Goal: Task Accomplishment & Management: Complete application form

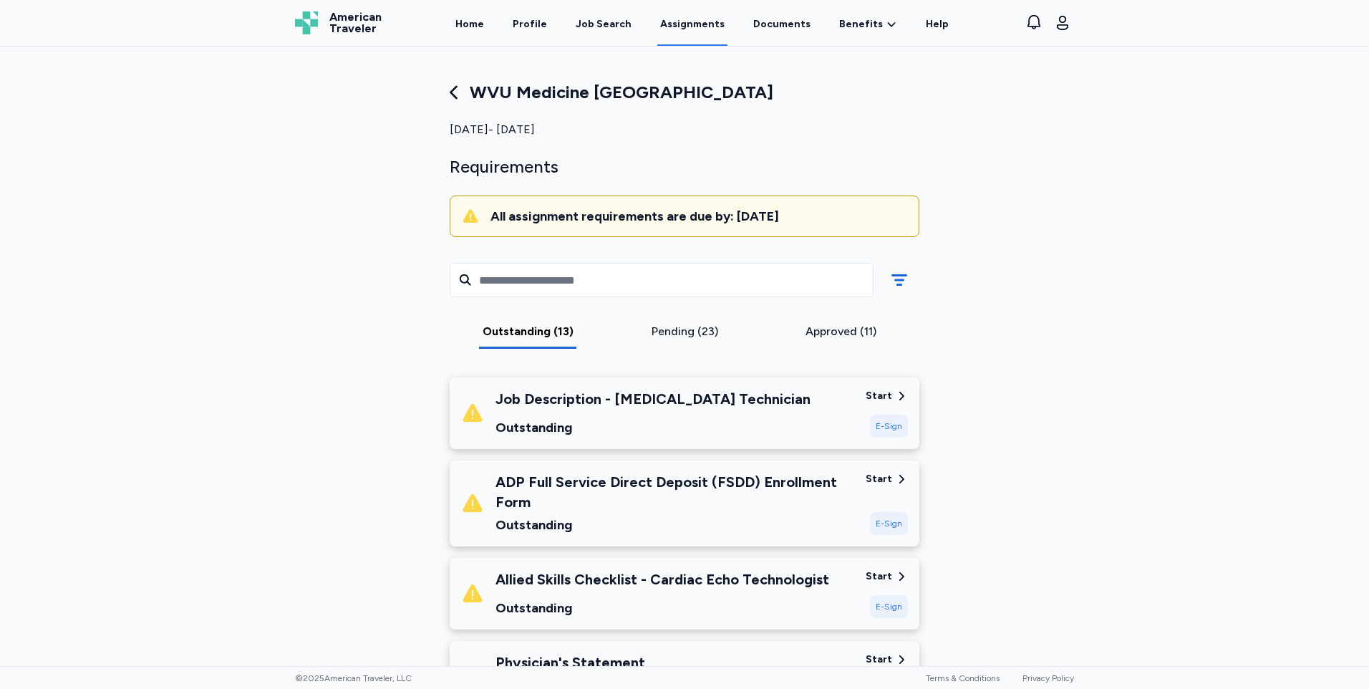
scroll to position [72, 0]
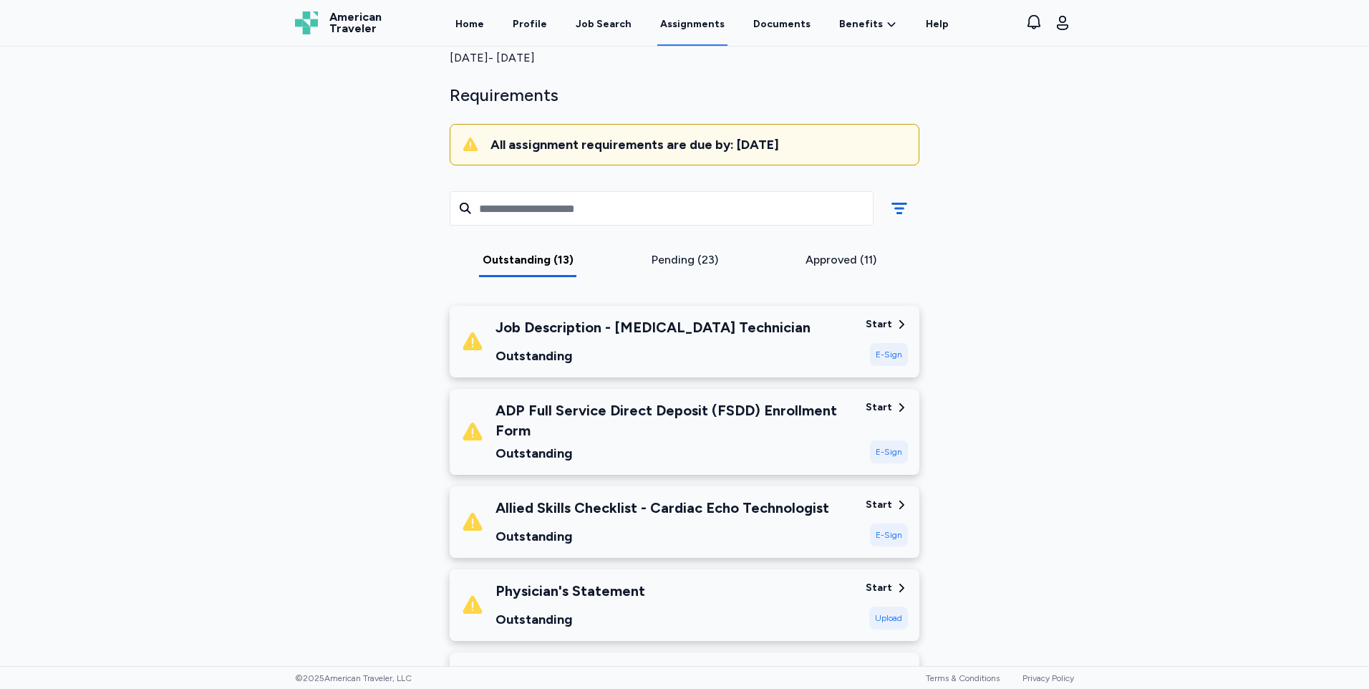
click at [876, 417] on div "Start E-Sign" at bounding box center [886, 431] width 42 height 63
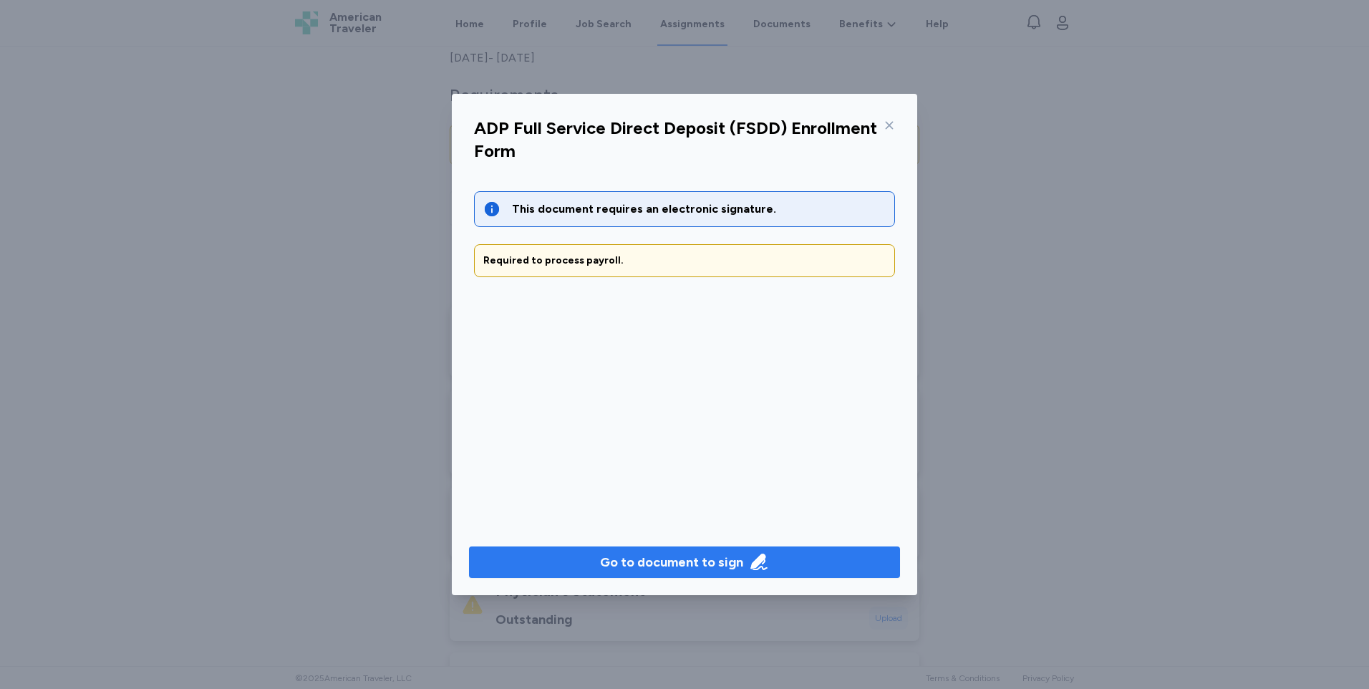
click at [675, 569] on div "Go to document to sign" at bounding box center [671, 562] width 143 height 20
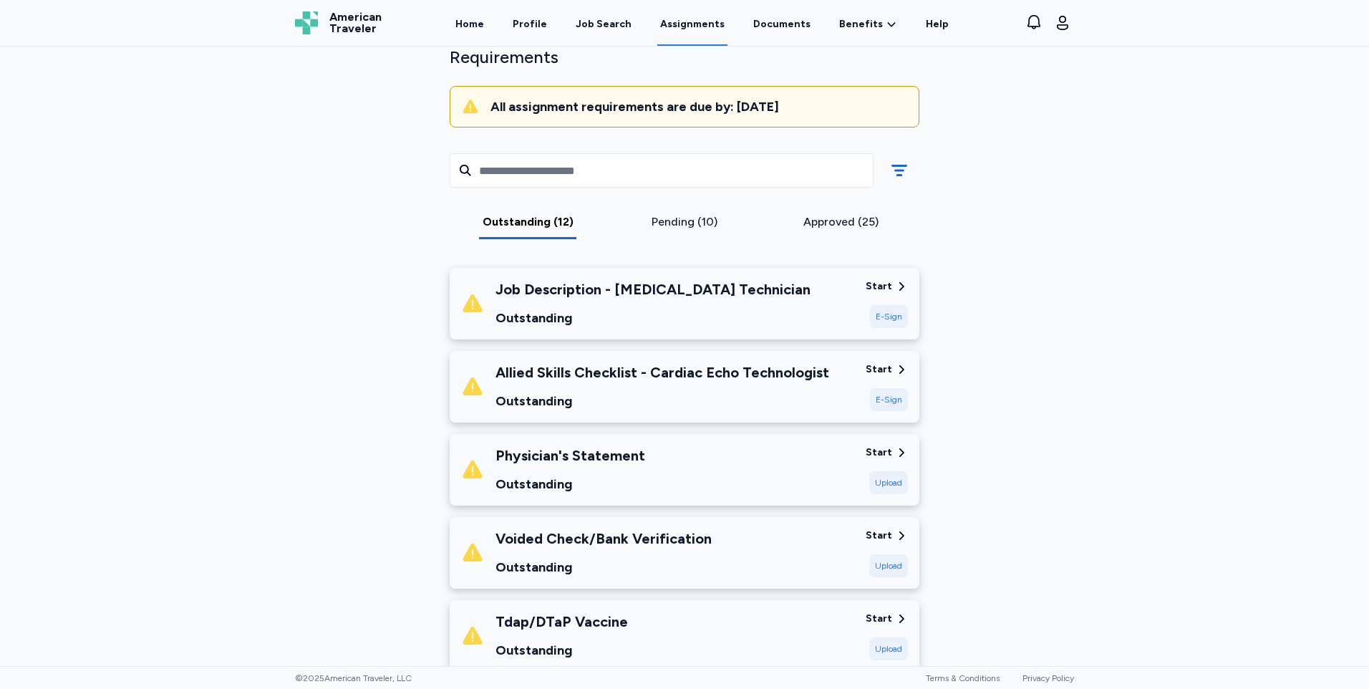
scroll to position [143, 0]
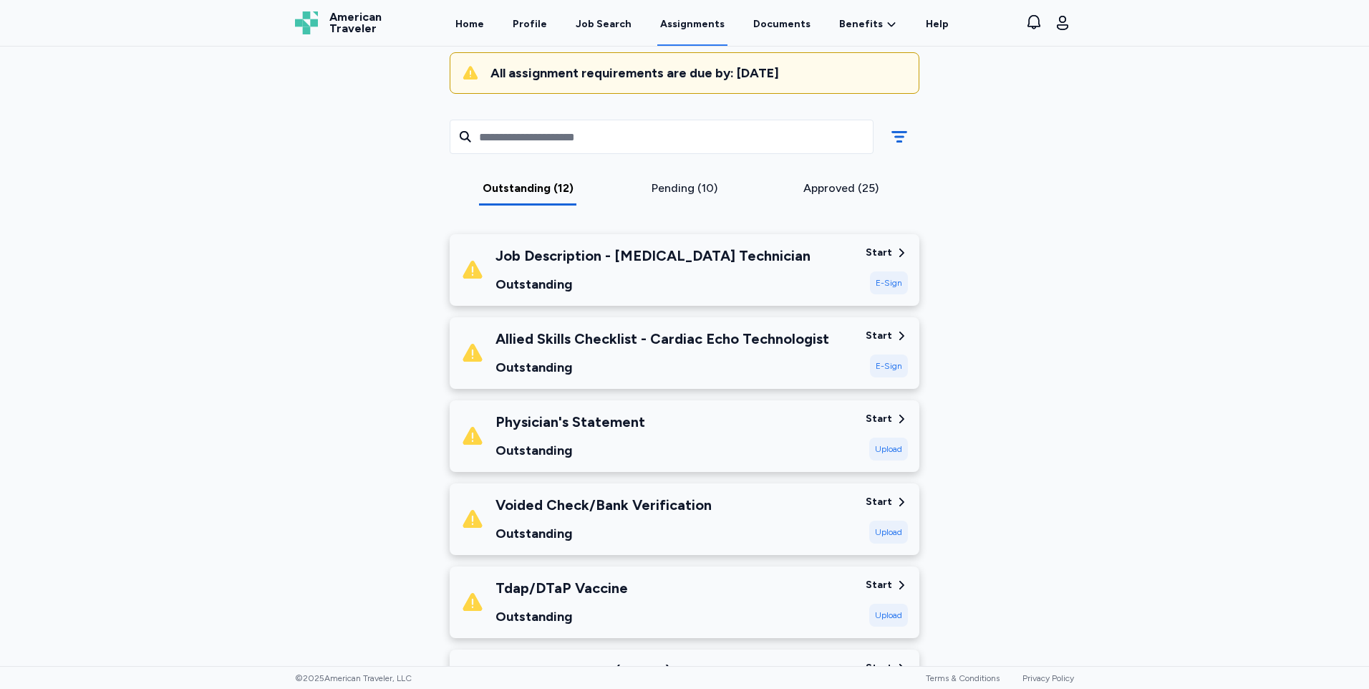
click at [623, 505] on div "Voided Check/Bank Verification" at bounding box center [603, 505] width 216 height 20
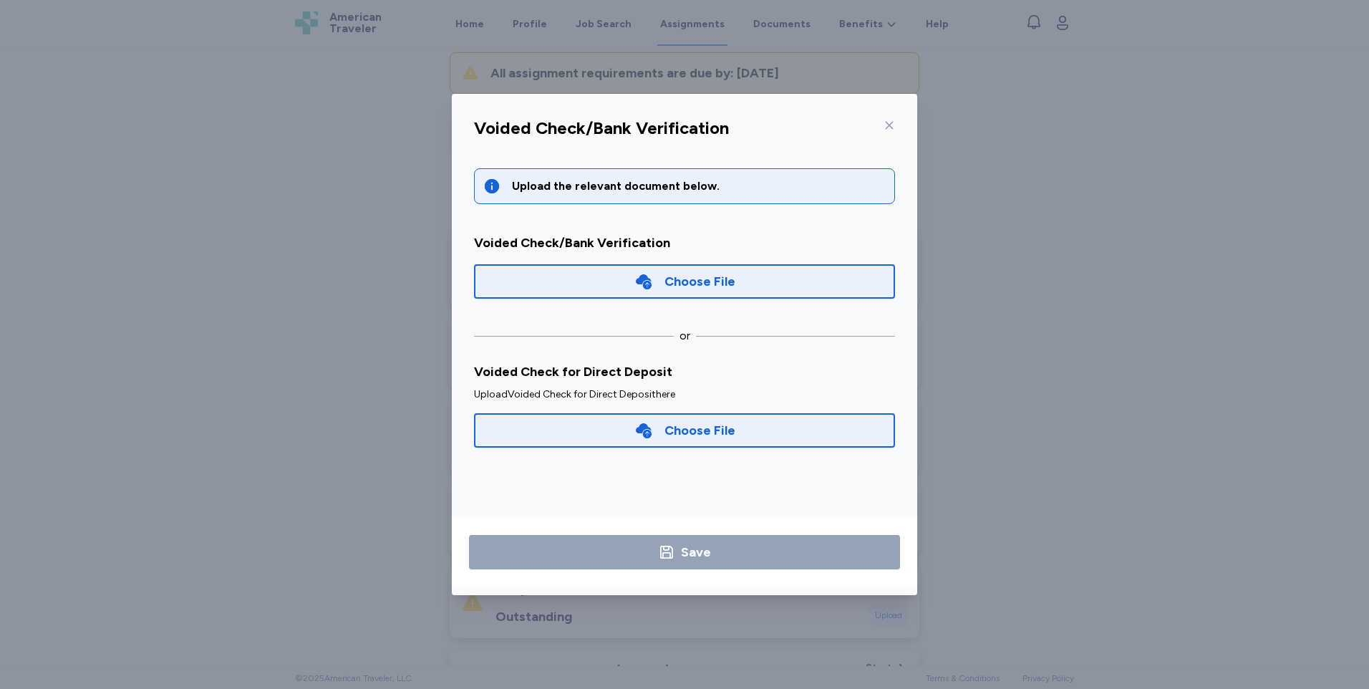
click at [691, 425] on div "Choose File" at bounding box center [699, 430] width 71 height 20
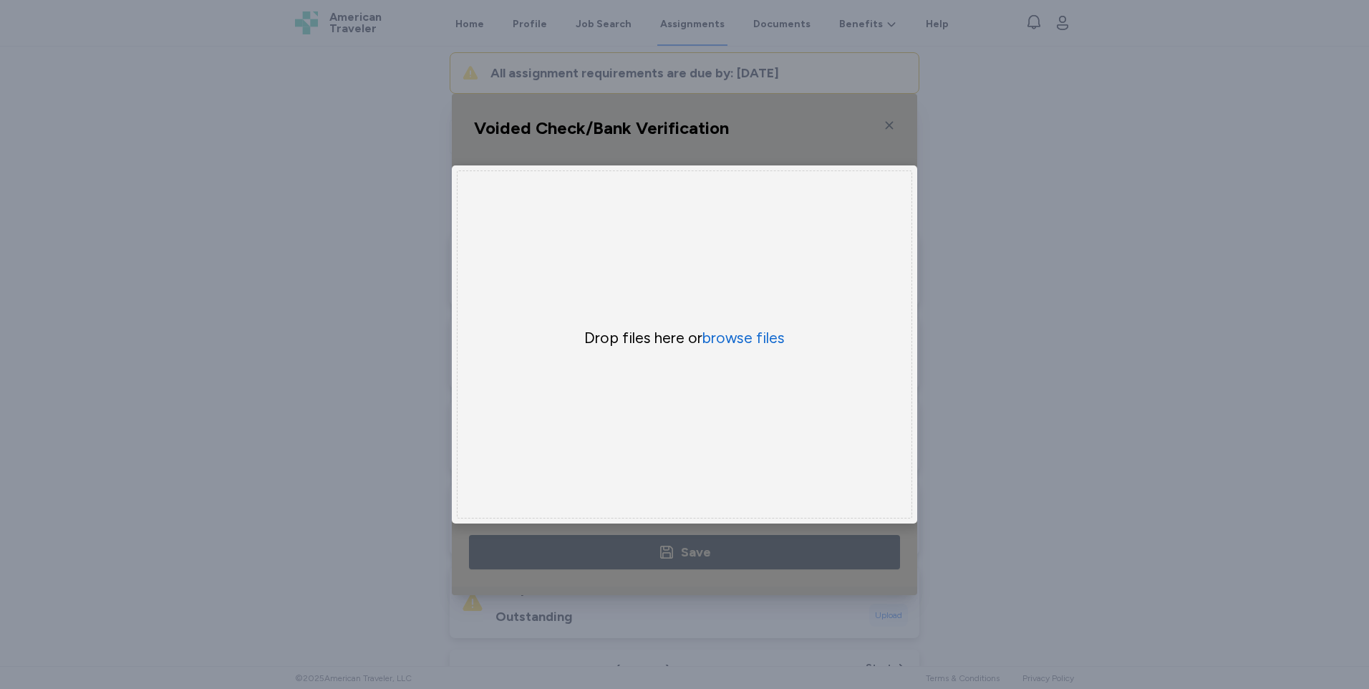
click at [759, 318] on div "Drop files here or browse files" at bounding box center [684, 344] width 455 height 348
click at [758, 328] on button "browse files" at bounding box center [743, 338] width 82 height 21
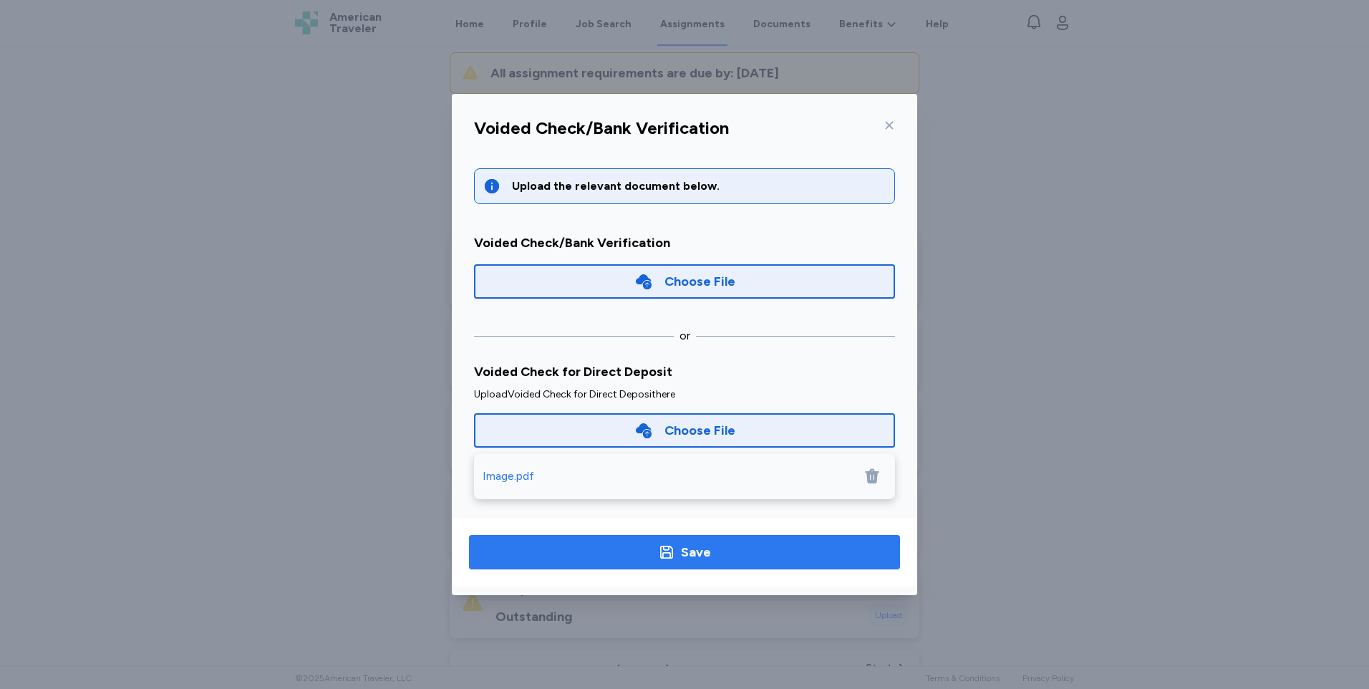
click at [696, 554] on div "Save" at bounding box center [696, 552] width 30 height 20
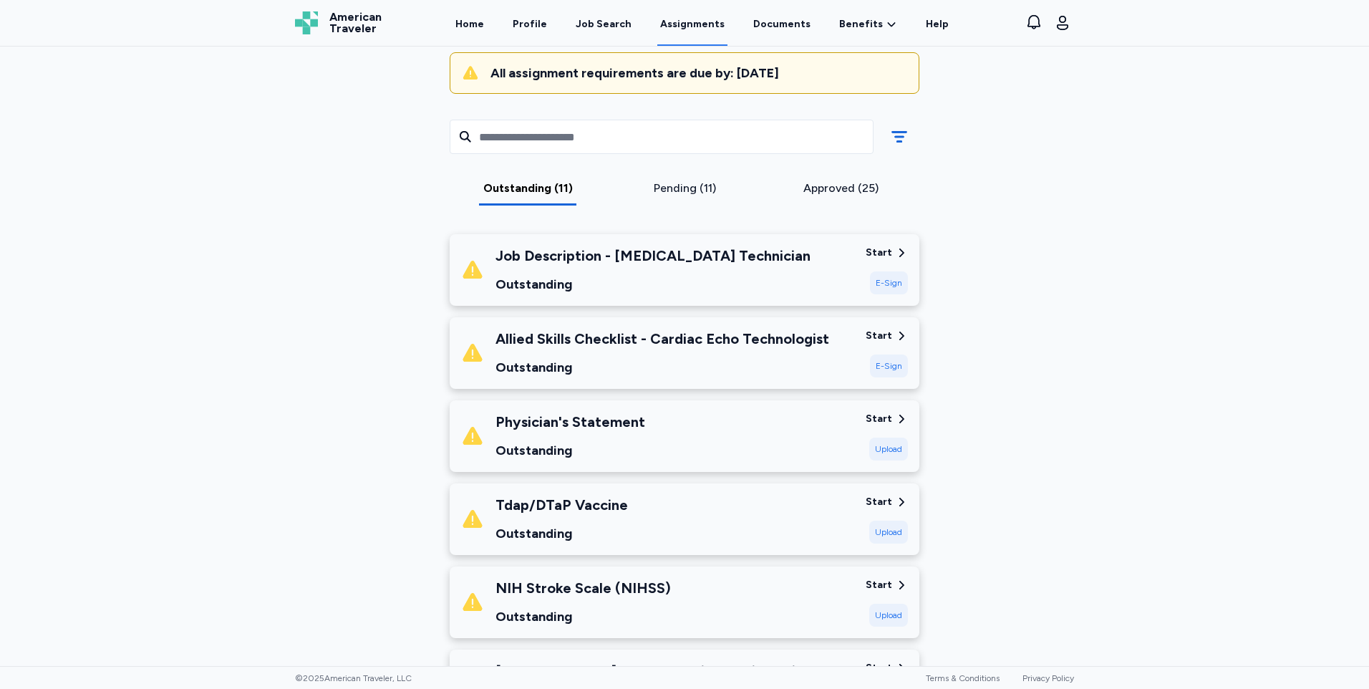
click at [712, 341] on div "Allied Skills Checklist - Cardiac Echo Technologist" at bounding box center [662, 339] width 334 height 20
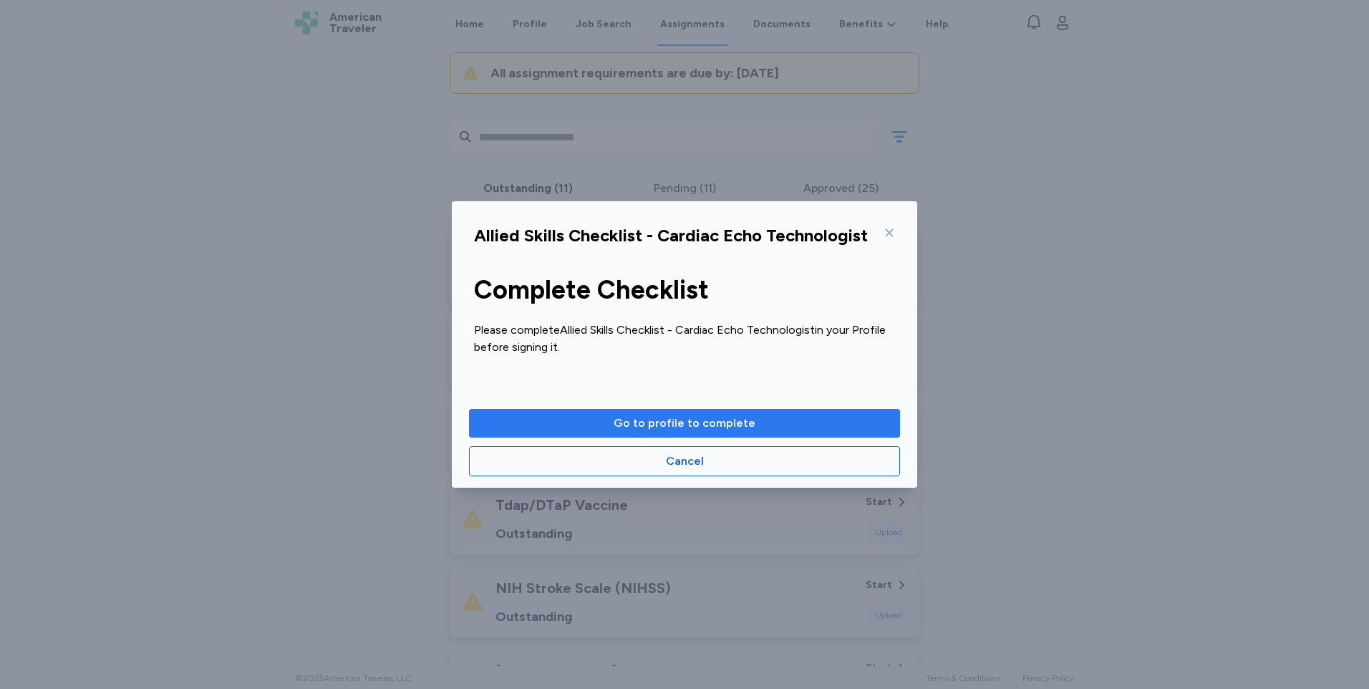
click at [723, 425] on span "Go to profile to complete" at bounding box center [684, 422] width 142 height 17
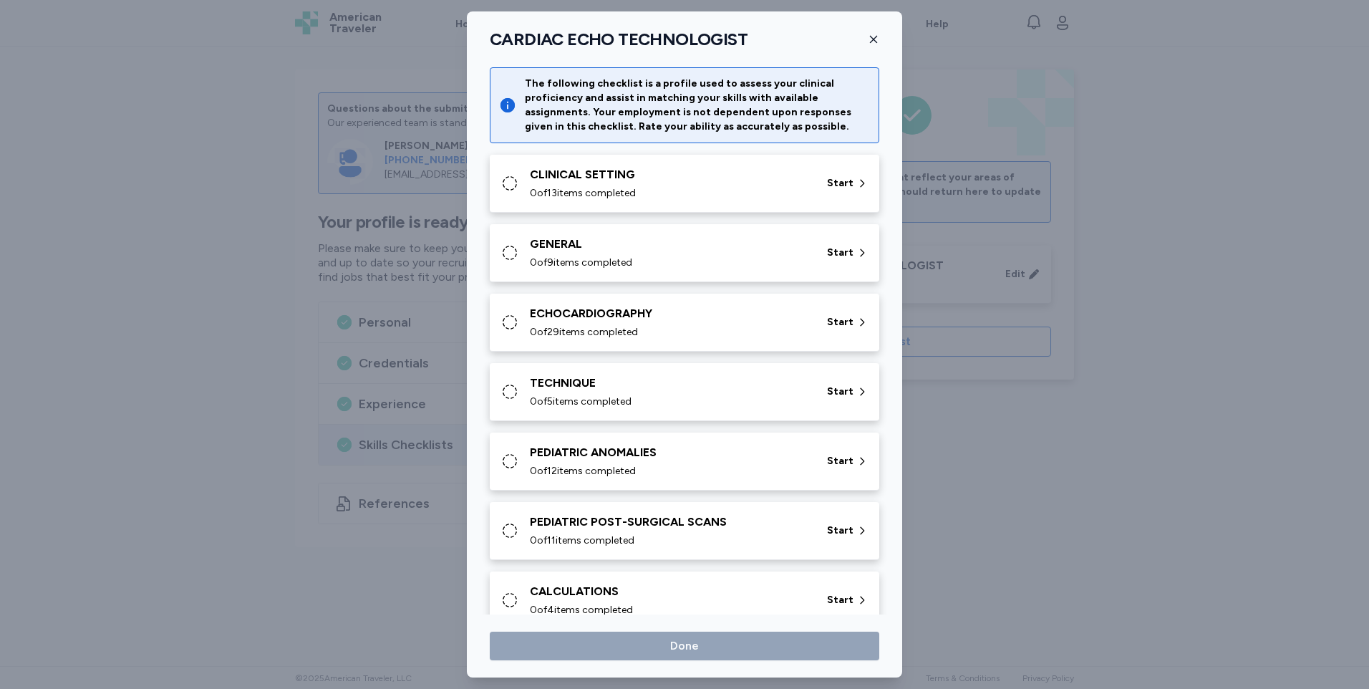
click at [614, 188] on span "0 of 13 items completed" at bounding box center [583, 193] width 106 height 14
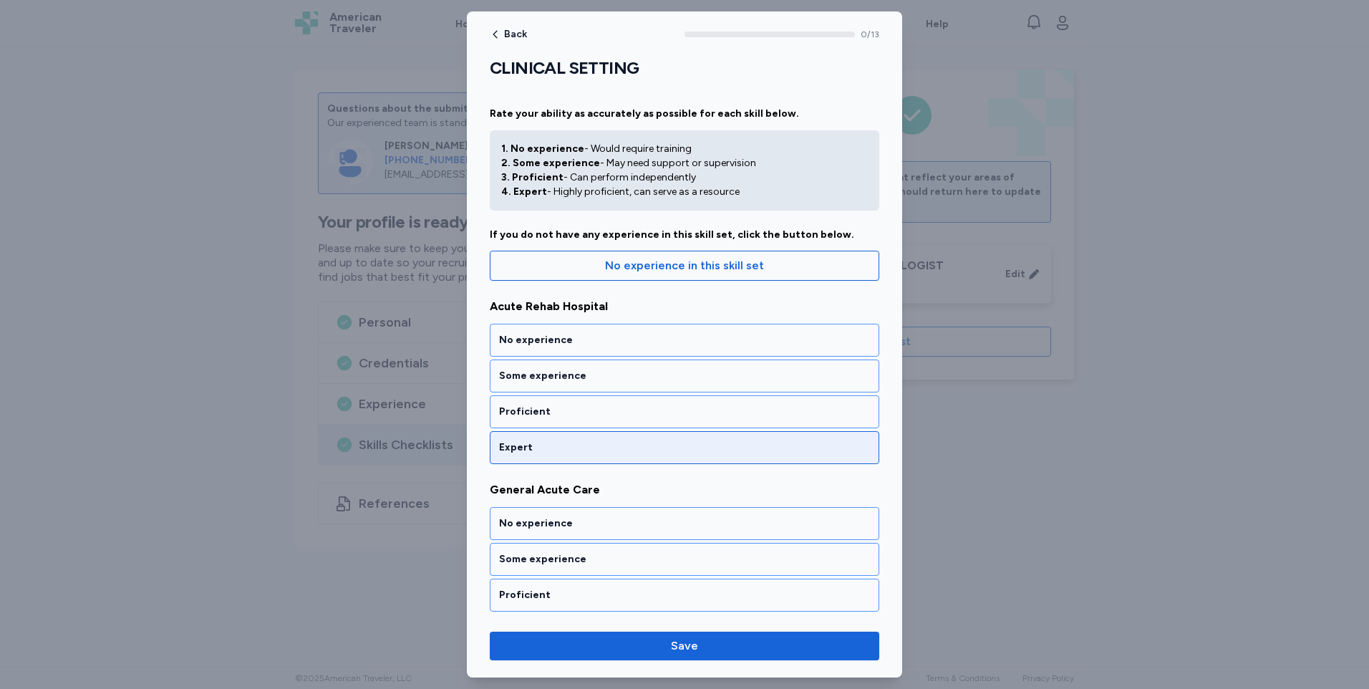
click at [538, 448] on div "Expert" at bounding box center [684, 447] width 371 height 14
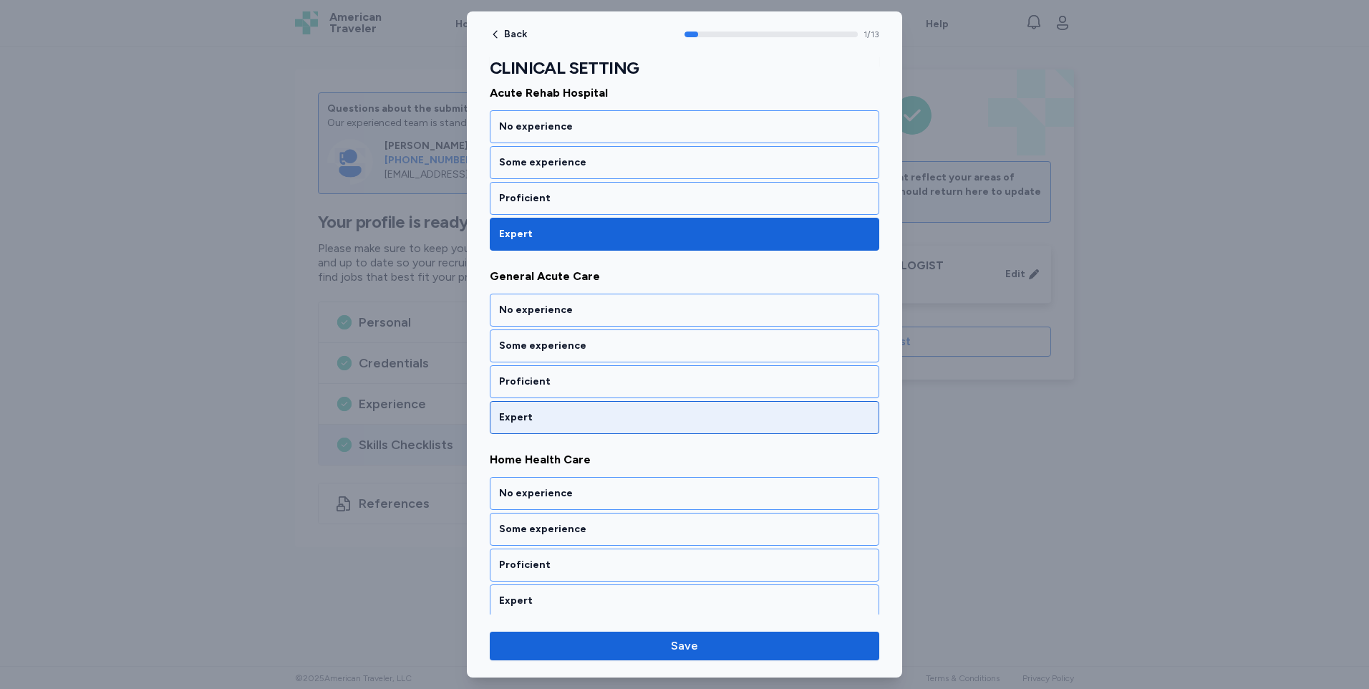
click at [529, 414] on div "Expert" at bounding box center [684, 417] width 371 height 14
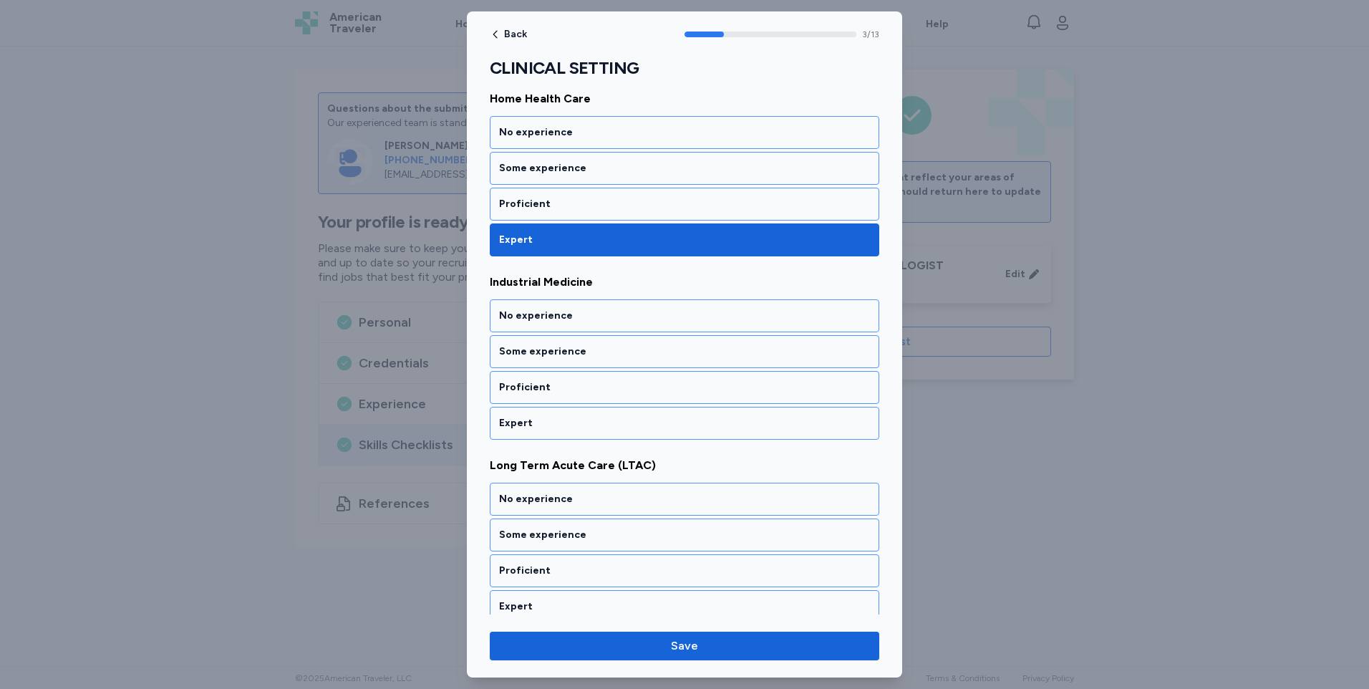
scroll to position [580, 0]
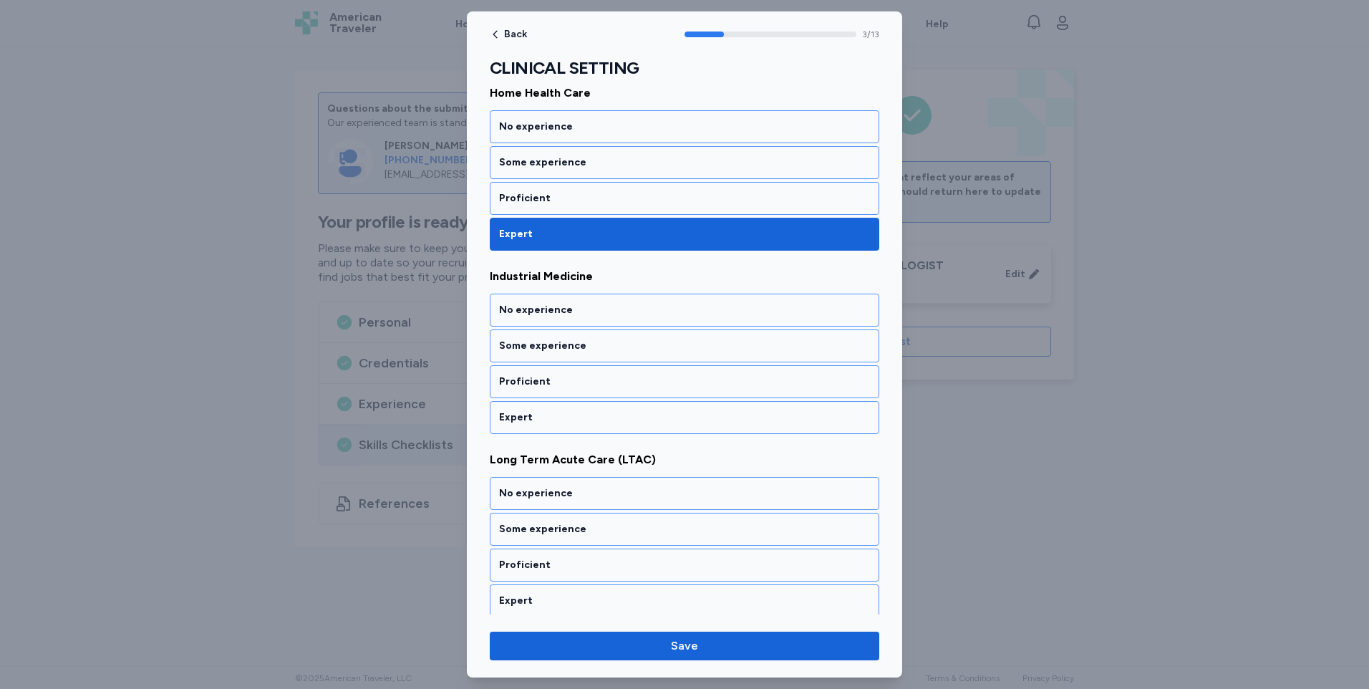
click at [529, 414] on div "Expert" at bounding box center [684, 417] width 371 height 14
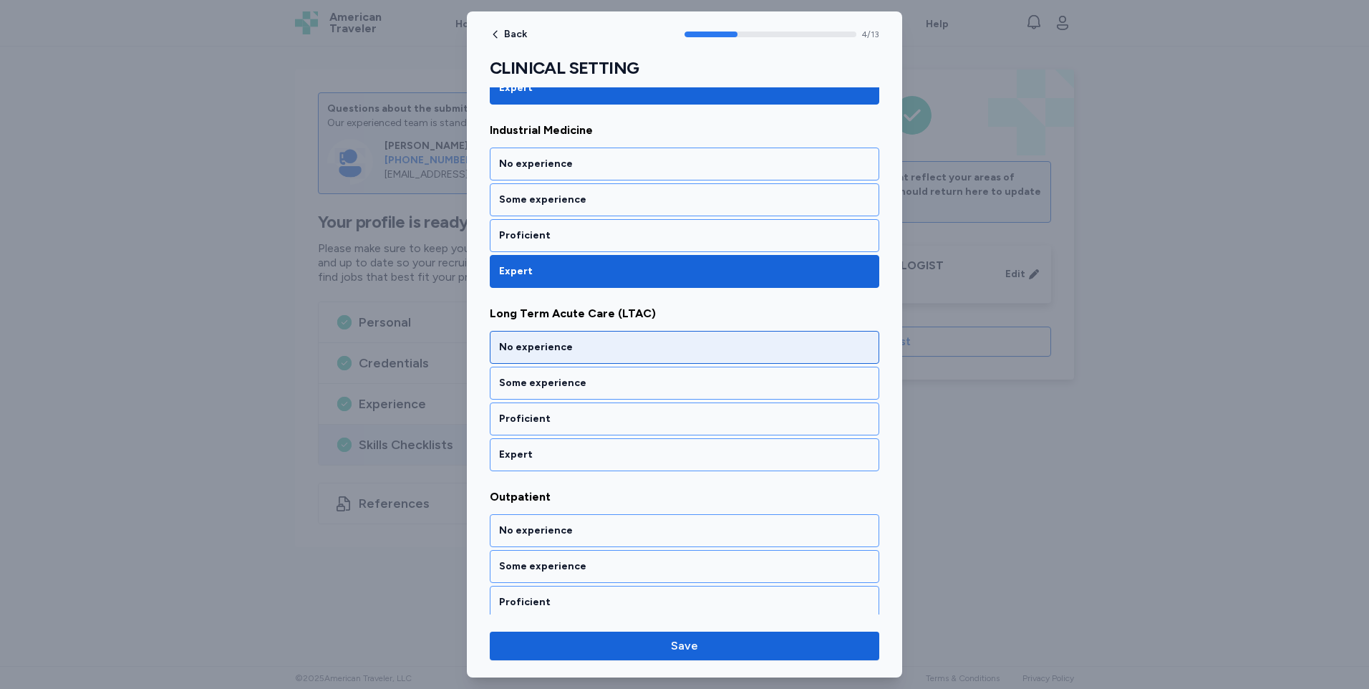
scroll to position [763, 0]
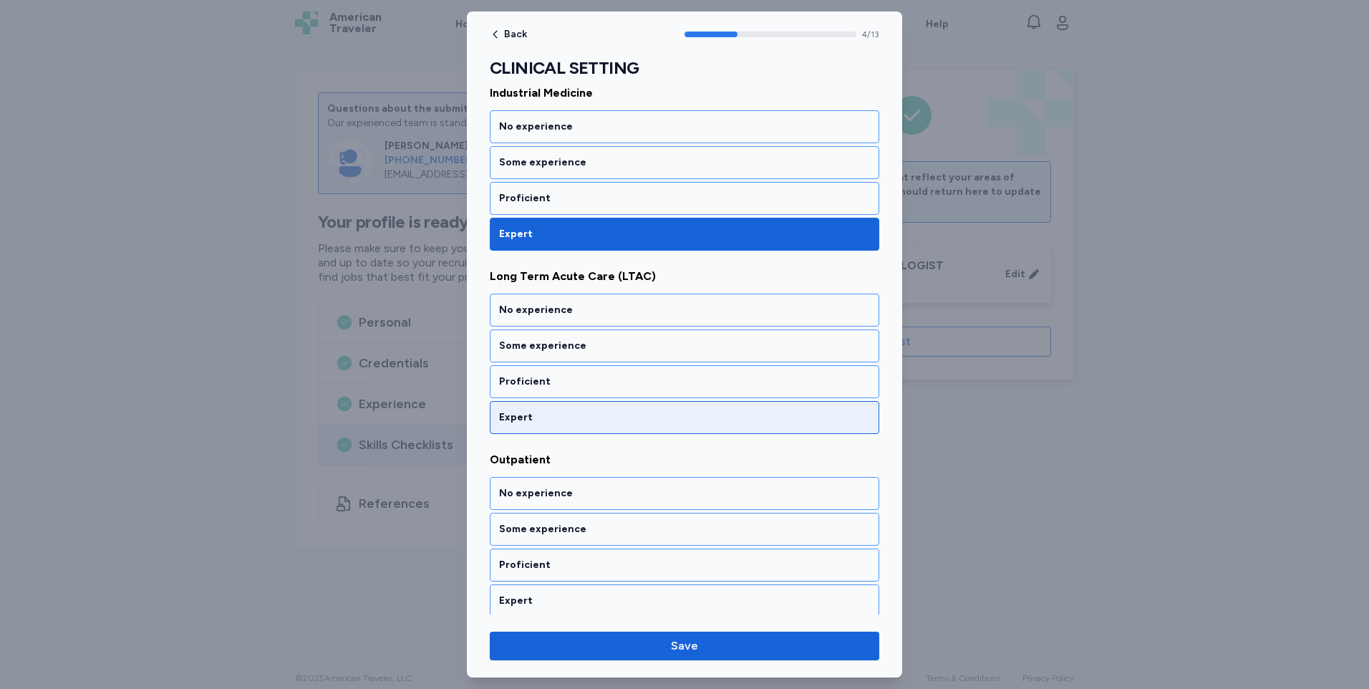
click at [527, 414] on div "Expert" at bounding box center [684, 417] width 371 height 14
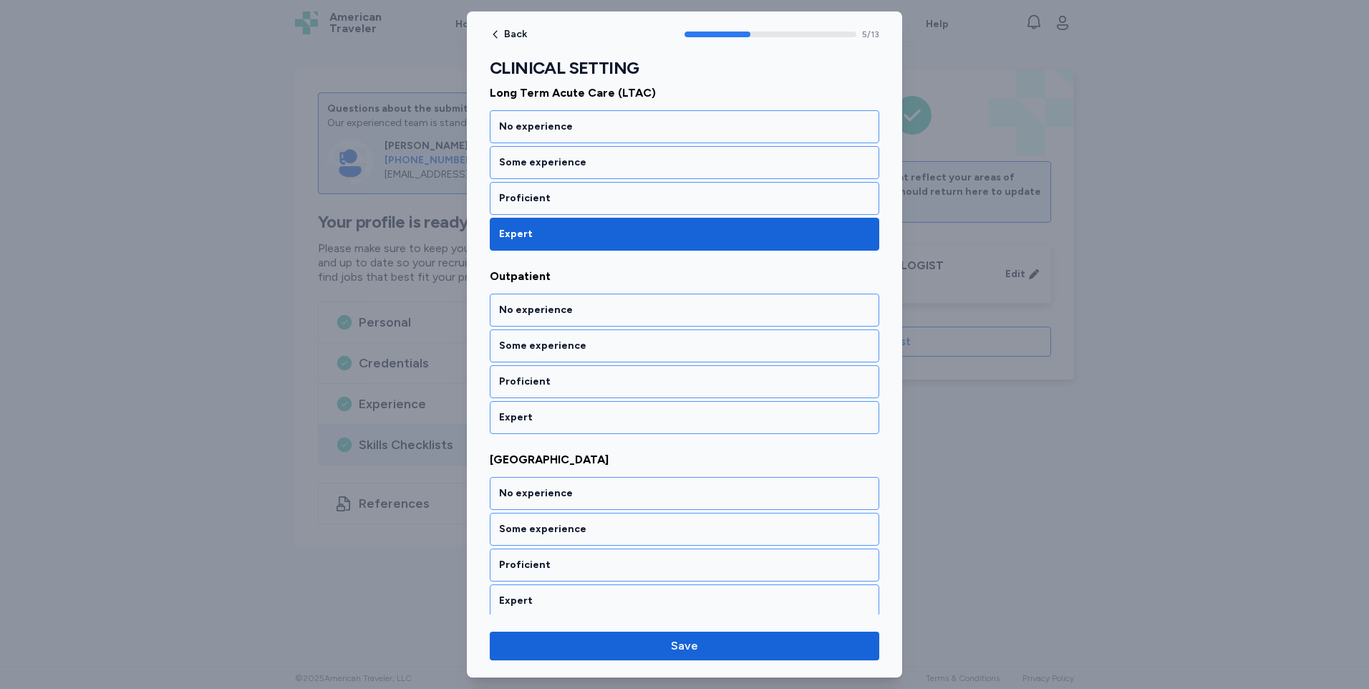
click at [527, 414] on div "Expert" at bounding box center [684, 417] width 371 height 14
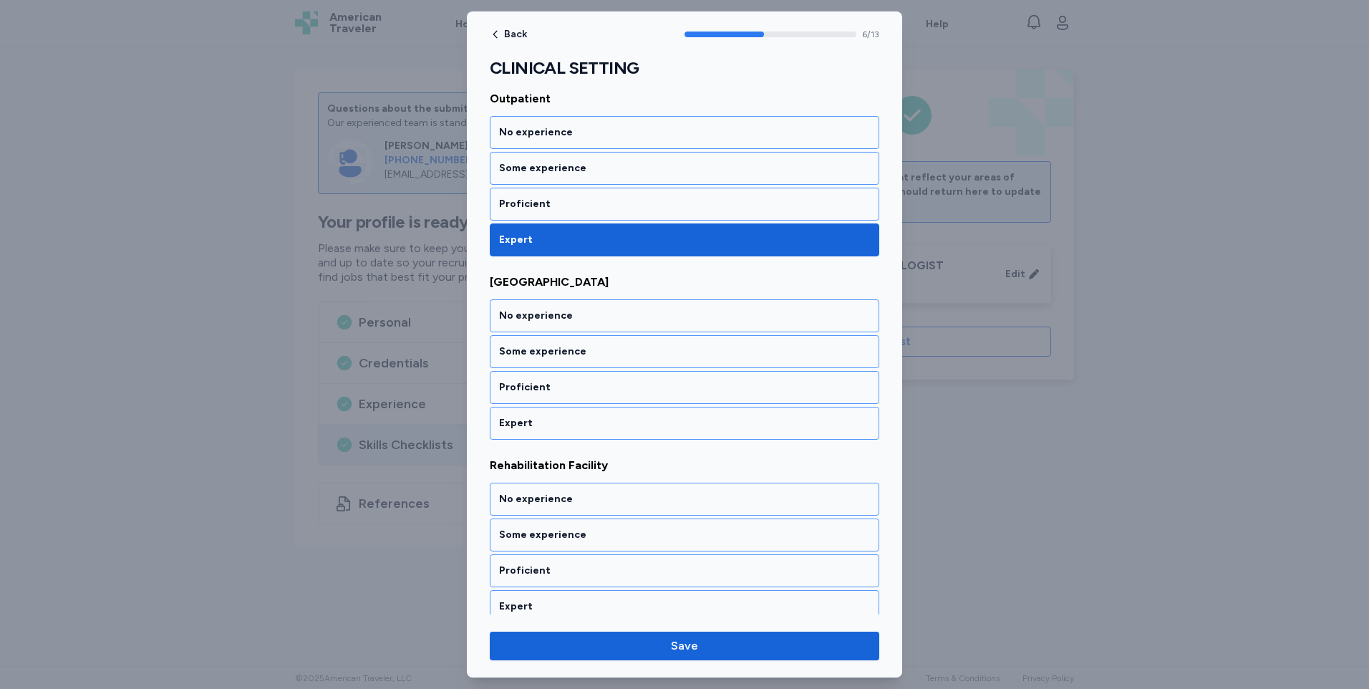
scroll to position [1130, 0]
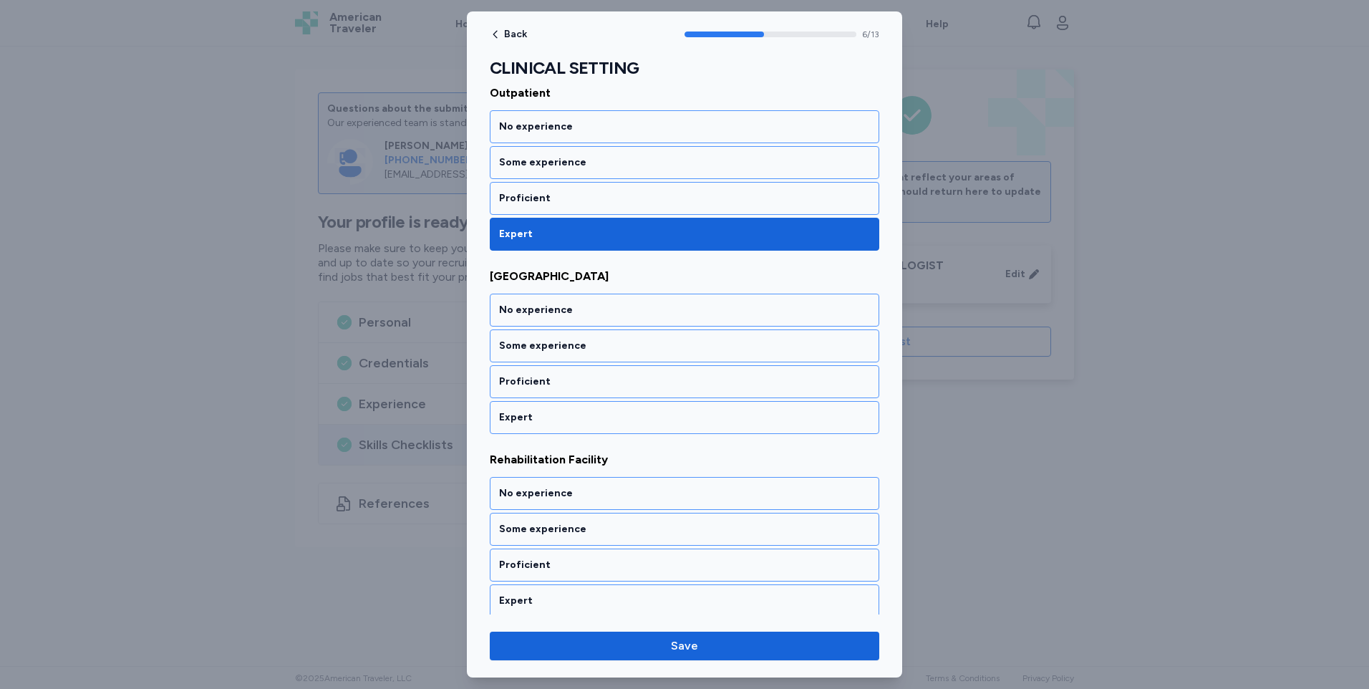
click at [527, 414] on div "Expert" at bounding box center [684, 417] width 371 height 14
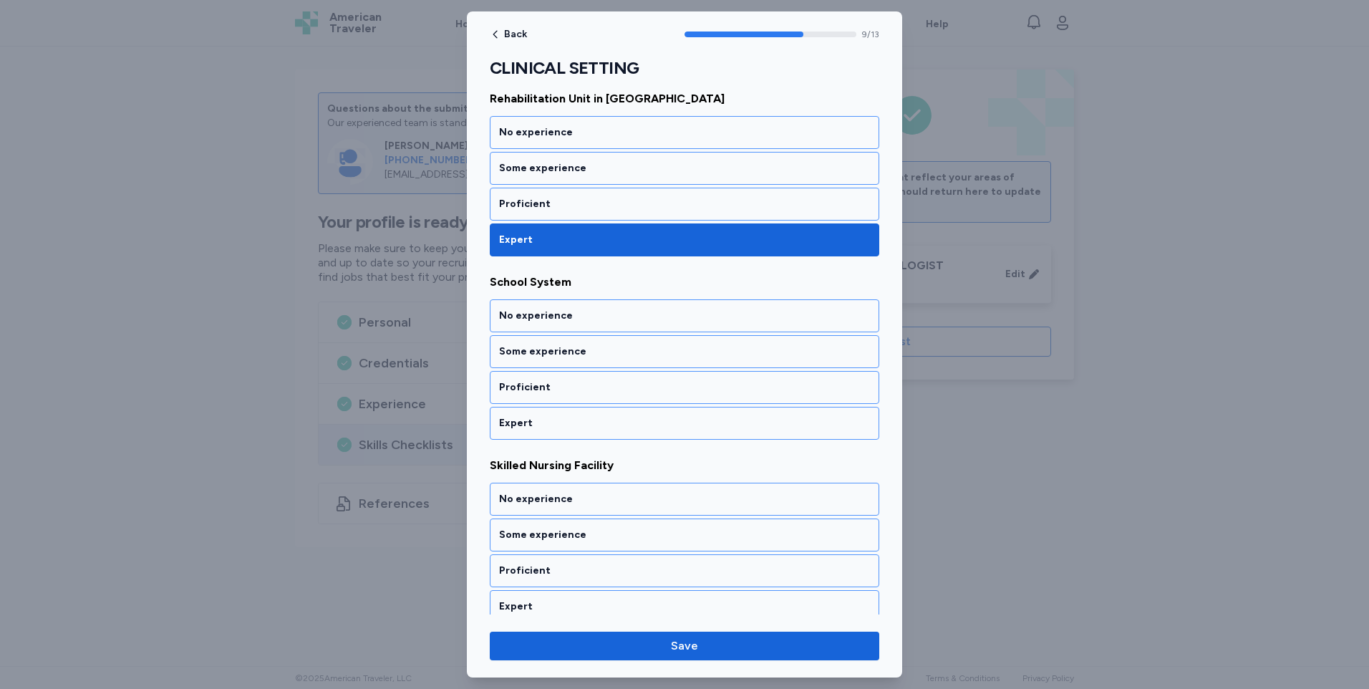
scroll to position [1679, 0]
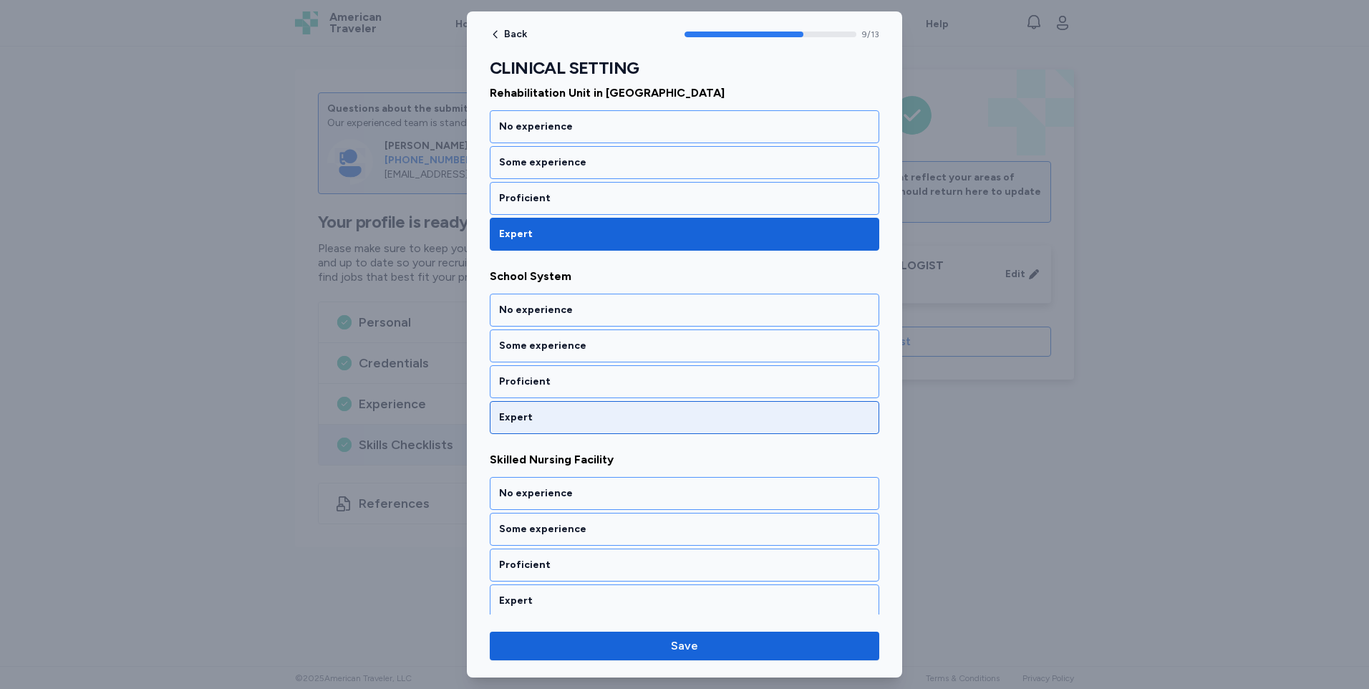
click at [526, 414] on div "Expert" at bounding box center [684, 417] width 371 height 14
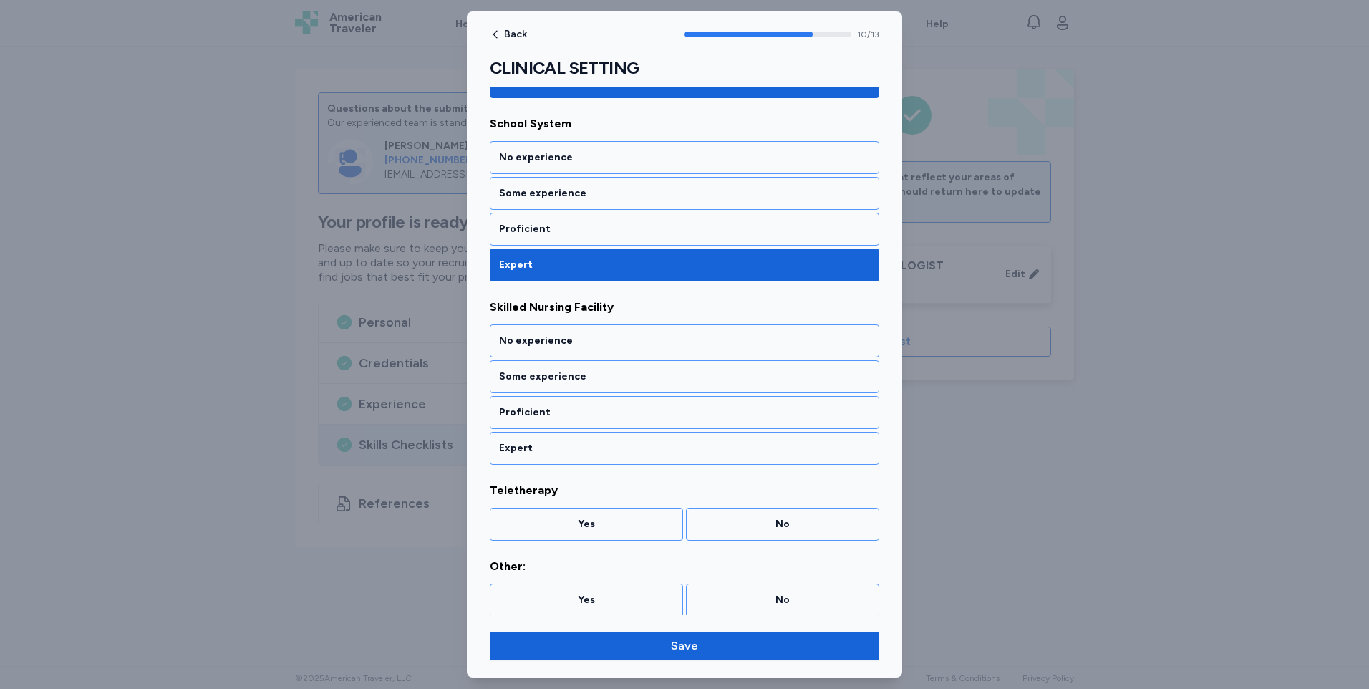
scroll to position [1837, 0]
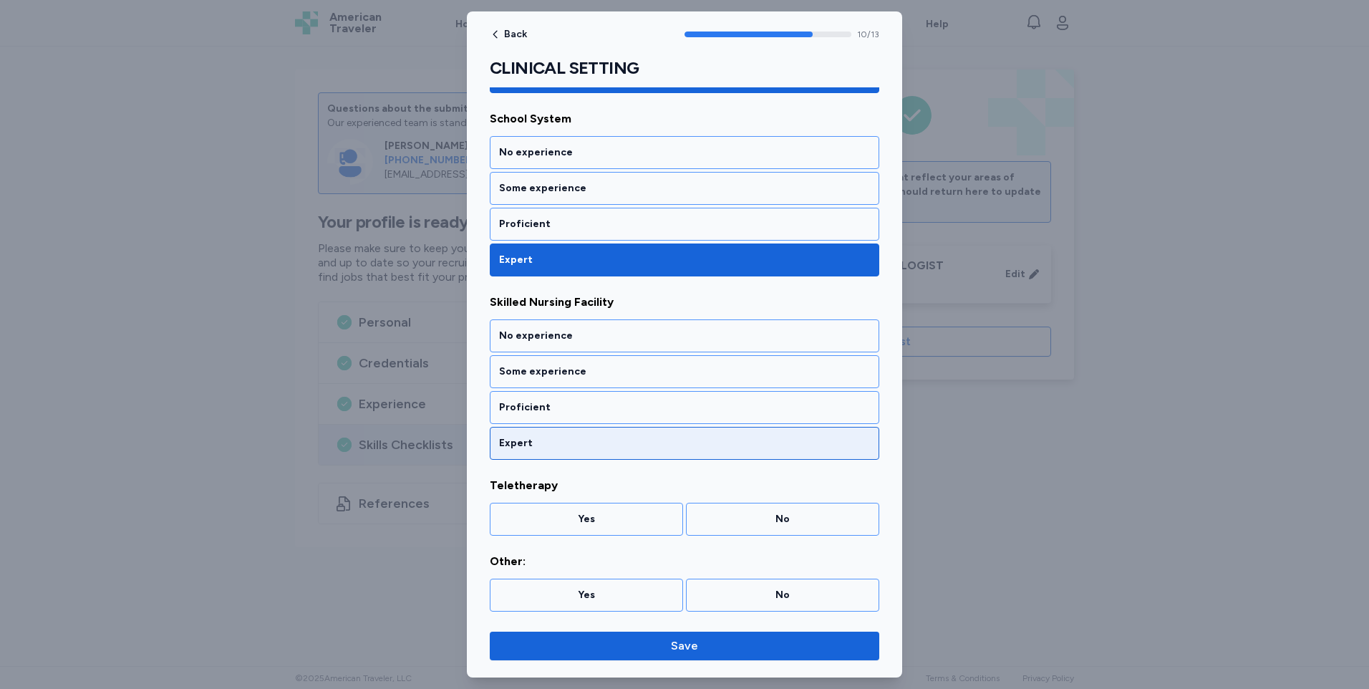
click at [543, 429] on div "Expert" at bounding box center [684, 443] width 389 height 33
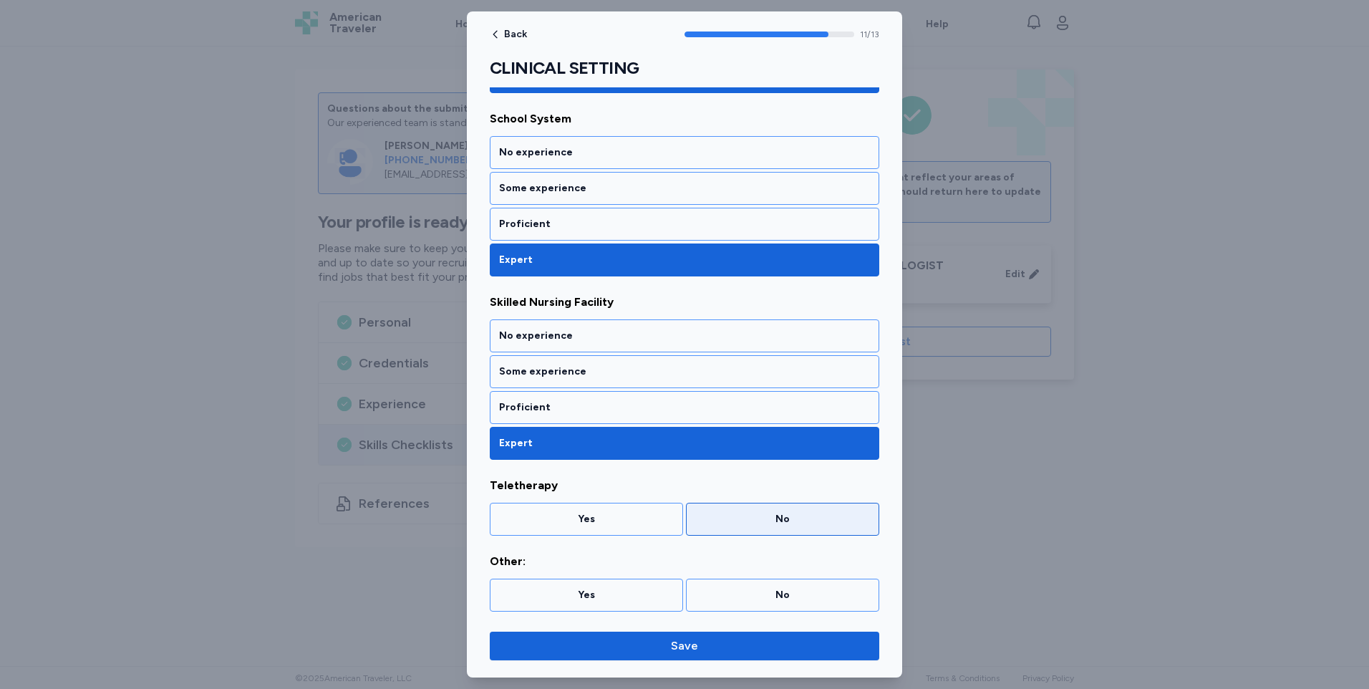
click at [804, 520] on div "No" at bounding box center [782, 519] width 175 height 14
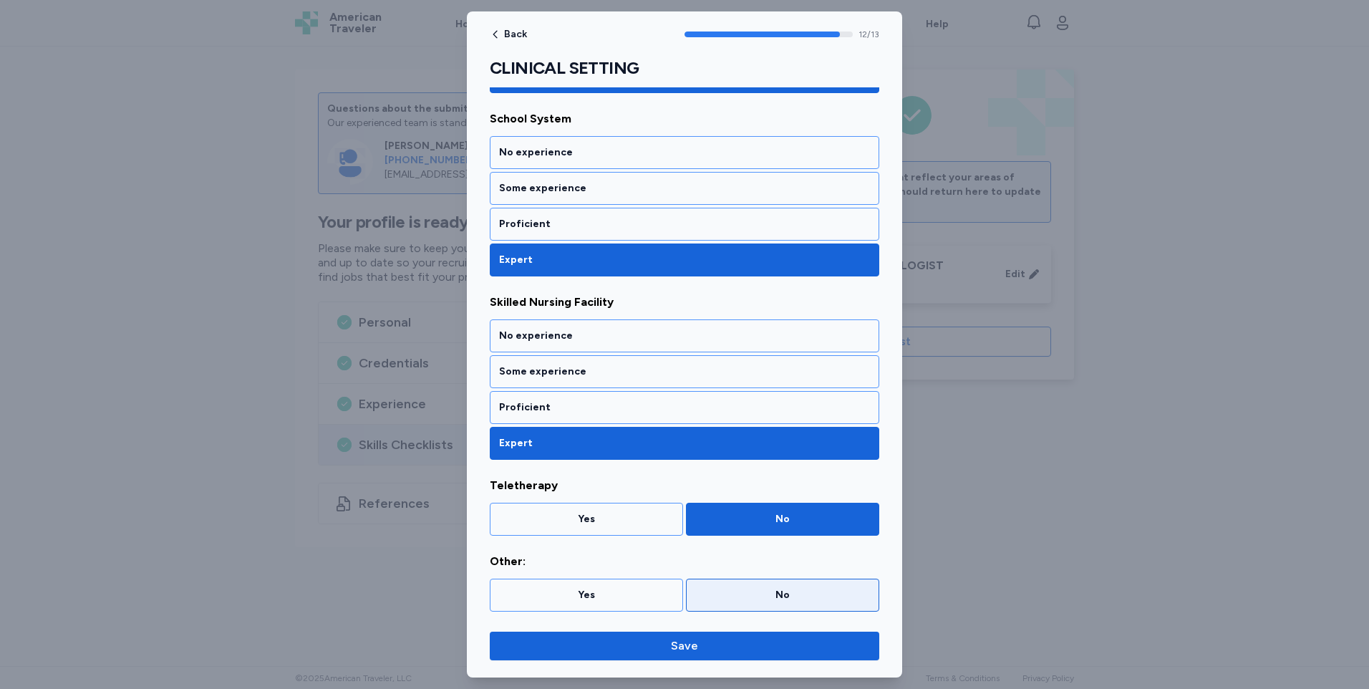
click at [793, 586] on div "No" at bounding box center [782, 594] width 193 height 33
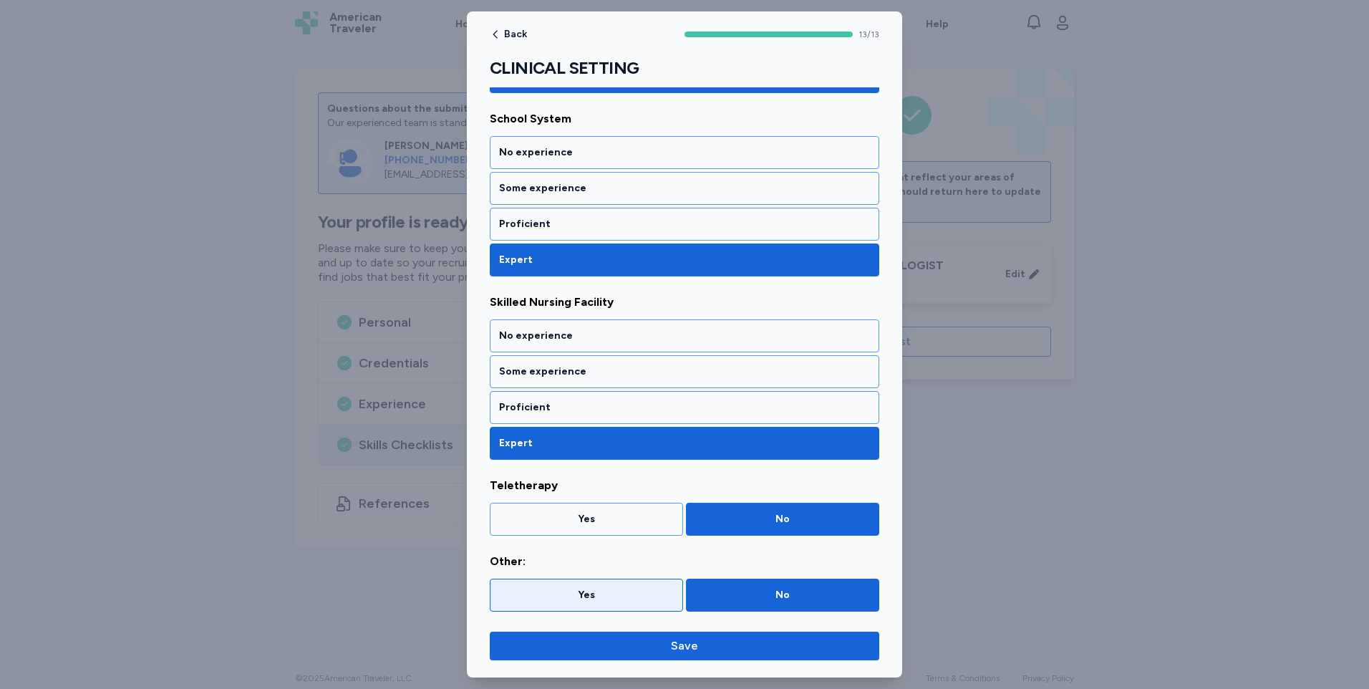
click at [600, 587] on div "Yes" at bounding box center [586, 594] width 193 height 33
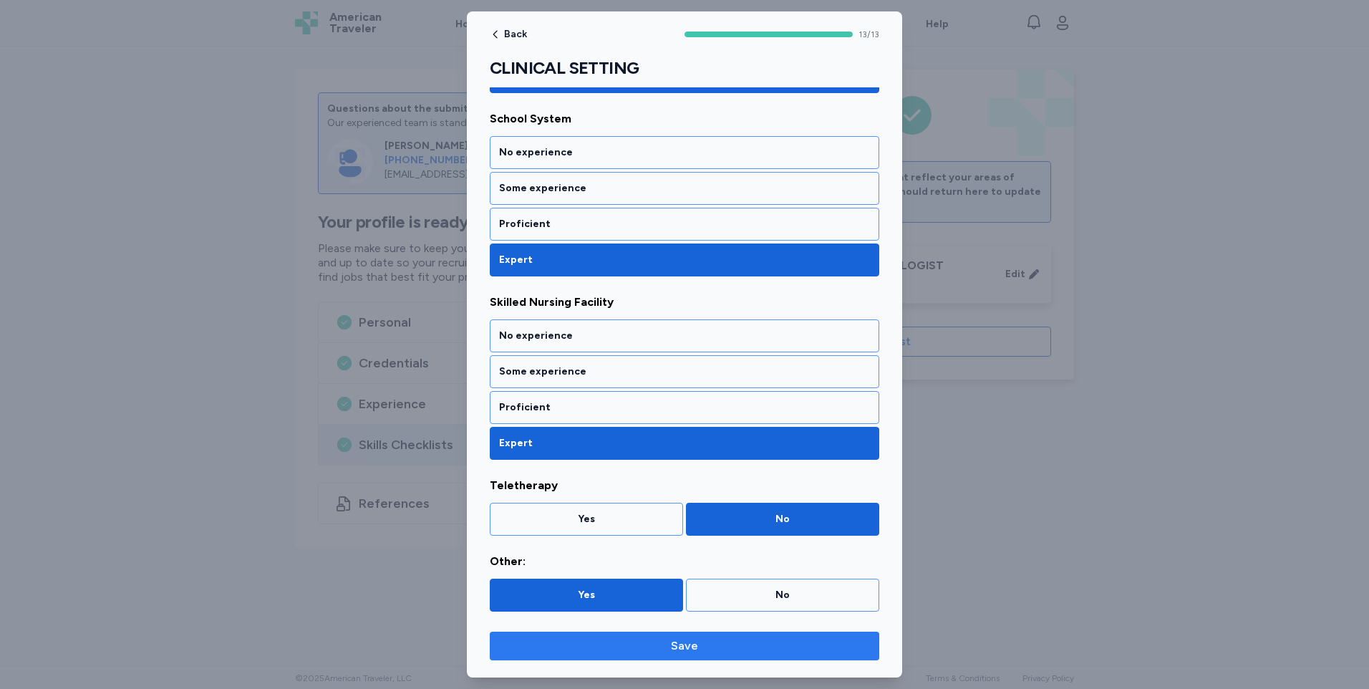
click at [684, 647] on span "Save" at bounding box center [684, 645] width 27 height 17
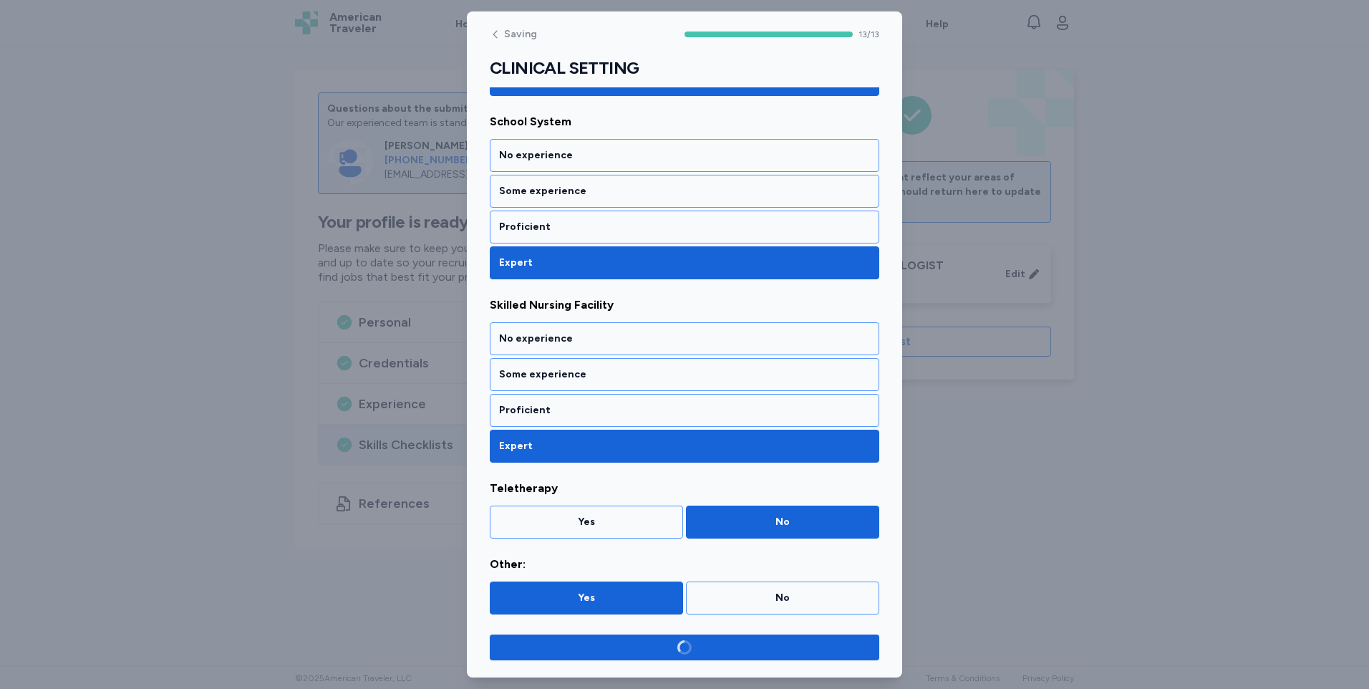
scroll to position [1834, 0]
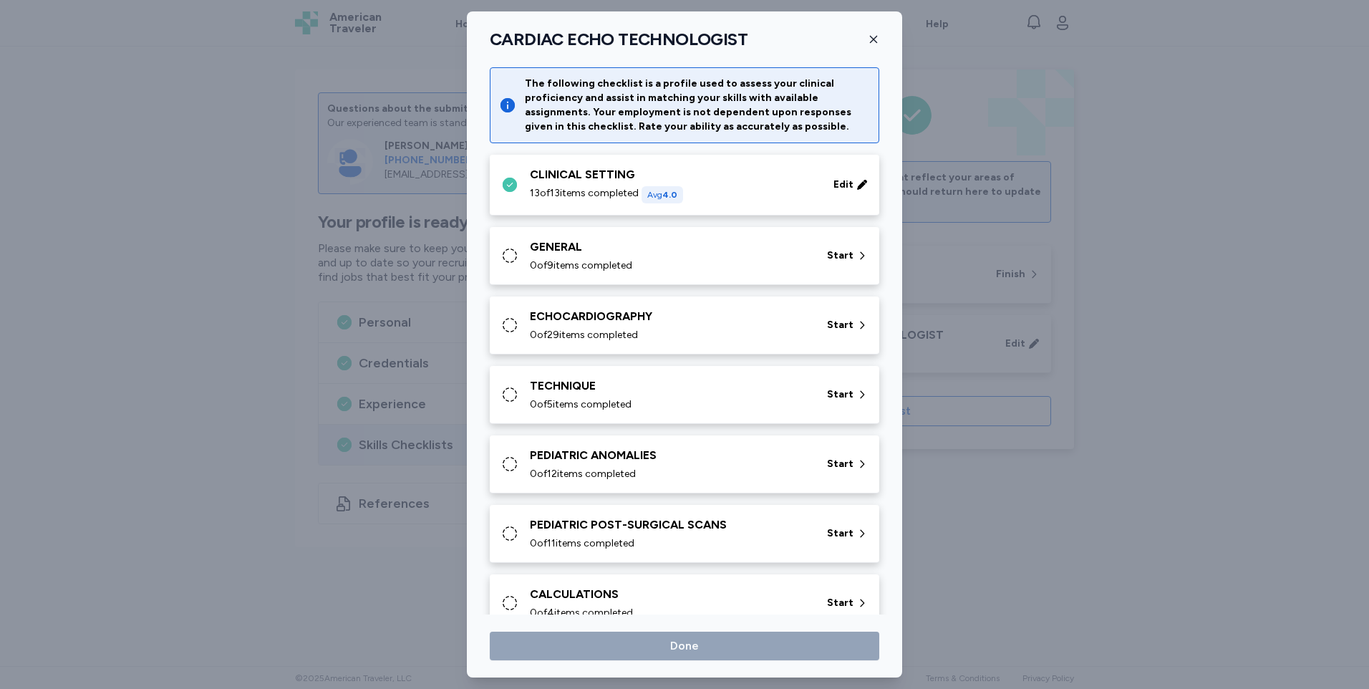
click at [601, 256] on div "GENERAL 0 of 9 items completed" at bounding box center [670, 255] width 280 height 34
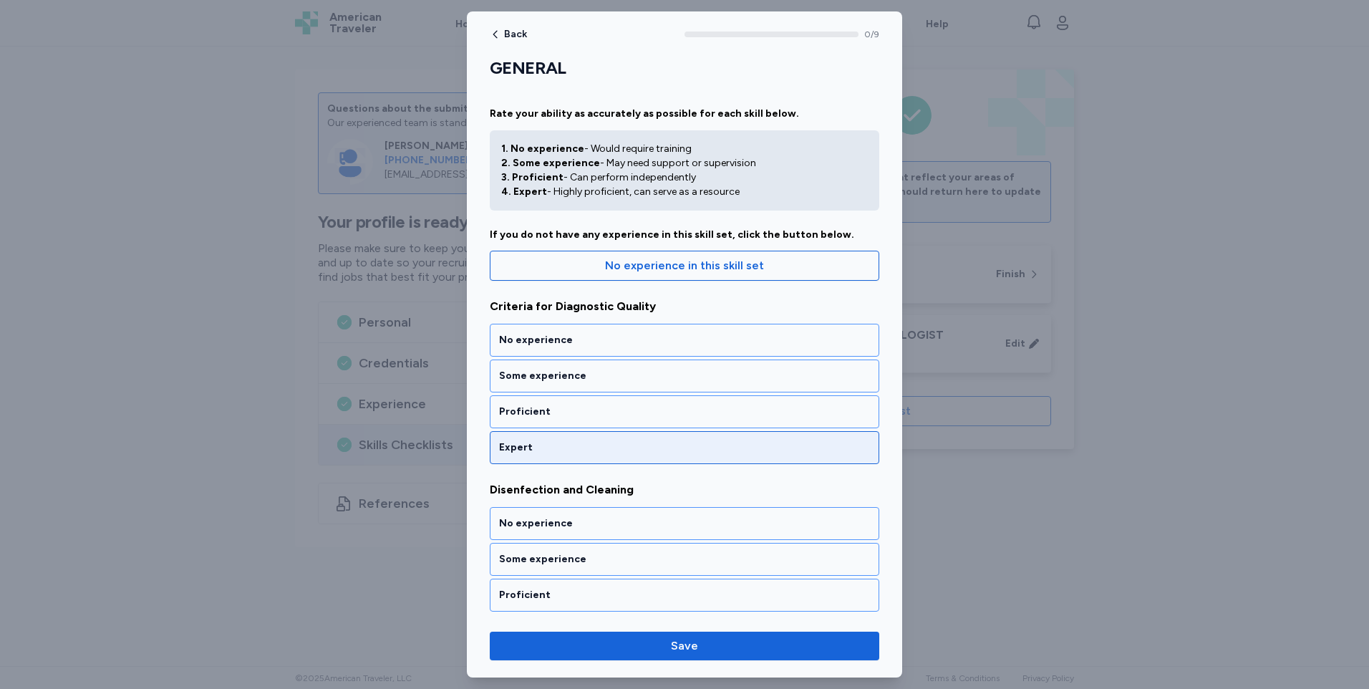
click at [527, 451] on div "Expert" at bounding box center [684, 447] width 371 height 14
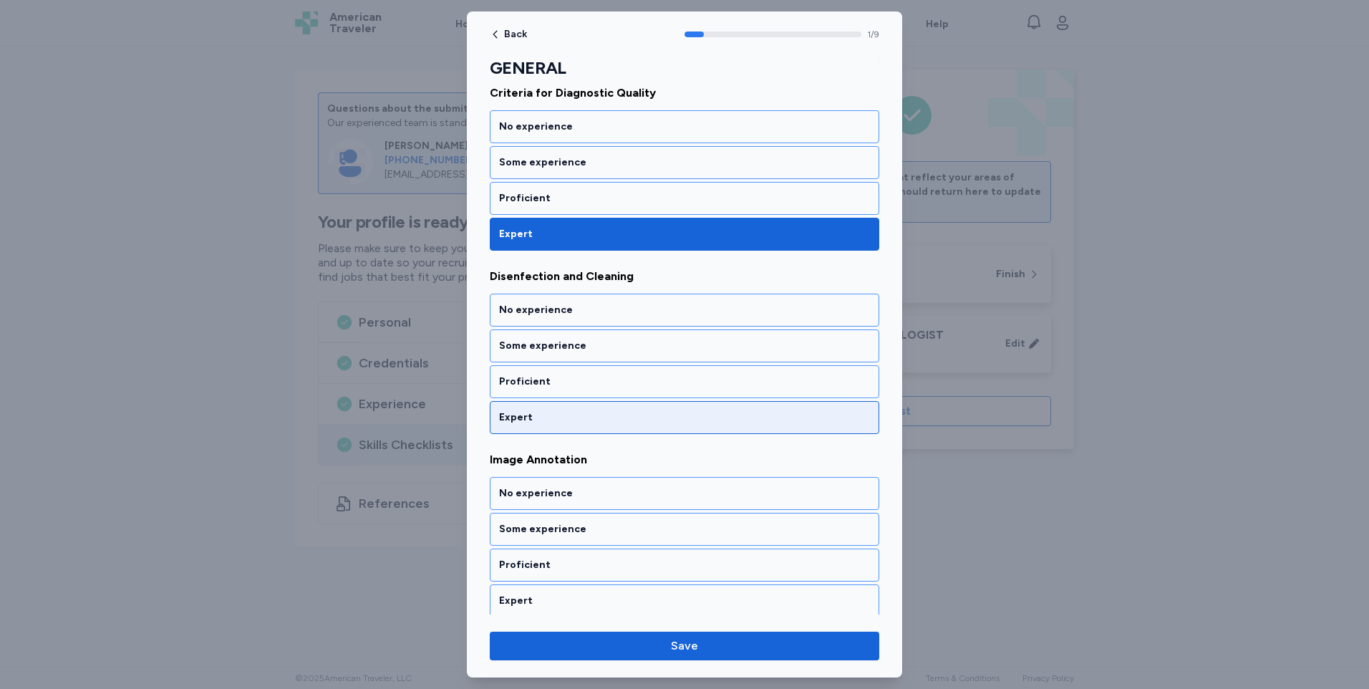
click at [528, 429] on div "Expert" at bounding box center [684, 417] width 389 height 33
click at [528, 424] on div "Expert" at bounding box center [684, 417] width 371 height 14
click at [528, 422] on div "Expert" at bounding box center [684, 417] width 371 height 14
click at [522, 423] on div "Expert" at bounding box center [684, 417] width 371 height 14
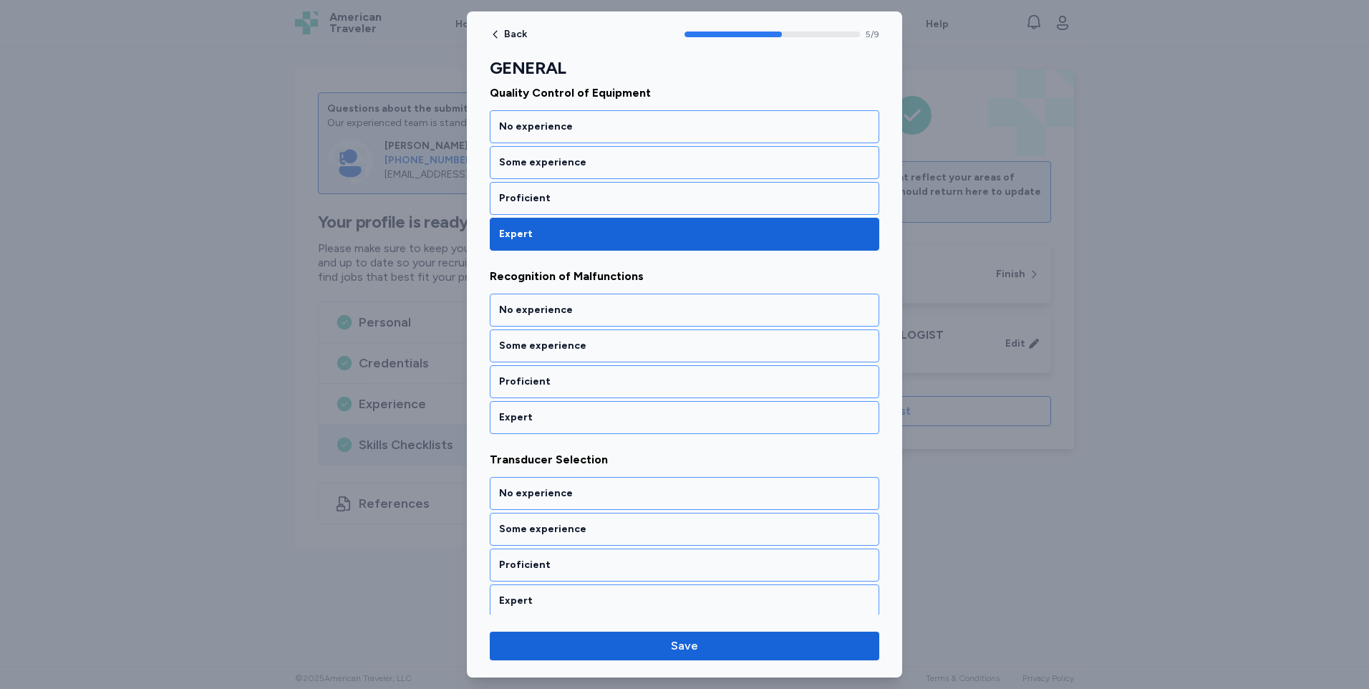
click at [522, 423] on div "Expert" at bounding box center [684, 417] width 371 height 14
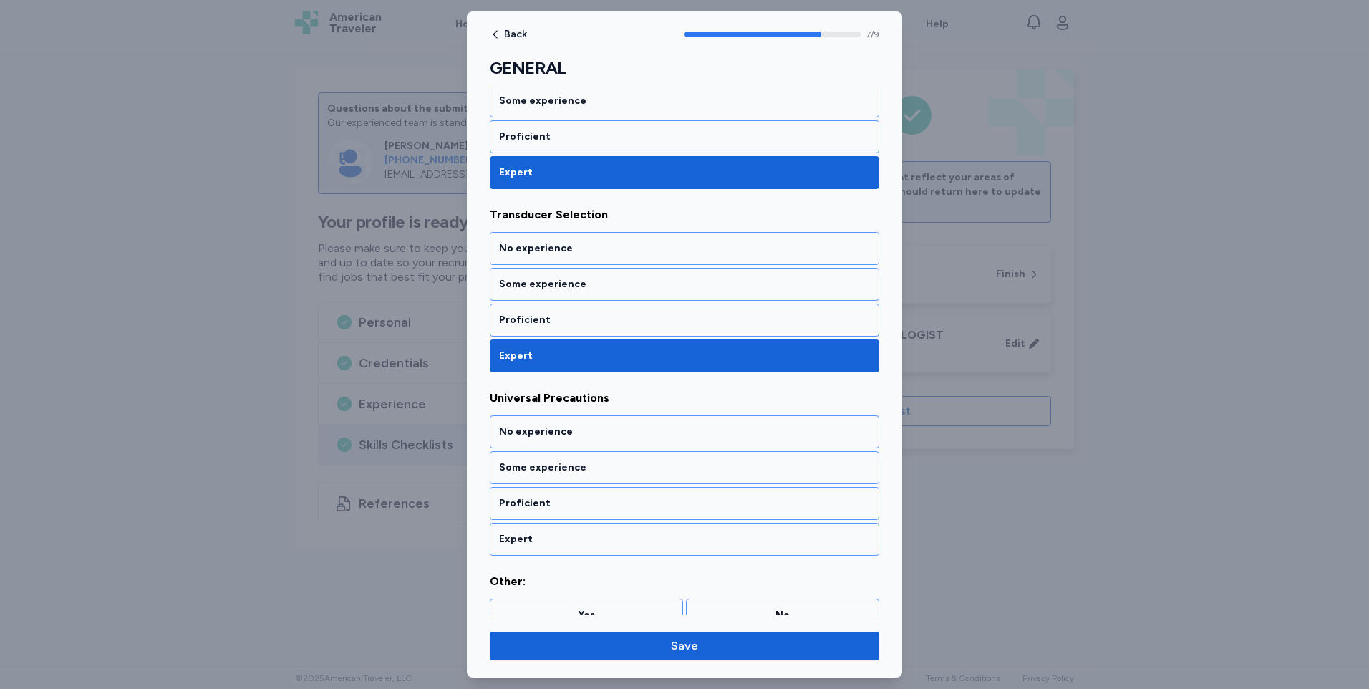
scroll to position [1211, 0]
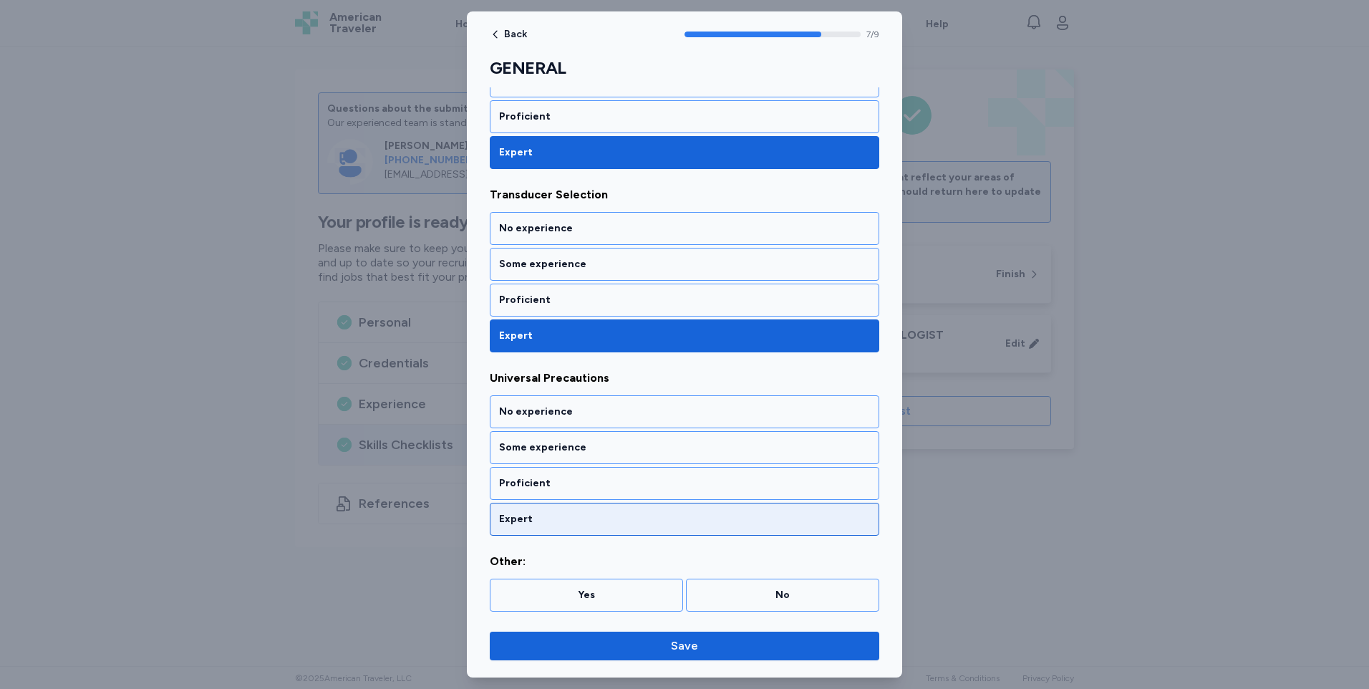
click at [523, 523] on div "Expert" at bounding box center [684, 519] width 371 height 14
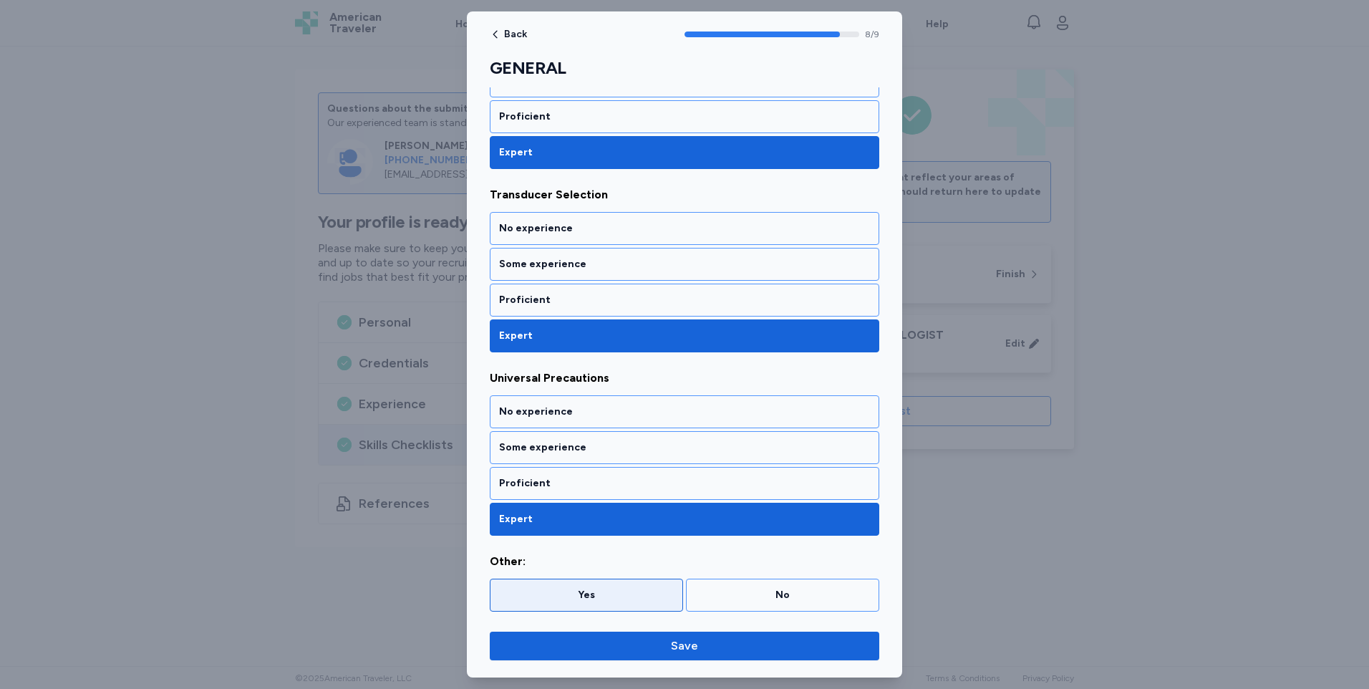
click at [594, 606] on div "Yes" at bounding box center [586, 594] width 193 height 33
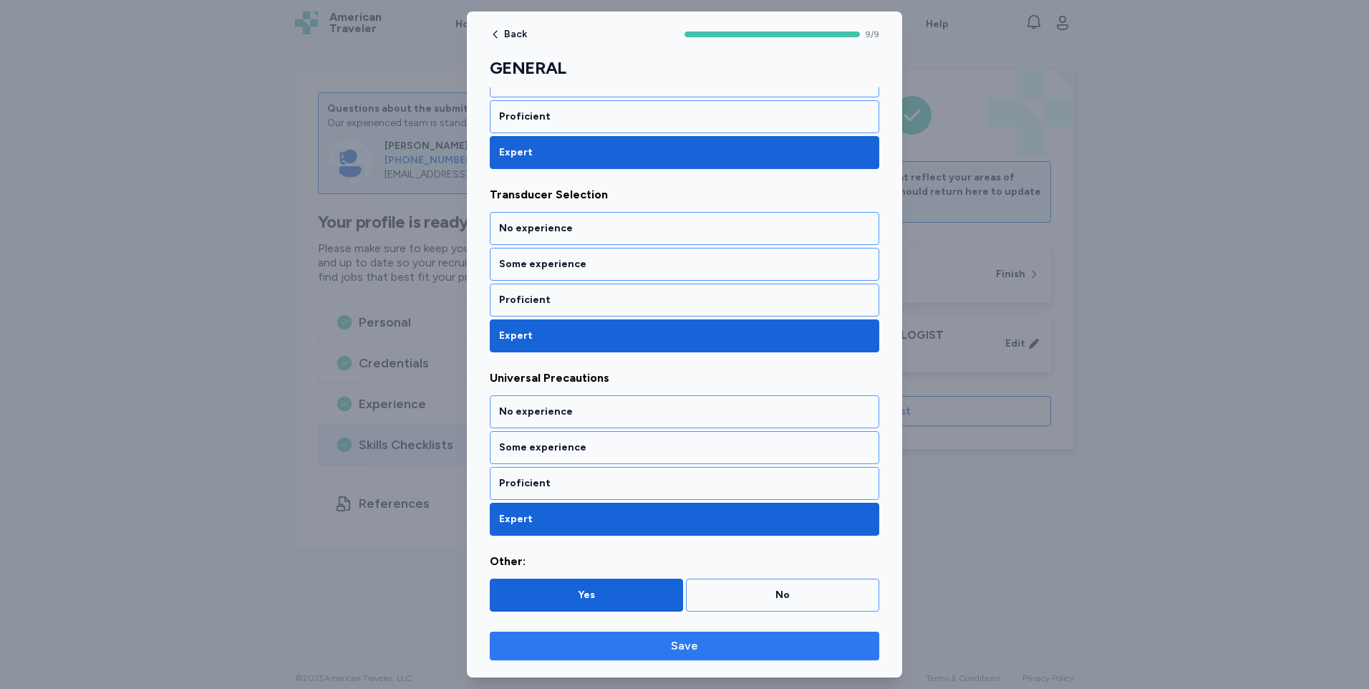
click at [675, 646] on span "Save" at bounding box center [684, 645] width 27 height 17
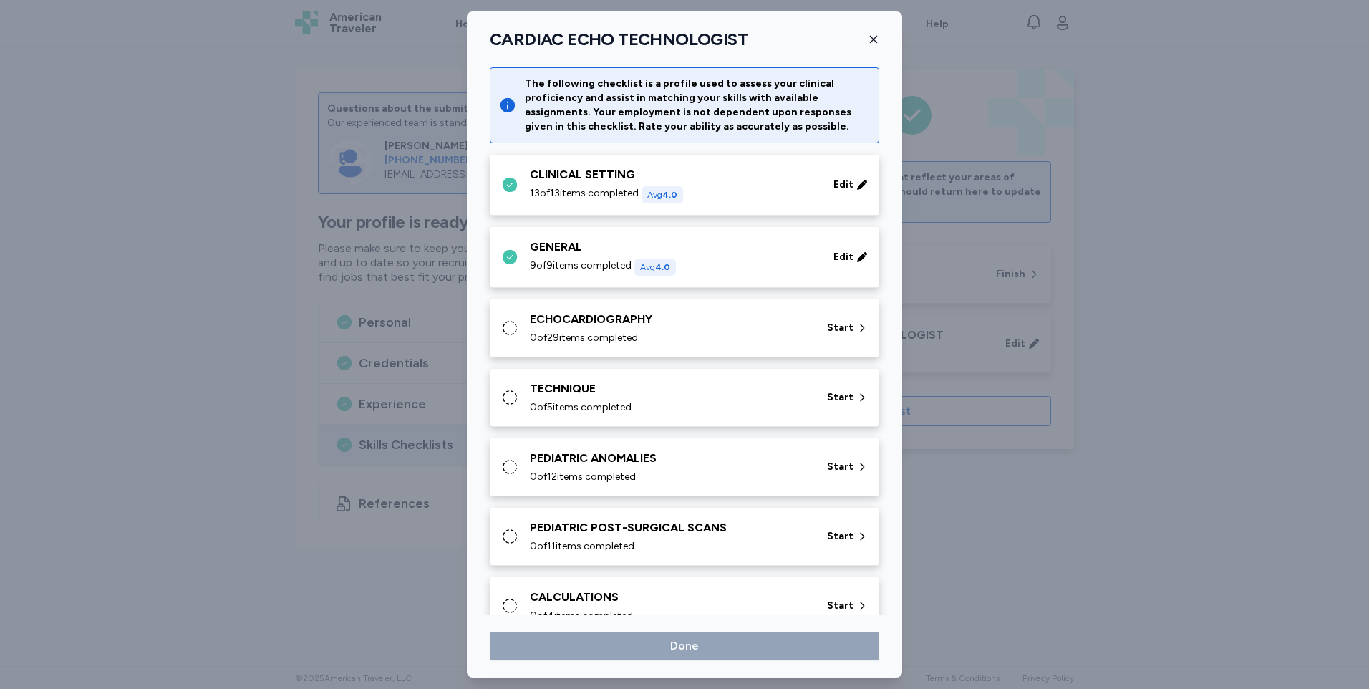
click at [573, 329] on div "ECHOCARDIOGRAPHY 0 of 29 items completed" at bounding box center [670, 328] width 280 height 34
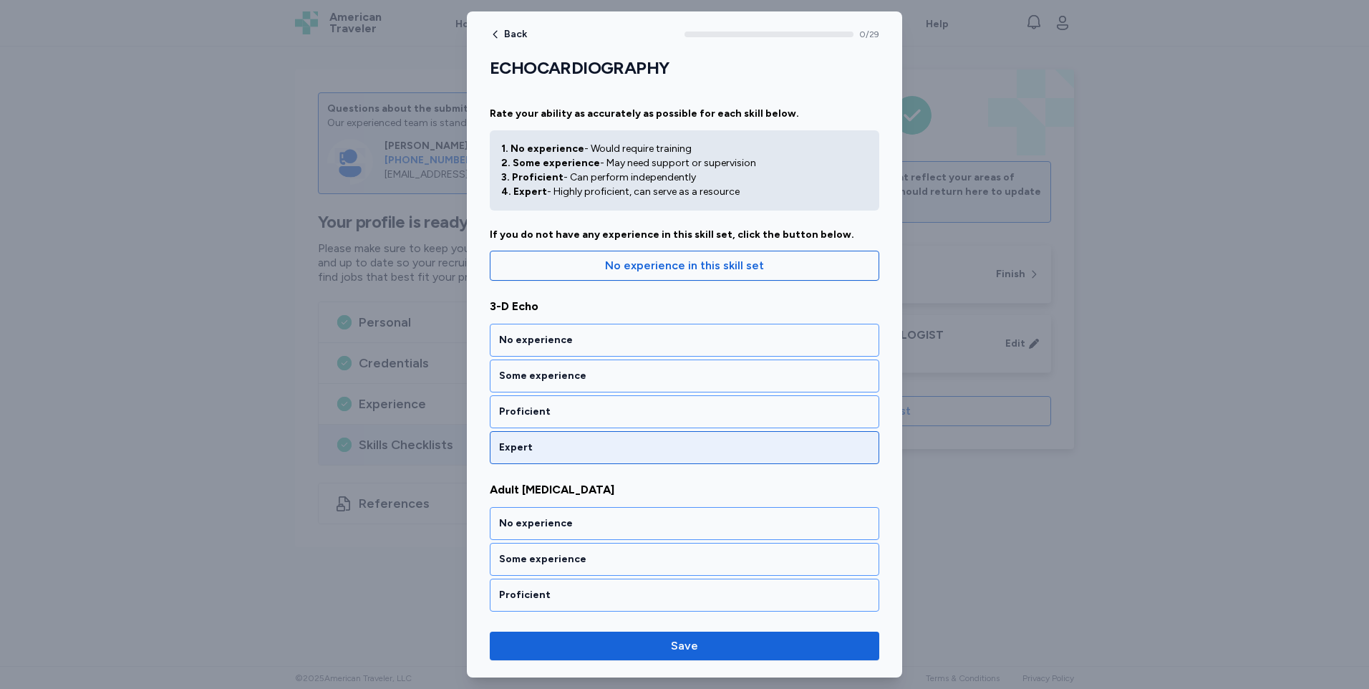
click at [540, 452] on div "Expert" at bounding box center [684, 447] width 371 height 14
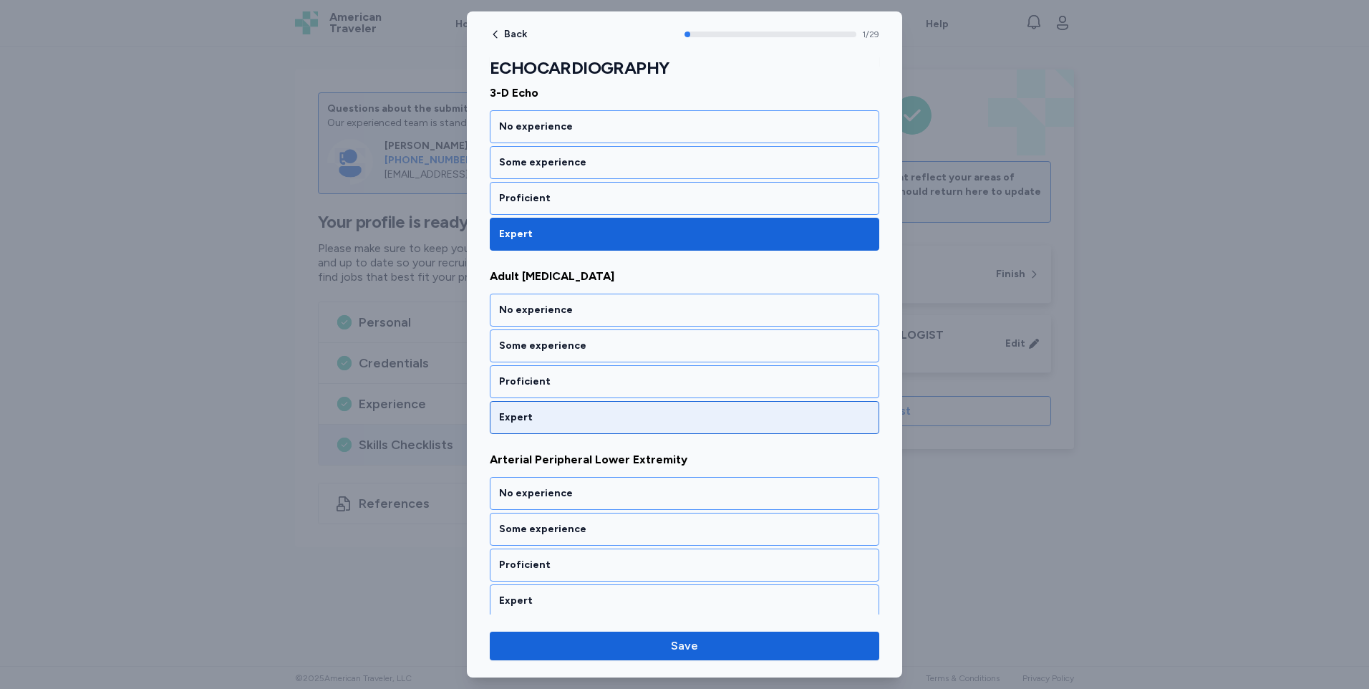
click at [548, 419] on div "Expert" at bounding box center [684, 417] width 371 height 14
click at [548, 416] on div "Expert" at bounding box center [684, 417] width 371 height 14
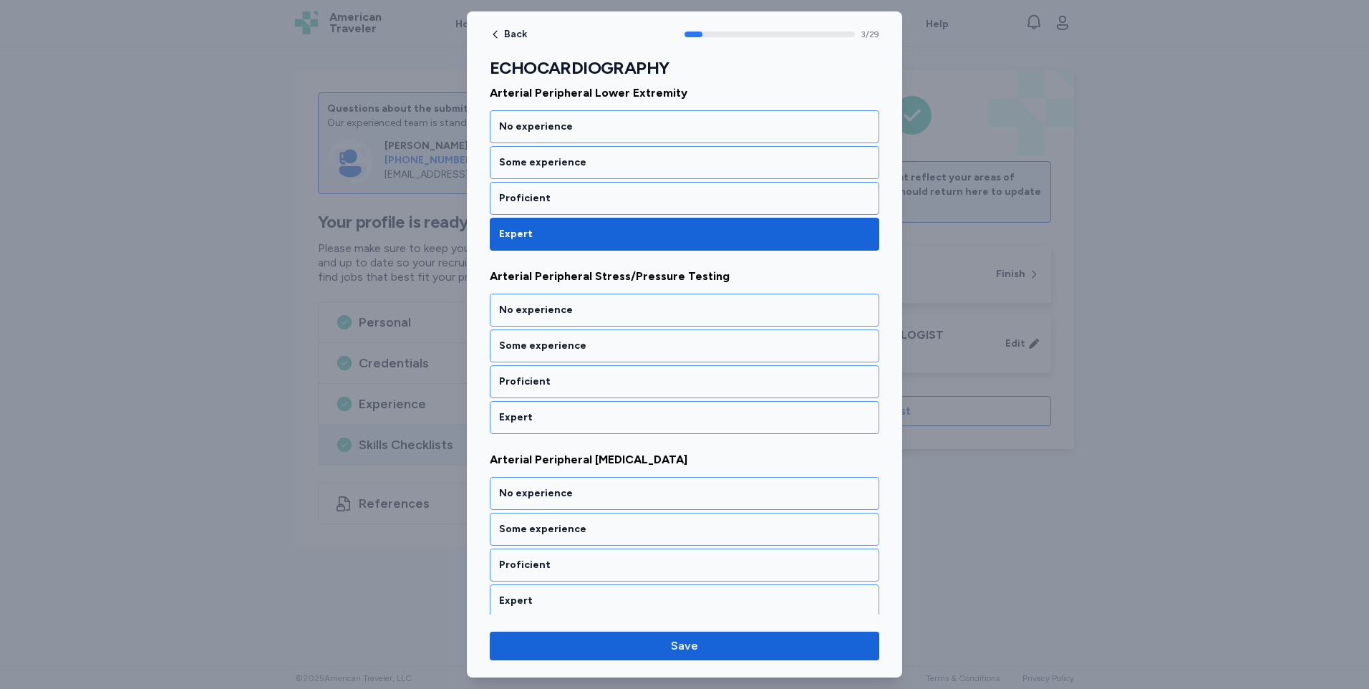
click at [548, 416] on div "Expert" at bounding box center [684, 417] width 371 height 14
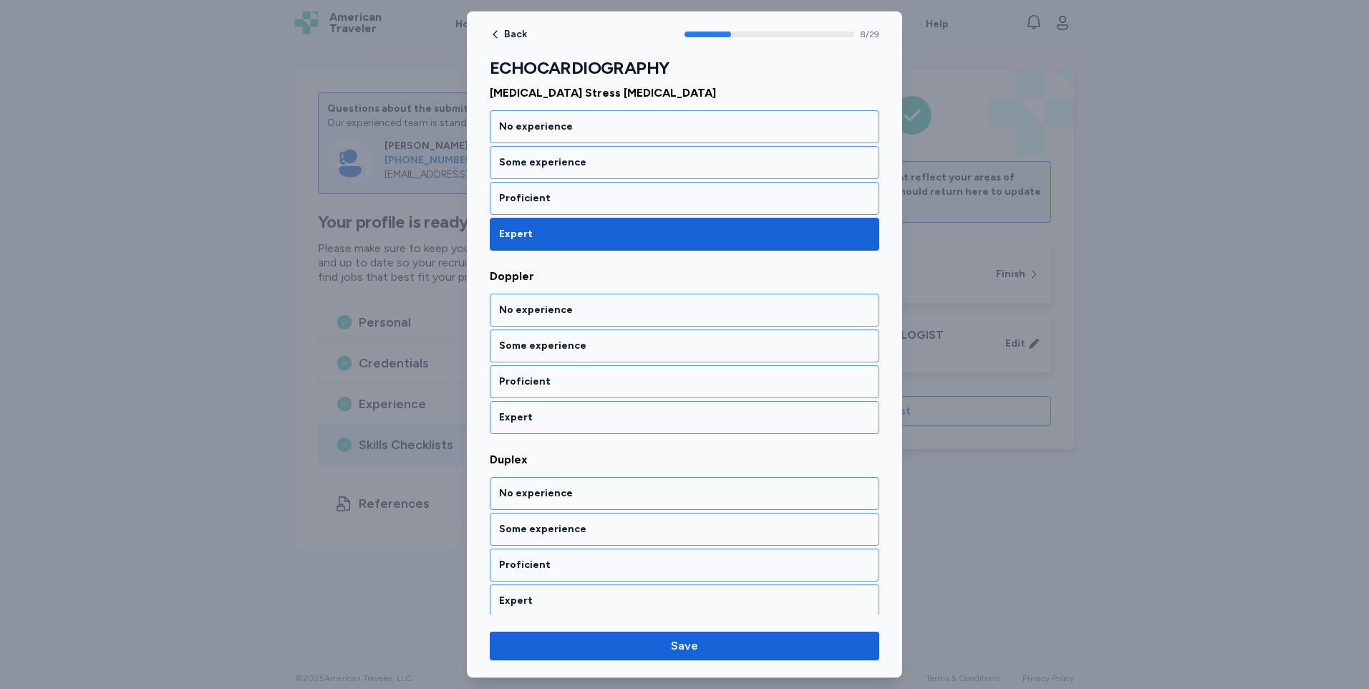
click at [548, 416] on div "Expert" at bounding box center [684, 417] width 371 height 14
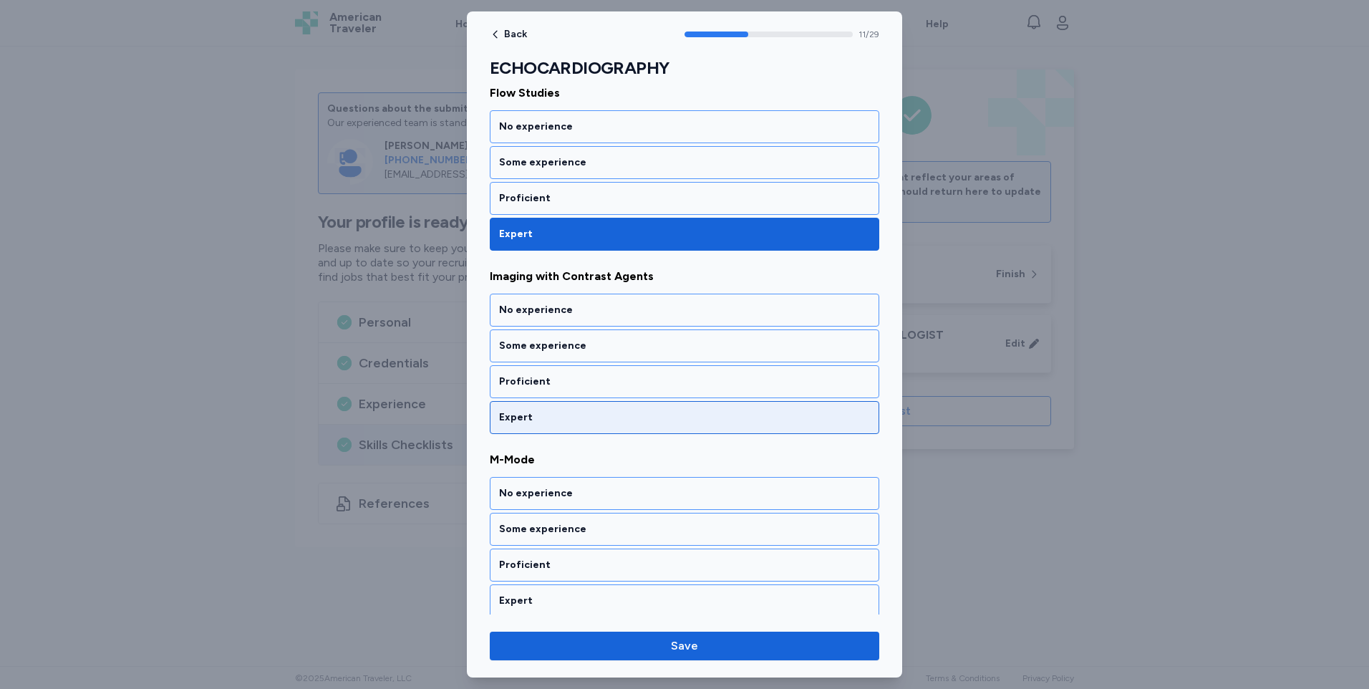
click at [548, 417] on div "Expert" at bounding box center [684, 417] width 371 height 14
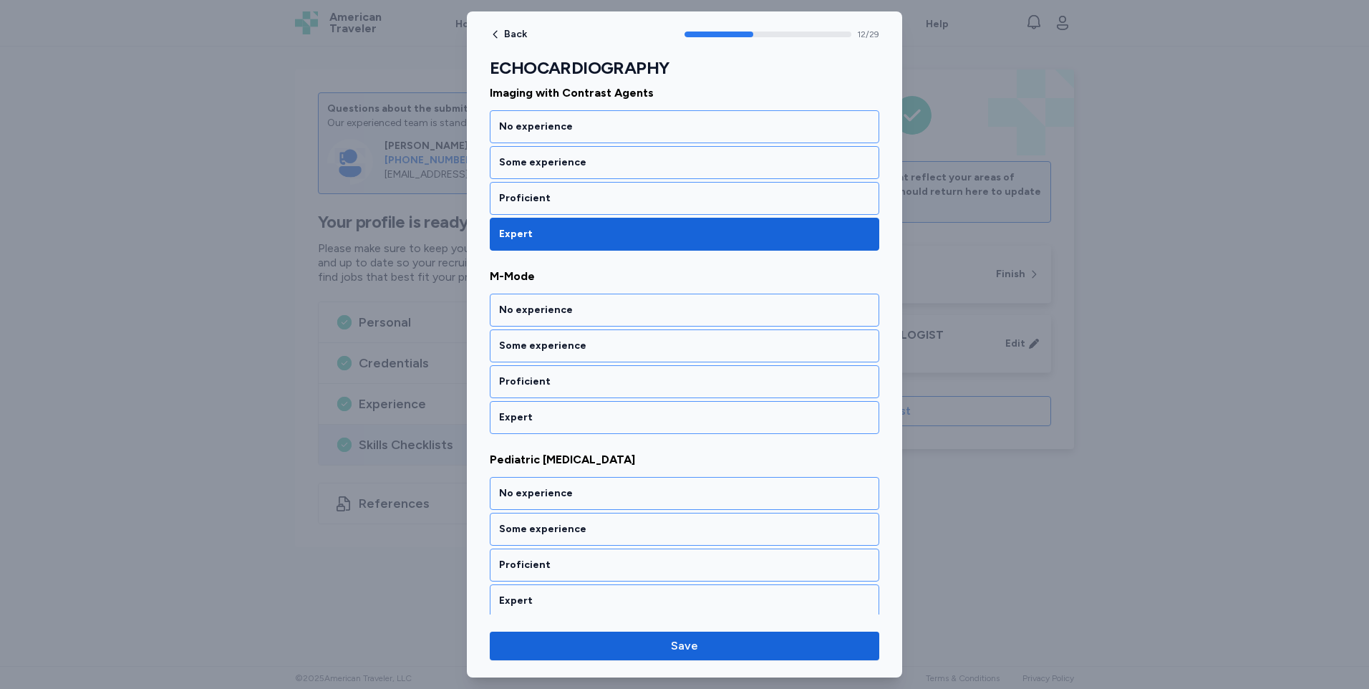
click at [548, 417] on div "Expert" at bounding box center [684, 417] width 371 height 14
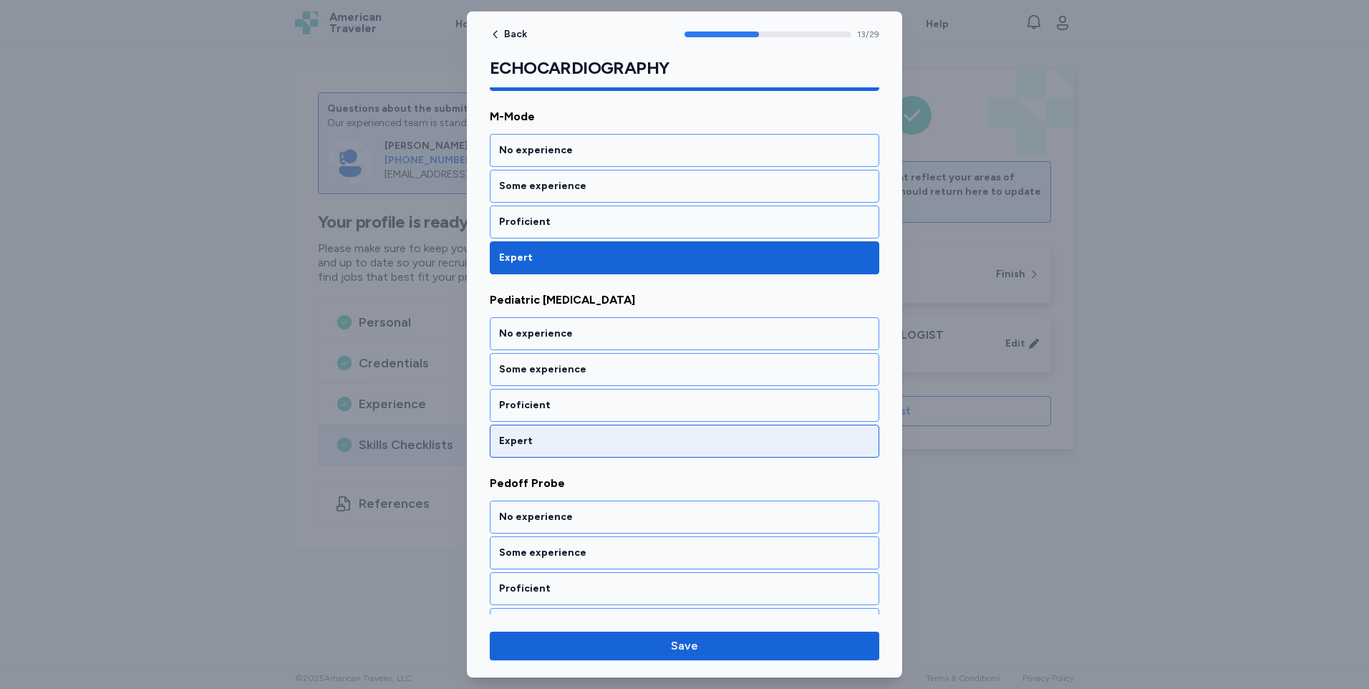
scroll to position [2412, 0]
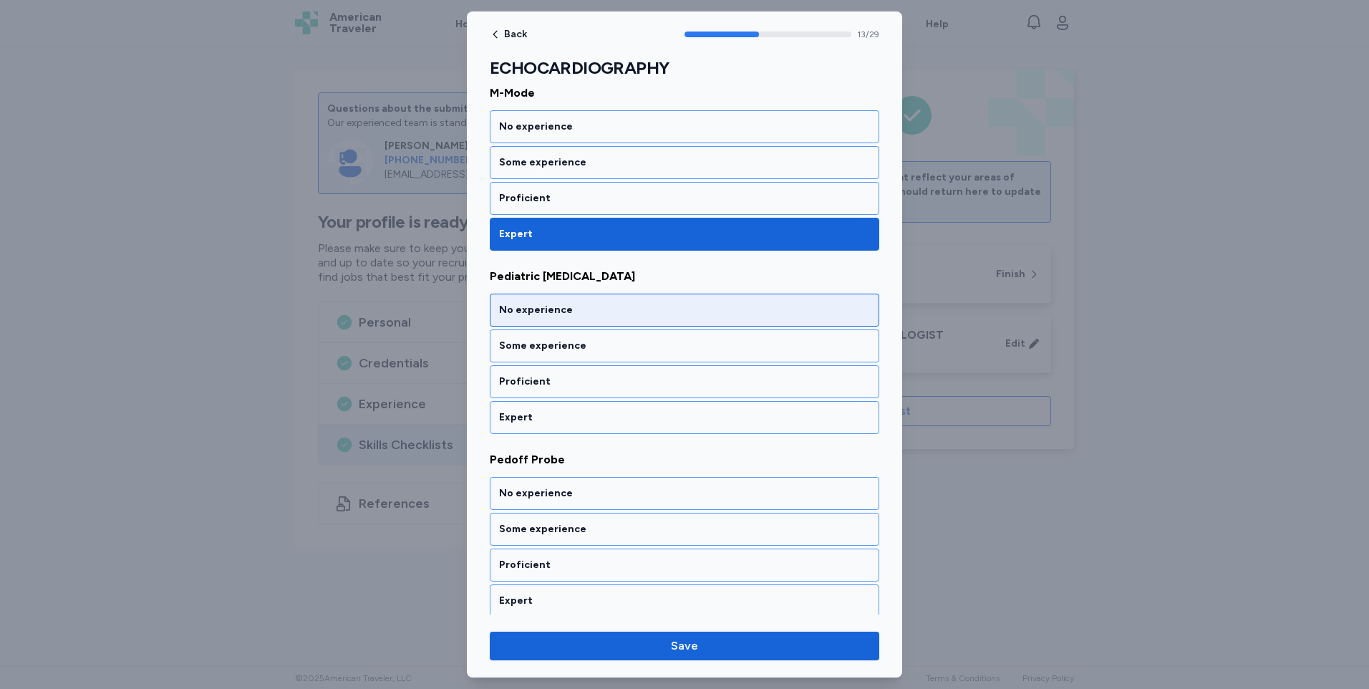
click at [560, 315] on div "No experience" at bounding box center [684, 310] width 371 height 14
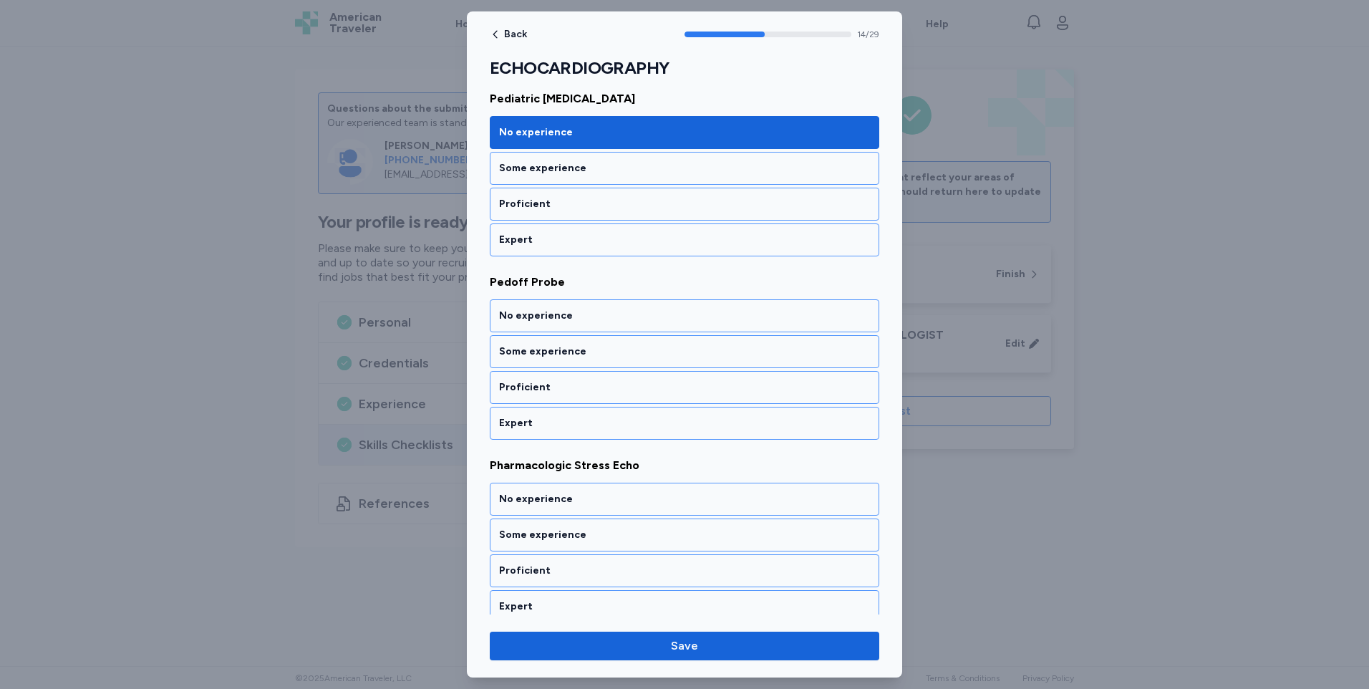
scroll to position [2596, 0]
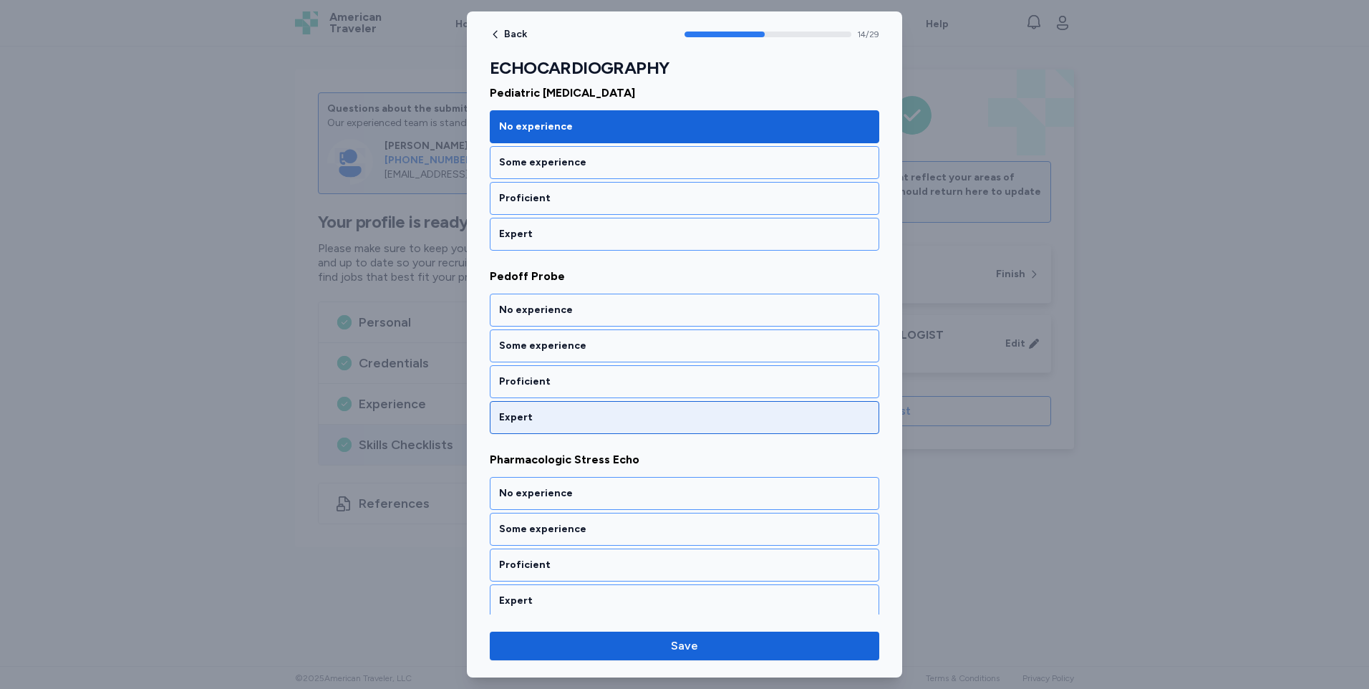
click at [540, 414] on div "Expert" at bounding box center [684, 417] width 371 height 14
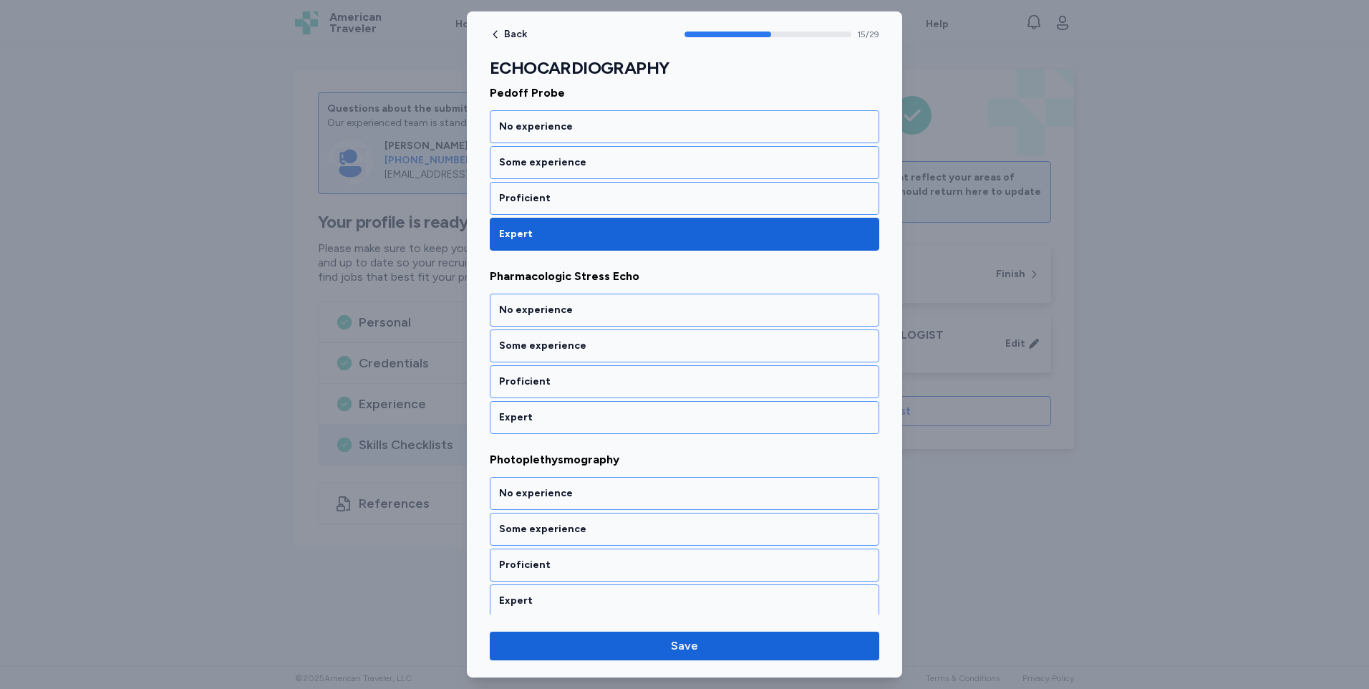
click at [539, 414] on div "Expert" at bounding box center [684, 417] width 371 height 14
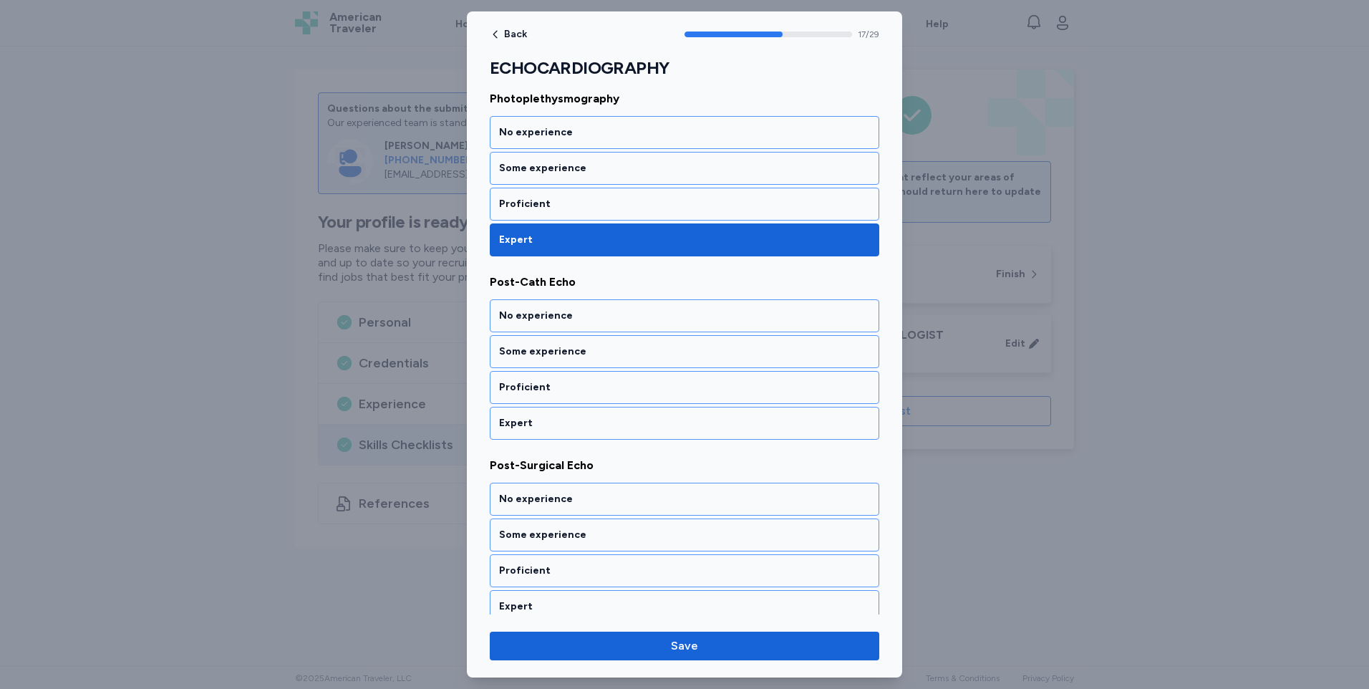
scroll to position [3145, 0]
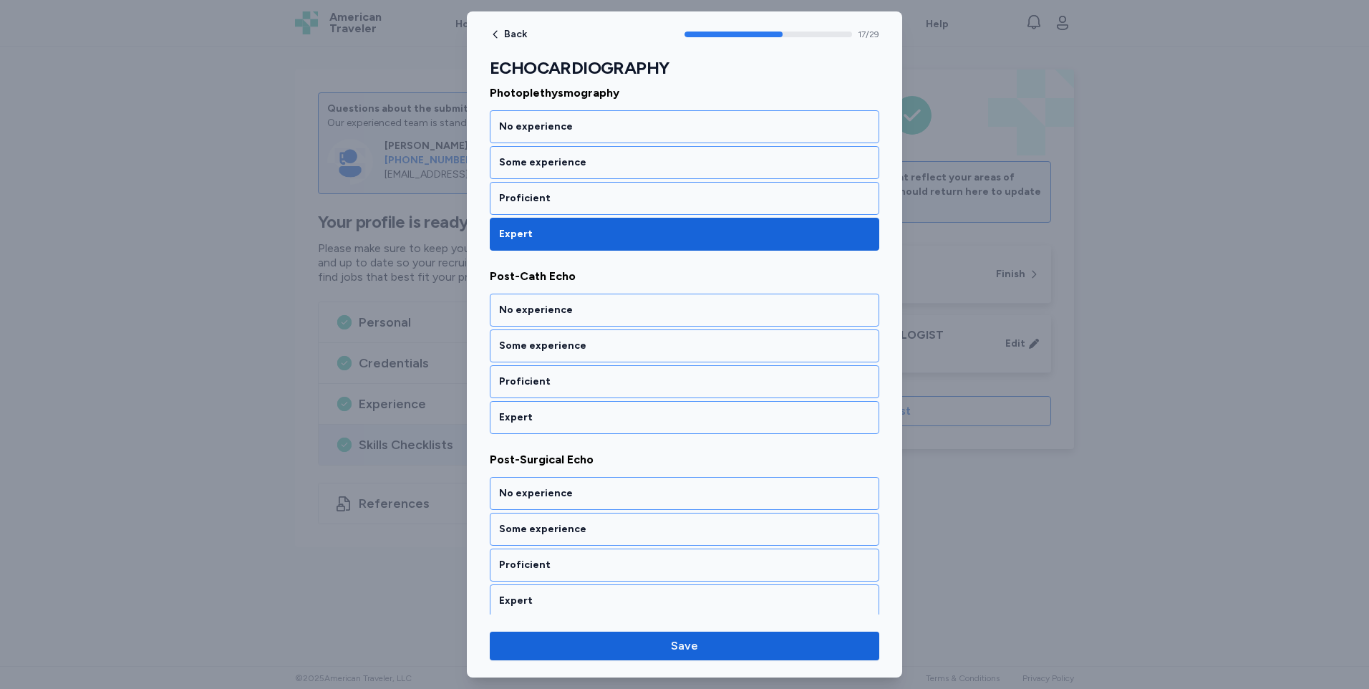
click at [539, 414] on div "Expert" at bounding box center [684, 417] width 371 height 14
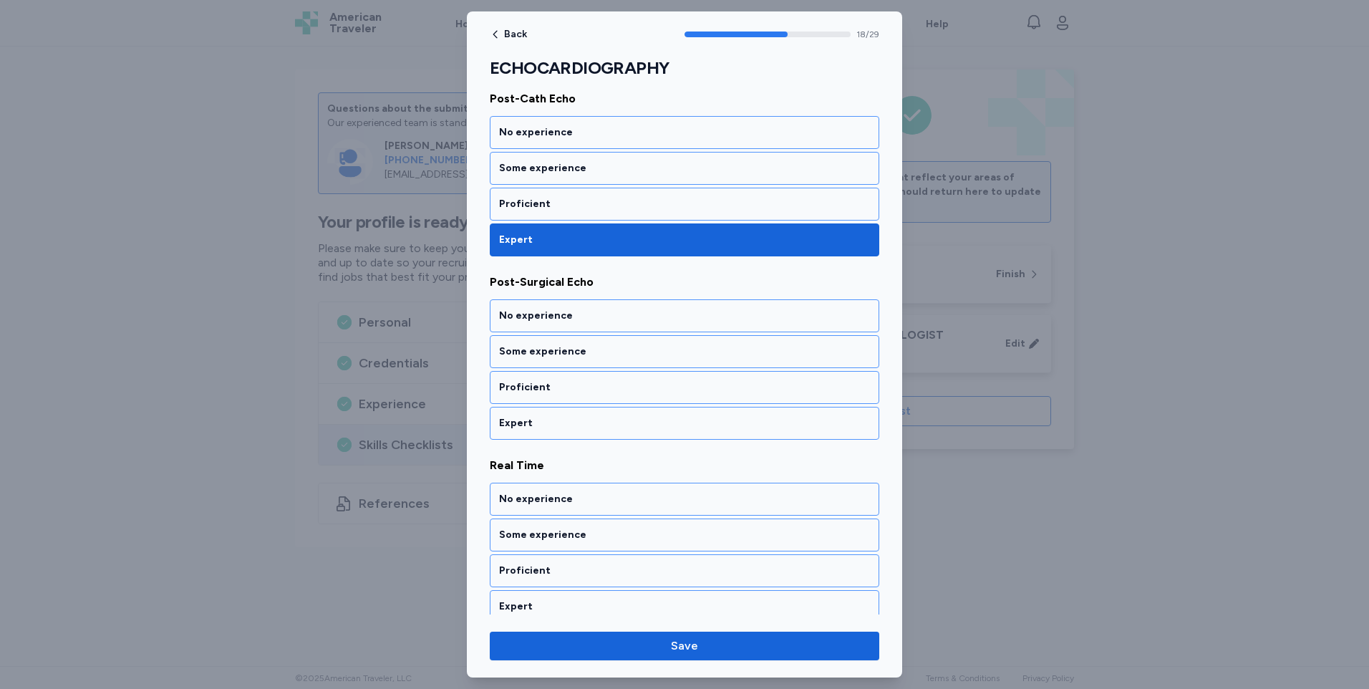
scroll to position [3329, 0]
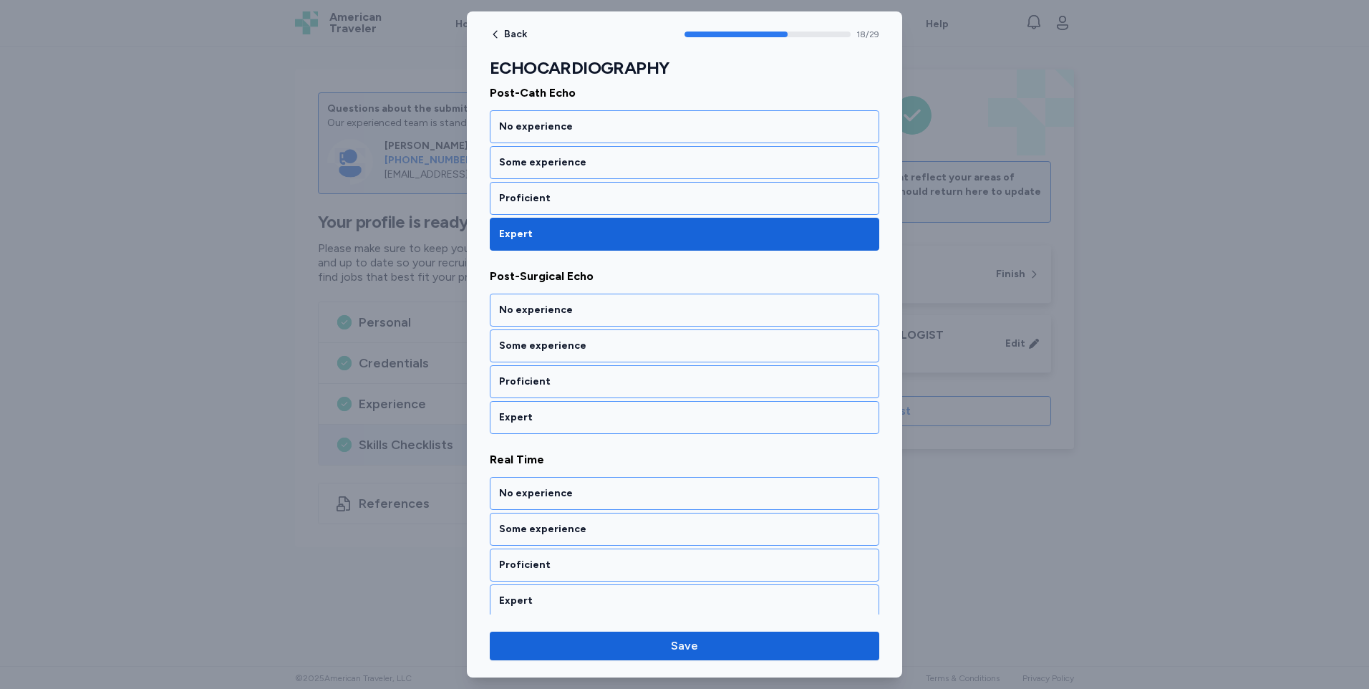
click at [539, 414] on div "Expert" at bounding box center [684, 417] width 371 height 14
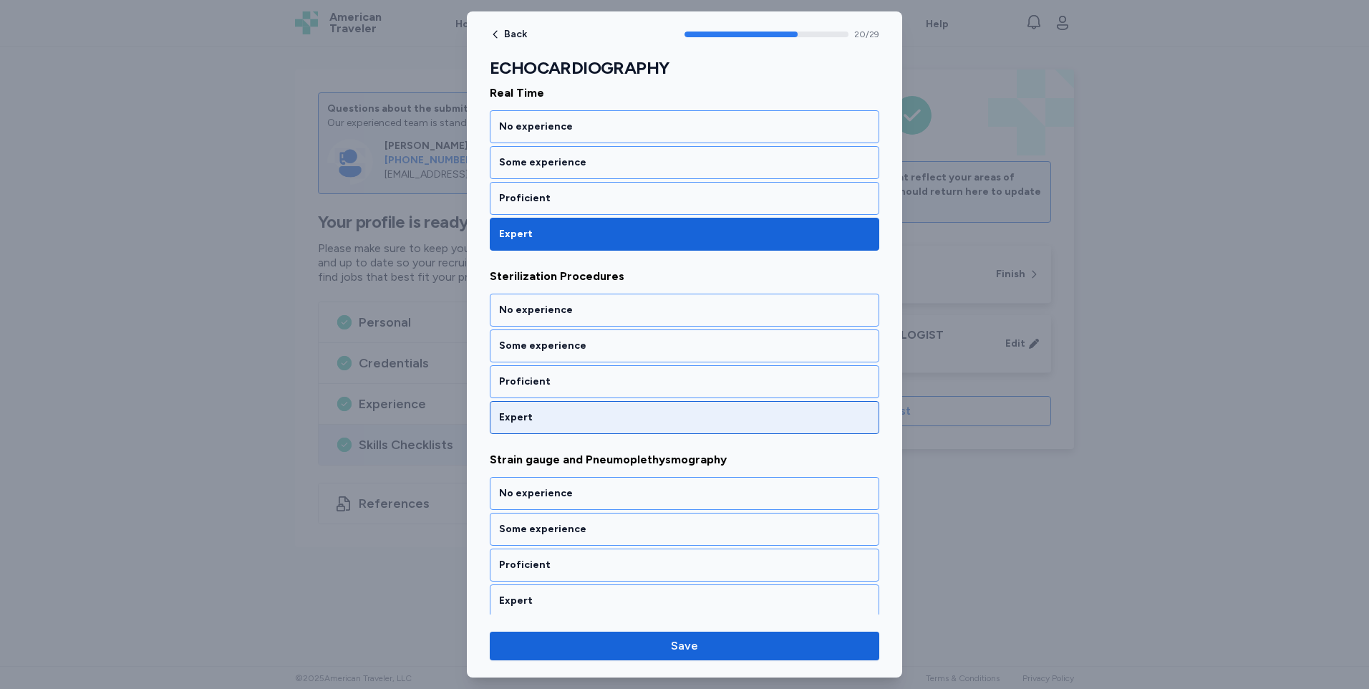
click at [538, 414] on div "Expert" at bounding box center [684, 417] width 371 height 14
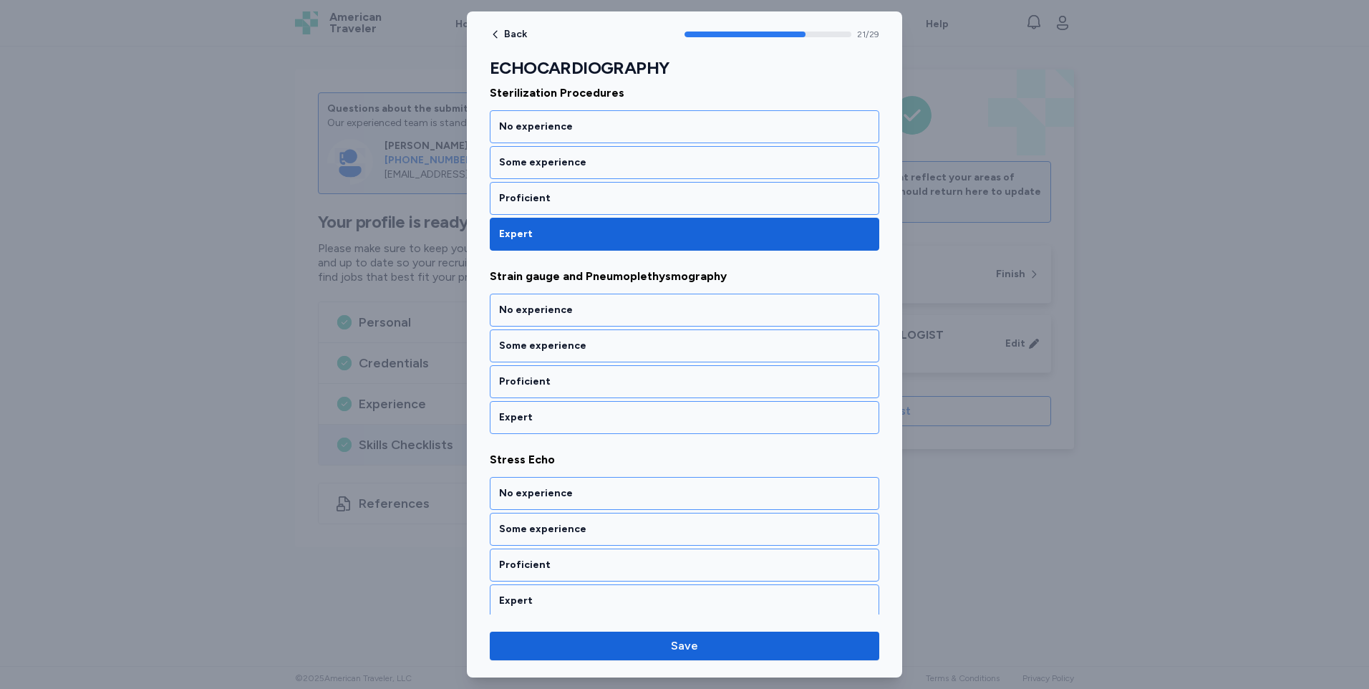
click at [538, 414] on div "Expert" at bounding box center [684, 417] width 371 height 14
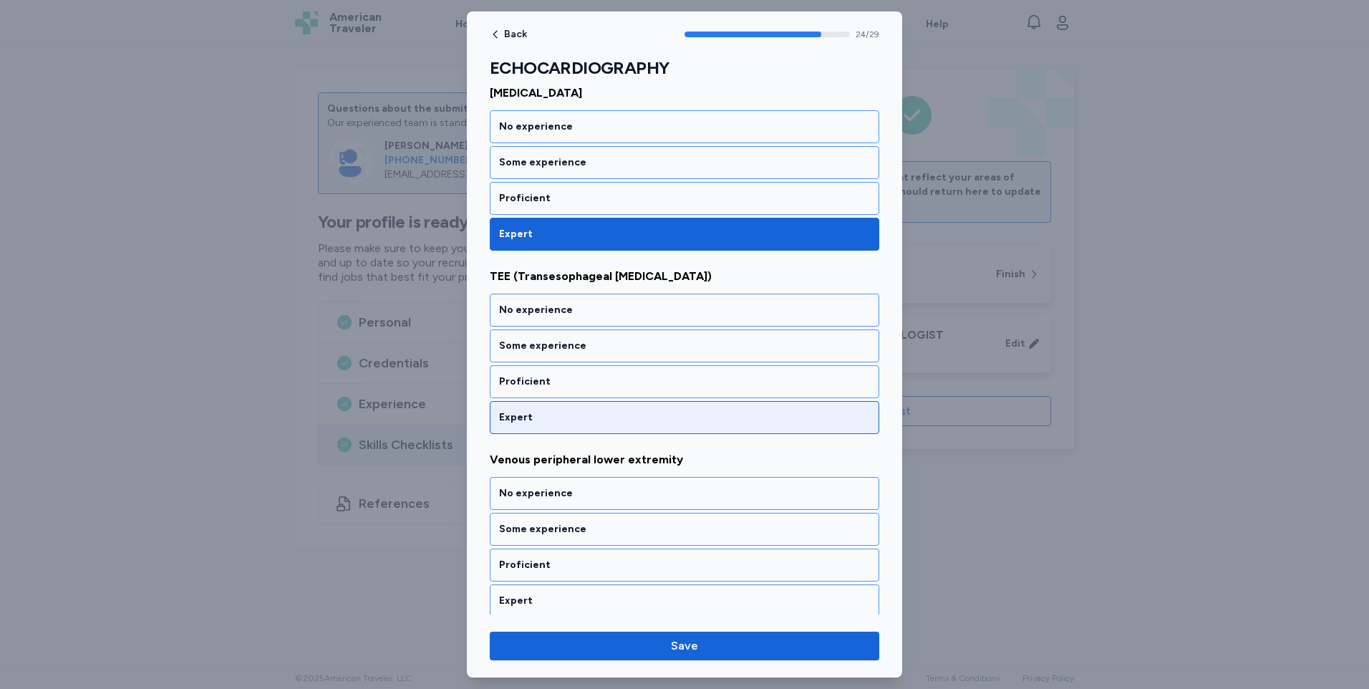
click at [539, 414] on div "Expert" at bounding box center [684, 417] width 371 height 14
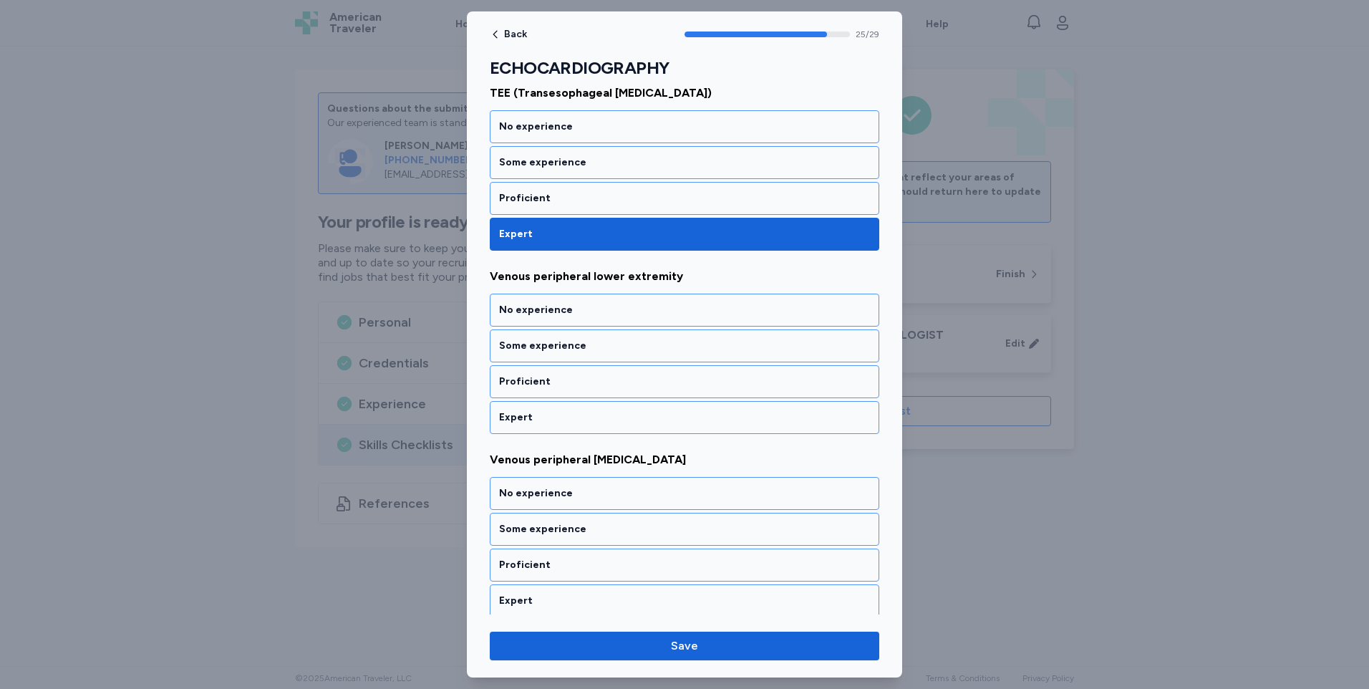
click at [540, 415] on div "Expert" at bounding box center [684, 417] width 371 height 14
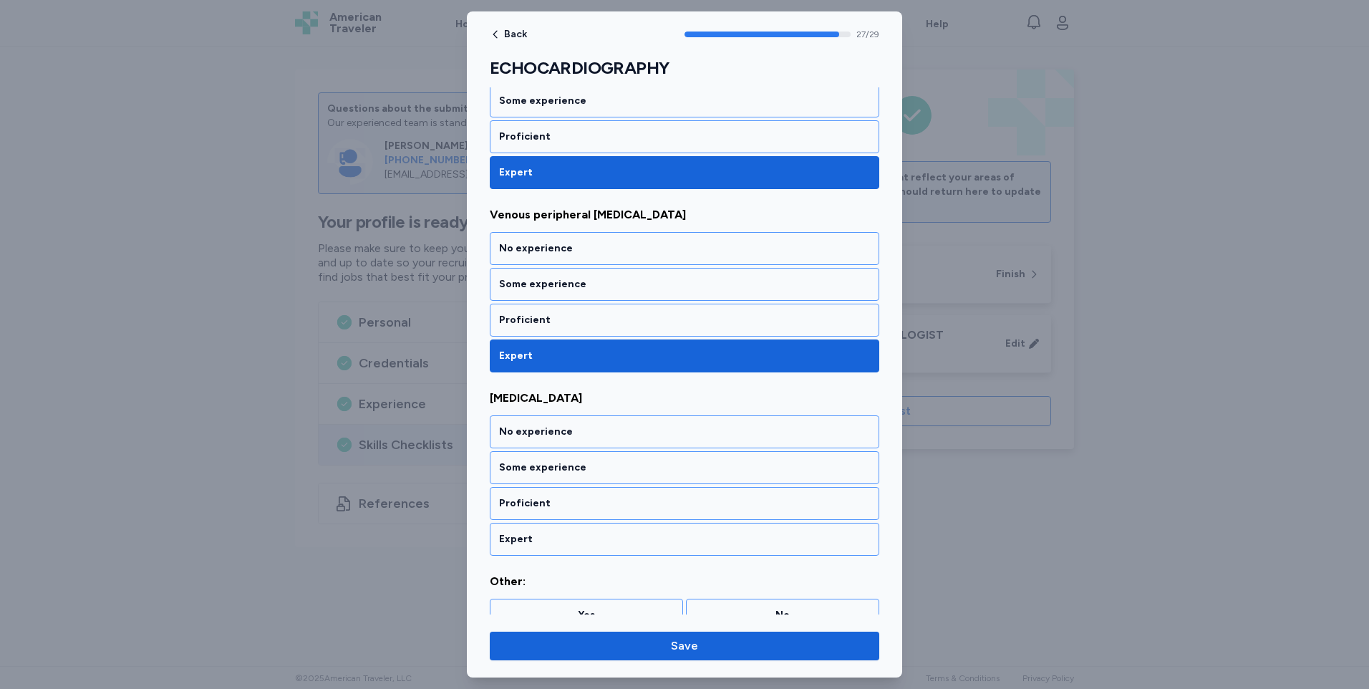
scroll to position [4876, 0]
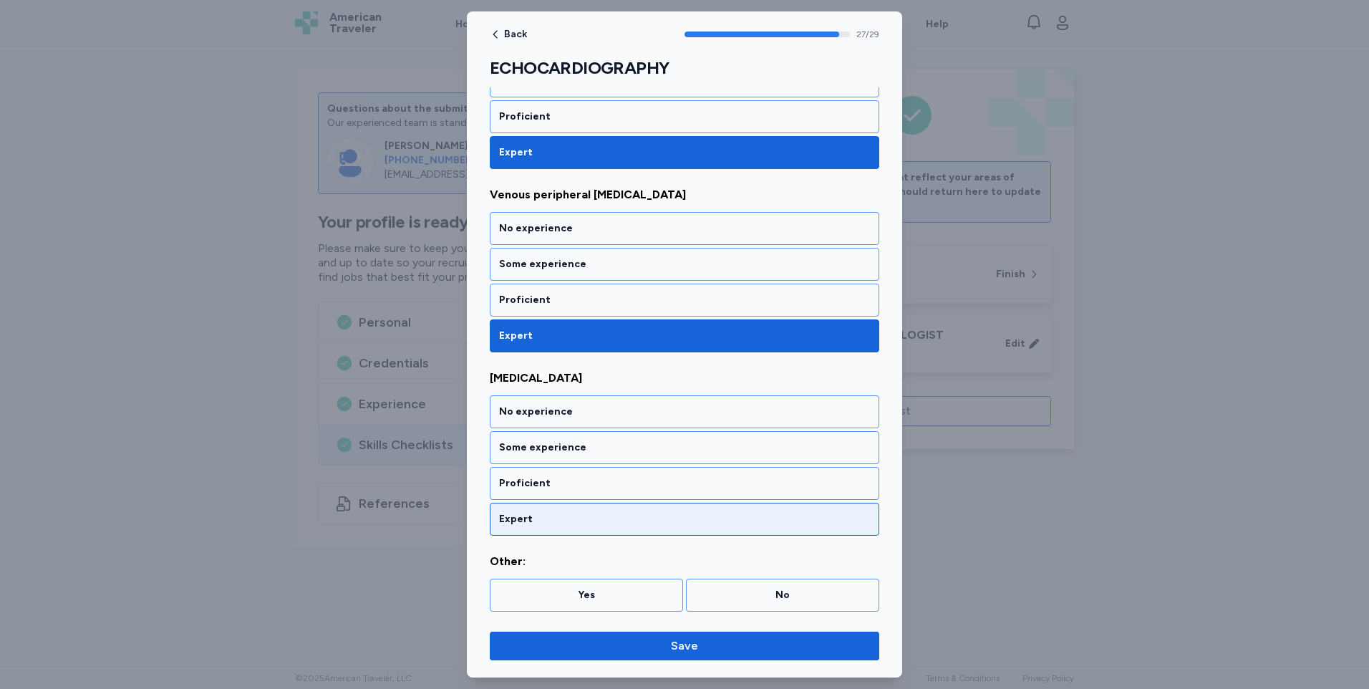
click at [555, 511] on div "Expert" at bounding box center [684, 519] width 389 height 33
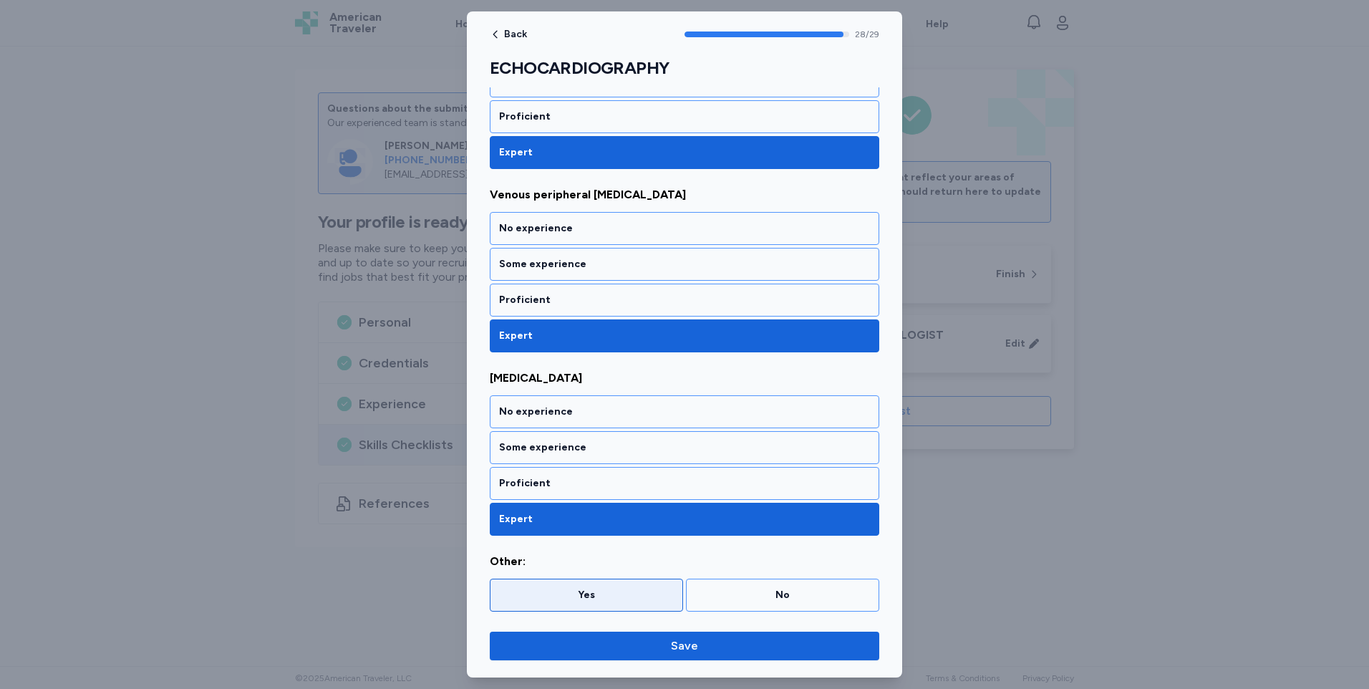
click at [578, 587] on div "Yes" at bounding box center [586, 594] width 193 height 33
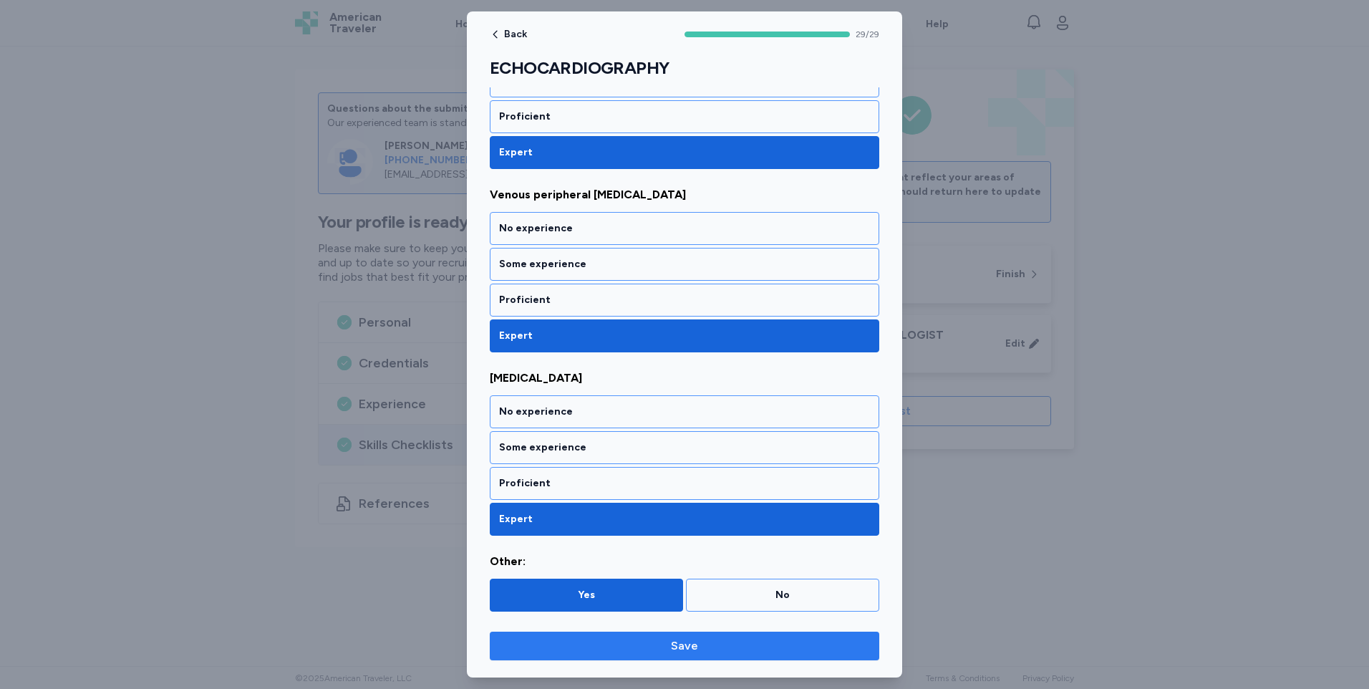
click at [636, 652] on span "Save" at bounding box center [684, 645] width 366 height 17
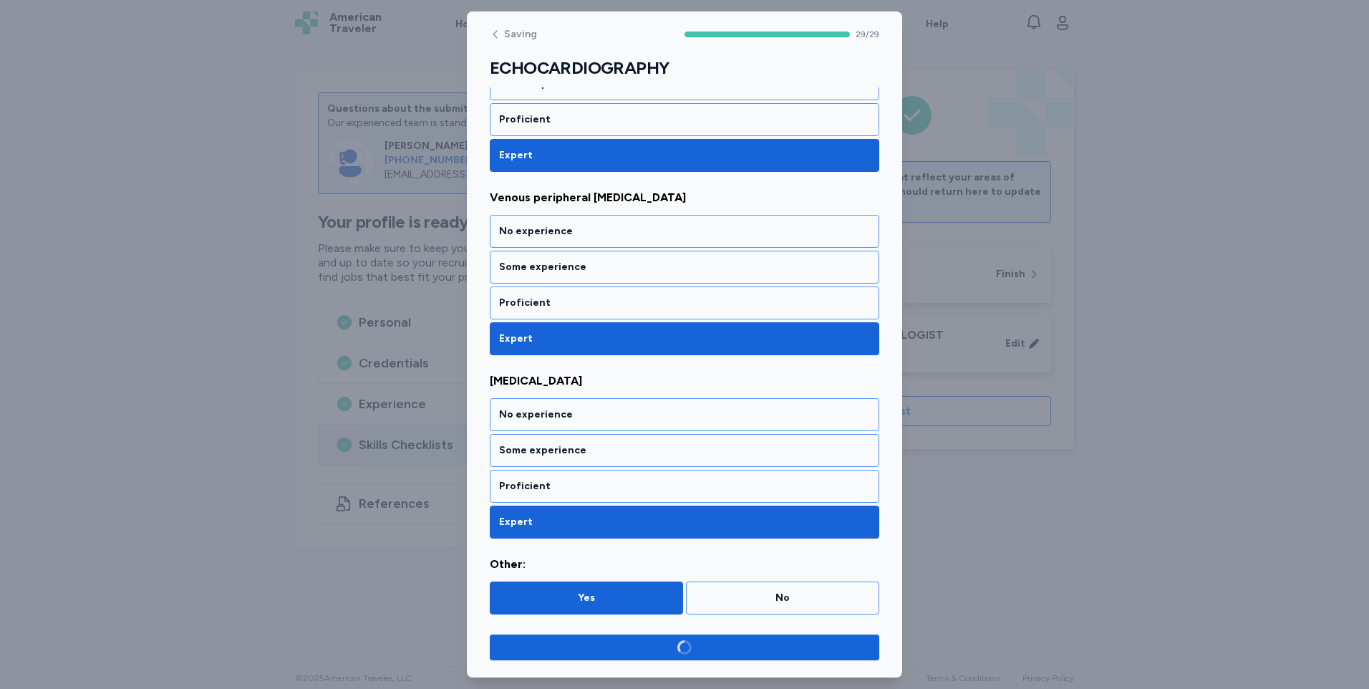
scroll to position [4873, 0]
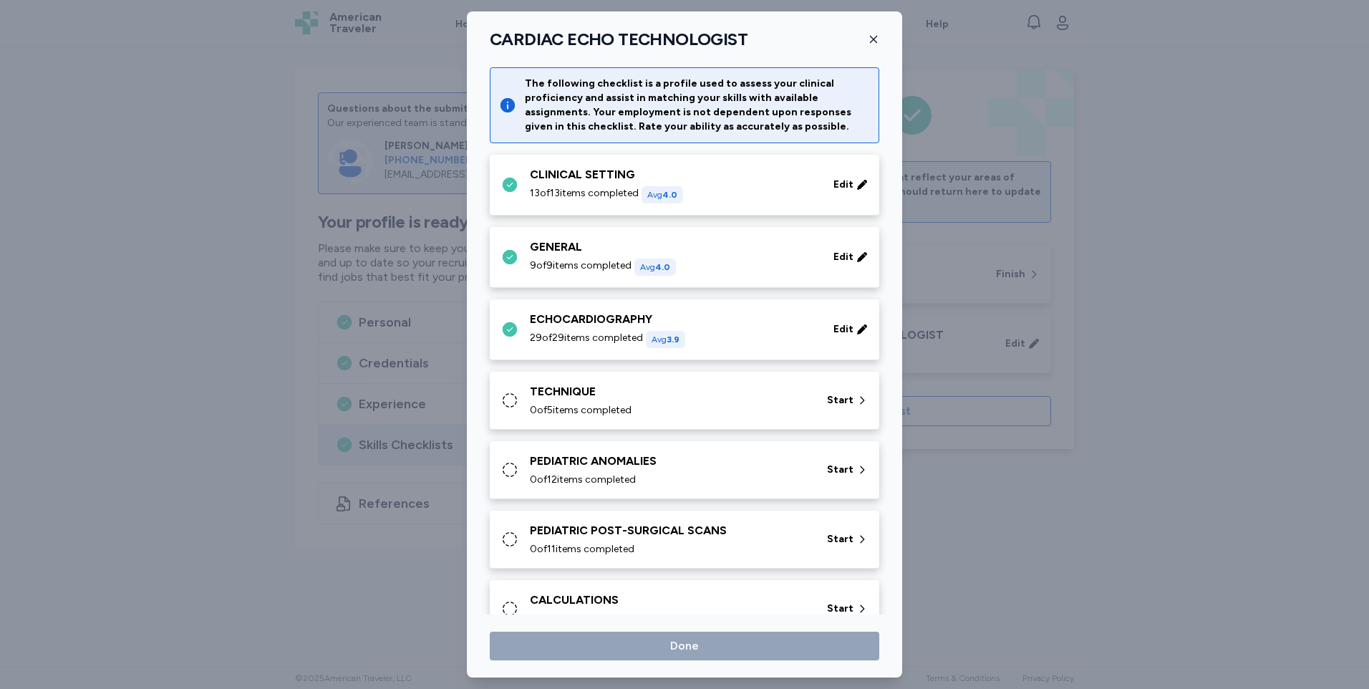
click at [587, 404] on span "0 of 5 items completed" at bounding box center [581, 410] width 102 height 14
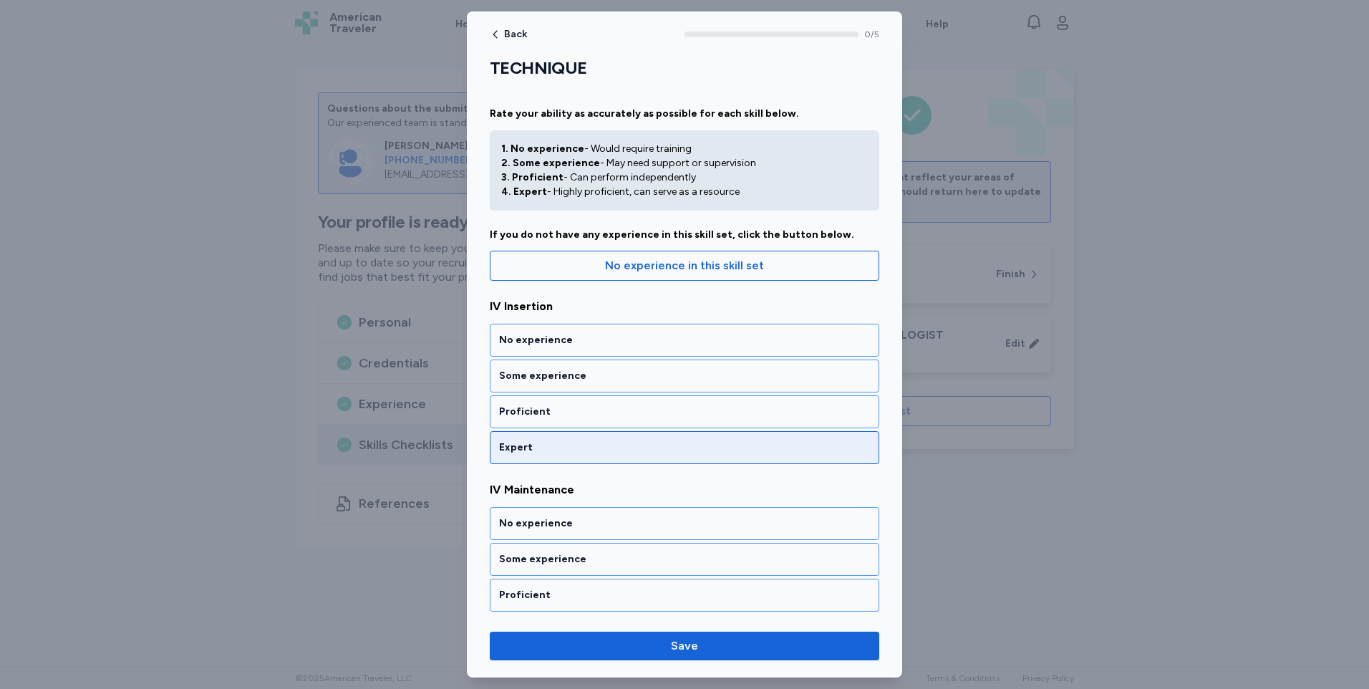
click at [568, 448] on div "Expert" at bounding box center [684, 447] width 371 height 14
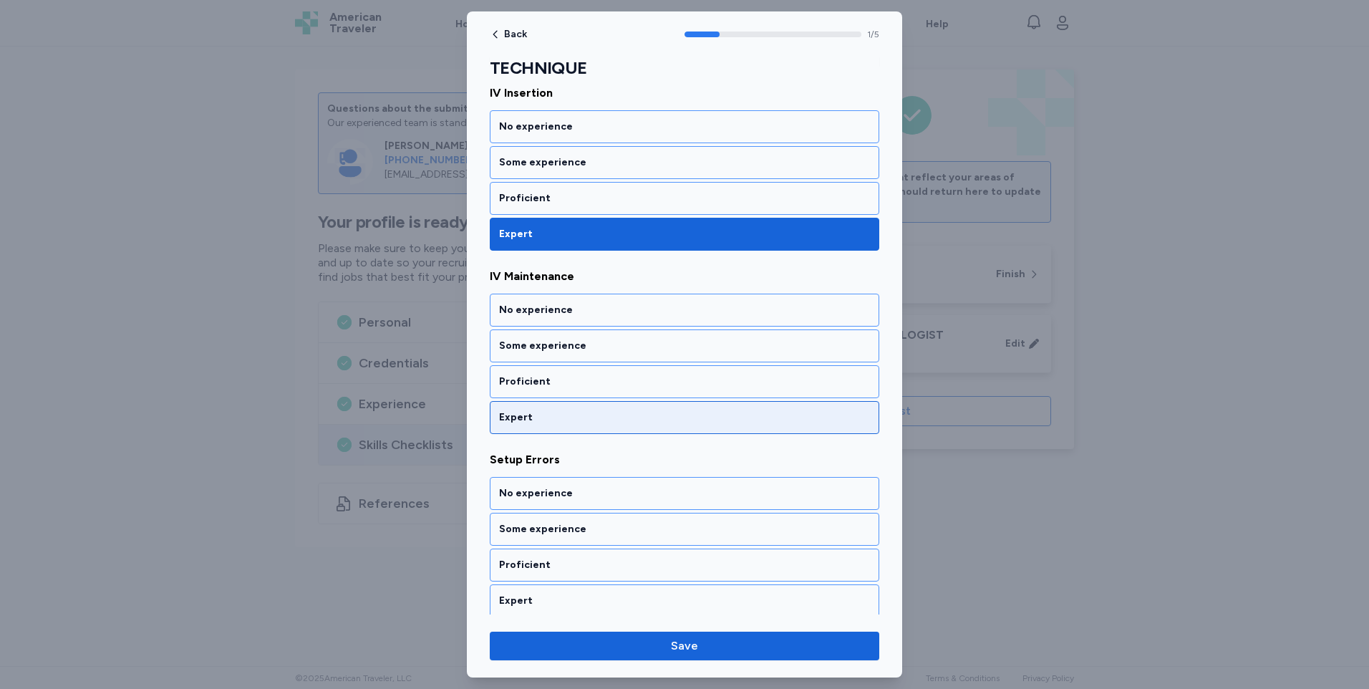
click at [578, 427] on div "Expert" at bounding box center [684, 417] width 389 height 33
click at [577, 426] on div "Expert" at bounding box center [684, 417] width 389 height 33
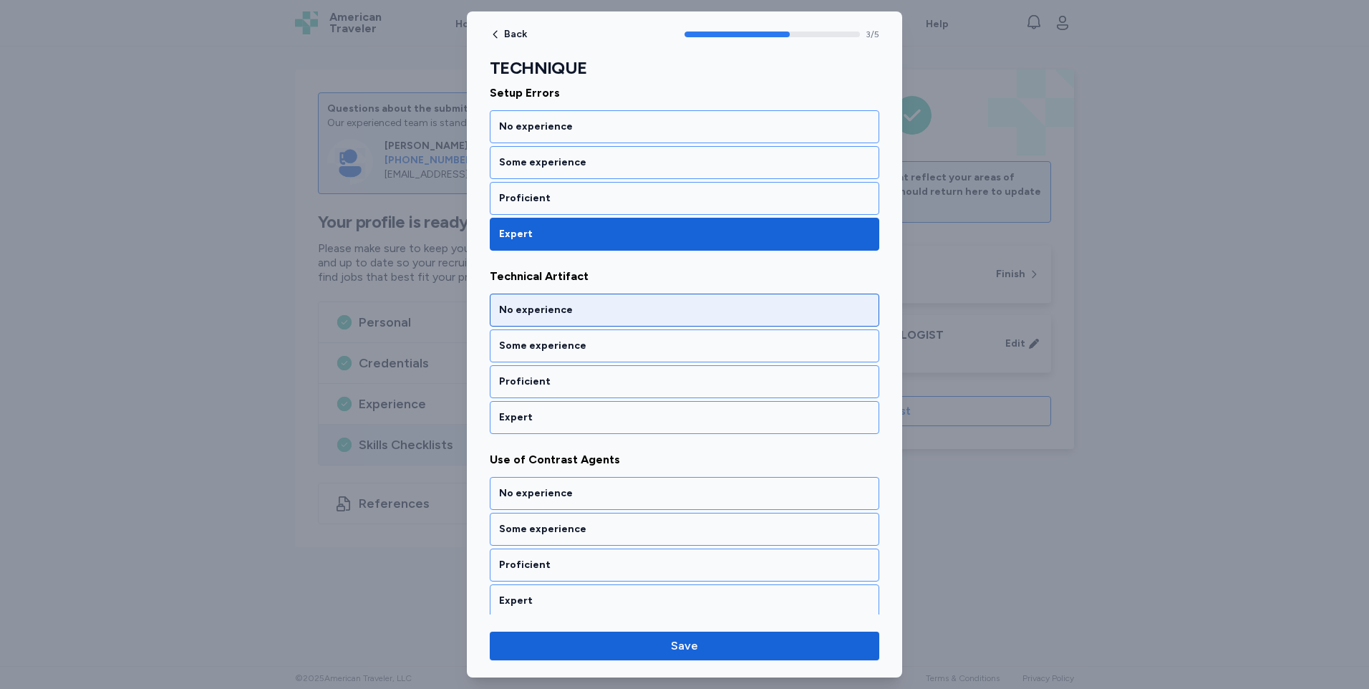
click at [576, 426] on div "Expert" at bounding box center [684, 417] width 389 height 33
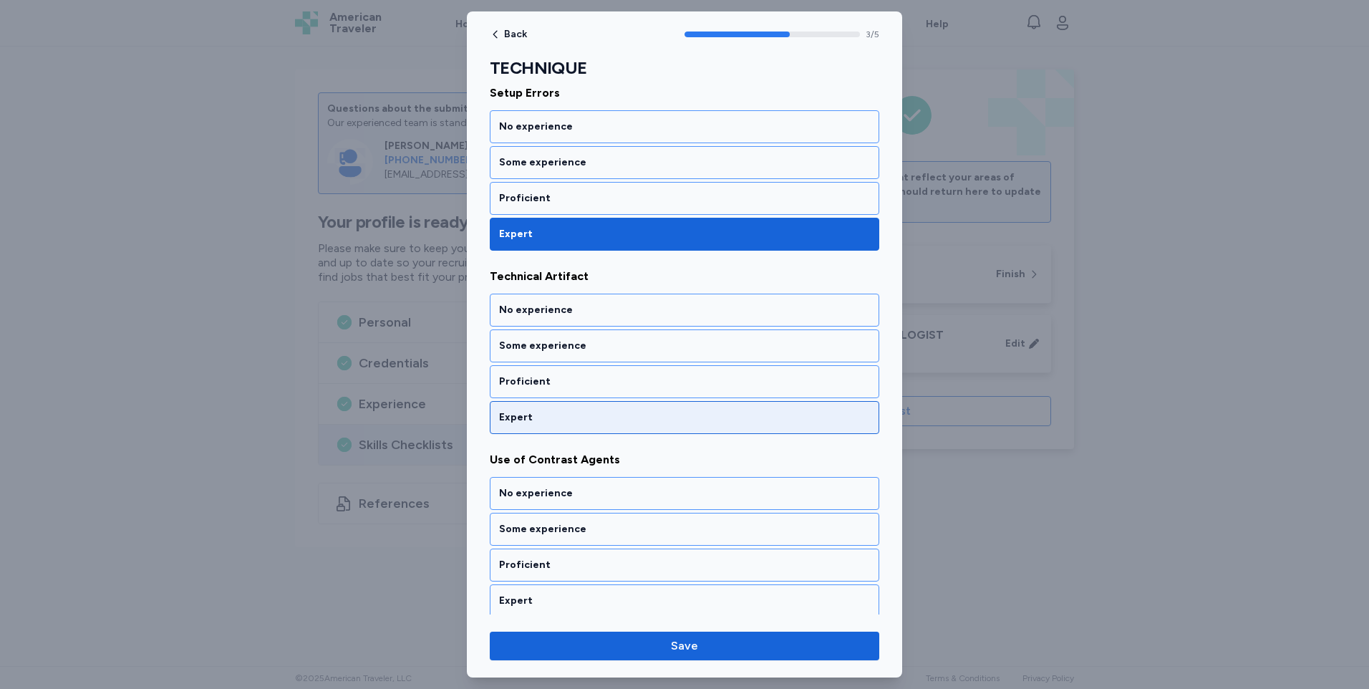
scroll to position [586, 0]
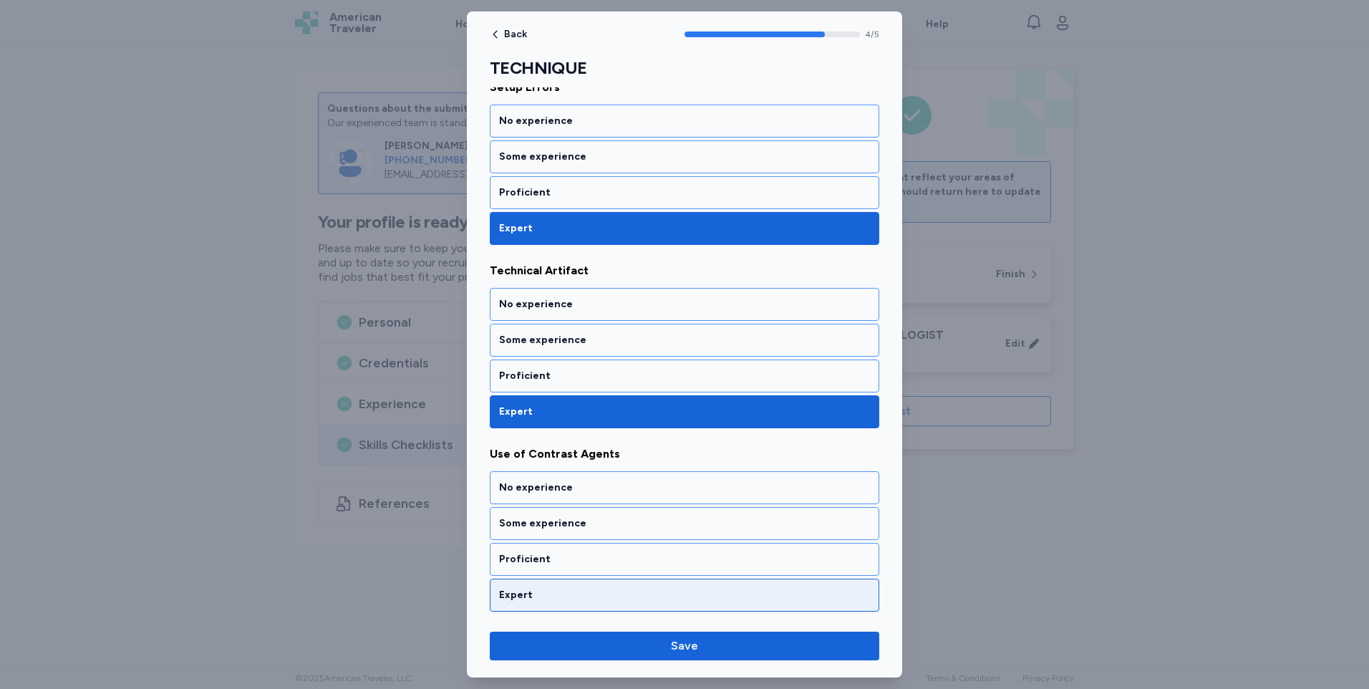
click at [553, 596] on div "Expert" at bounding box center [684, 595] width 371 height 14
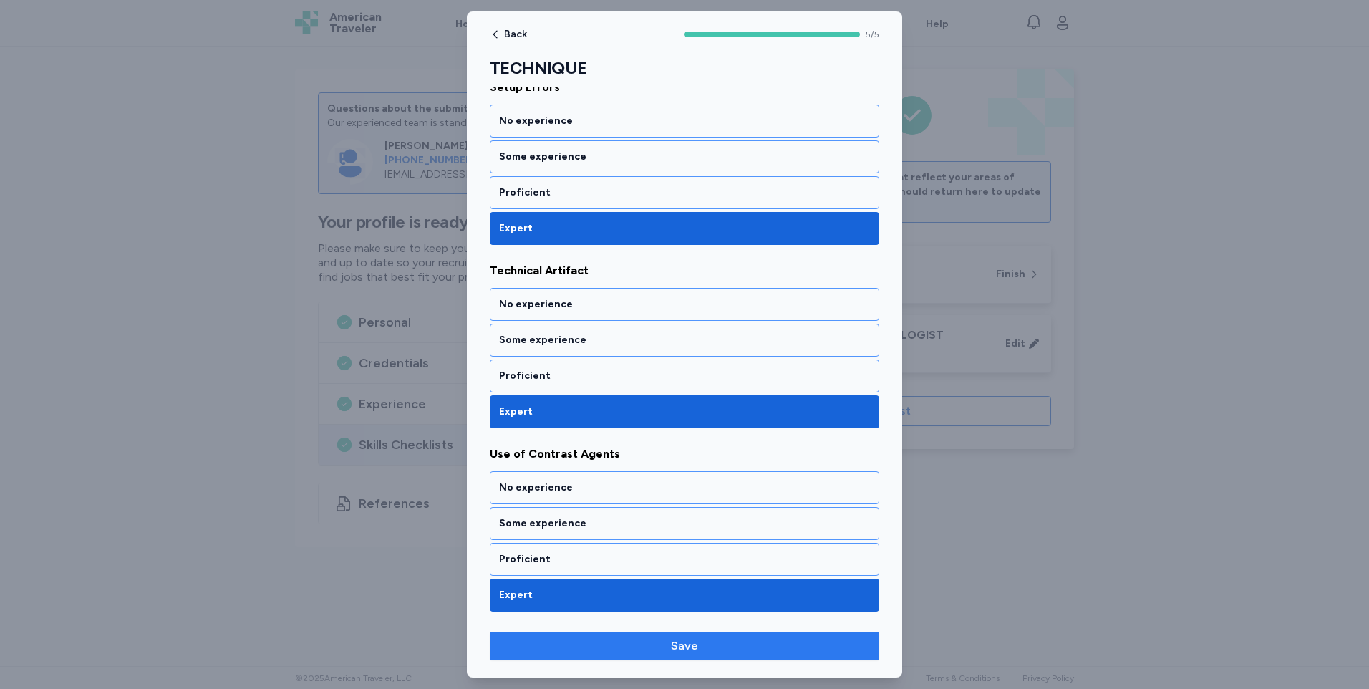
click at [617, 652] on span "Save" at bounding box center [684, 645] width 366 height 17
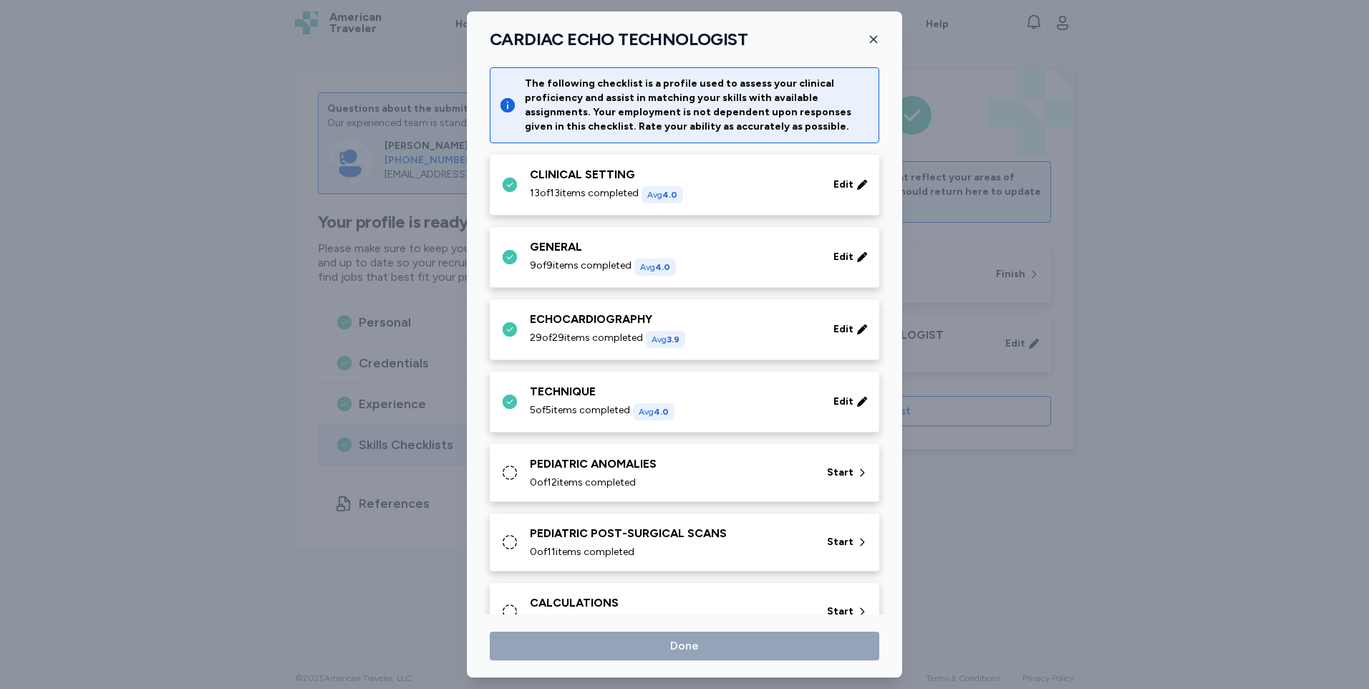
click at [561, 470] on div "PEDIATRIC ANOMALIES" at bounding box center [670, 463] width 280 height 17
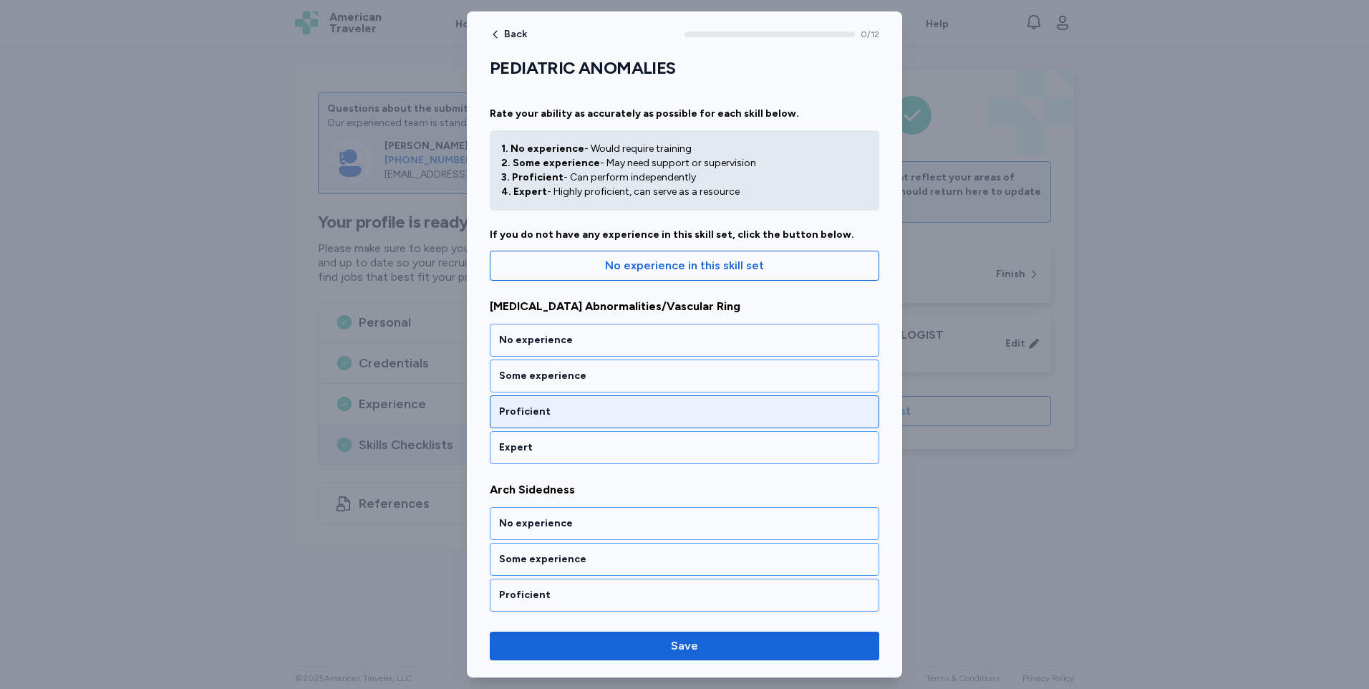
click at [530, 417] on div "Proficient" at bounding box center [684, 411] width 371 height 14
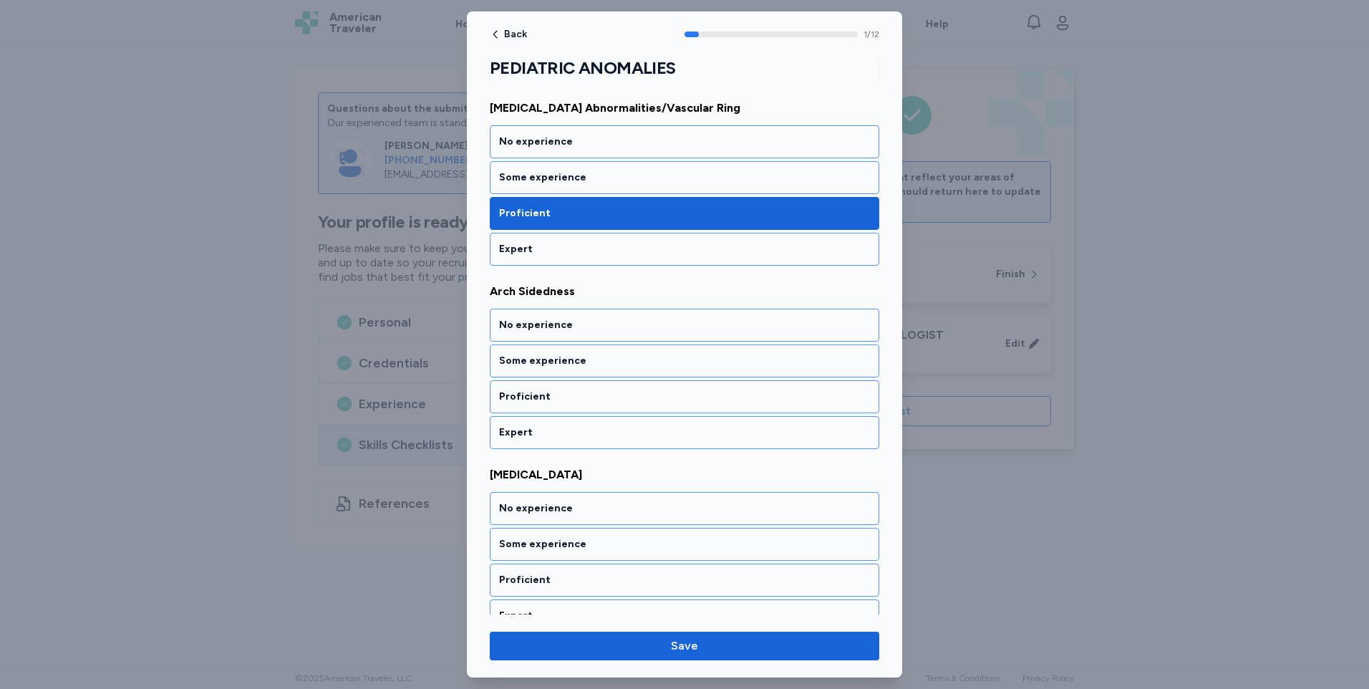
scroll to position [213, 0]
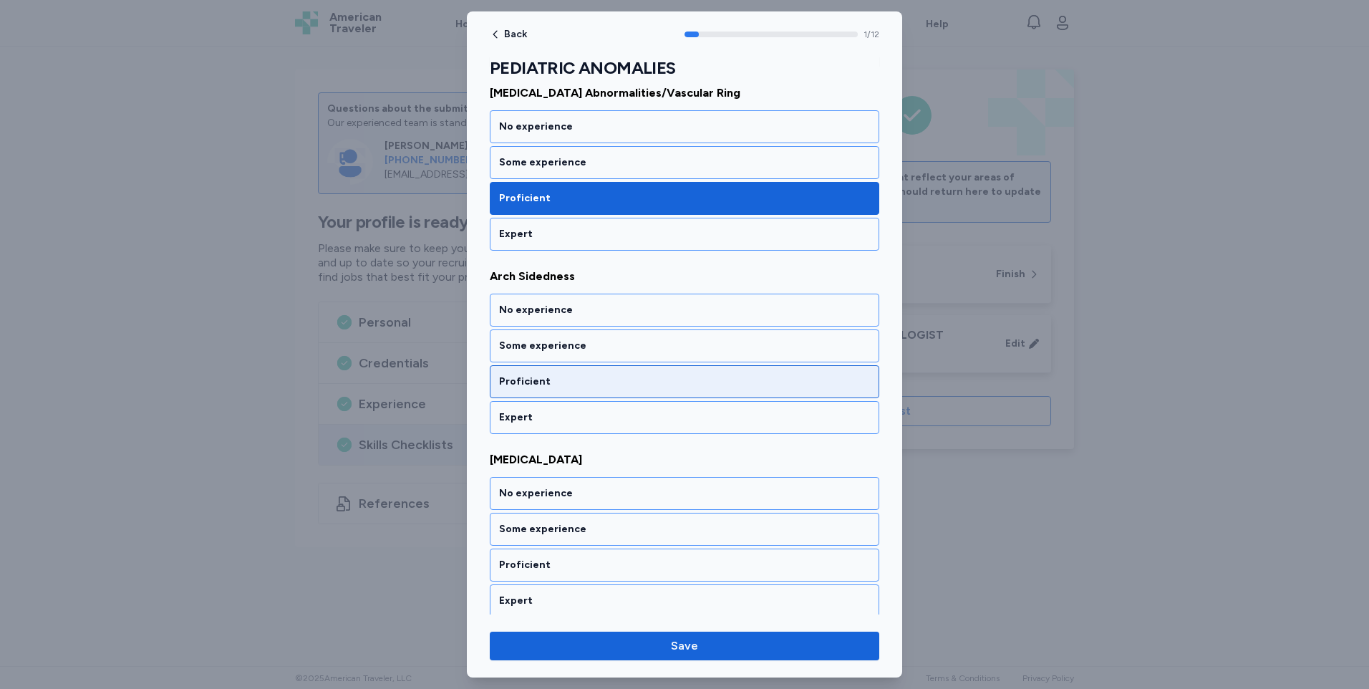
click at [528, 380] on div "Proficient" at bounding box center [684, 381] width 371 height 14
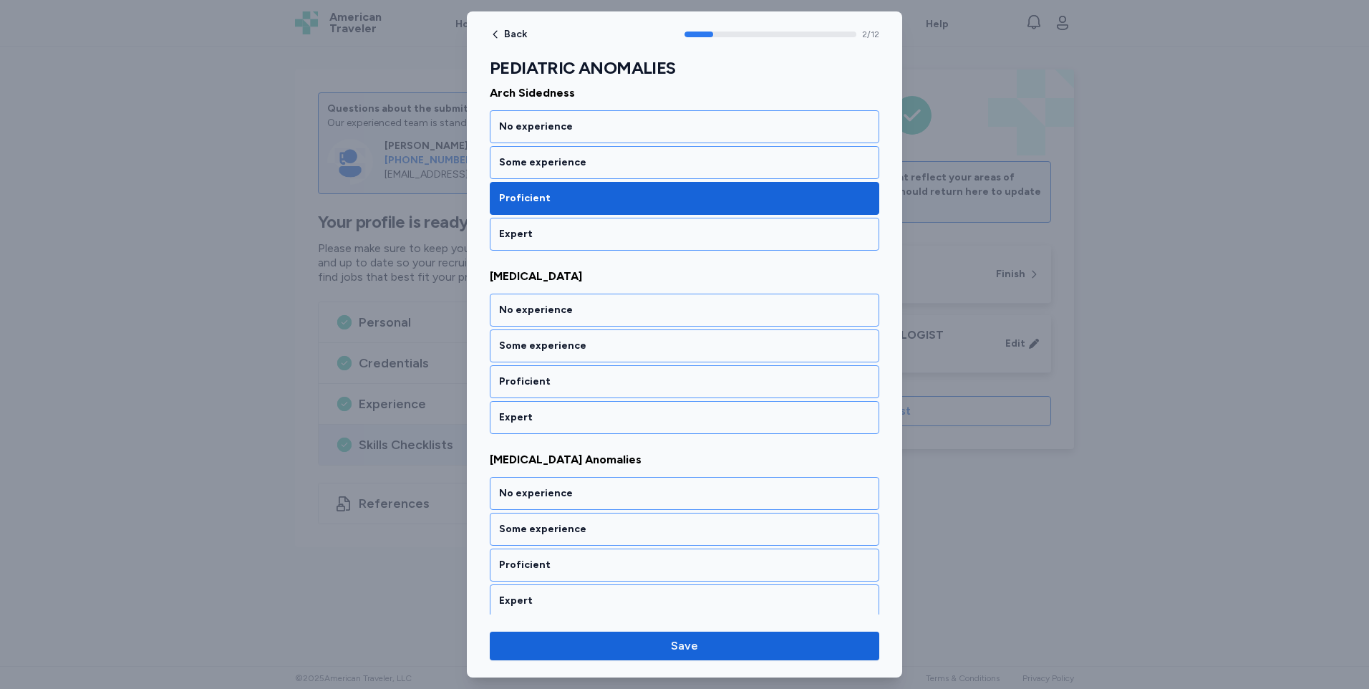
click at [528, 380] on div "Proficient" at bounding box center [684, 381] width 371 height 14
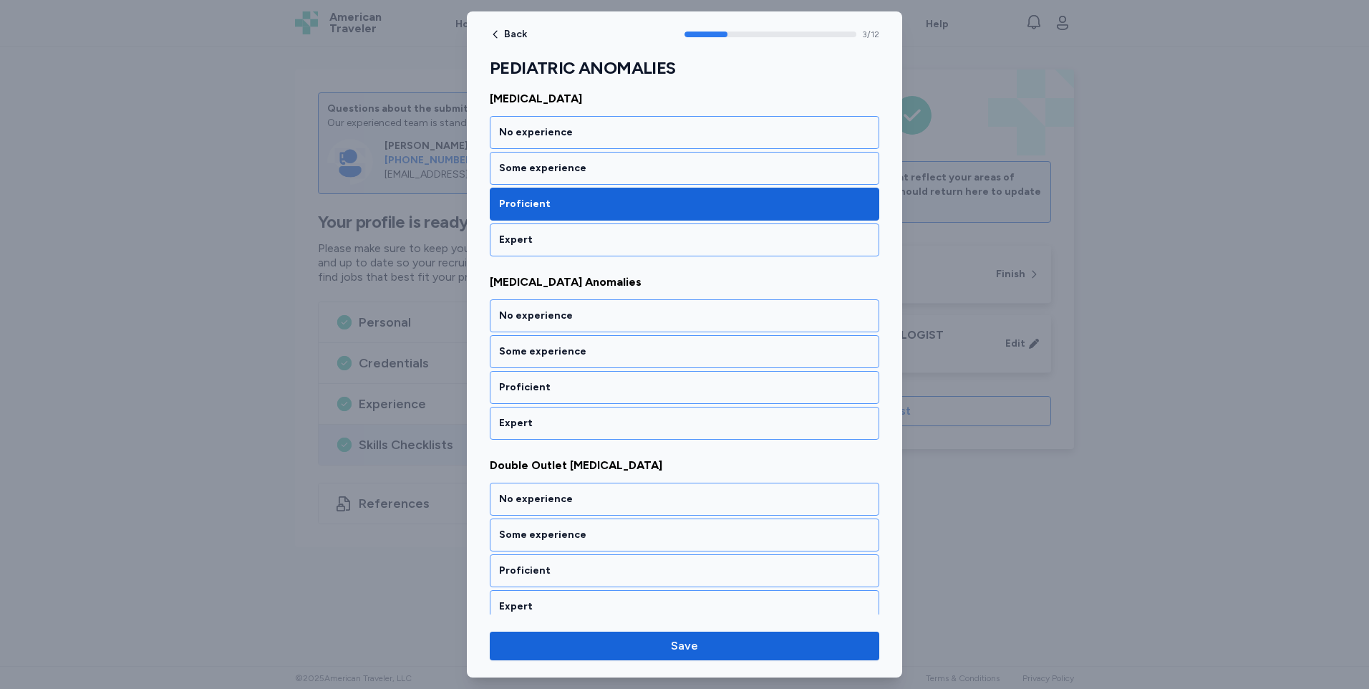
scroll to position [580, 0]
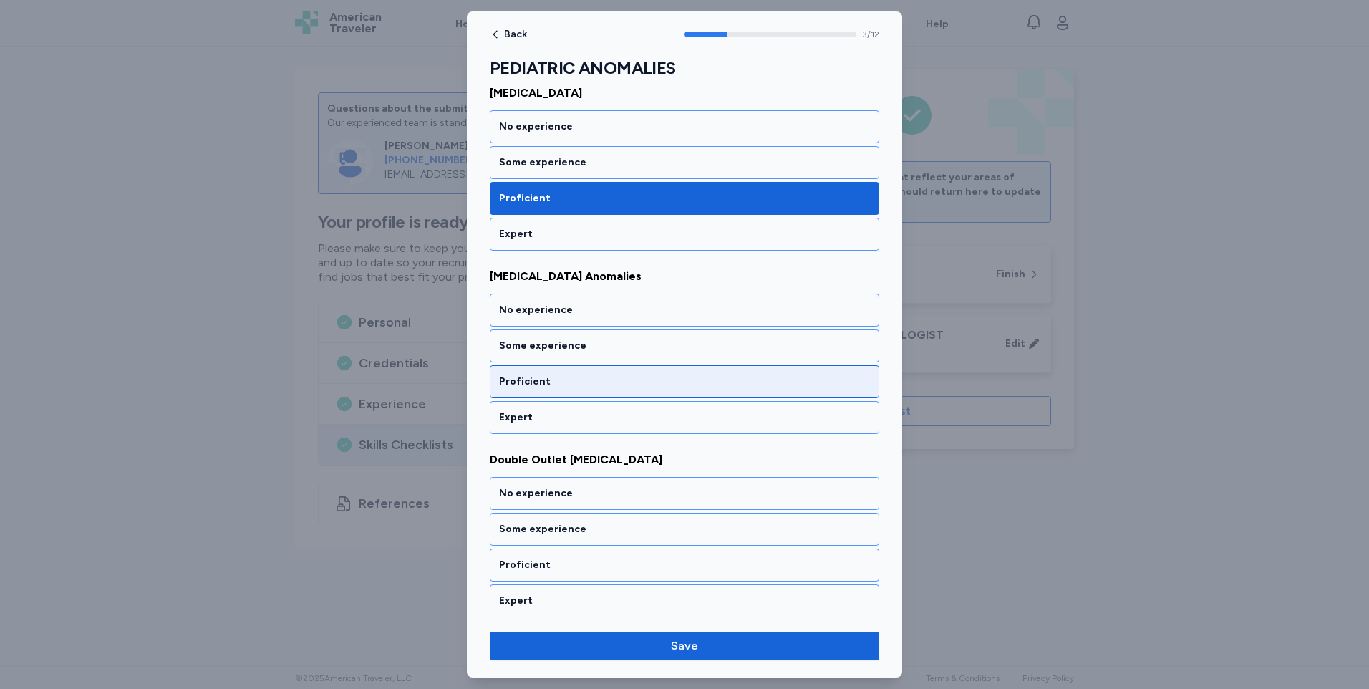
click at [546, 377] on div "Proficient" at bounding box center [684, 381] width 371 height 14
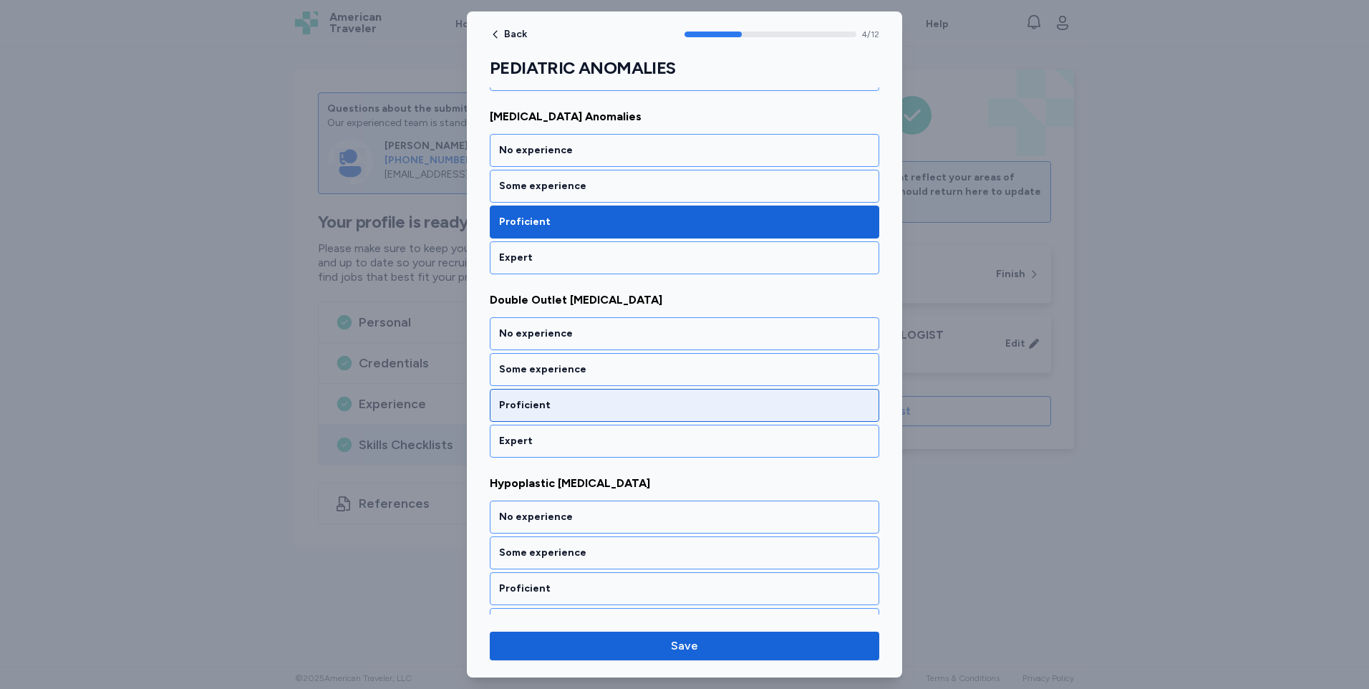
scroll to position [763, 0]
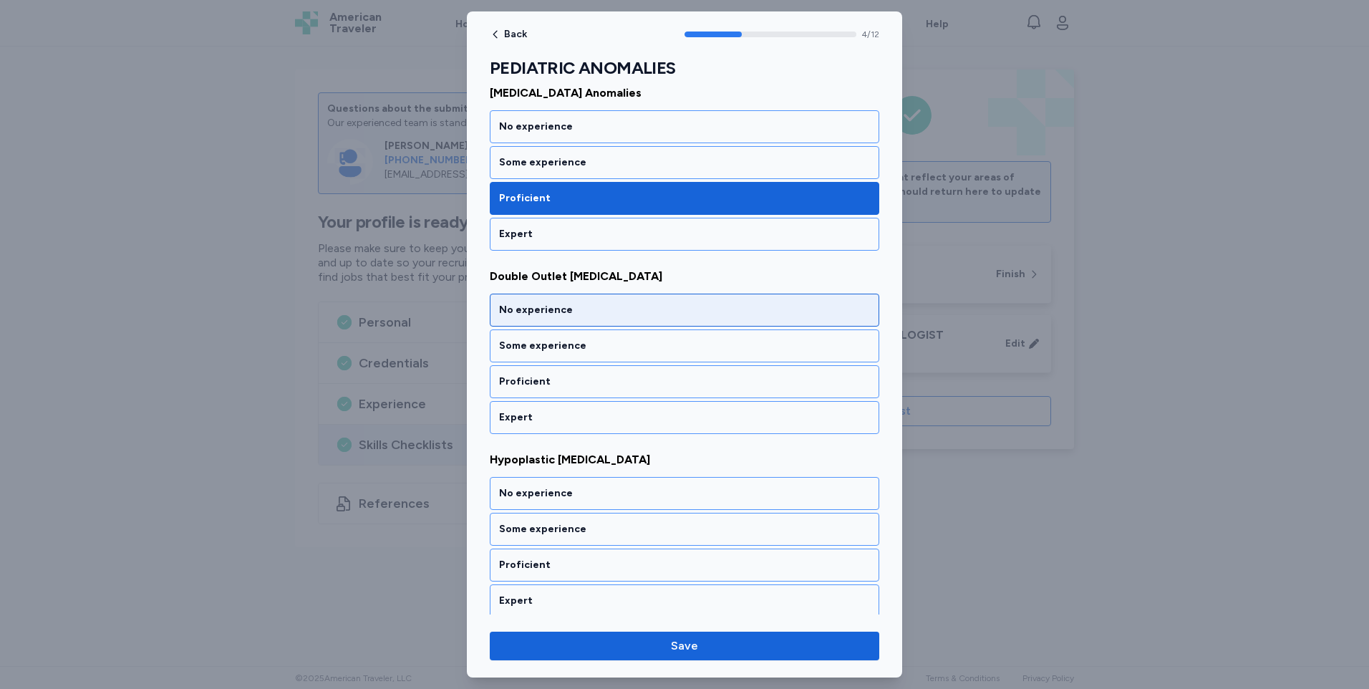
click at [552, 312] on div "No experience" at bounding box center [684, 310] width 371 height 14
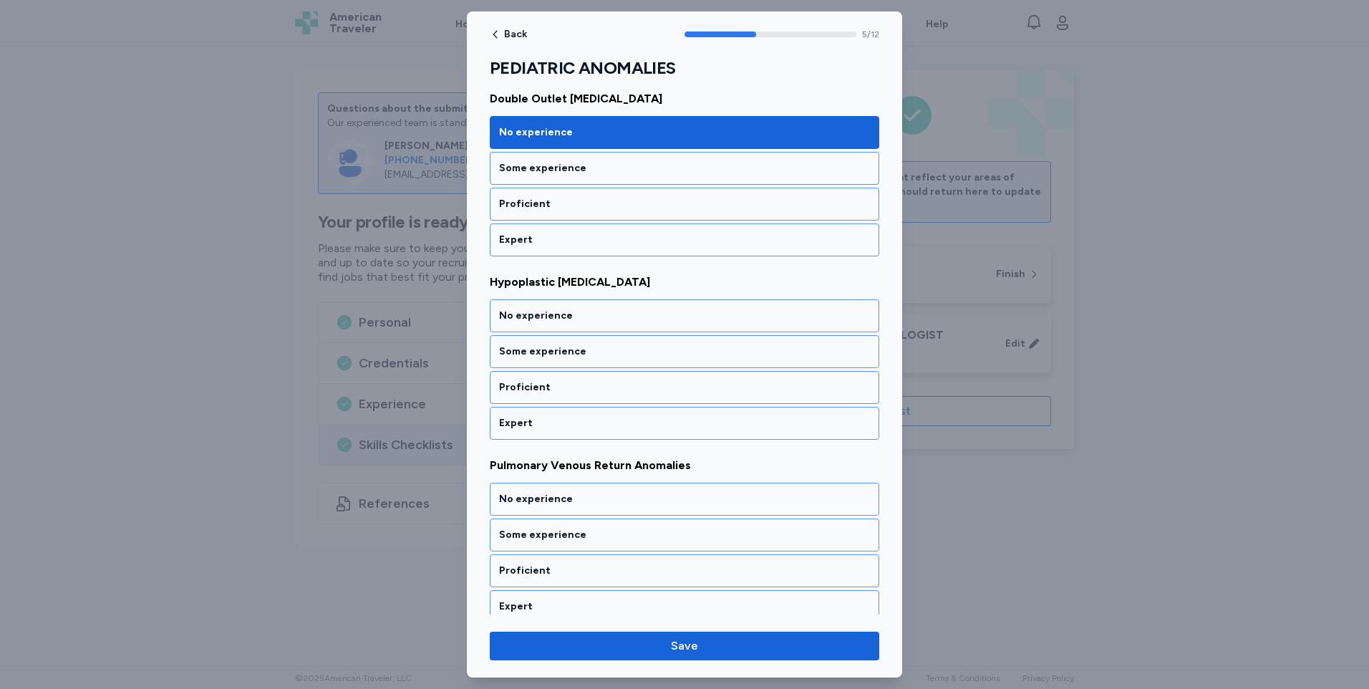
scroll to position [946, 0]
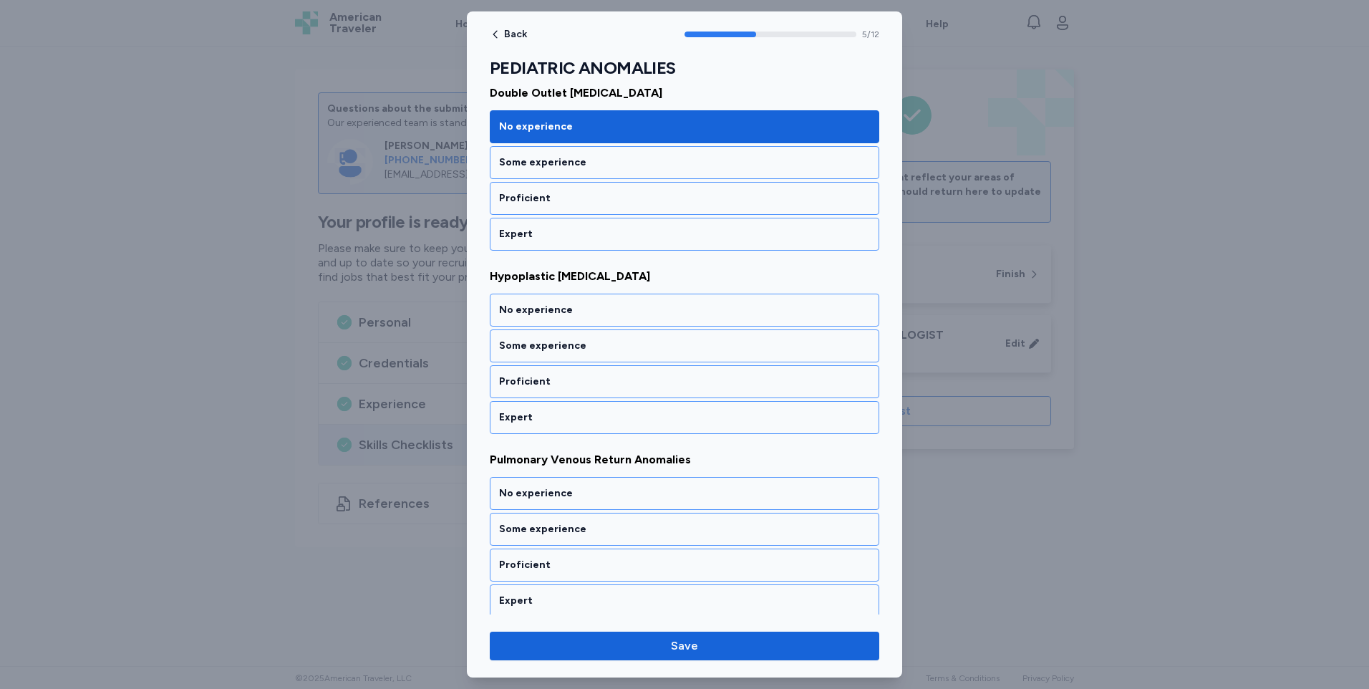
click at [552, 312] on div "No experience" at bounding box center [684, 310] width 371 height 14
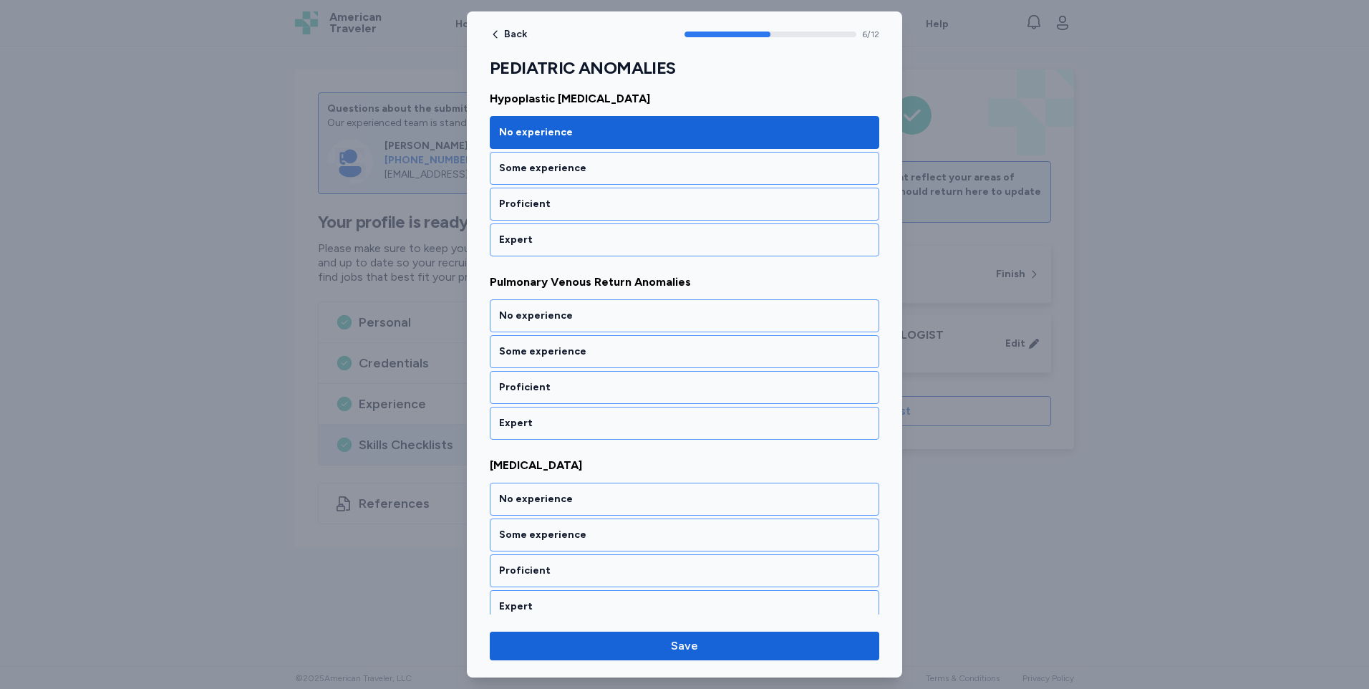
scroll to position [1130, 0]
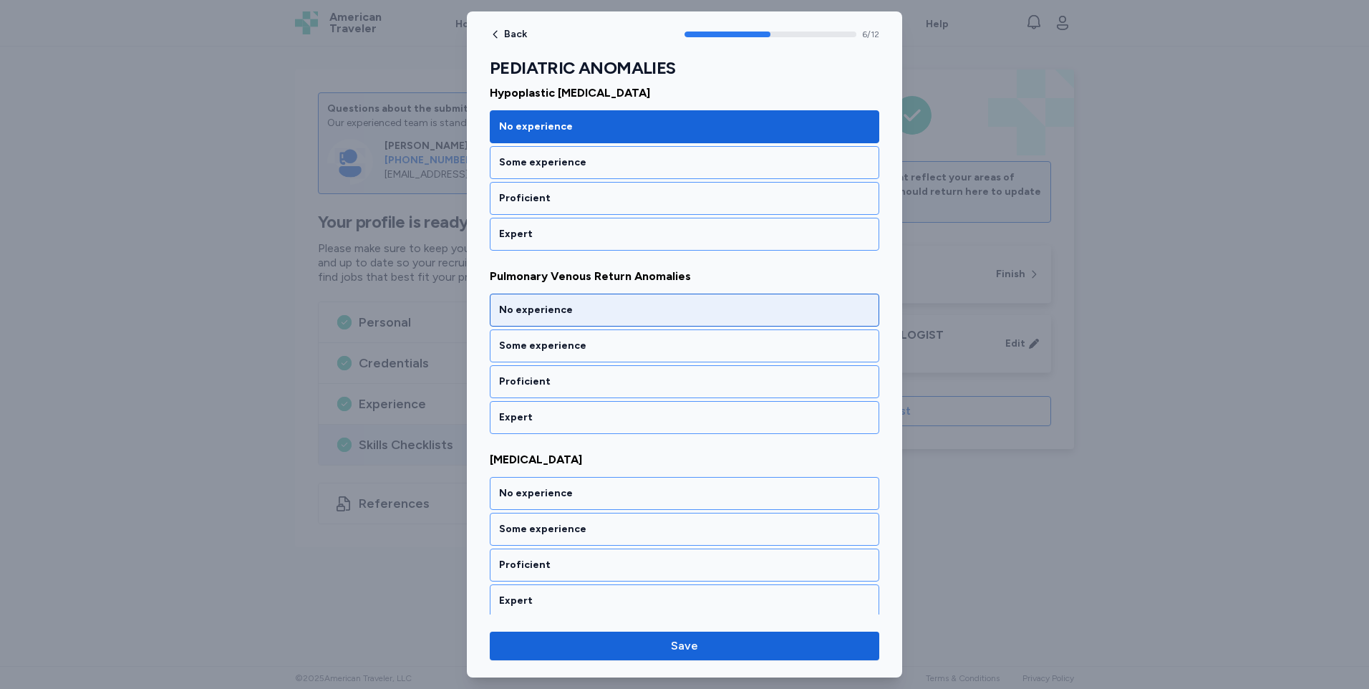
click at [551, 313] on div "No experience" at bounding box center [684, 310] width 371 height 14
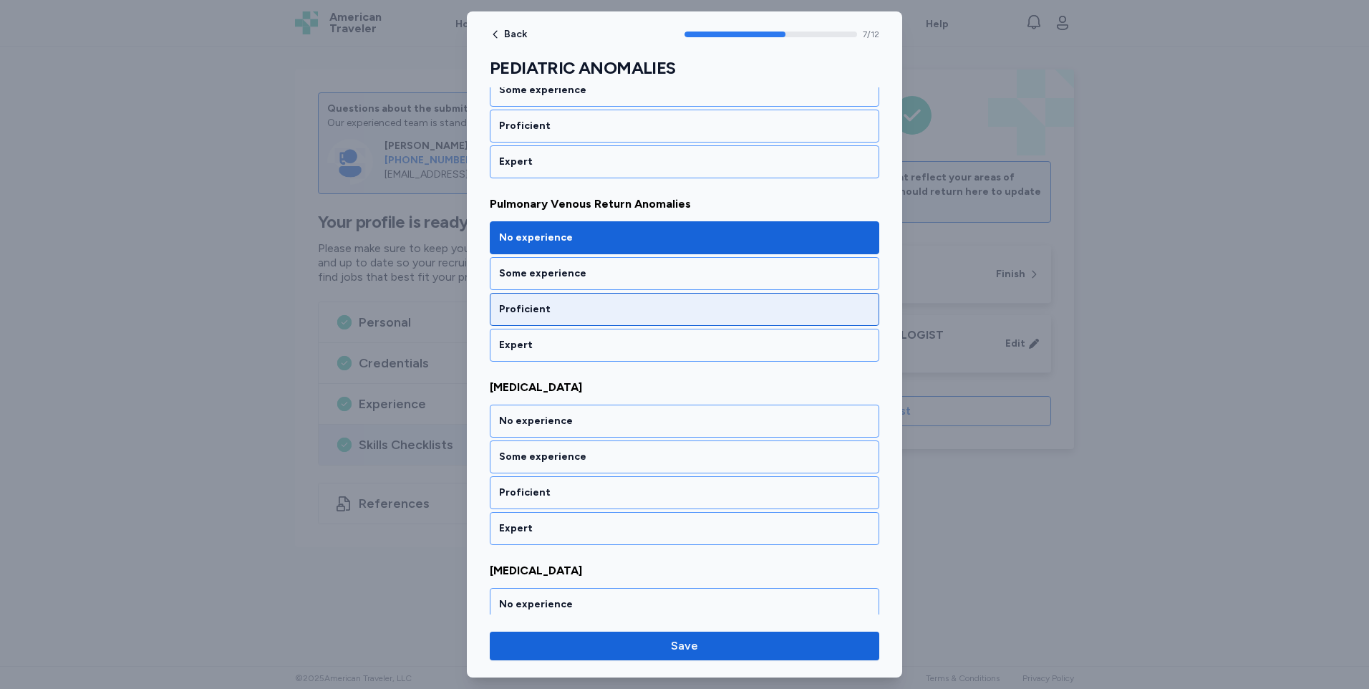
scroll to position [1313, 0]
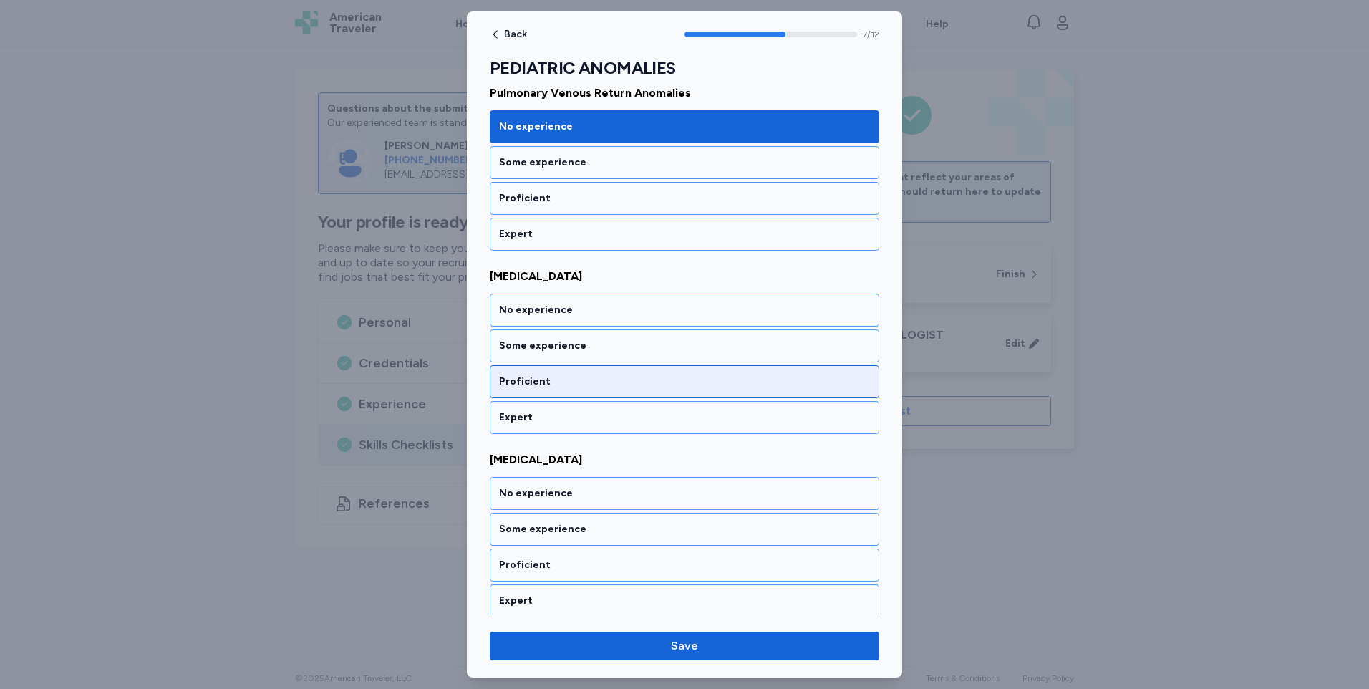
click at [547, 382] on div "Proficient" at bounding box center [684, 381] width 371 height 14
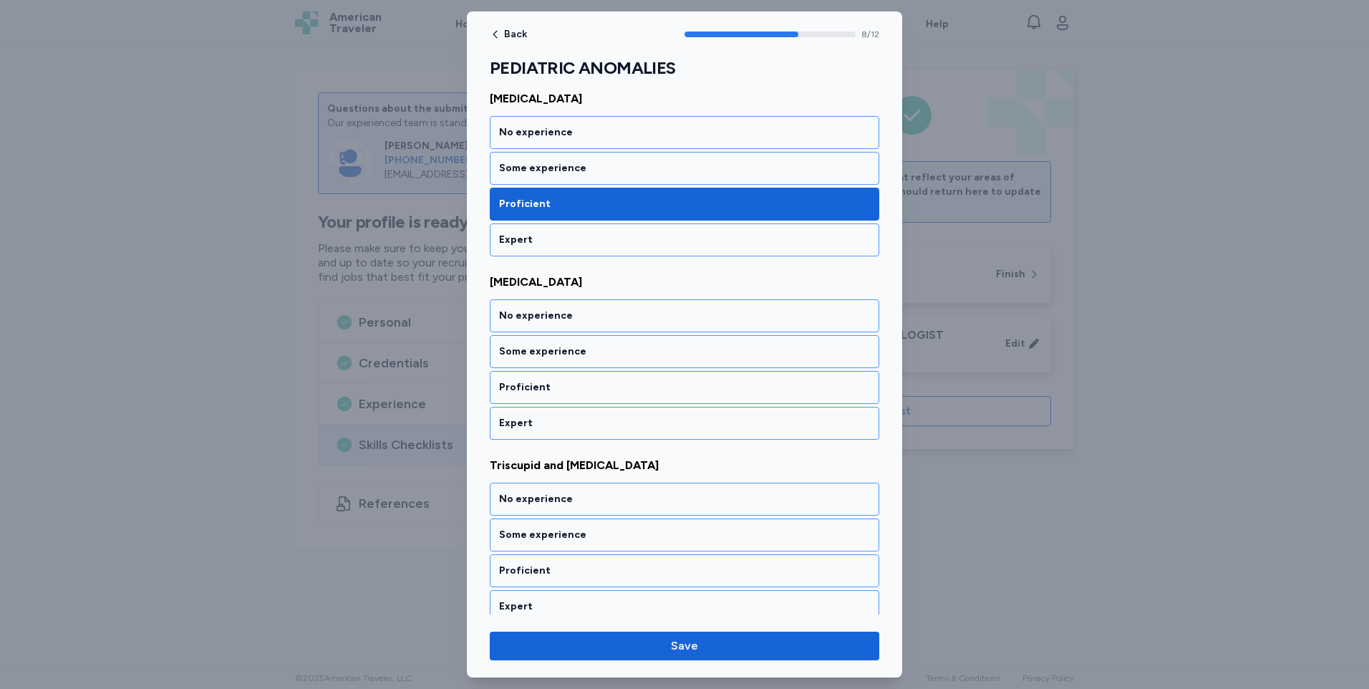
scroll to position [1496, 0]
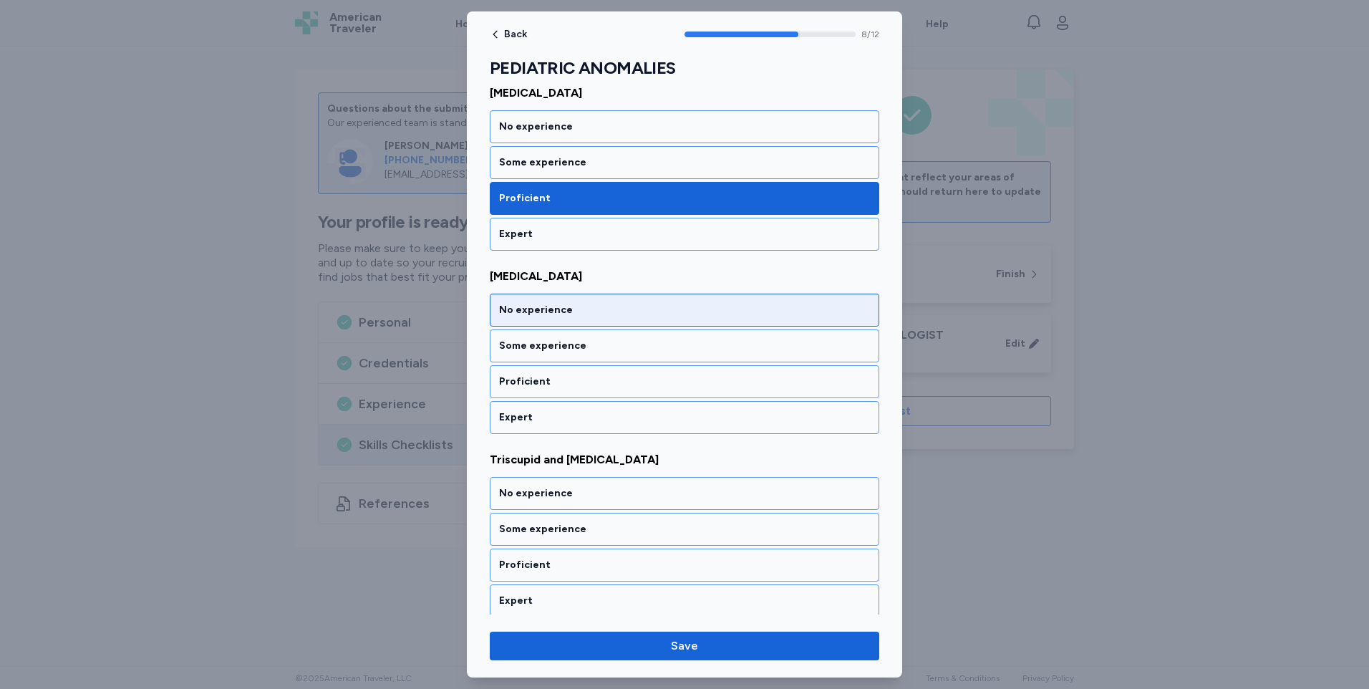
click at [562, 310] on div "No experience" at bounding box center [684, 310] width 371 height 14
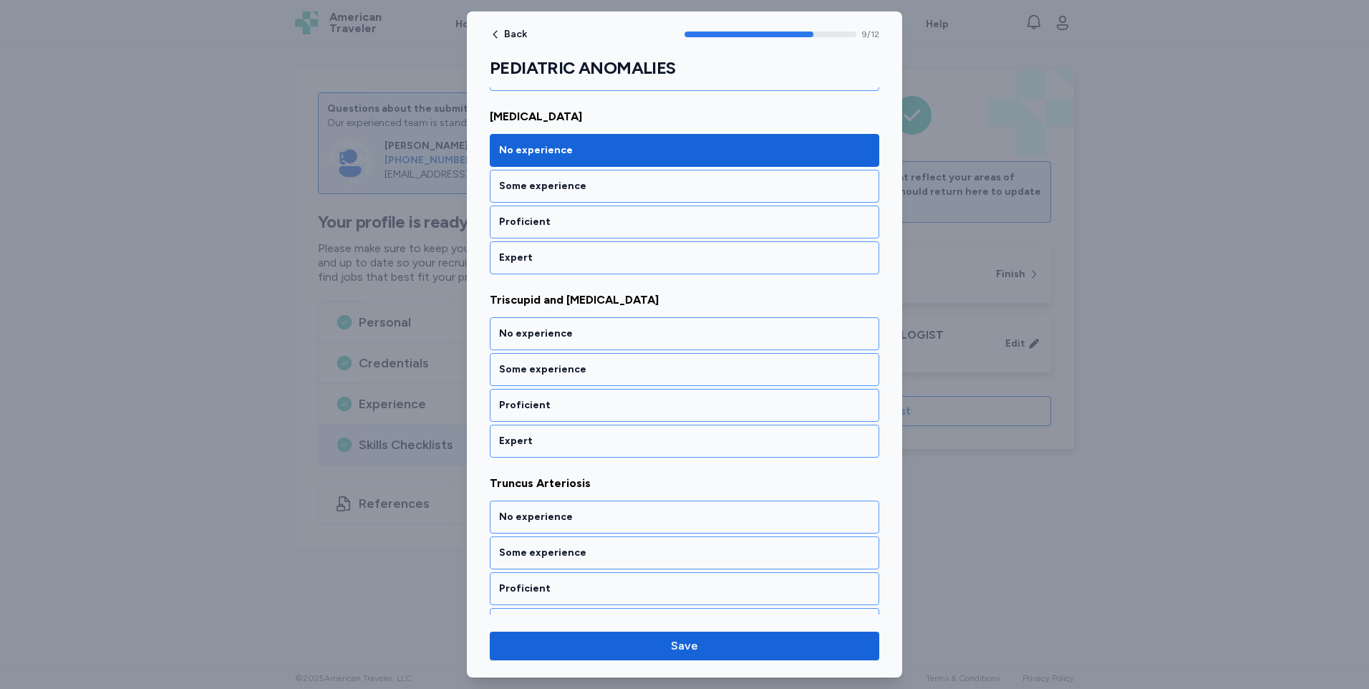
scroll to position [1679, 0]
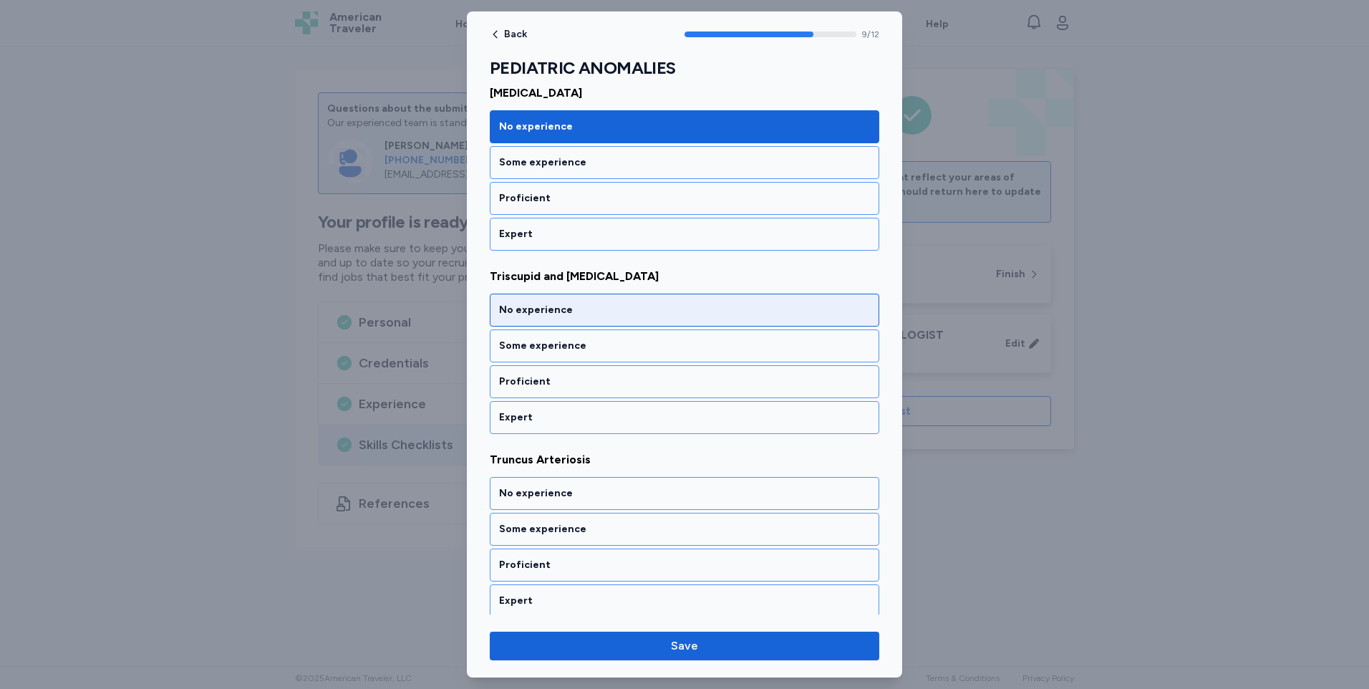
click at [560, 316] on div "No experience" at bounding box center [684, 310] width 371 height 14
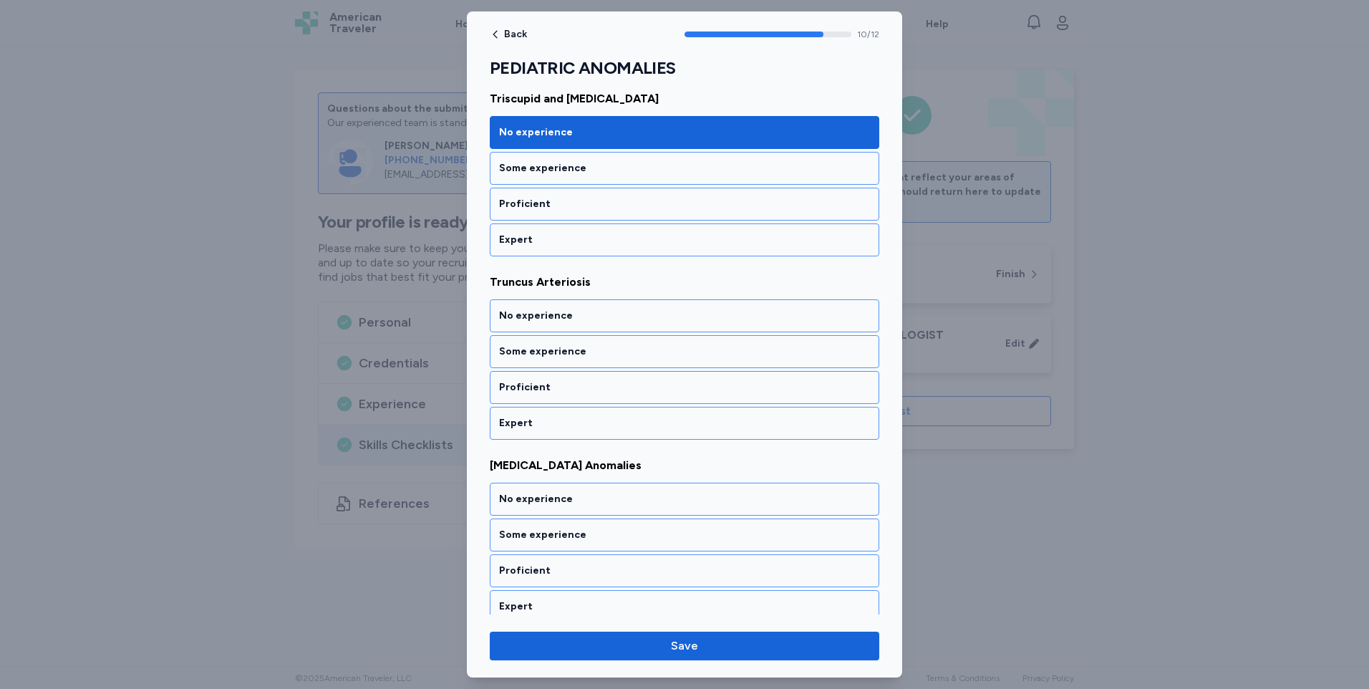
scroll to position [1863, 0]
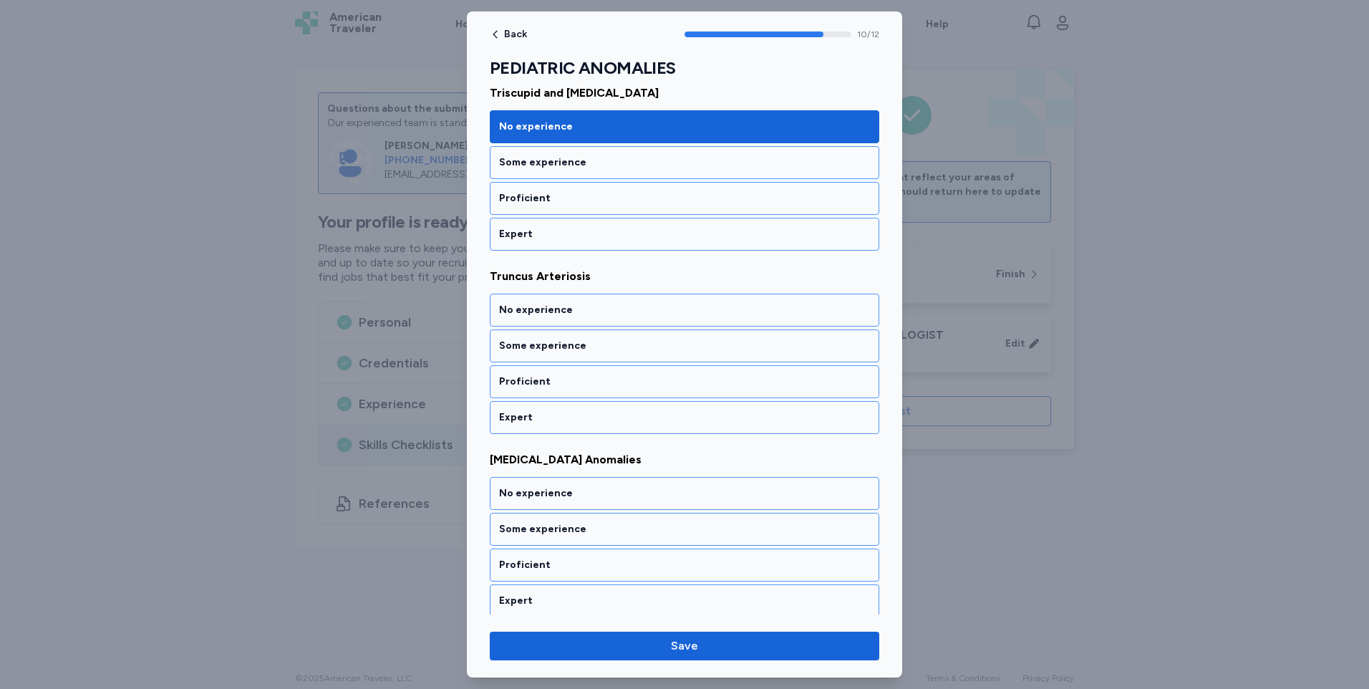
click at [560, 316] on div "No experience" at bounding box center [684, 310] width 371 height 14
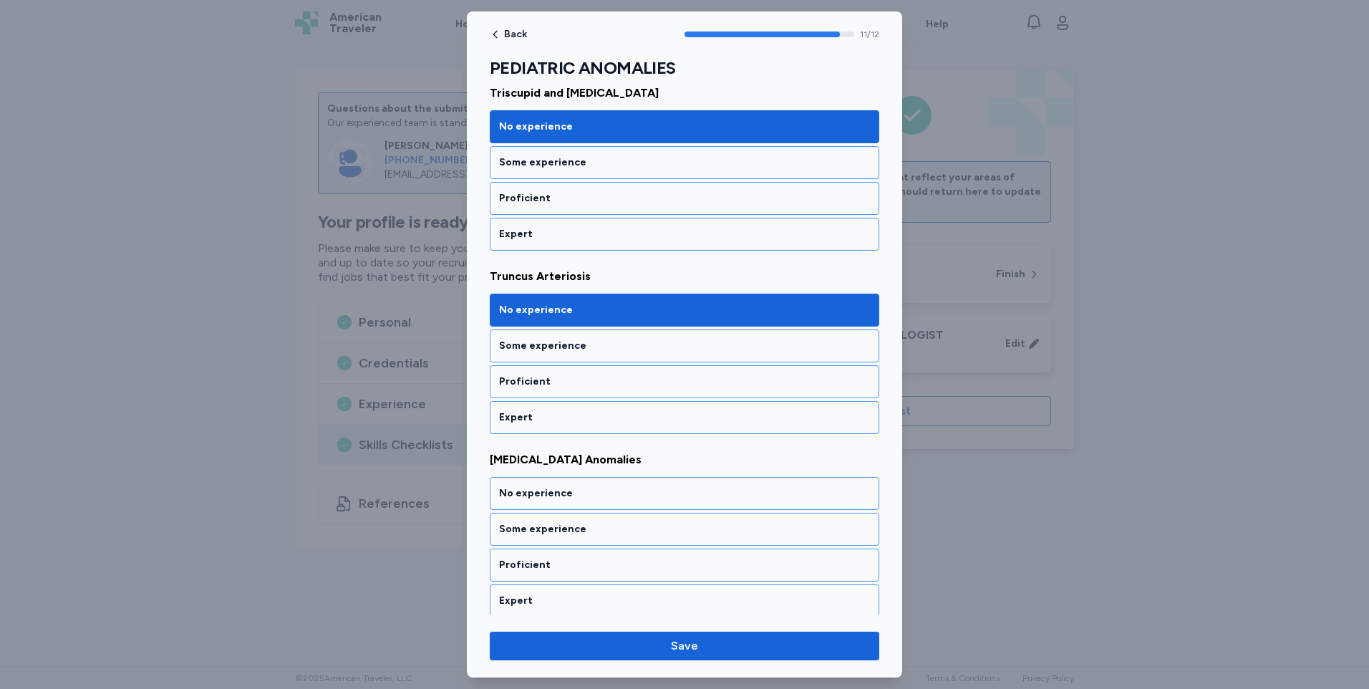
scroll to position [1868, 0]
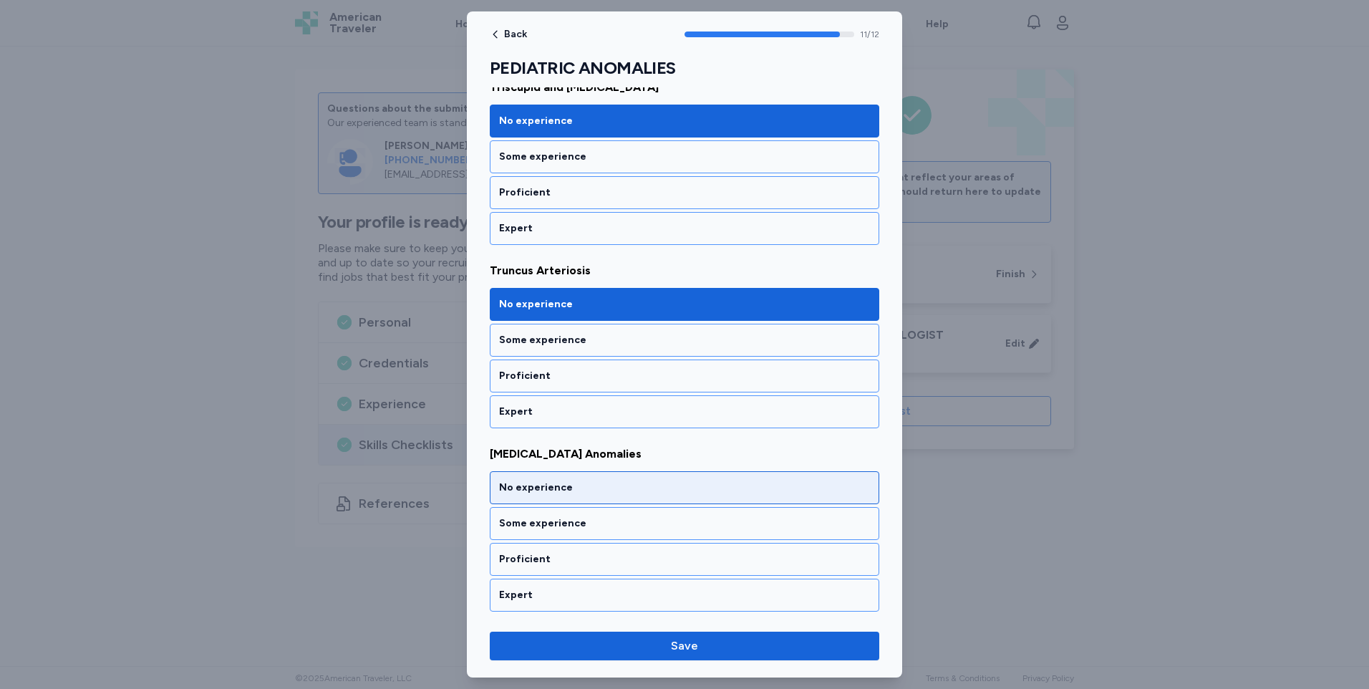
click at [553, 487] on div "No experience" at bounding box center [684, 487] width 371 height 14
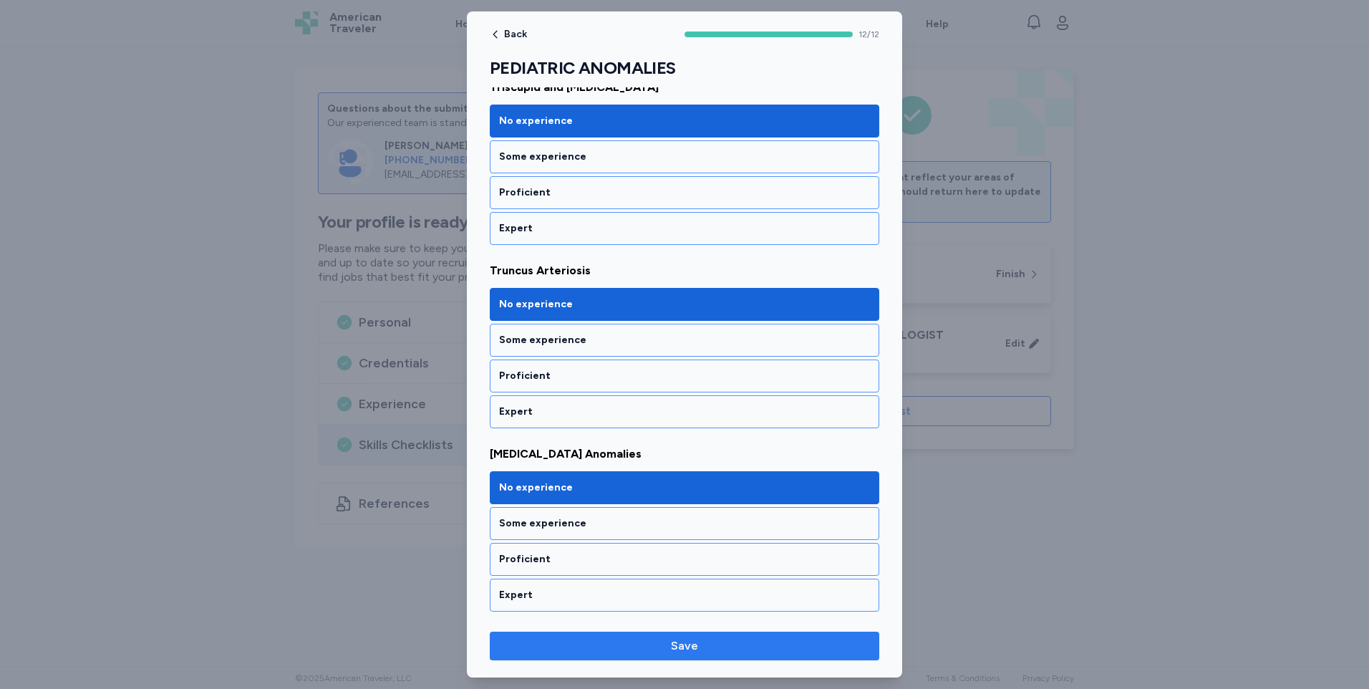
click at [694, 644] on span "Save" at bounding box center [684, 645] width 27 height 17
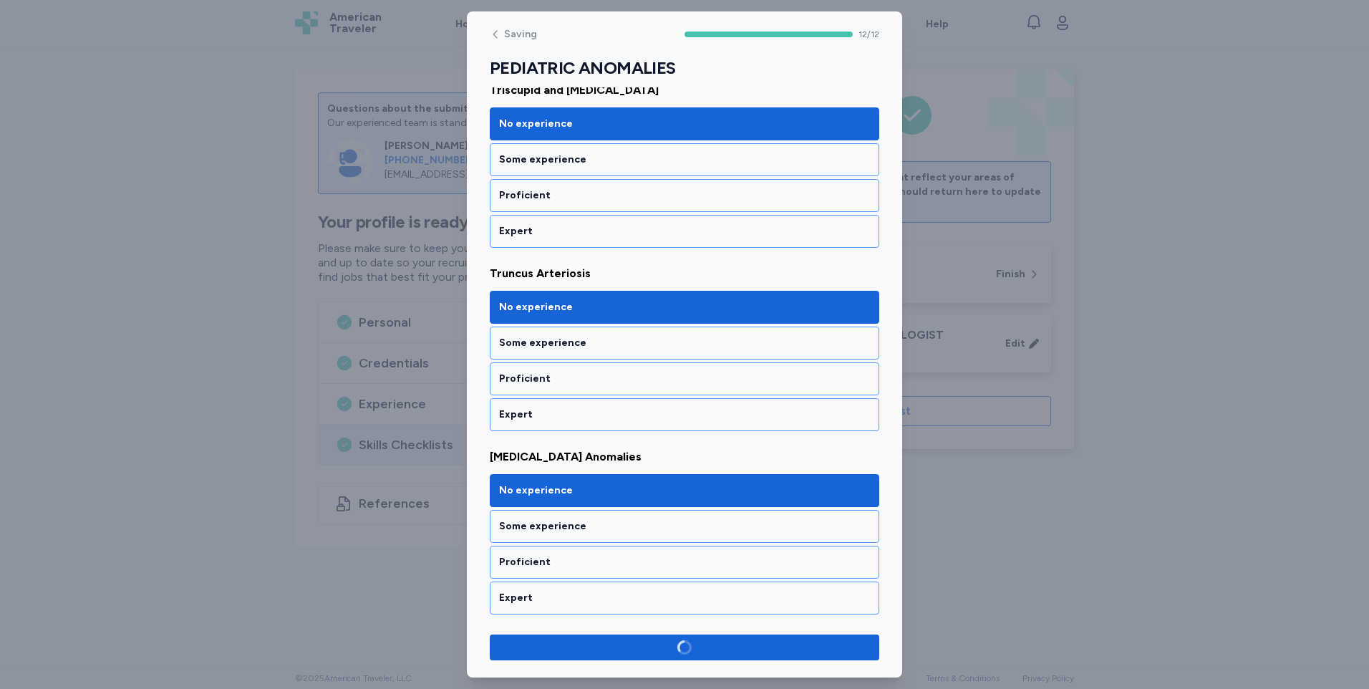
scroll to position [1865, 0]
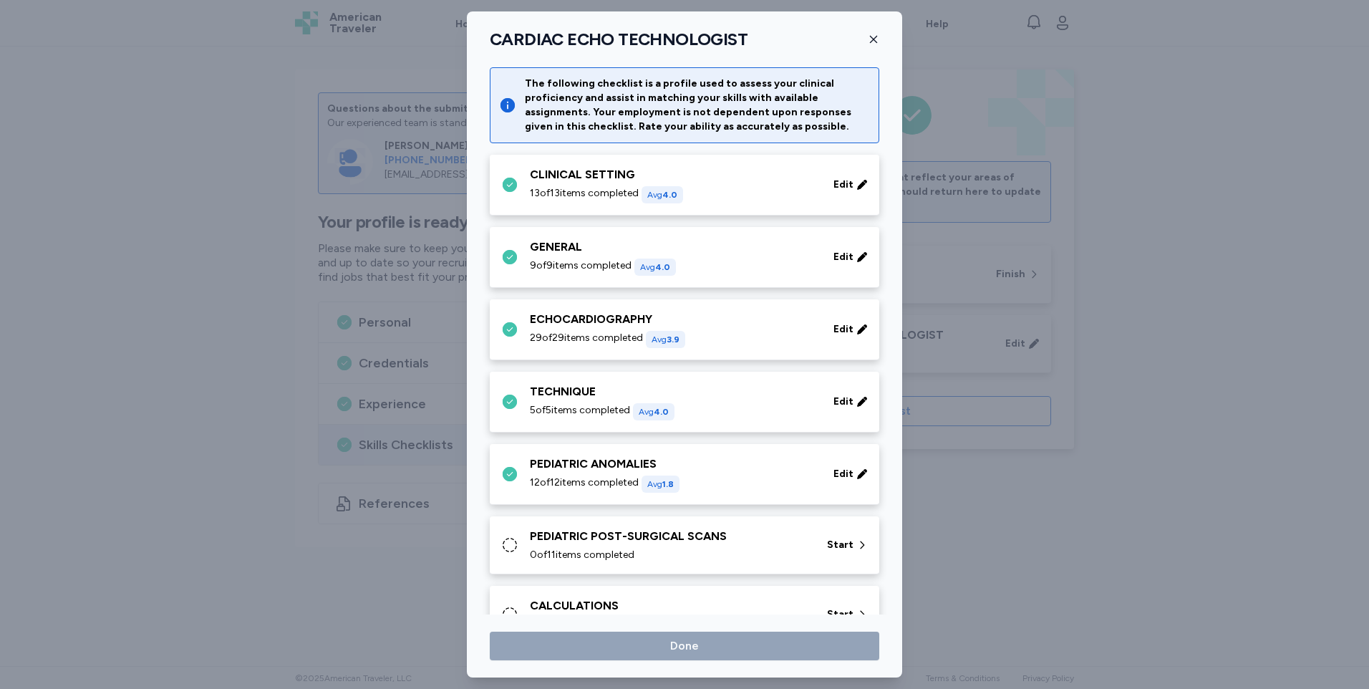
click at [604, 537] on div "PEDIATRIC POST-SURGICAL SCANS" at bounding box center [670, 536] width 280 height 17
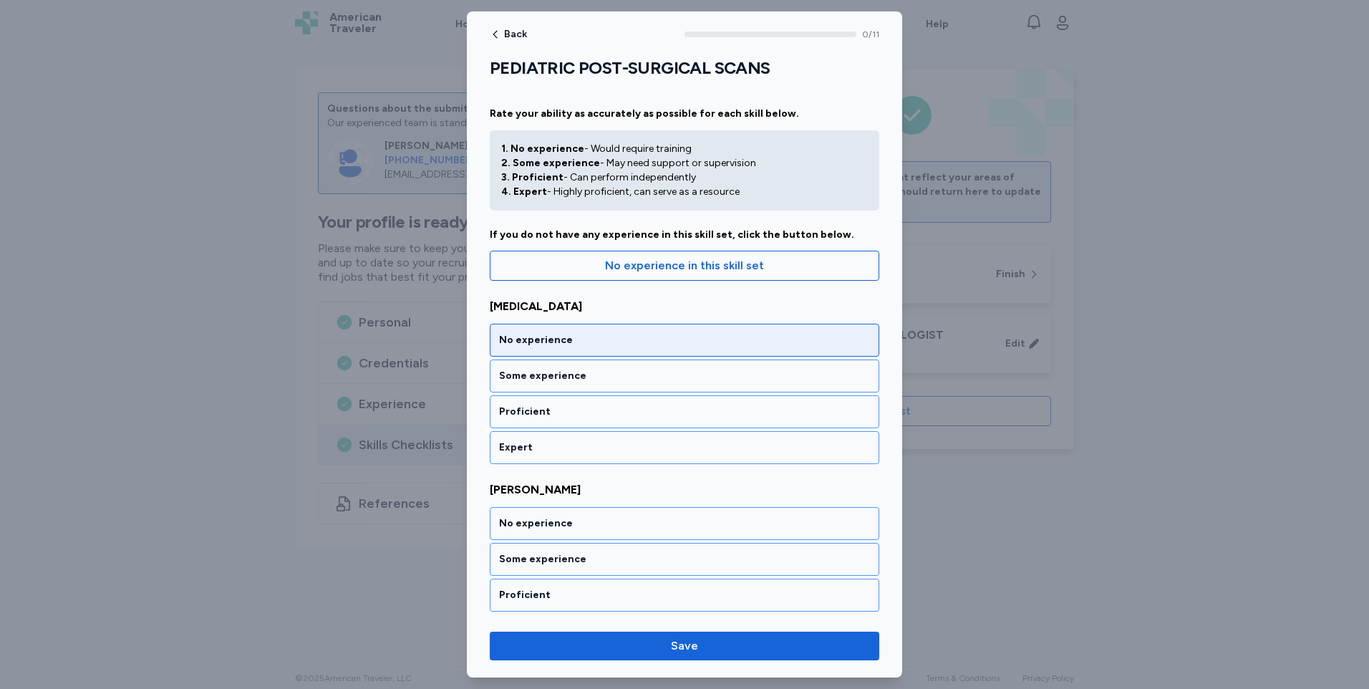
click at [548, 334] on div "No experience" at bounding box center [684, 340] width 371 height 14
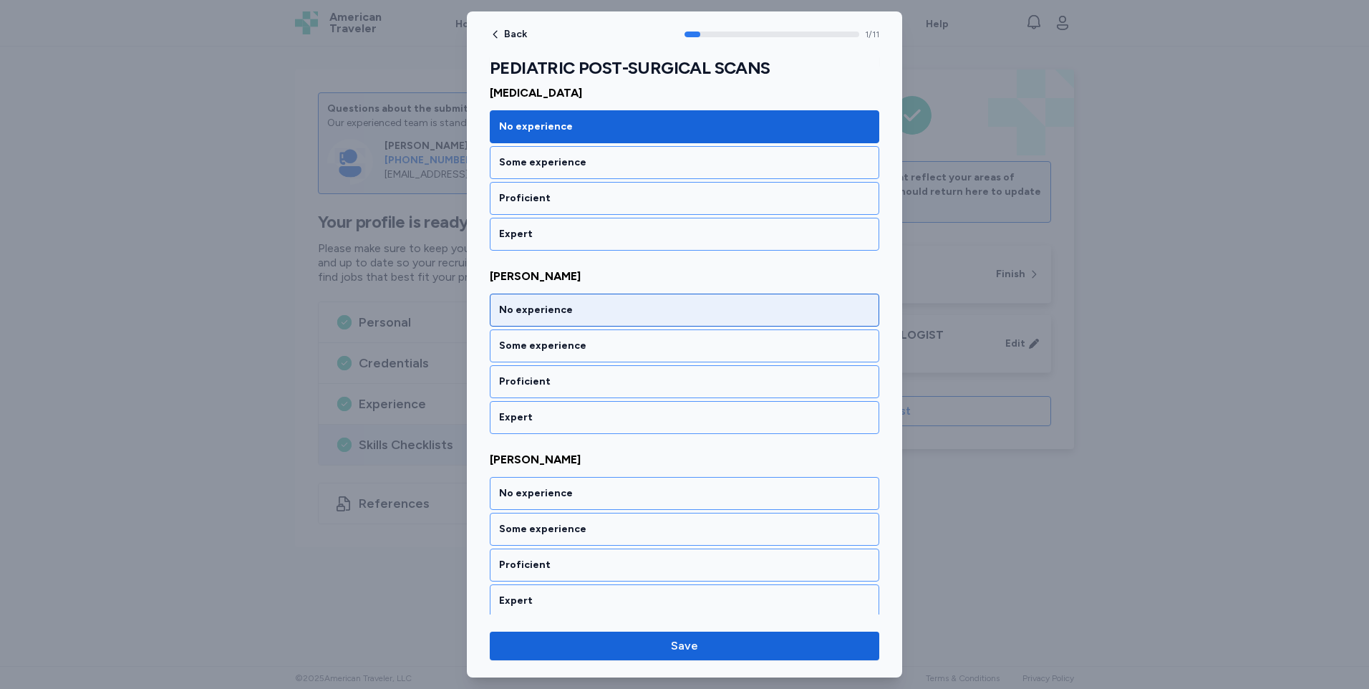
click at [550, 321] on div "No experience" at bounding box center [684, 309] width 389 height 33
click at [549, 320] on div "No experience" at bounding box center [684, 309] width 389 height 33
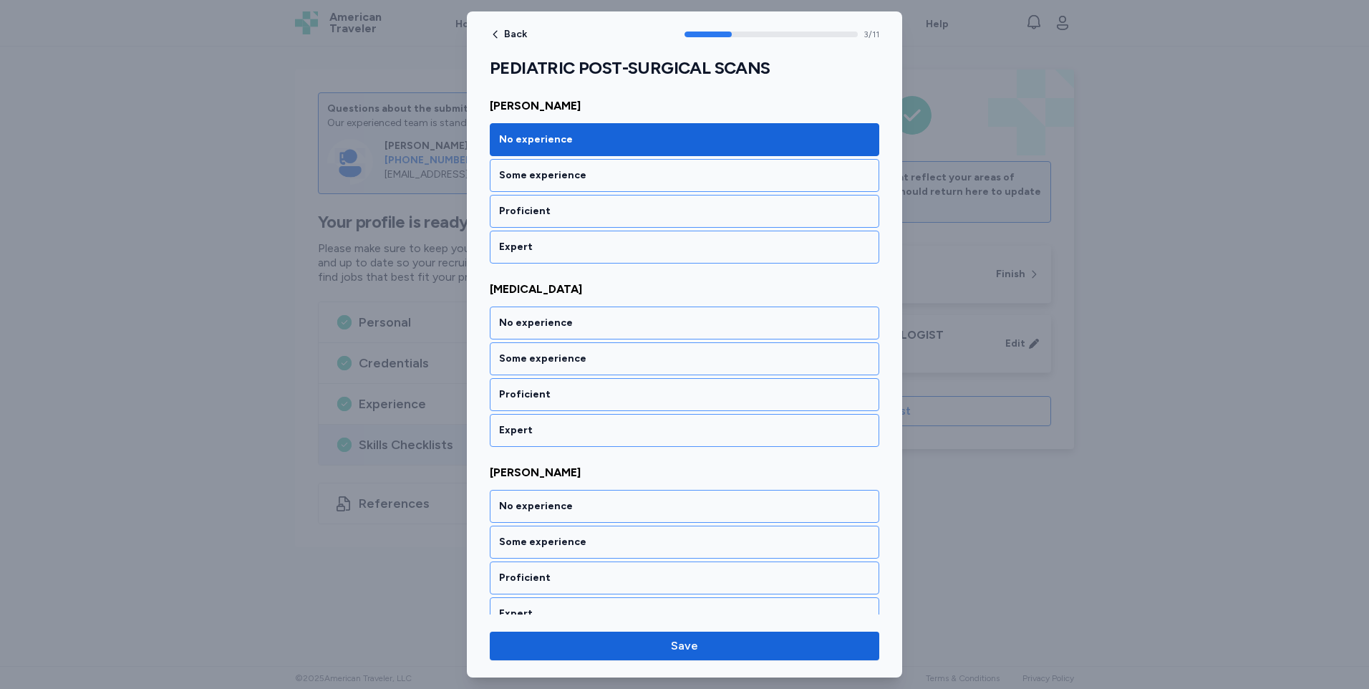
scroll to position [580, 0]
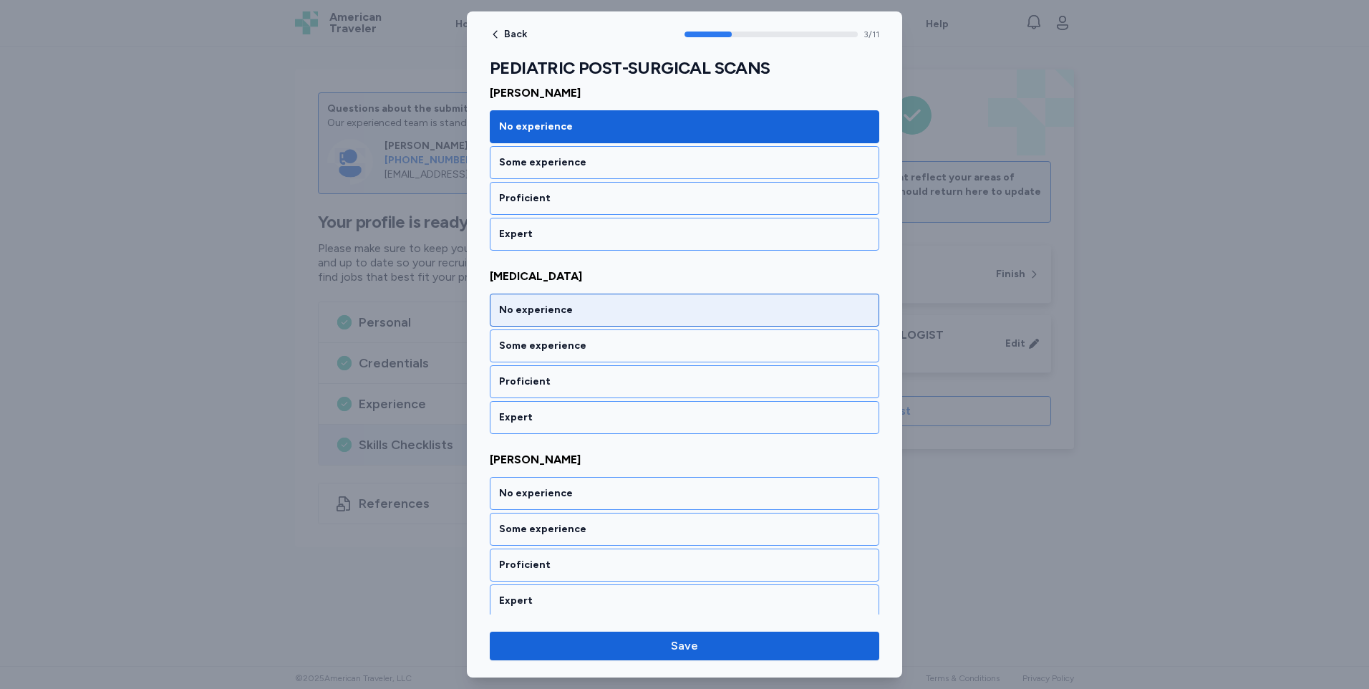
click at [548, 310] on div "No experience" at bounding box center [684, 310] width 371 height 14
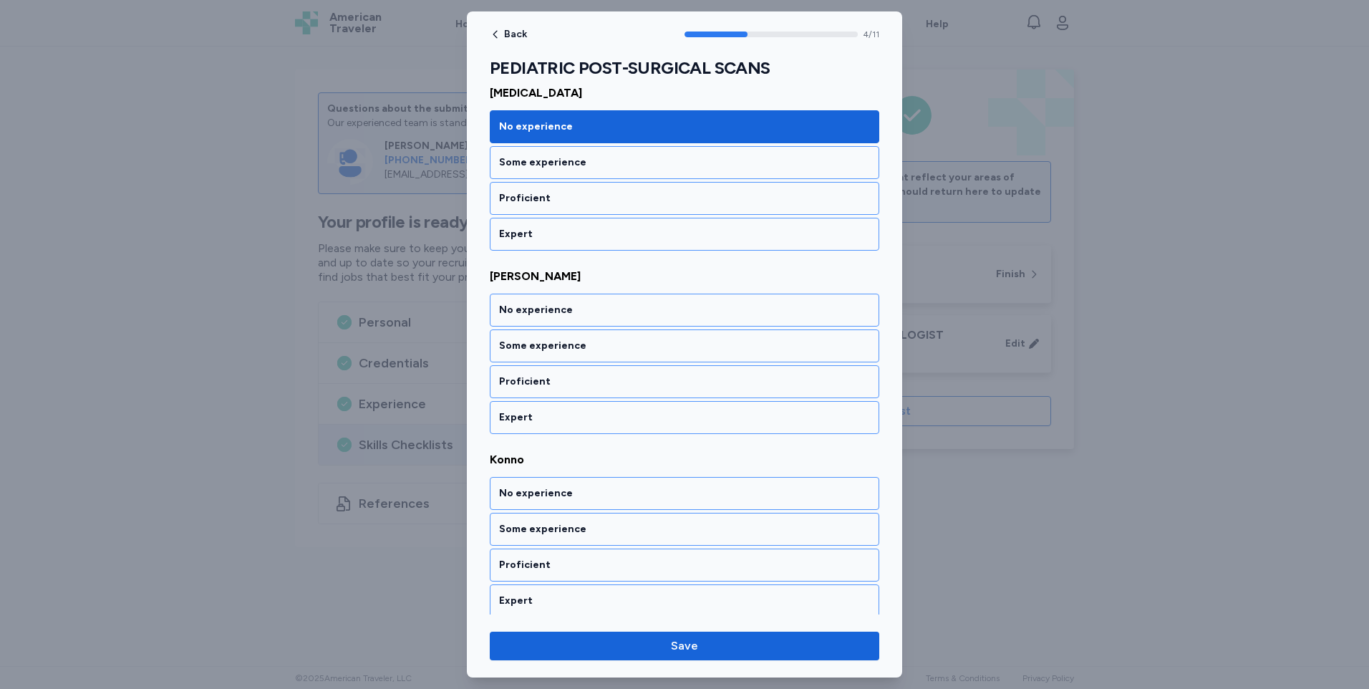
click at [548, 310] on div "No experience" at bounding box center [684, 310] width 371 height 14
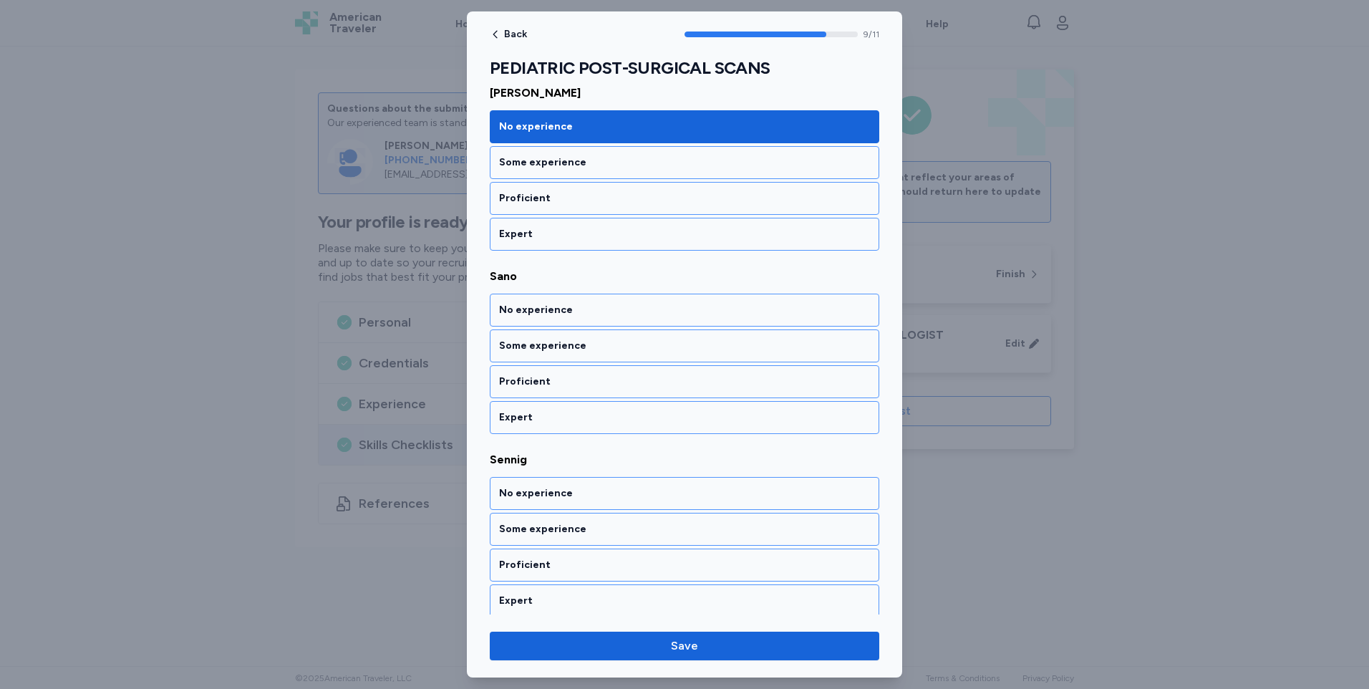
click at [548, 310] on div "No experience" at bounding box center [684, 310] width 371 height 14
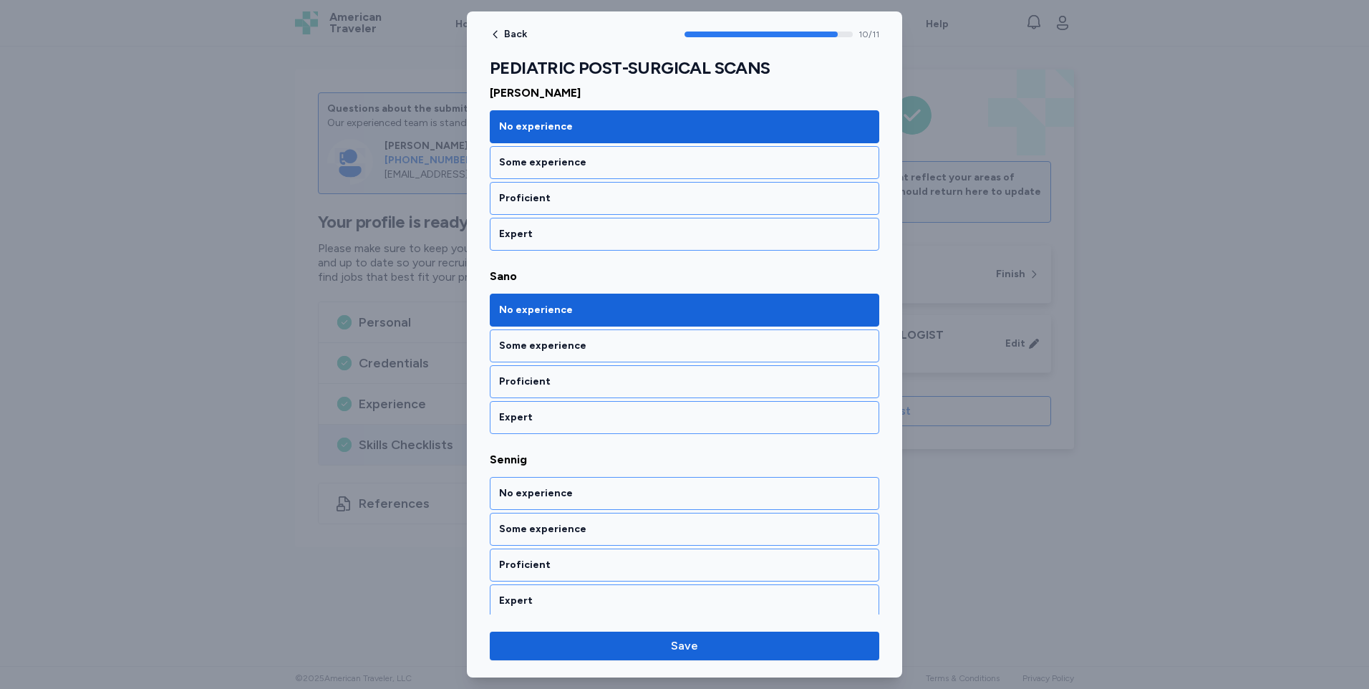
scroll to position [1685, 0]
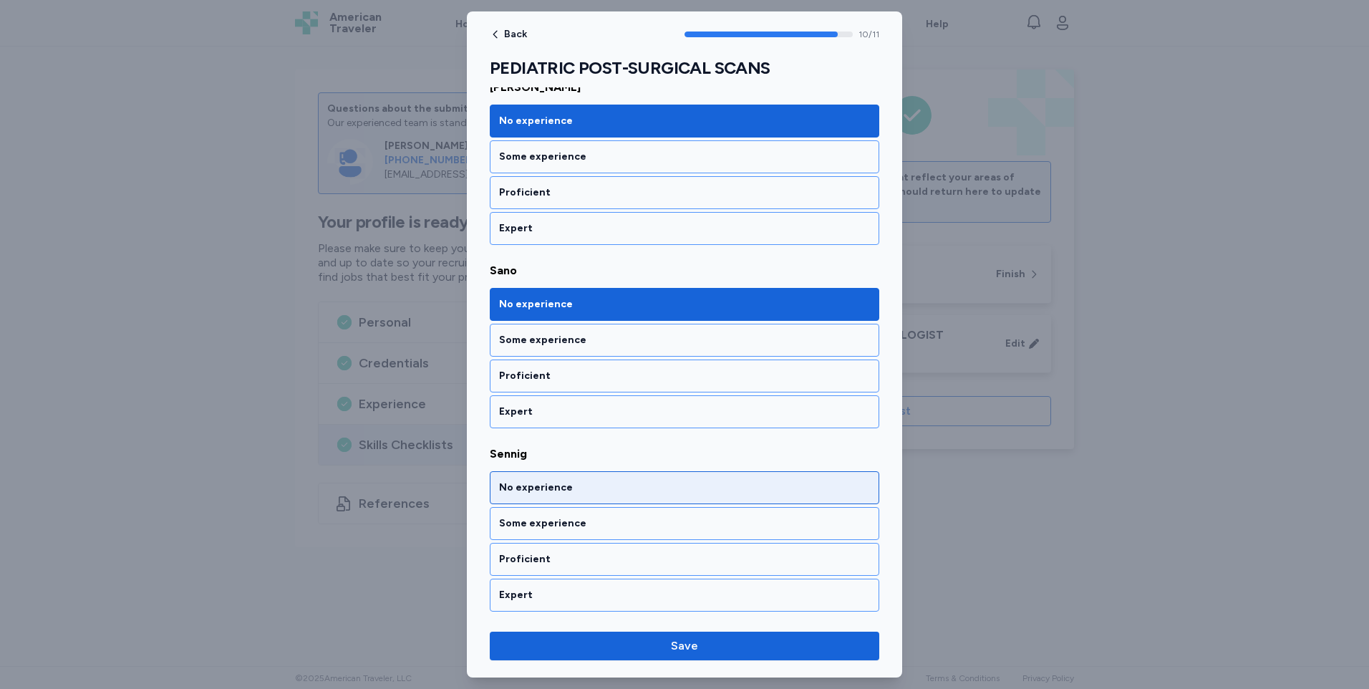
click at [547, 489] on div "No experience" at bounding box center [684, 487] width 371 height 14
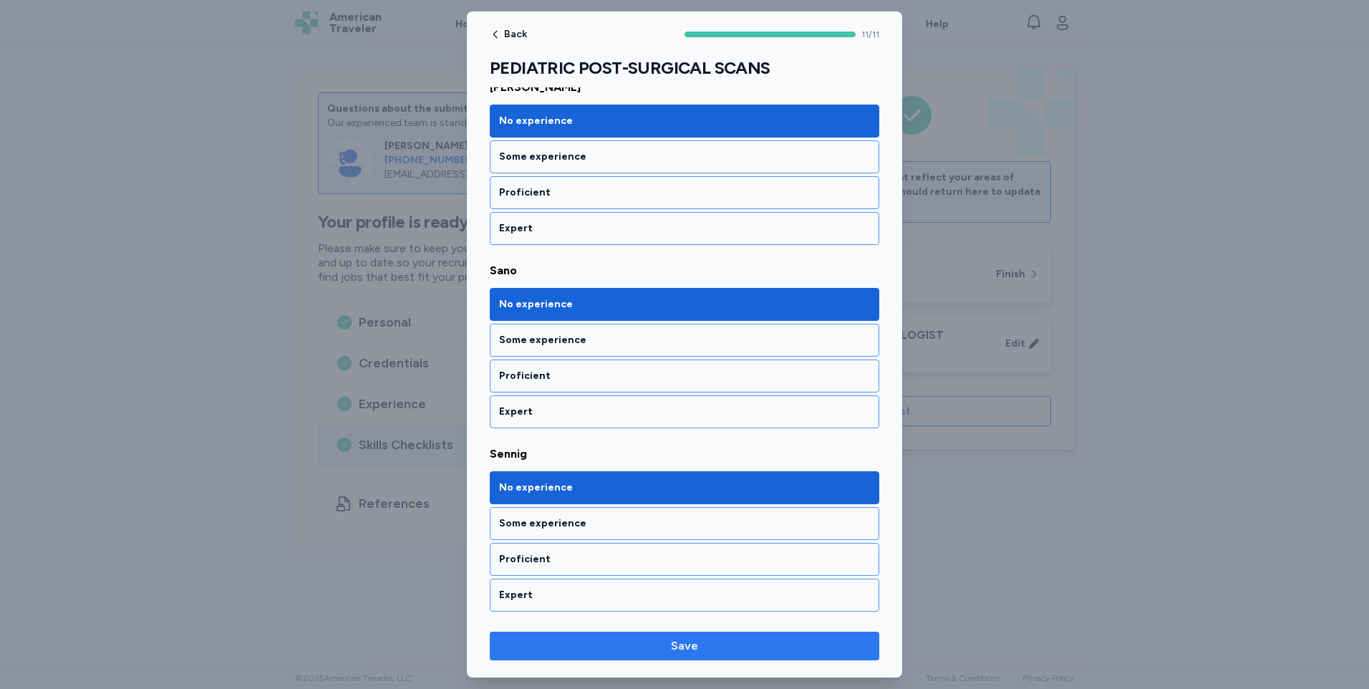
click at [673, 646] on span "Save" at bounding box center [684, 645] width 27 height 17
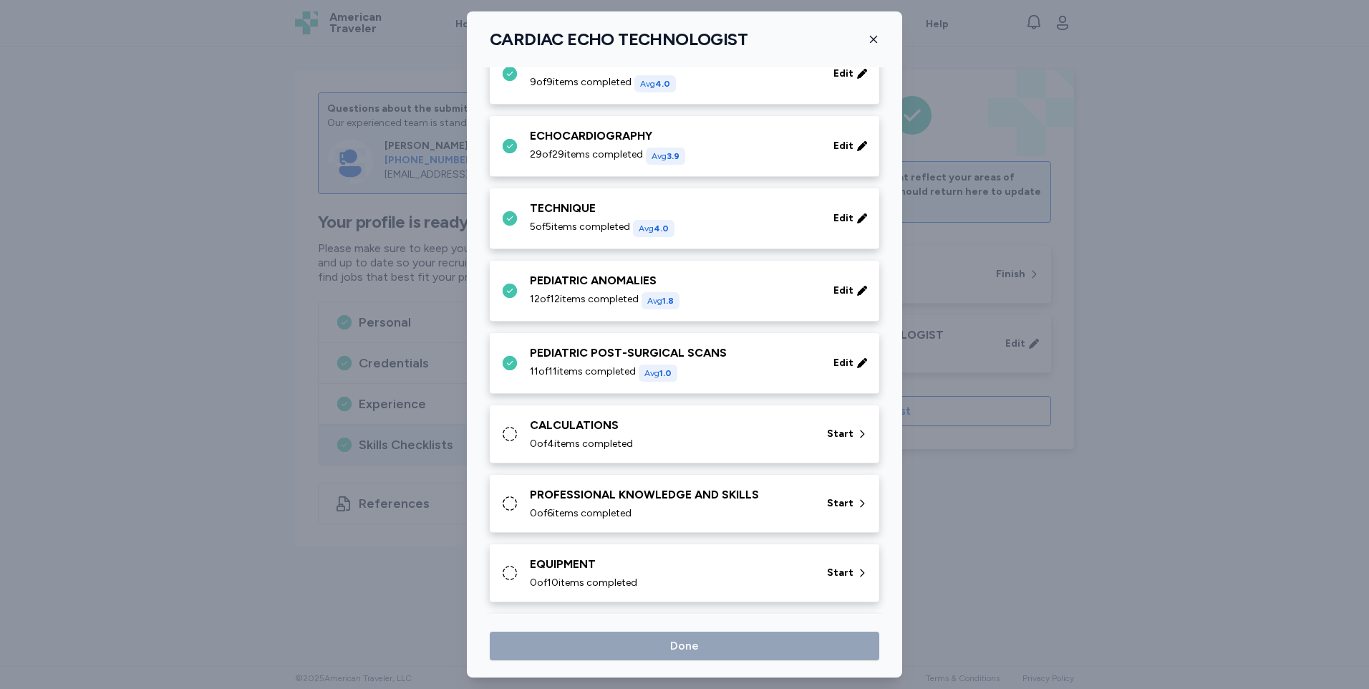
scroll to position [215, 0]
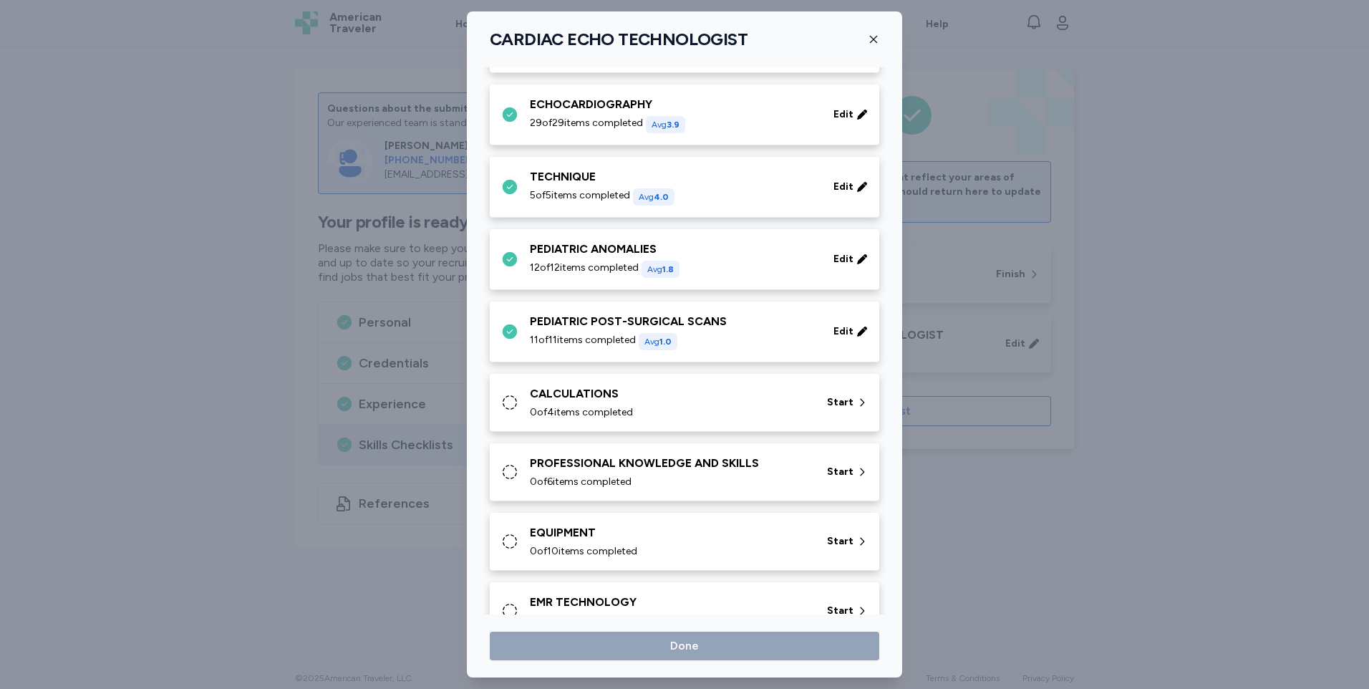
click at [604, 394] on div "CALCULATIONS" at bounding box center [670, 393] width 280 height 17
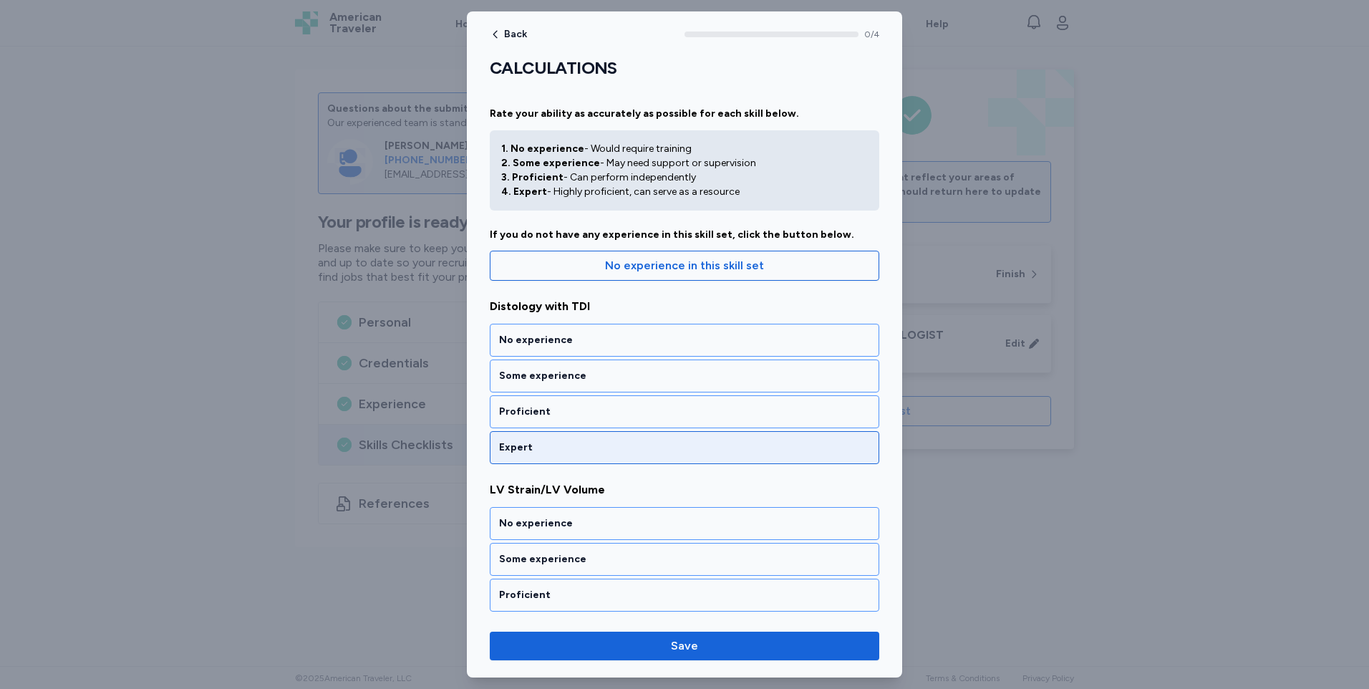
click at [579, 445] on div "Expert" at bounding box center [684, 447] width 371 height 14
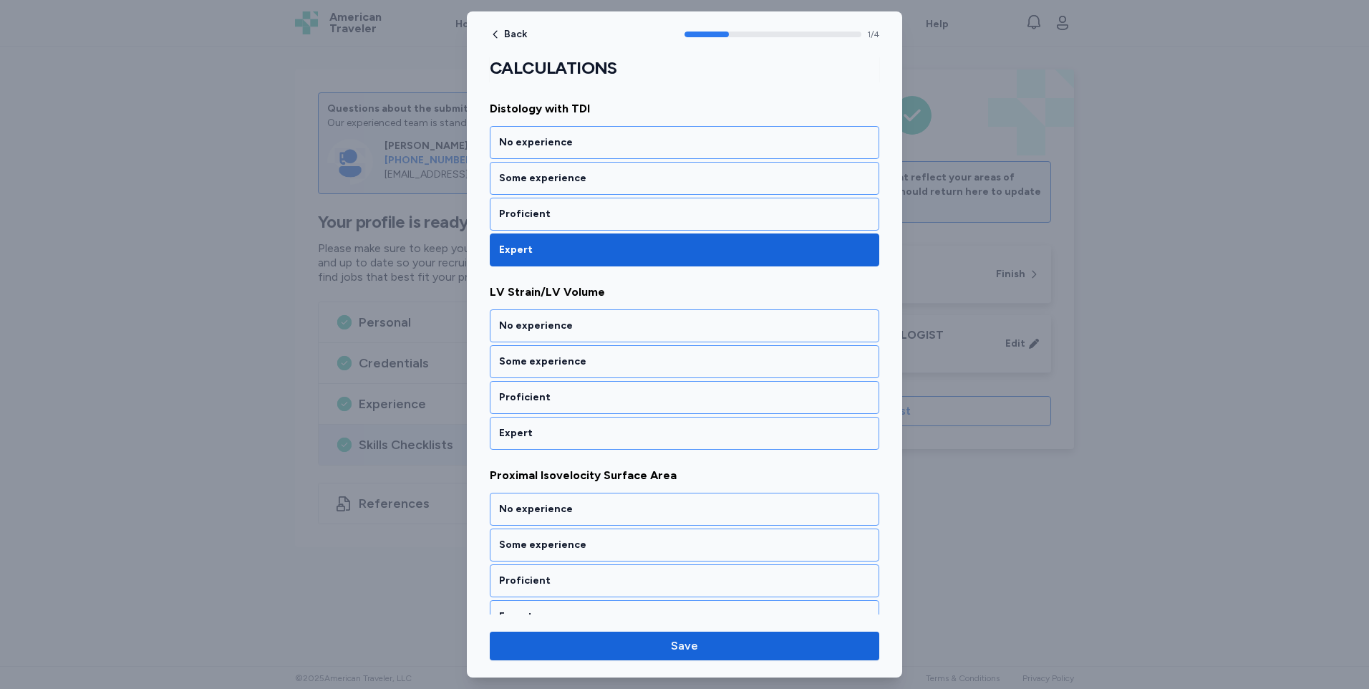
scroll to position [213, 0]
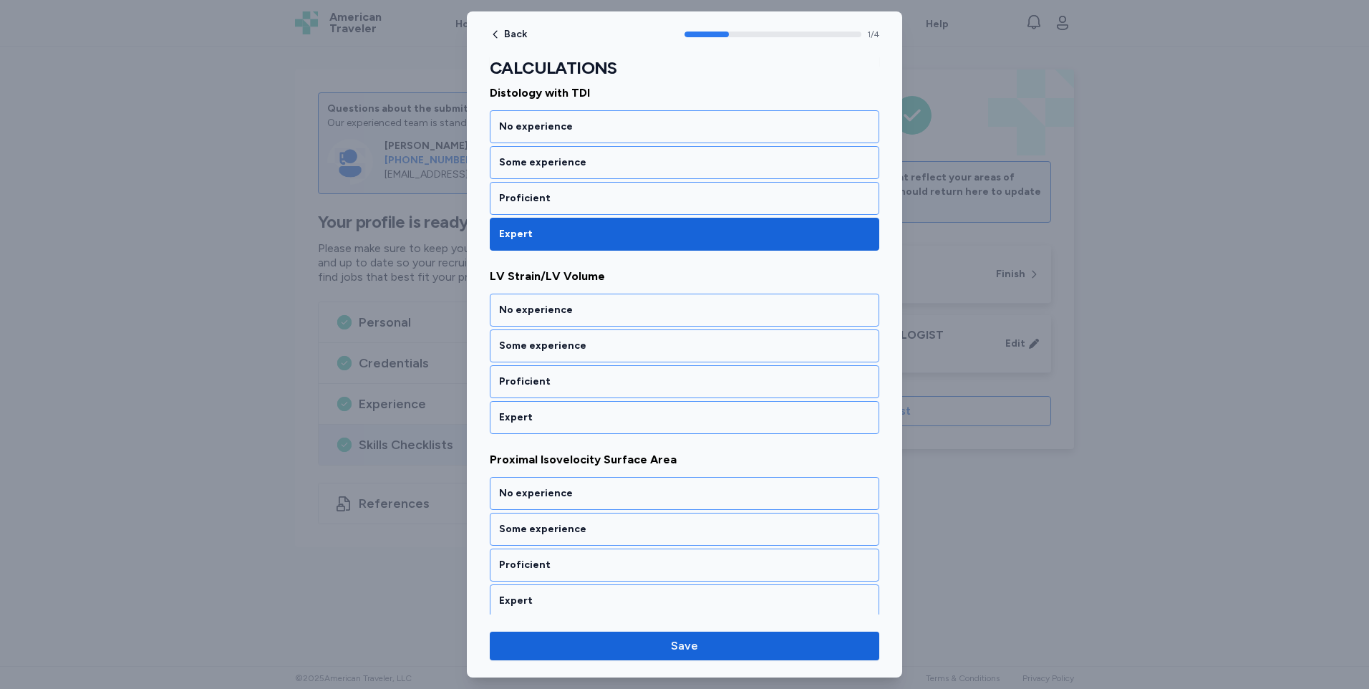
click at [585, 435] on div "CALCULATIONS Rate your ability as accurately as possible for each skill below. …" at bounding box center [684, 322] width 389 height 956
click at [586, 418] on div "Expert" at bounding box center [684, 417] width 371 height 14
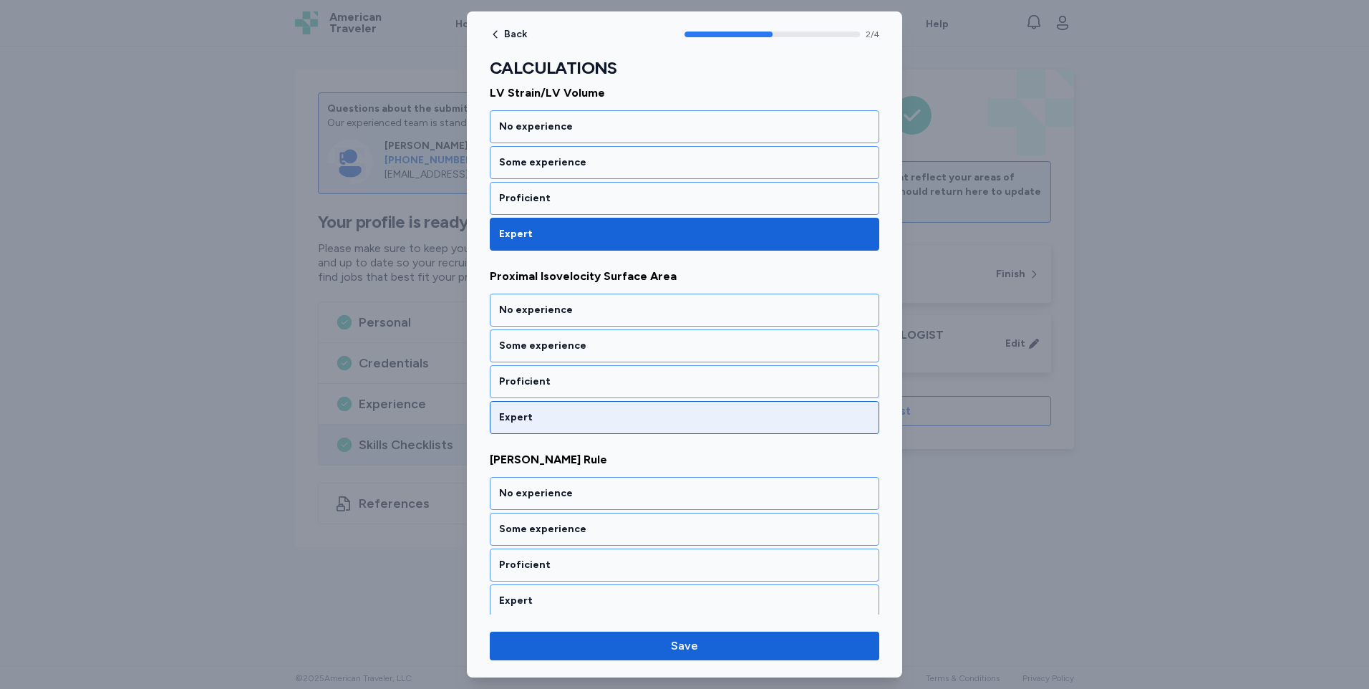
click at [589, 426] on div "Expert" at bounding box center [684, 417] width 389 height 33
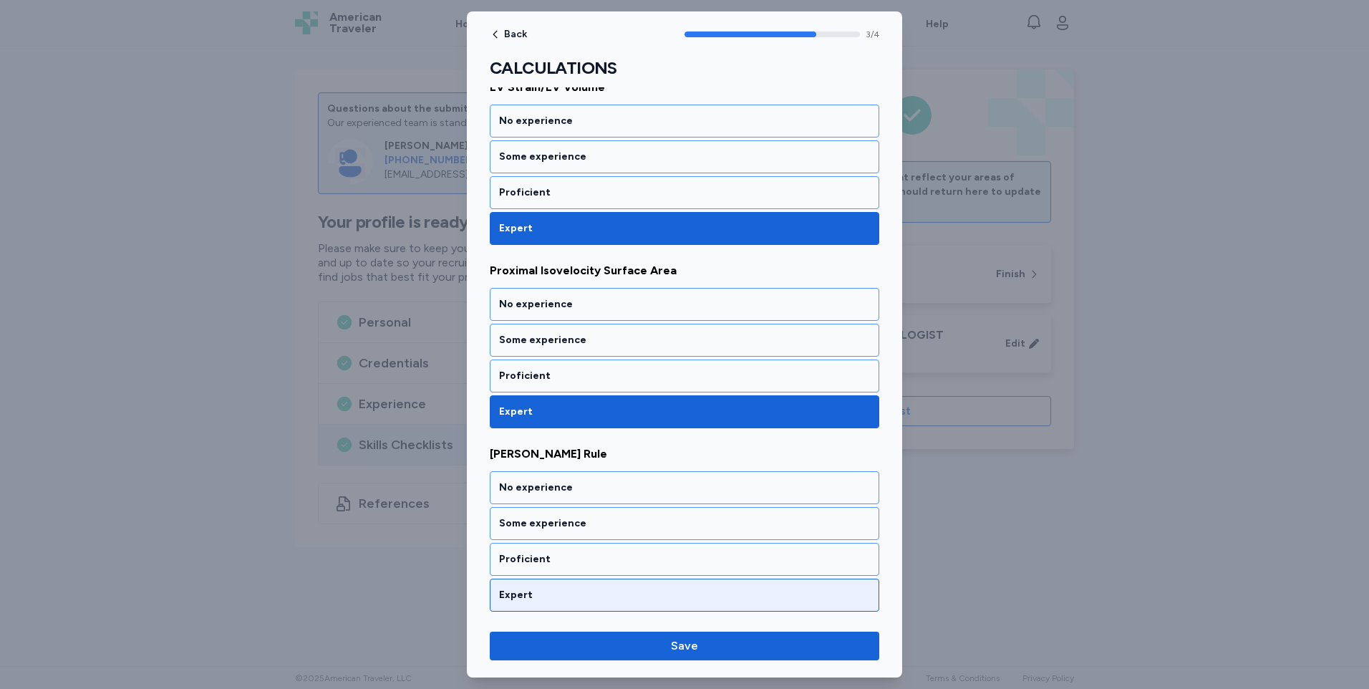
click at [543, 591] on div "Expert" at bounding box center [684, 595] width 371 height 14
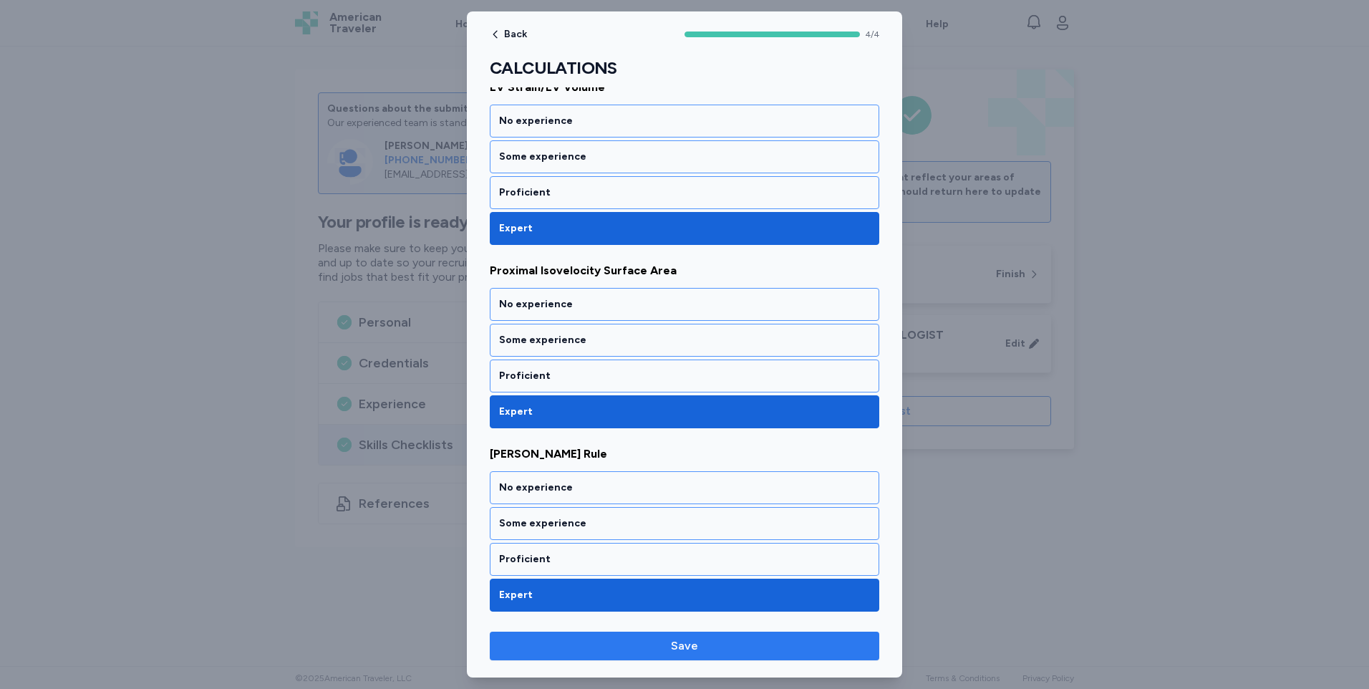
click at [703, 646] on span "Save" at bounding box center [684, 645] width 366 height 17
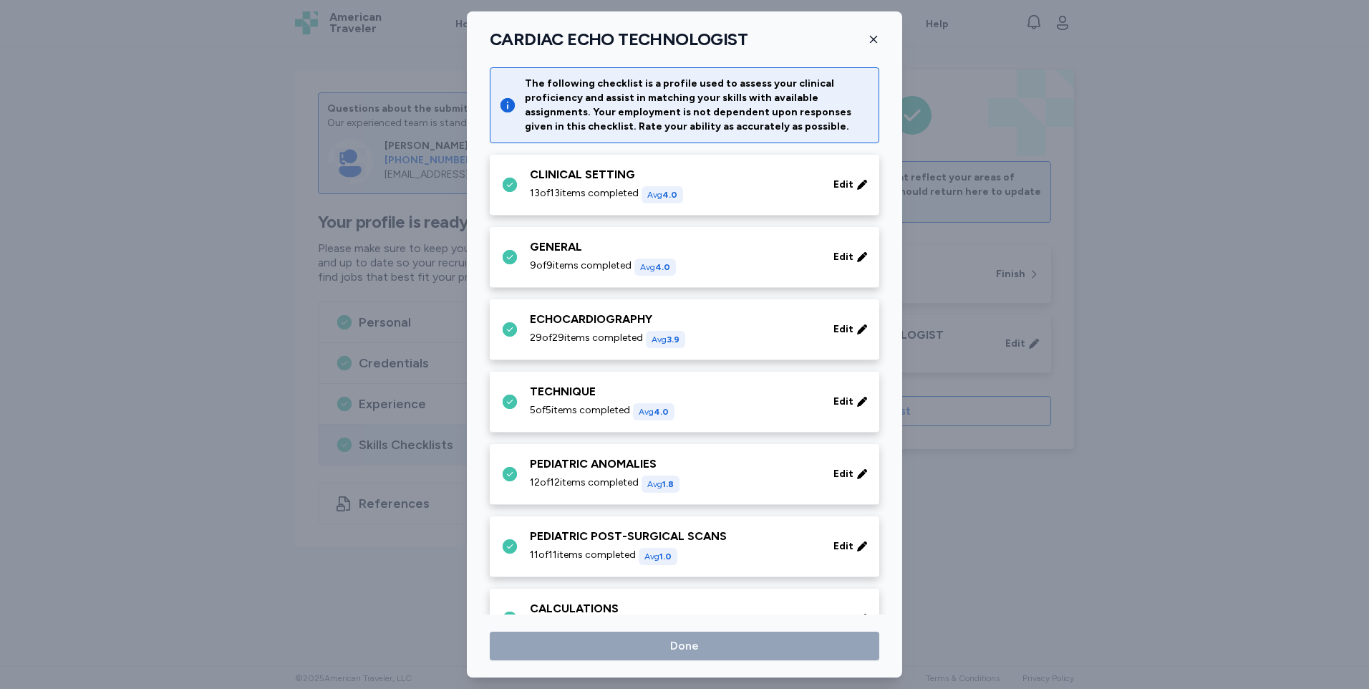
scroll to position [215, 0]
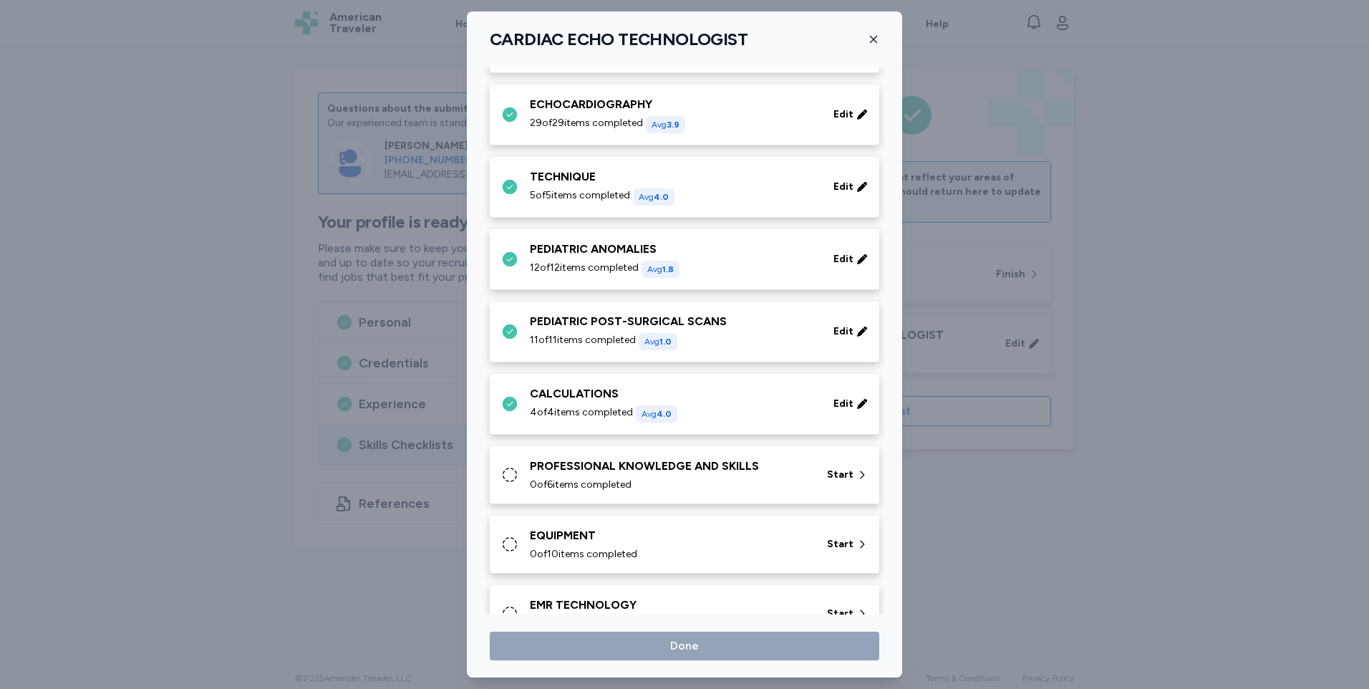
click at [659, 473] on div "PROFESSIONAL KNOWLEDGE AND SKILLS" at bounding box center [670, 465] width 280 height 17
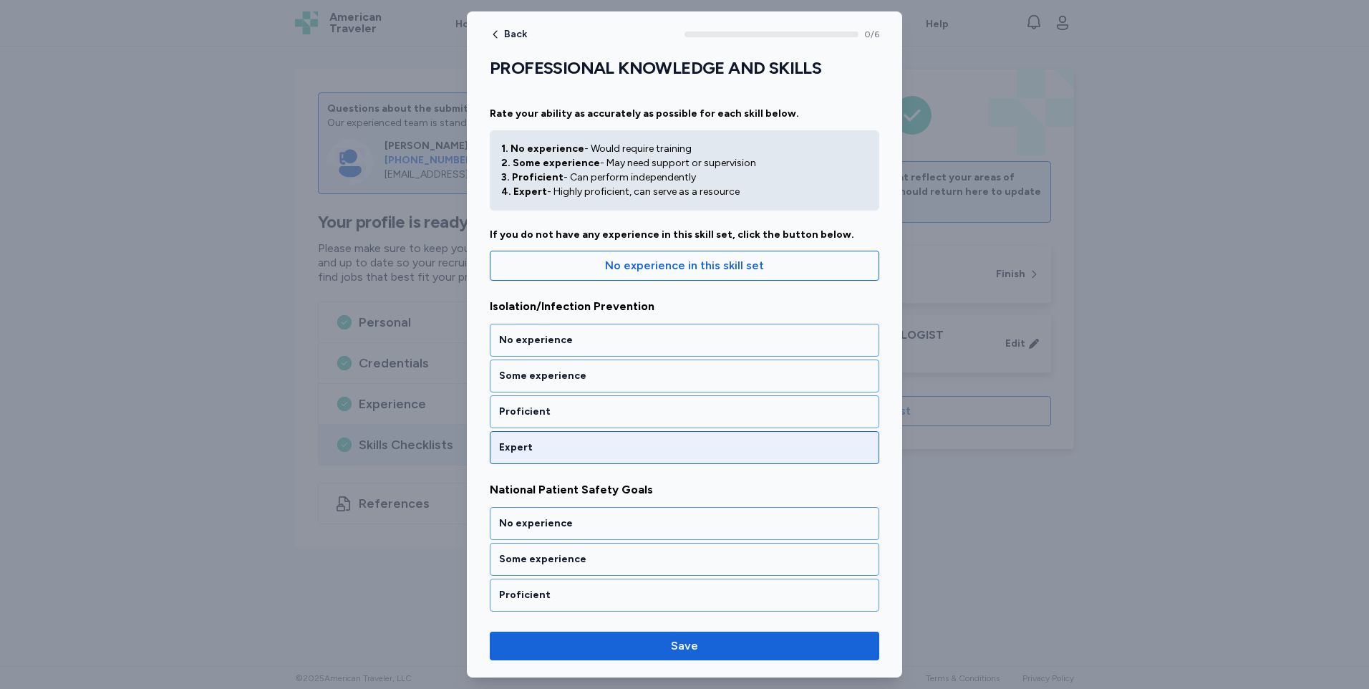
click at [544, 449] on div "Expert" at bounding box center [684, 447] width 371 height 14
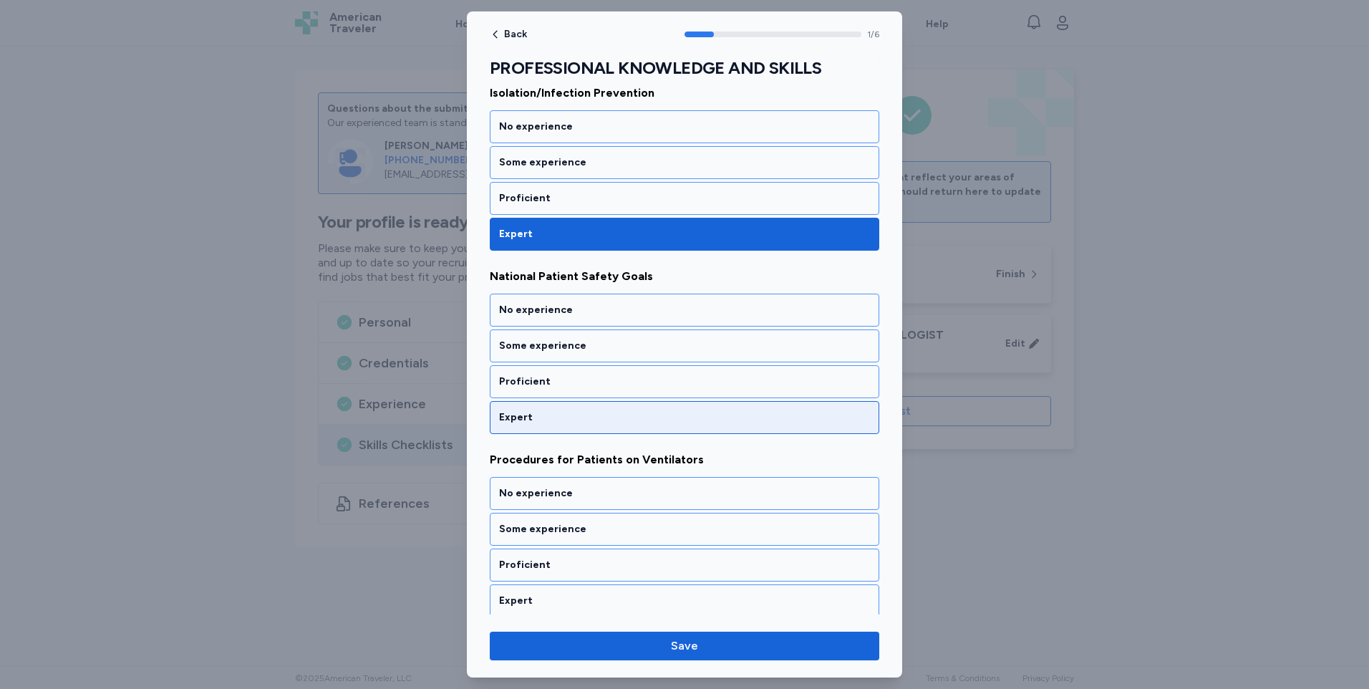
click at [553, 415] on div "Expert" at bounding box center [684, 417] width 371 height 14
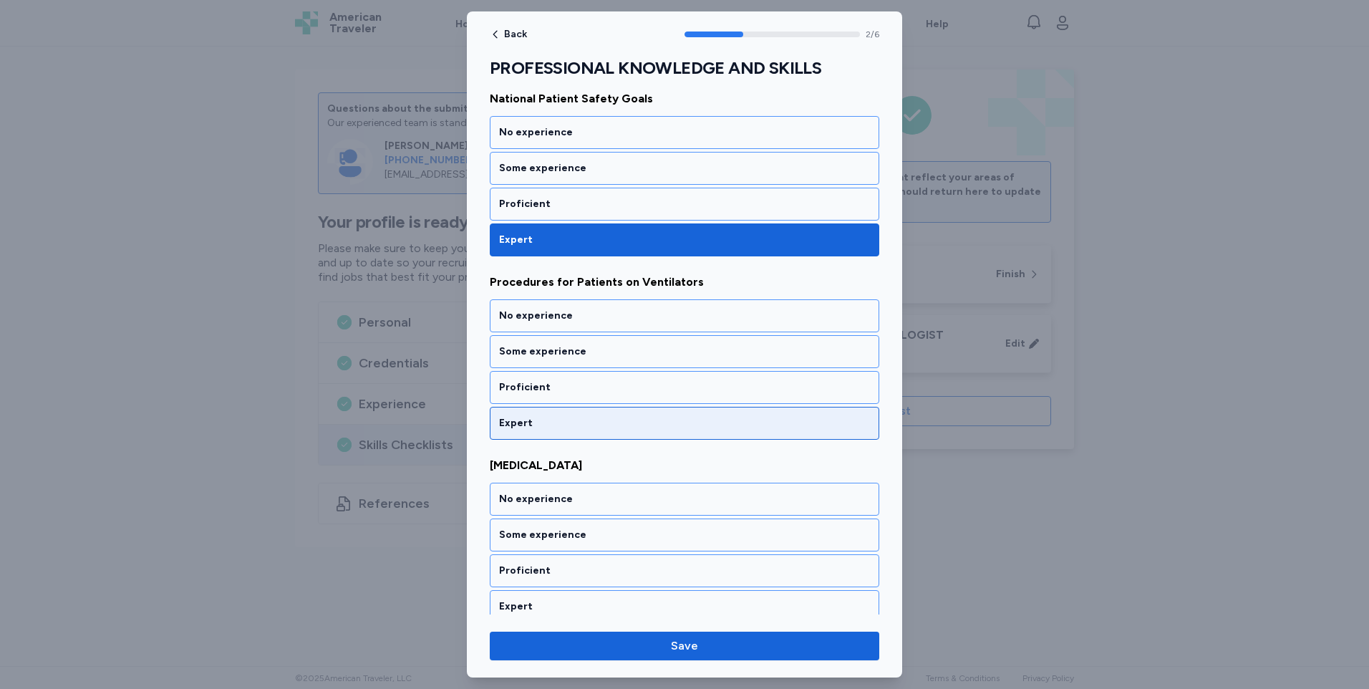
scroll to position [397, 0]
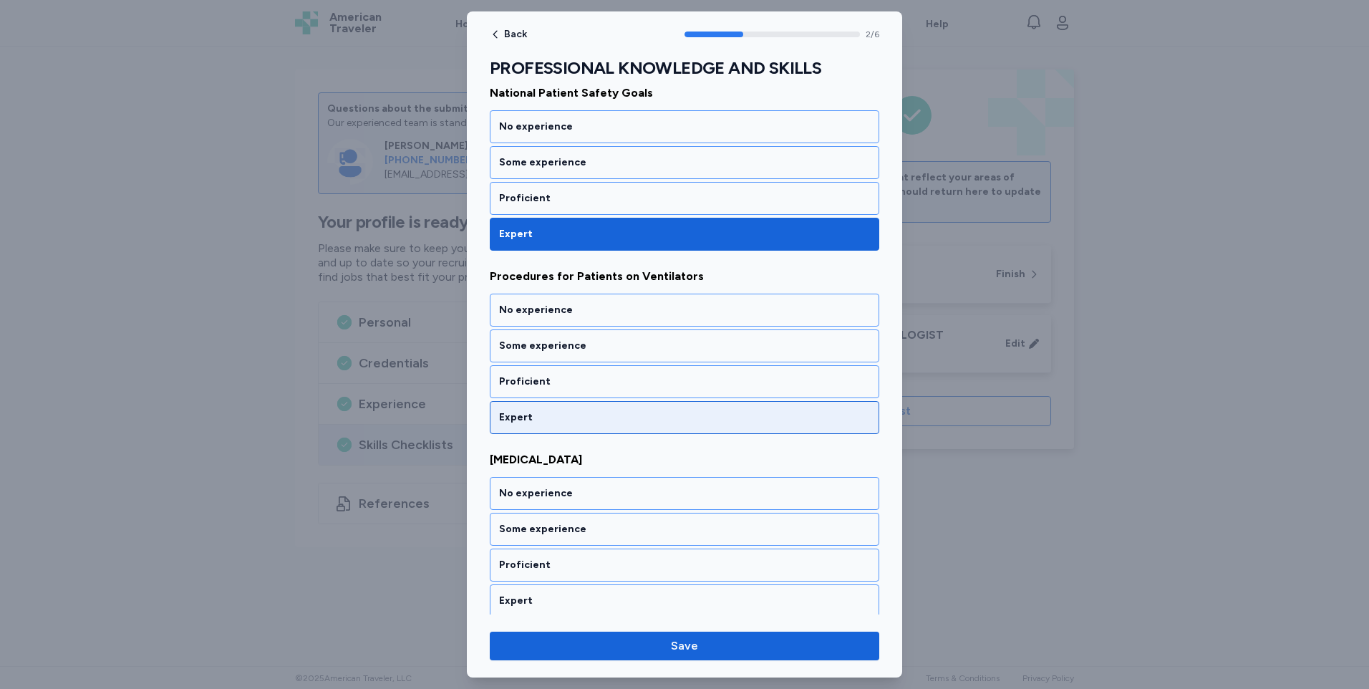
click at [552, 419] on div "Expert" at bounding box center [684, 417] width 371 height 14
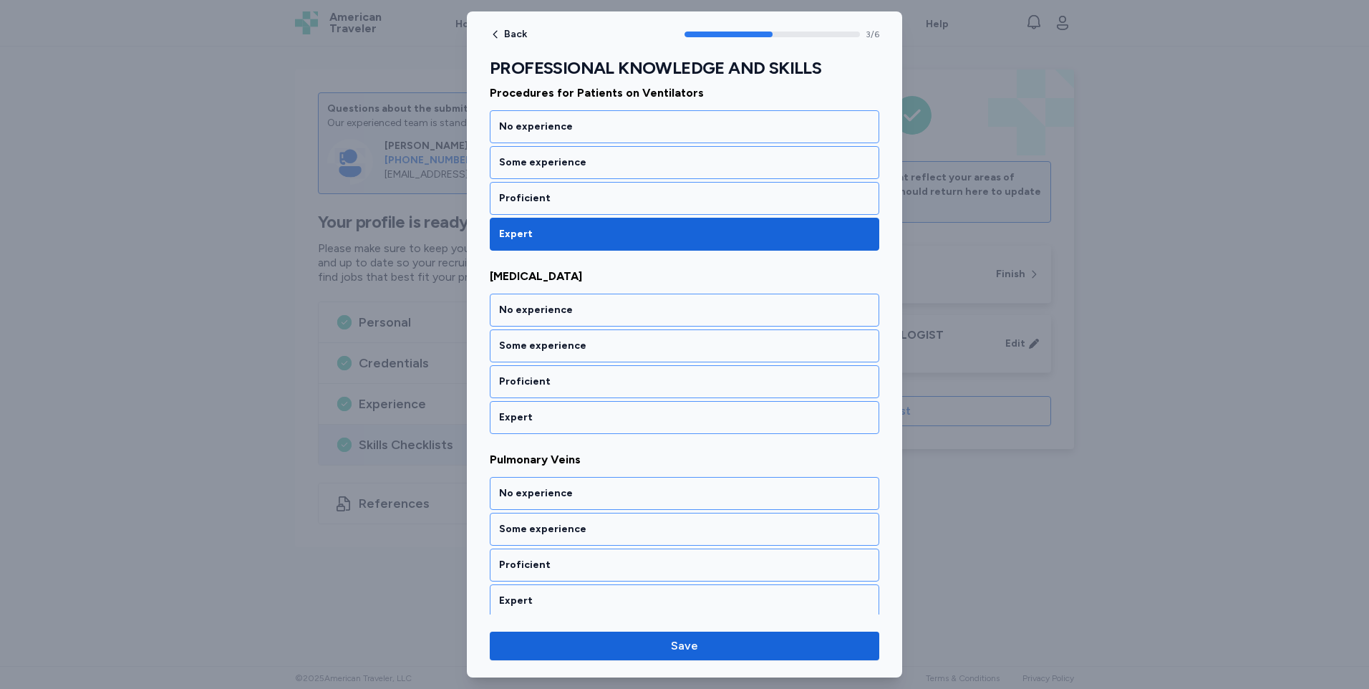
click at [552, 419] on div "Expert" at bounding box center [684, 417] width 371 height 14
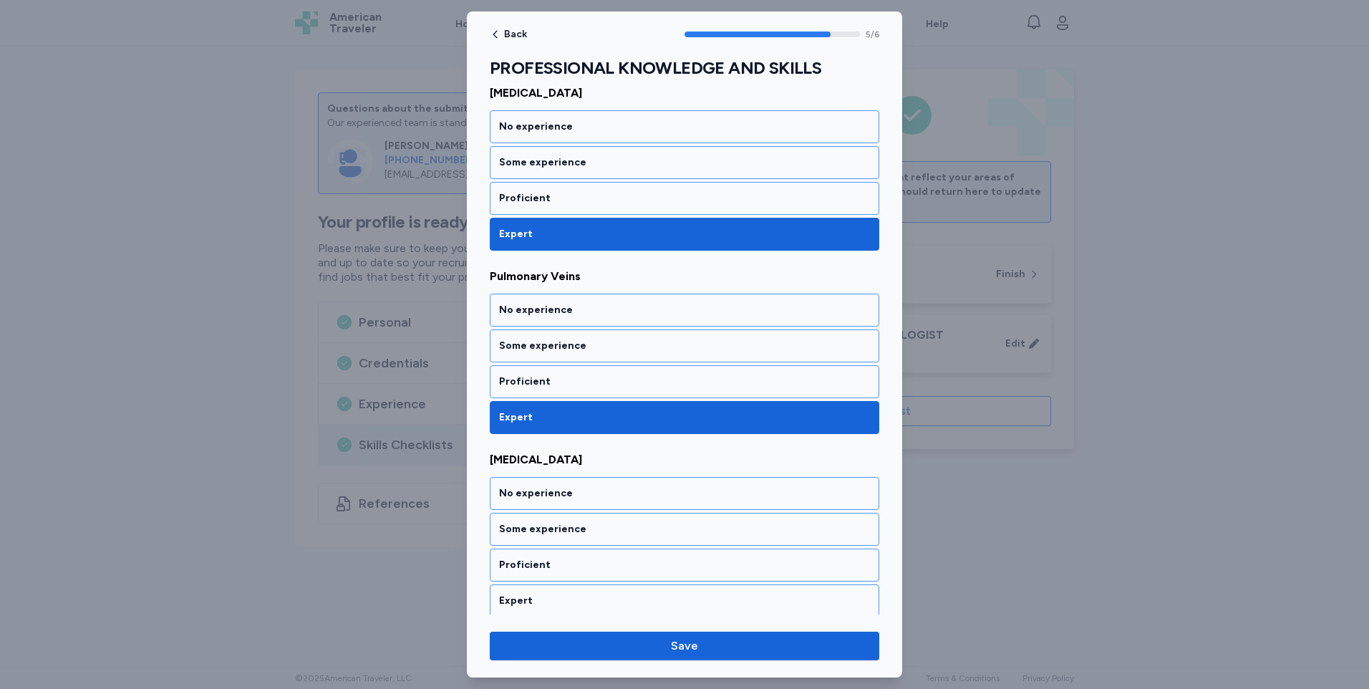
scroll to position [769, 0]
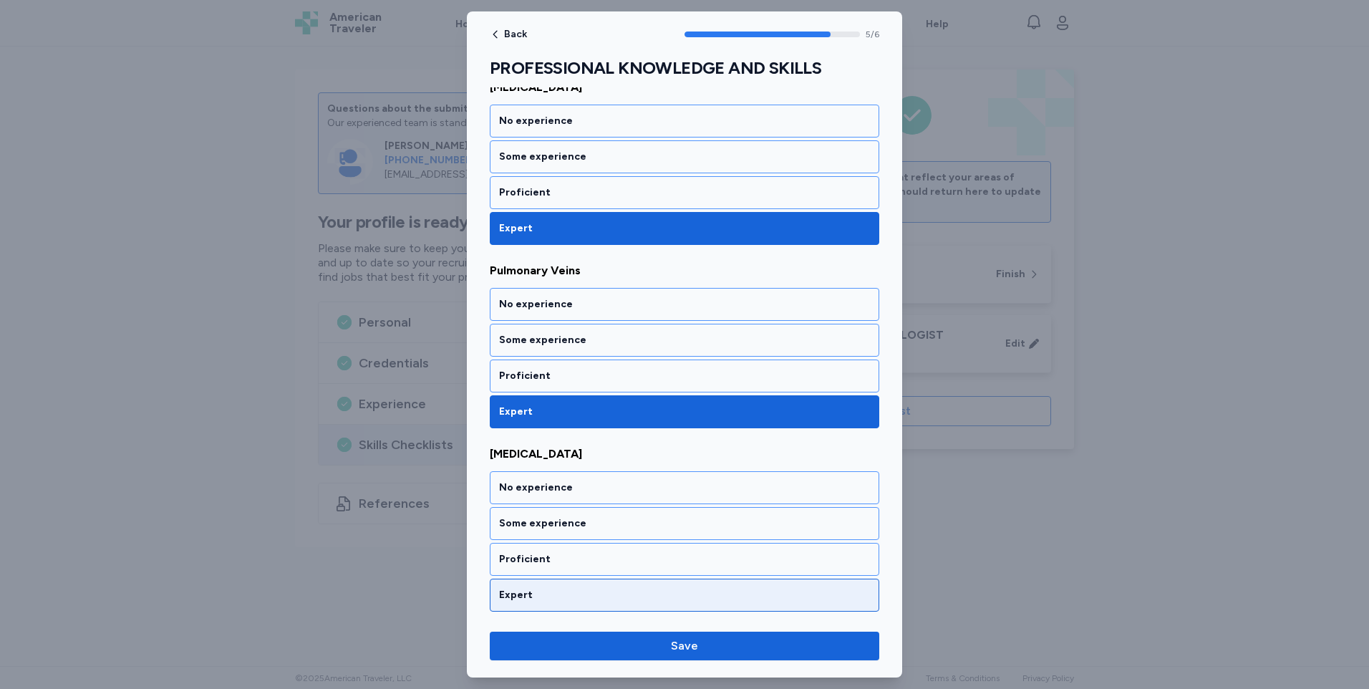
click at [558, 597] on div "Expert" at bounding box center [684, 595] width 371 height 14
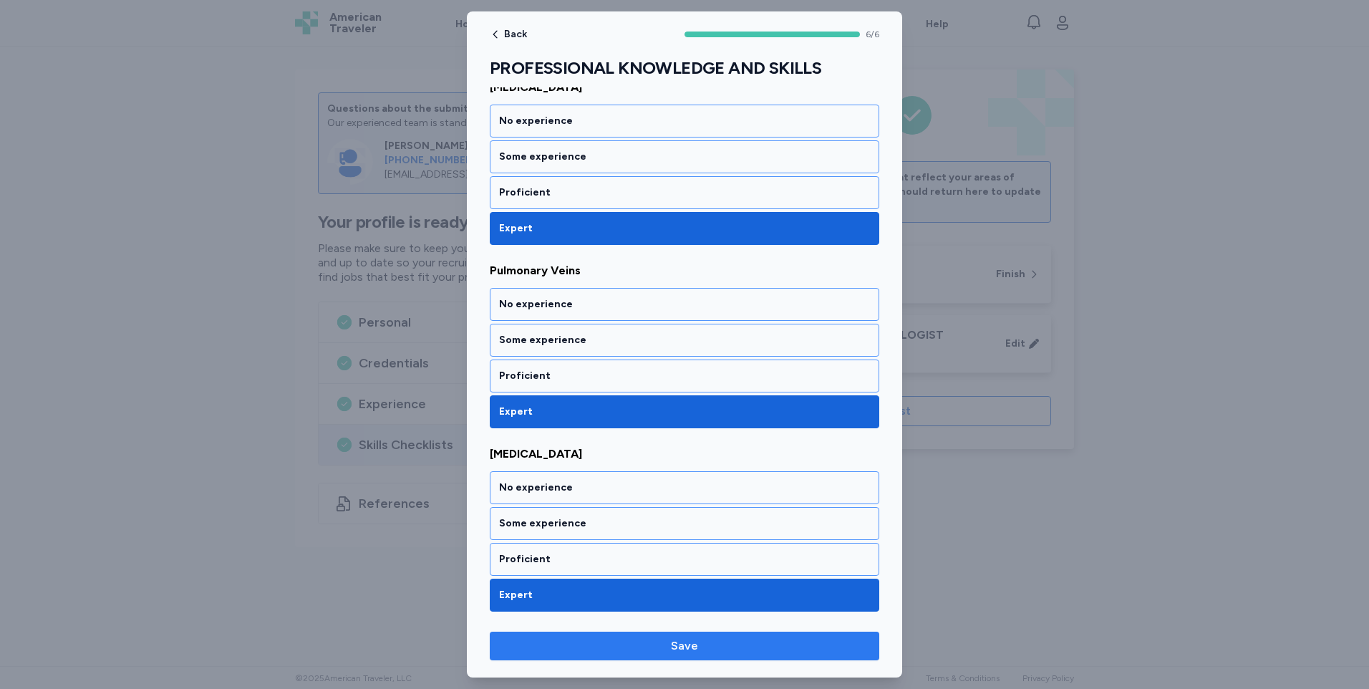
click at [654, 649] on span "Save" at bounding box center [684, 645] width 366 height 17
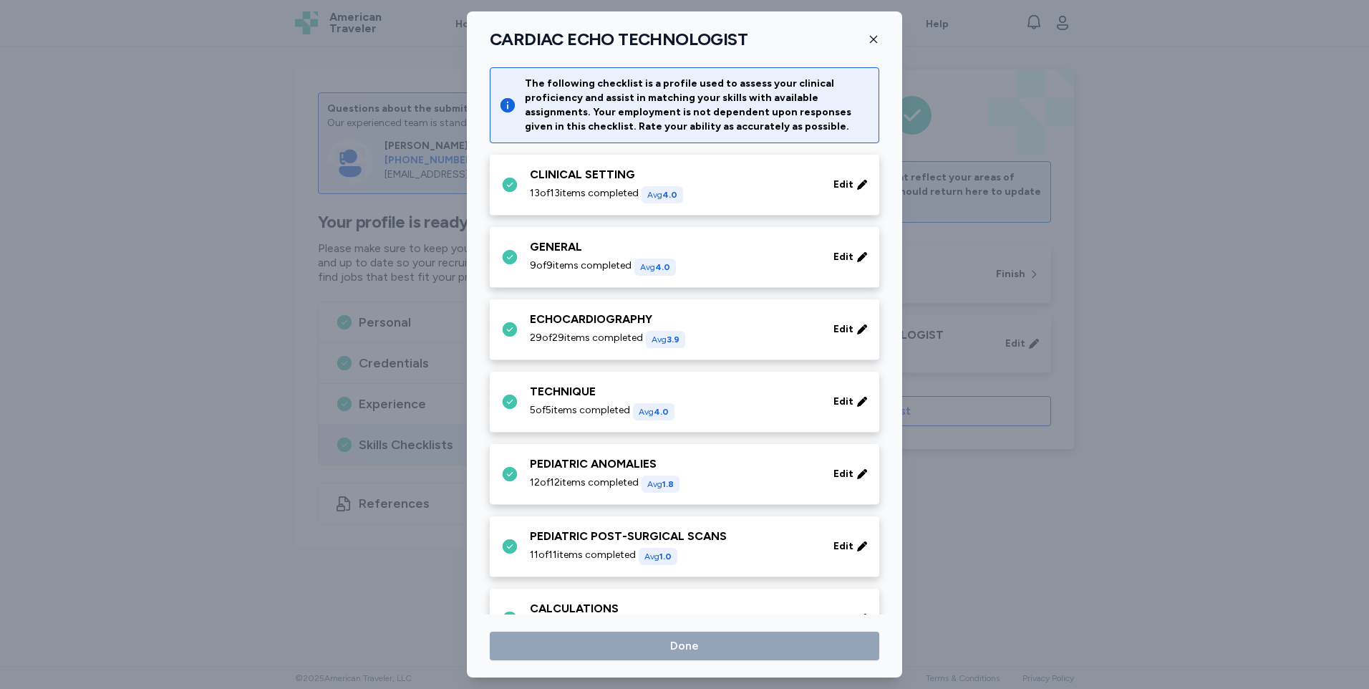
scroll to position [215, 0]
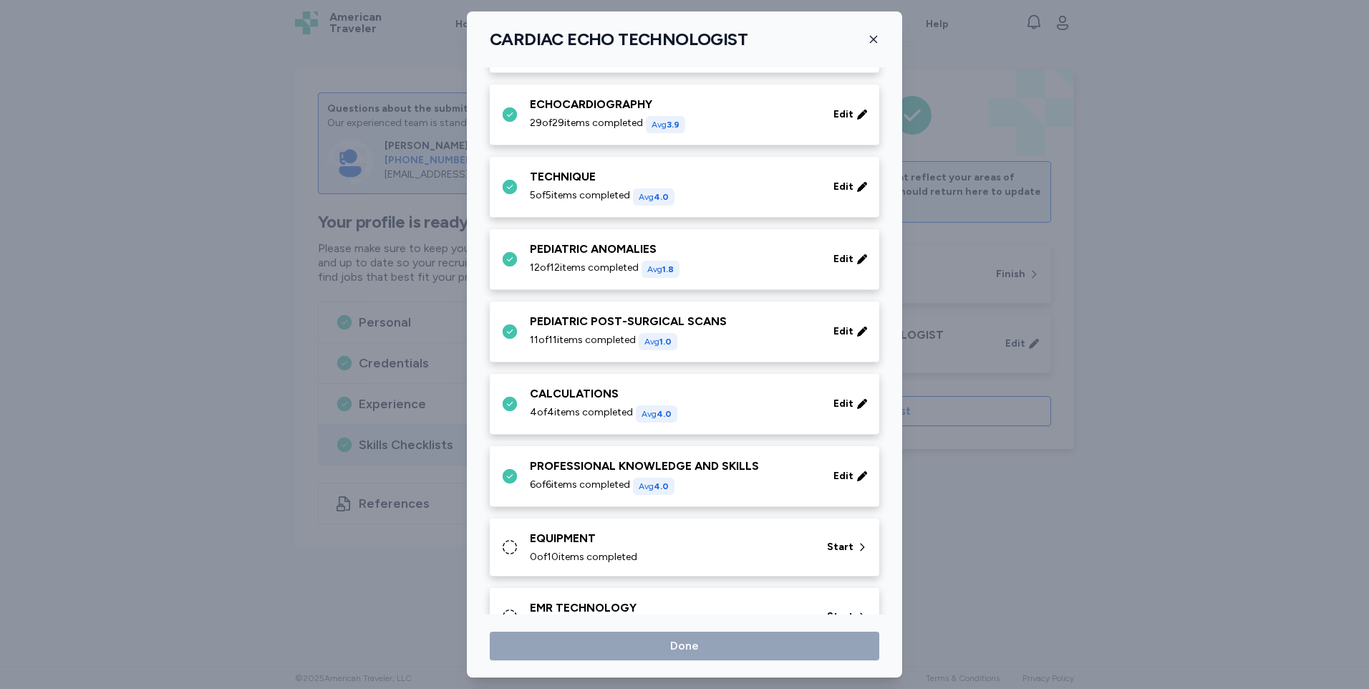
click at [593, 553] on span "0 of 10 items completed" at bounding box center [583, 557] width 107 height 14
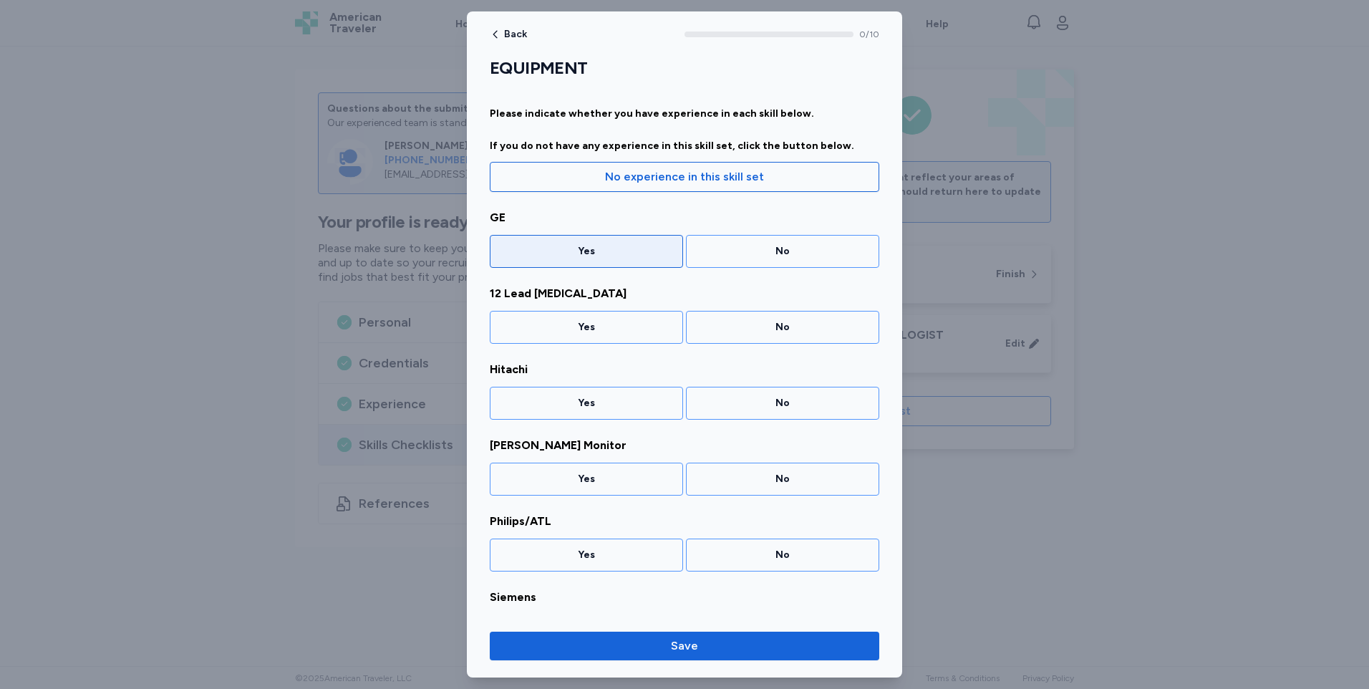
click at [575, 253] on div "Yes" at bounding box center [586, 251] width 175 height 14
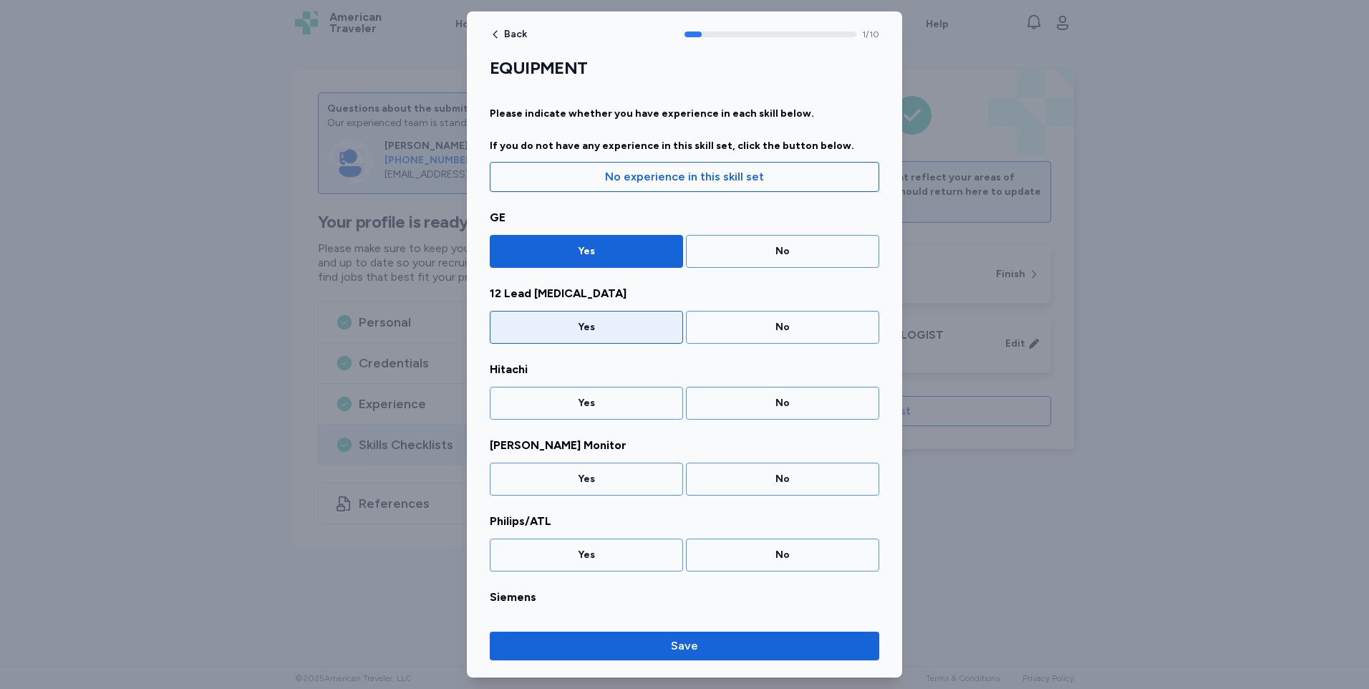
click at [564, 322] on div "Yes" at bounding box center [586, 327] width 175 height 14
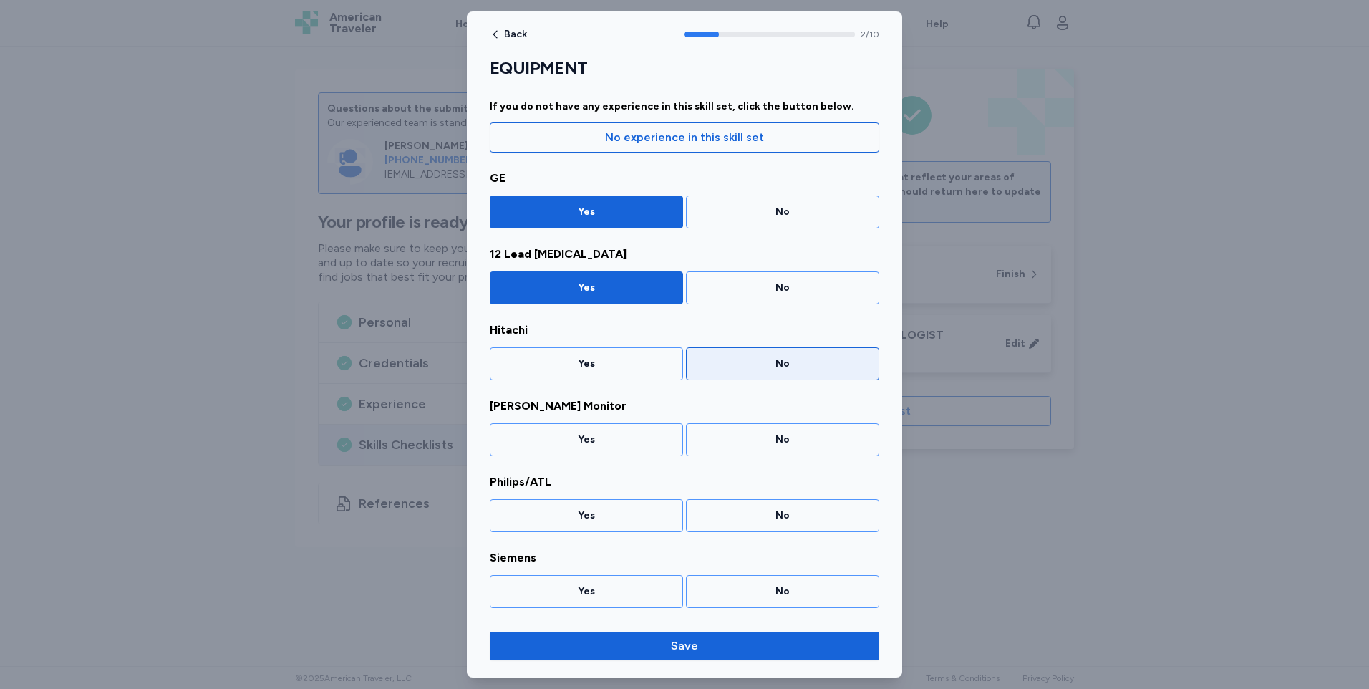
click at [763, 366] on div "No" at bounding box center [782, 363] width 175 height 14
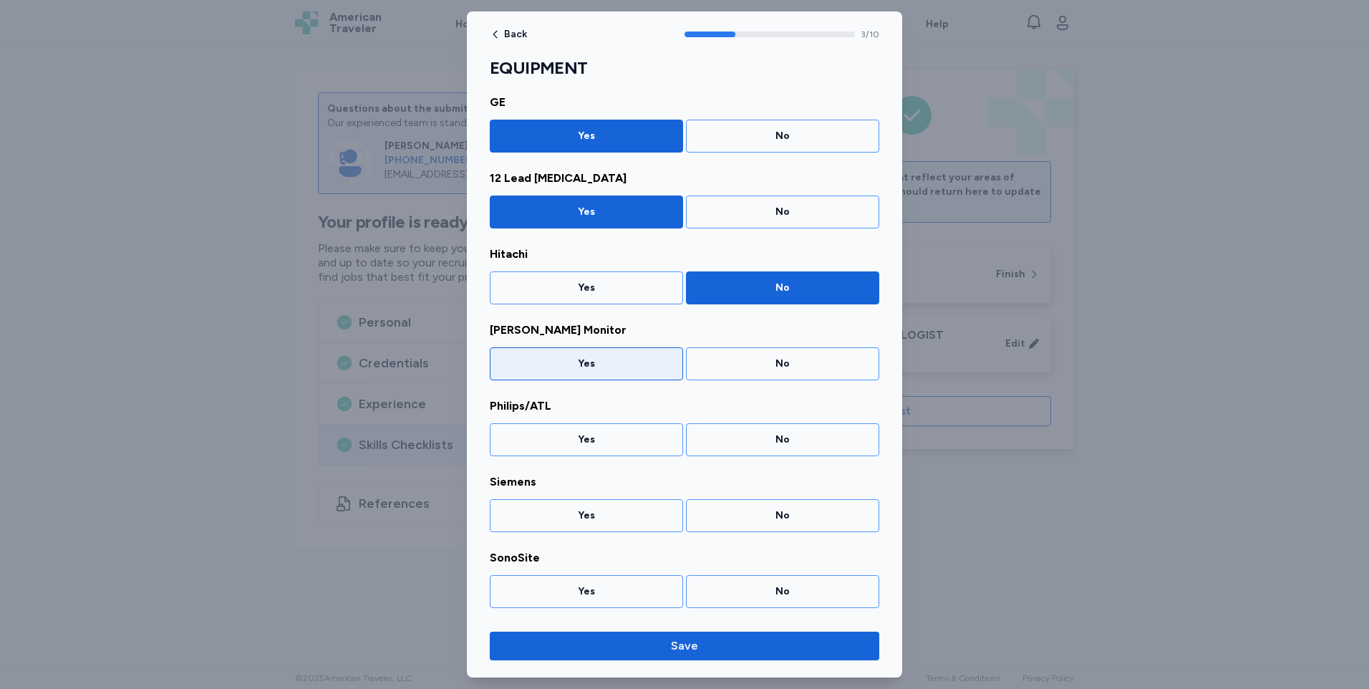
click at [598, 361] on div "Yes" at bounding box center [586, 363] width 175 height 14
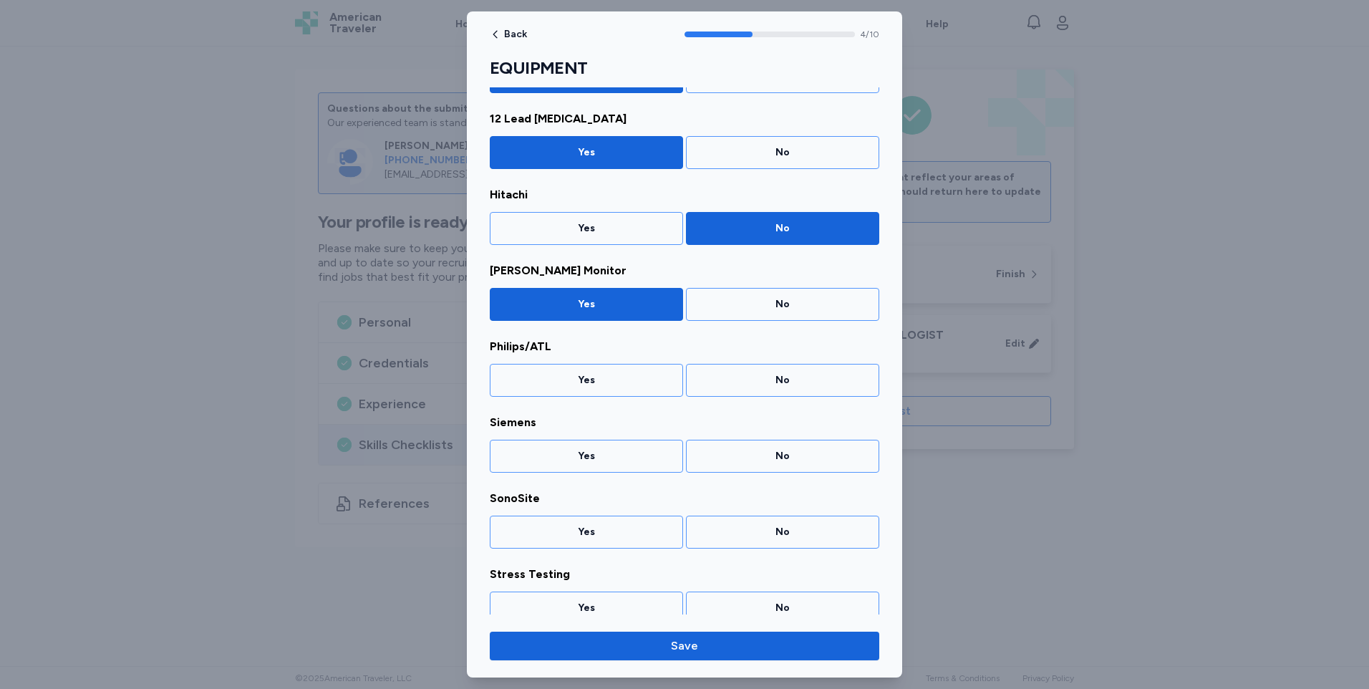
scroll to position [191, 0]
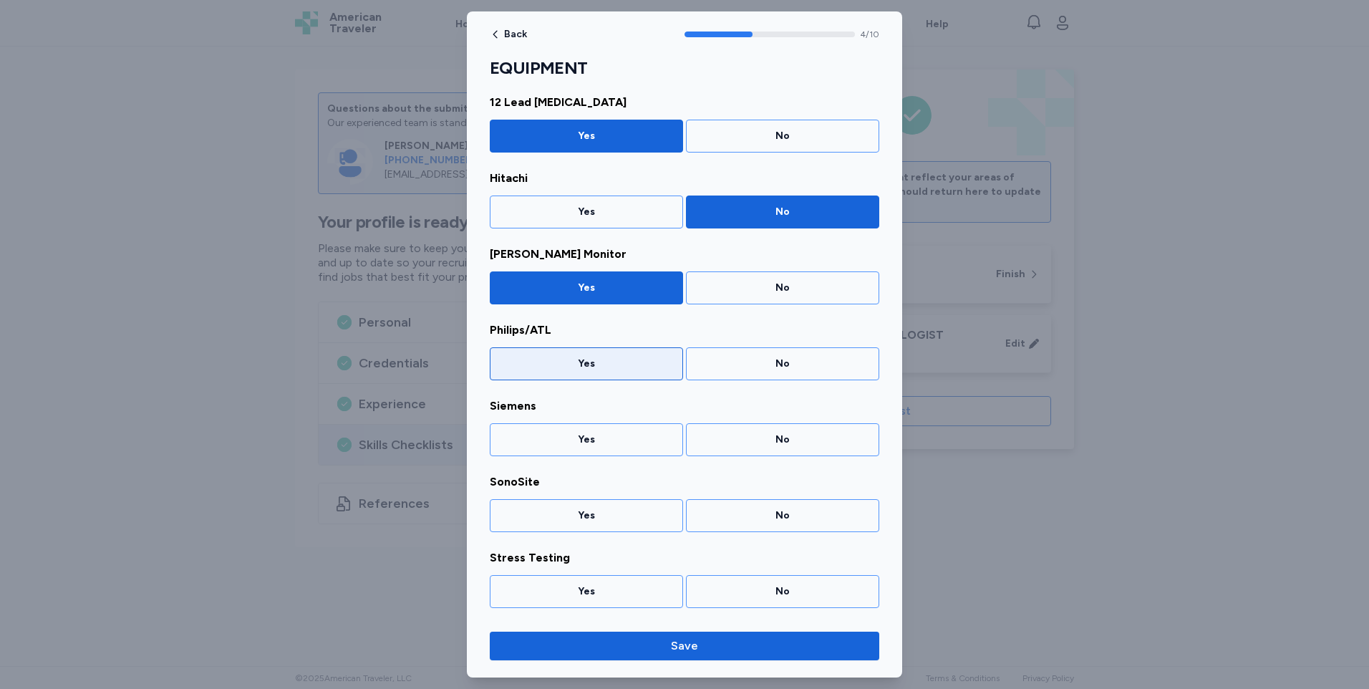
click at [603, 359] on div "Yes" at bounding box center [586, 363] width 175 height 14
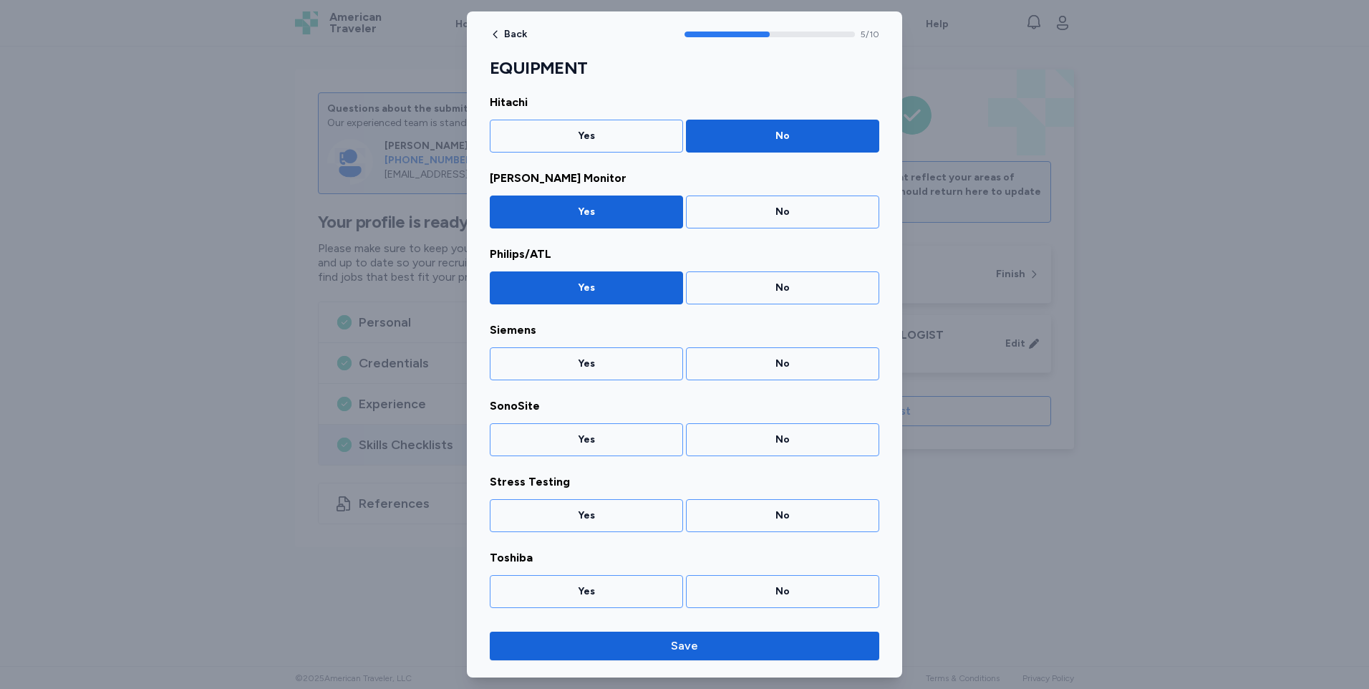
click at [603, 359] on div "Yes" at bounding box center [586, 363] width 175 height 14
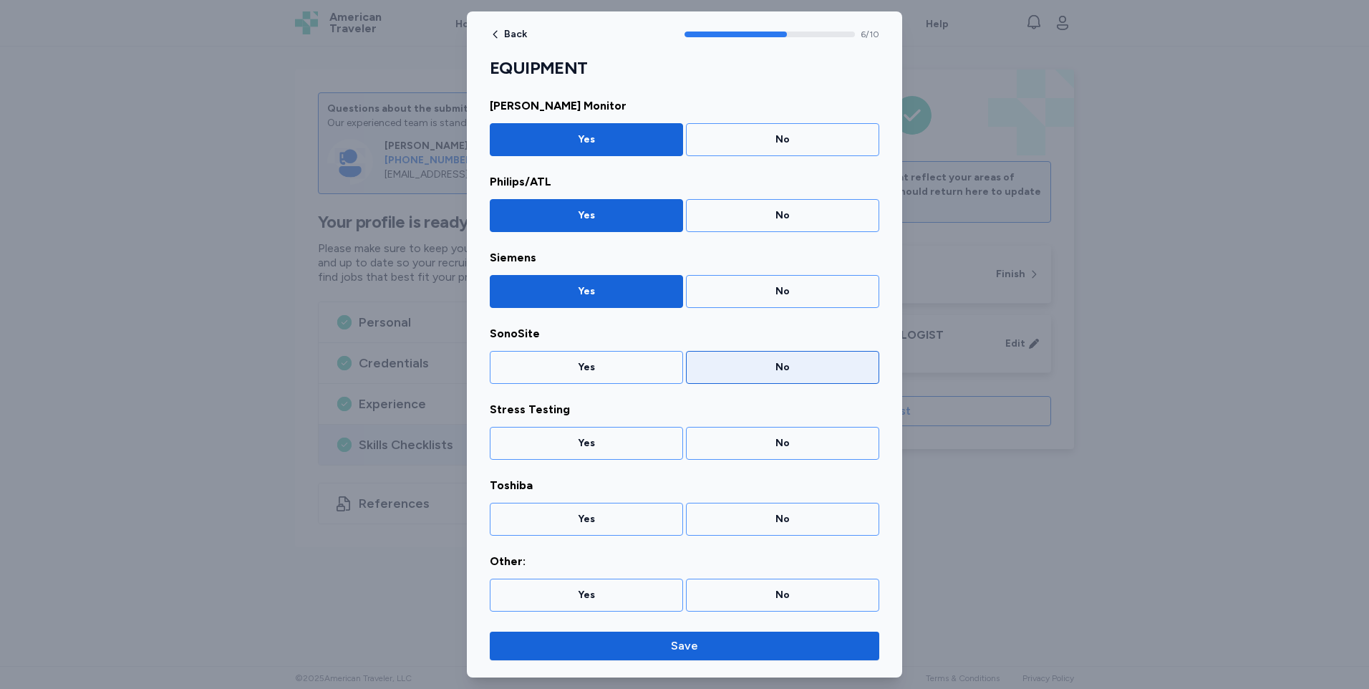
click at [764, 378] on div "No" at bounding box center [782, 367] width 193 height 33
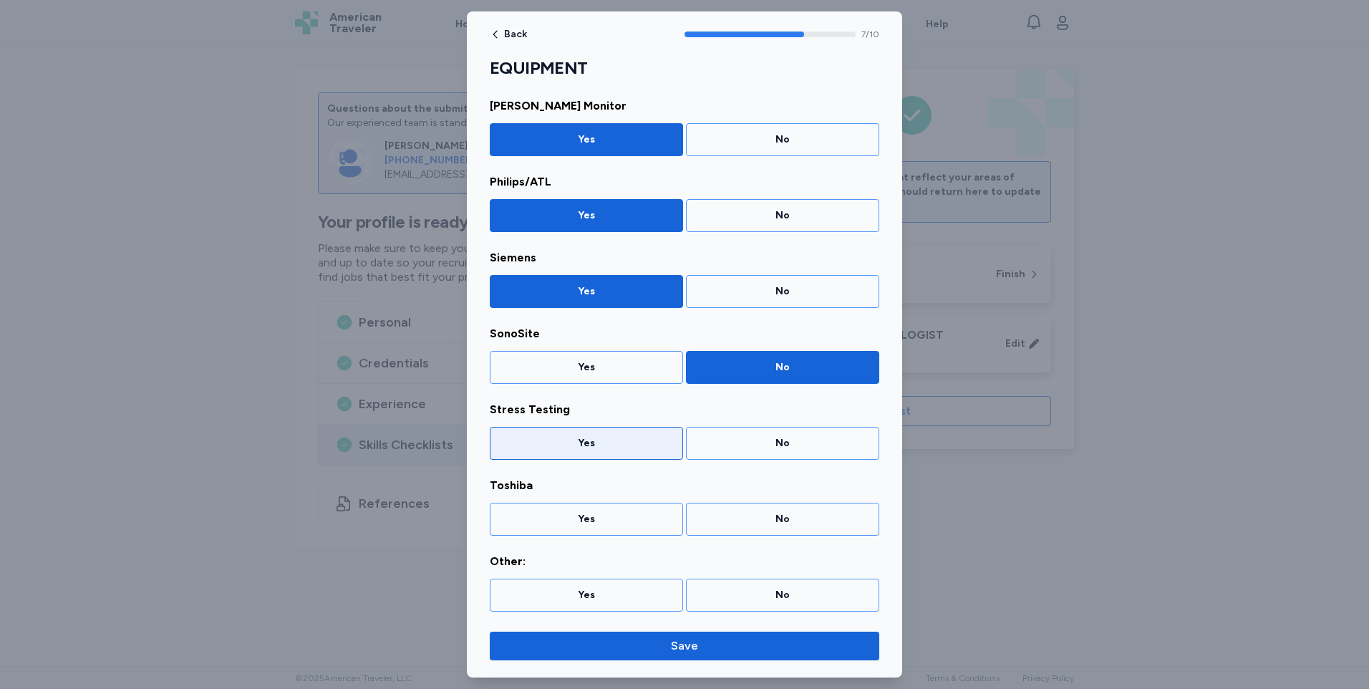
click at [597, 441] on div "Yes" at bounding box center [586, 443] width 175 height 14
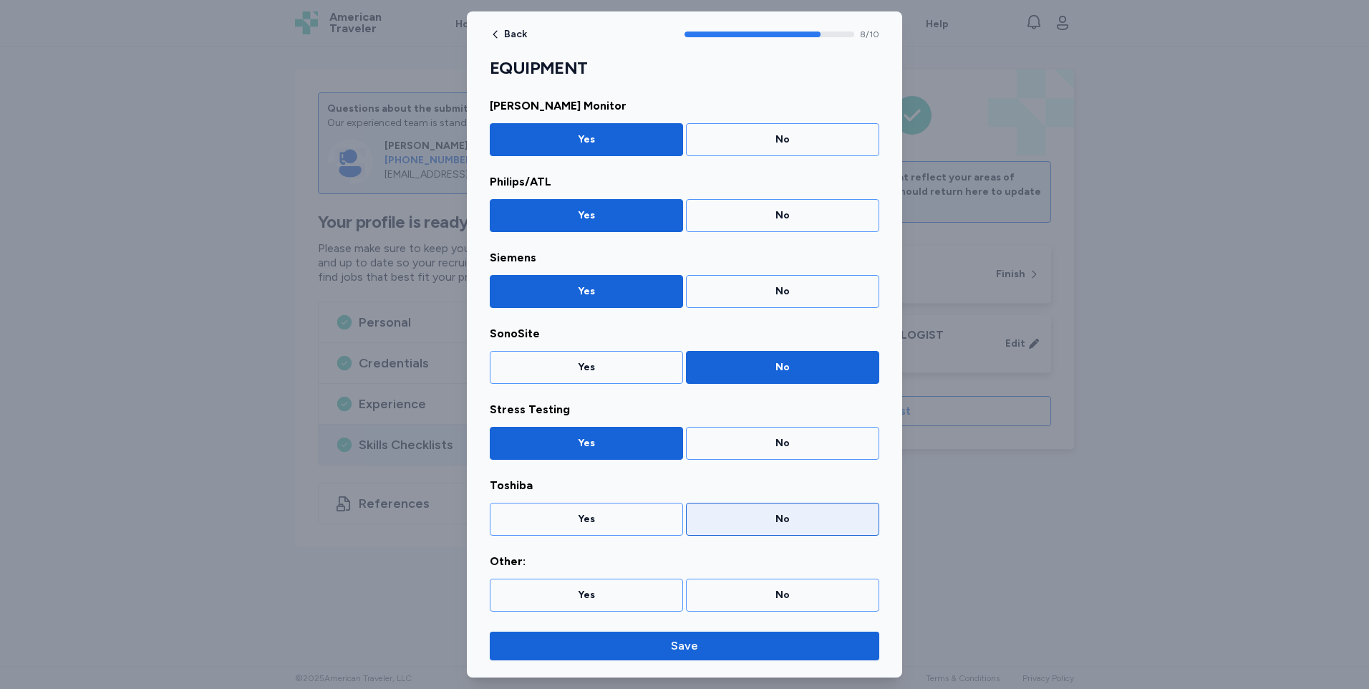
click at [790, 518] on div "No" at bounding box center [782, 519] width 175 height 14
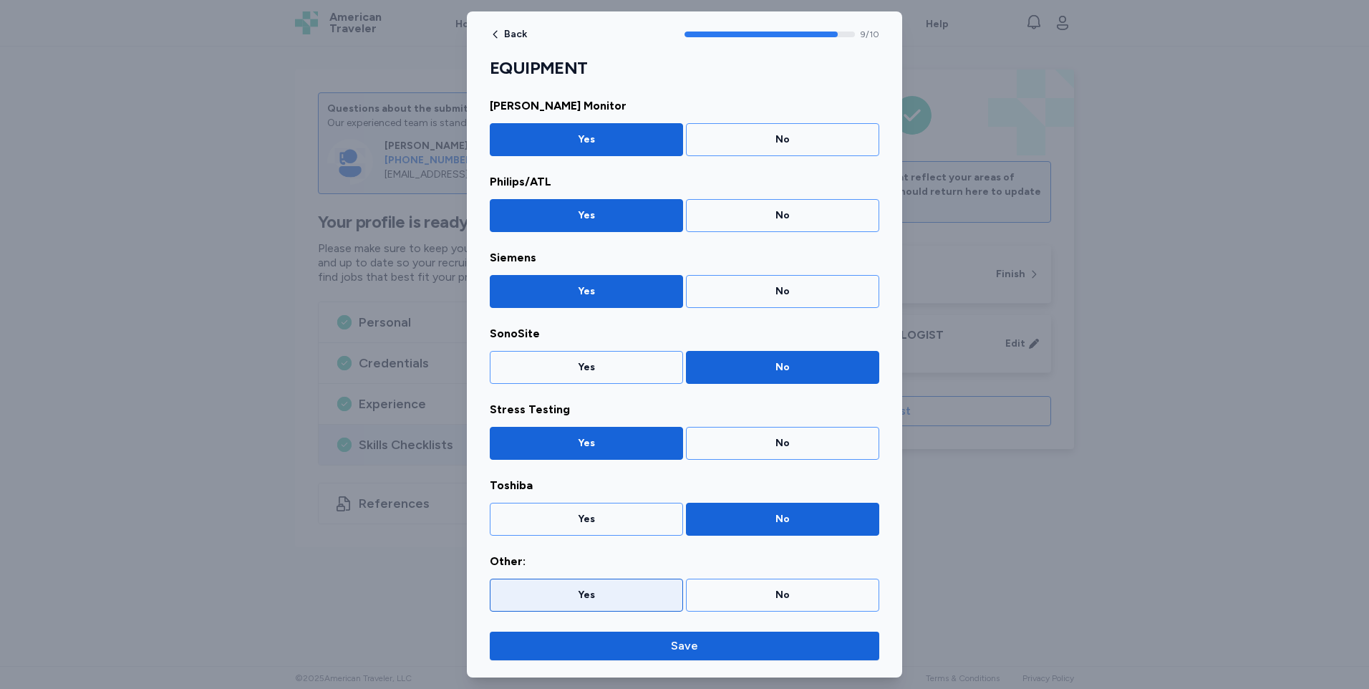
click at [573, 593] on div "Yes" at bounding box center [586, 595] width 175 height 14
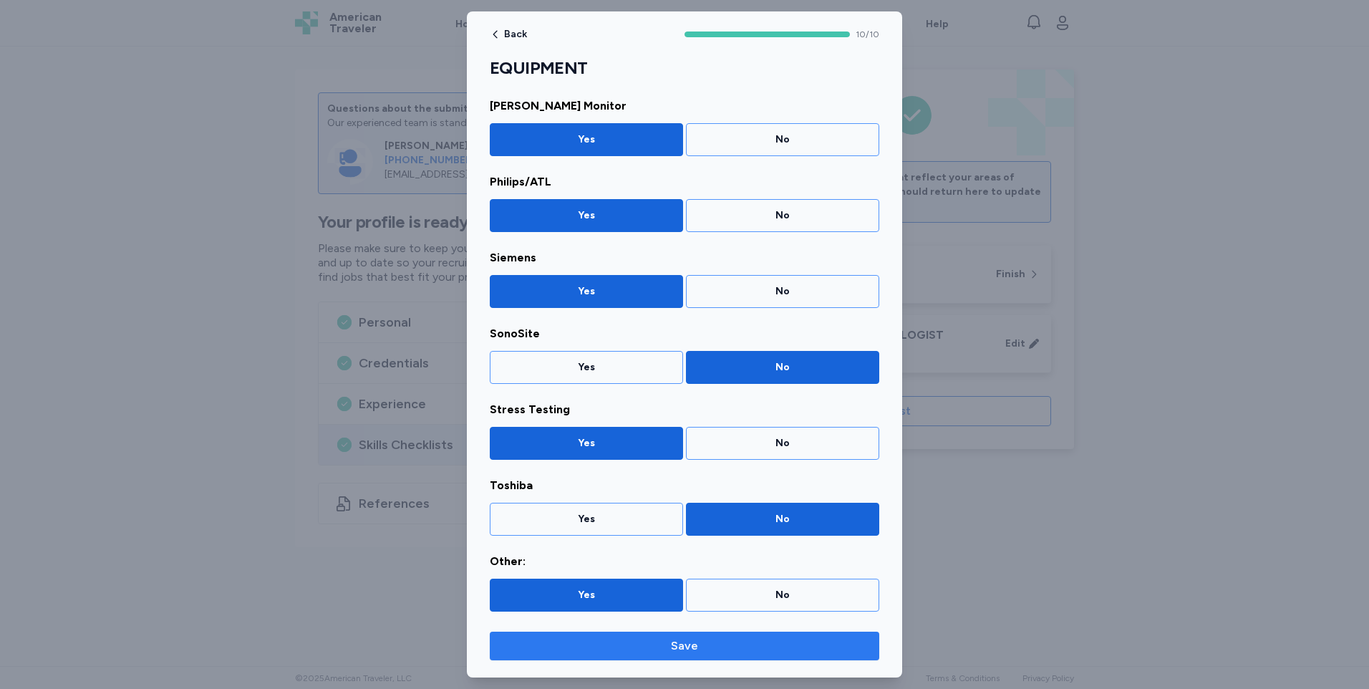
click at [690, 641] on span "Save" at bounding box center [684, 645] width 27 height 17
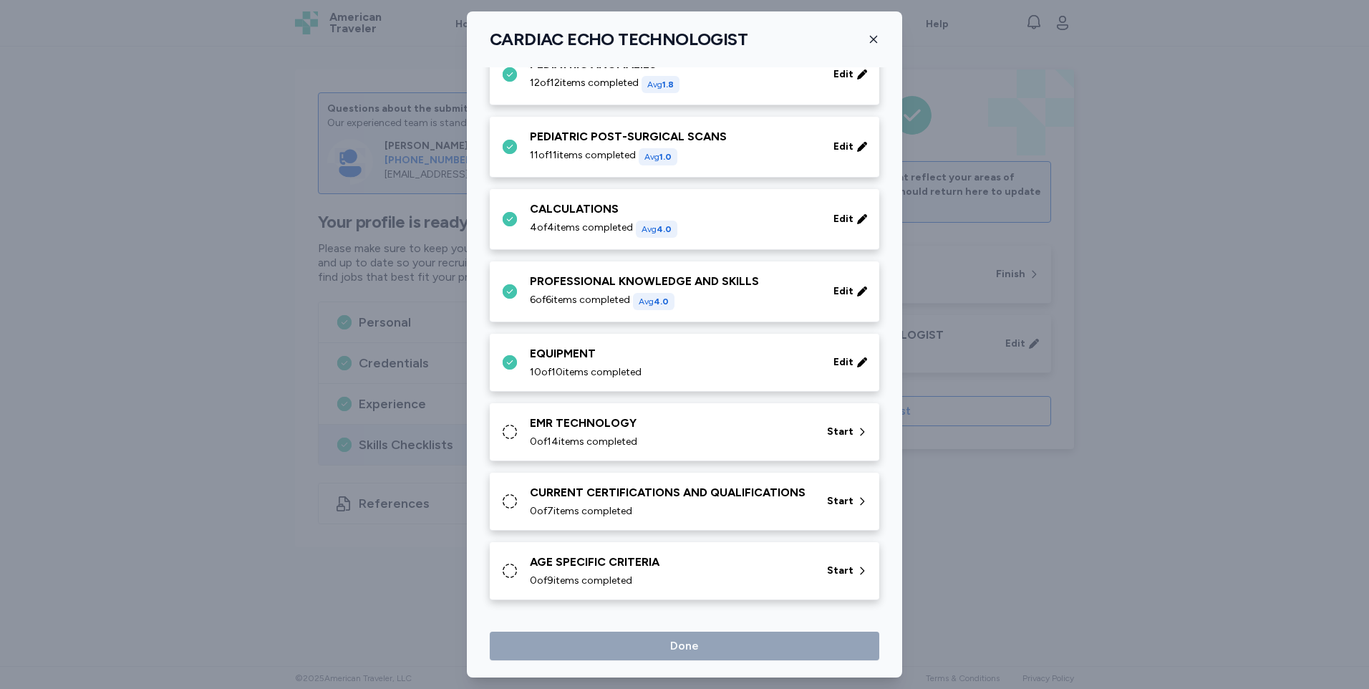
scroll to position [417, 0]
click at [568, 414] on div "EMR TECHNOLOGY" at bounding box center [670, 422] width 280 height 17
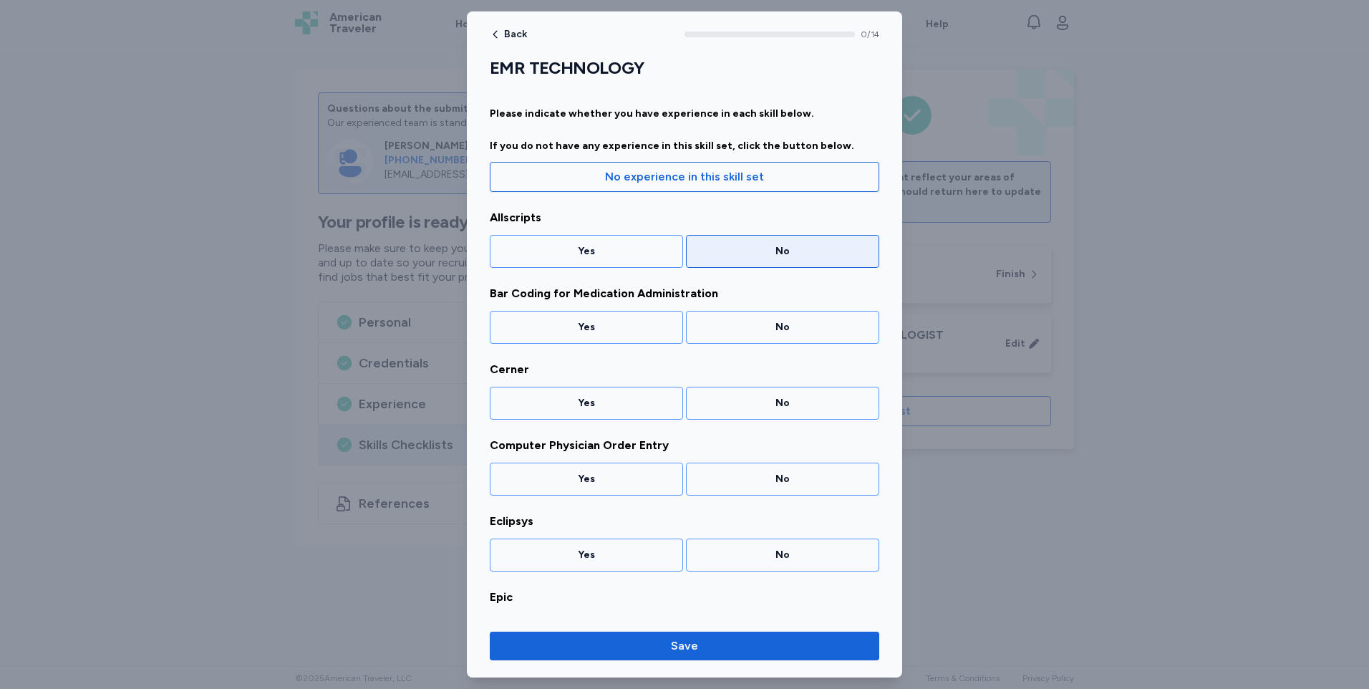
click at [774, 246] on div "No" at bounding box center [782, 251] width 175 height 14
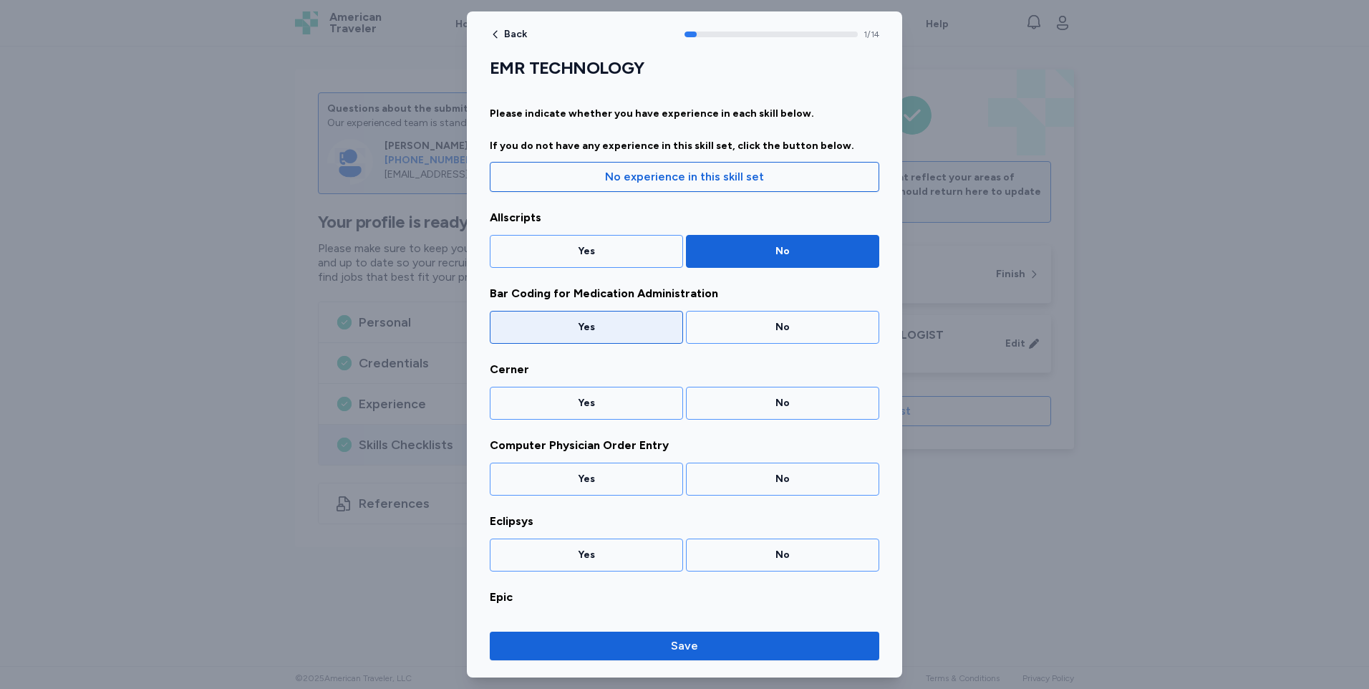
click at [618, 329] on div "Yes" at bounding box center [586, 327] width 175 height 14
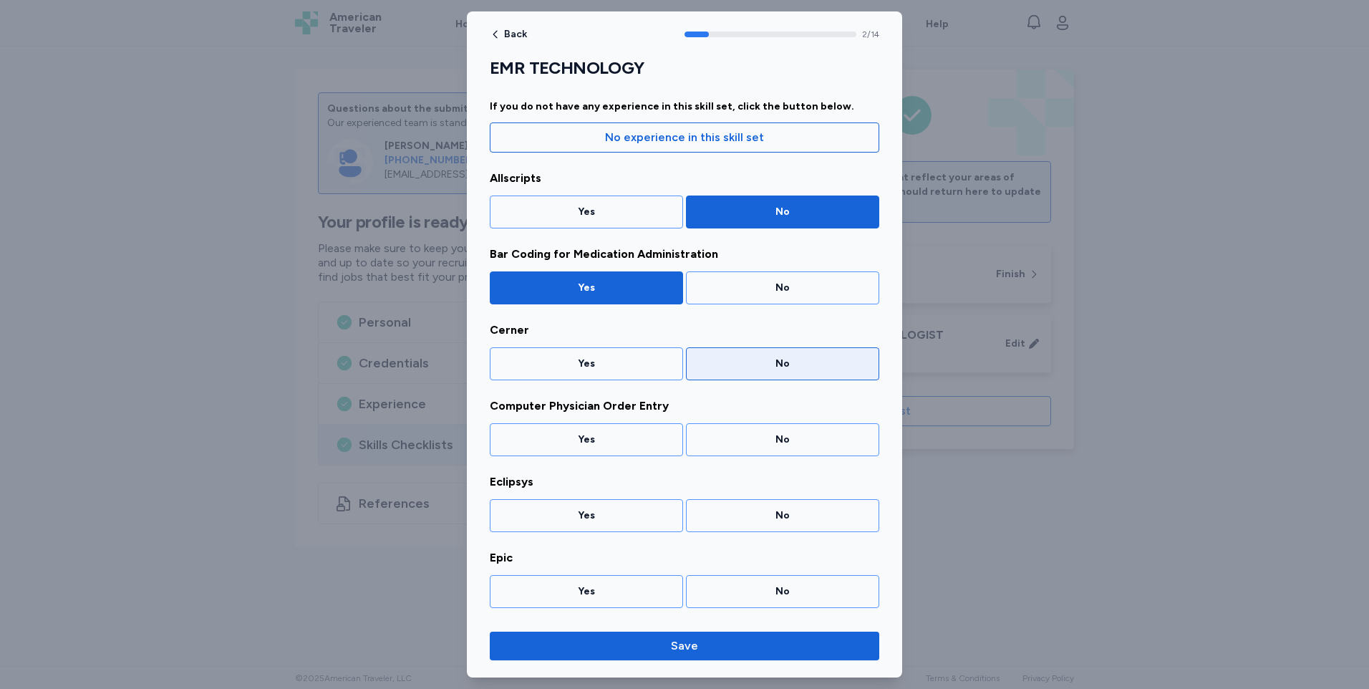
click at [788, 361] on div "No" at bounding box center [782, 363] width 175 height 14
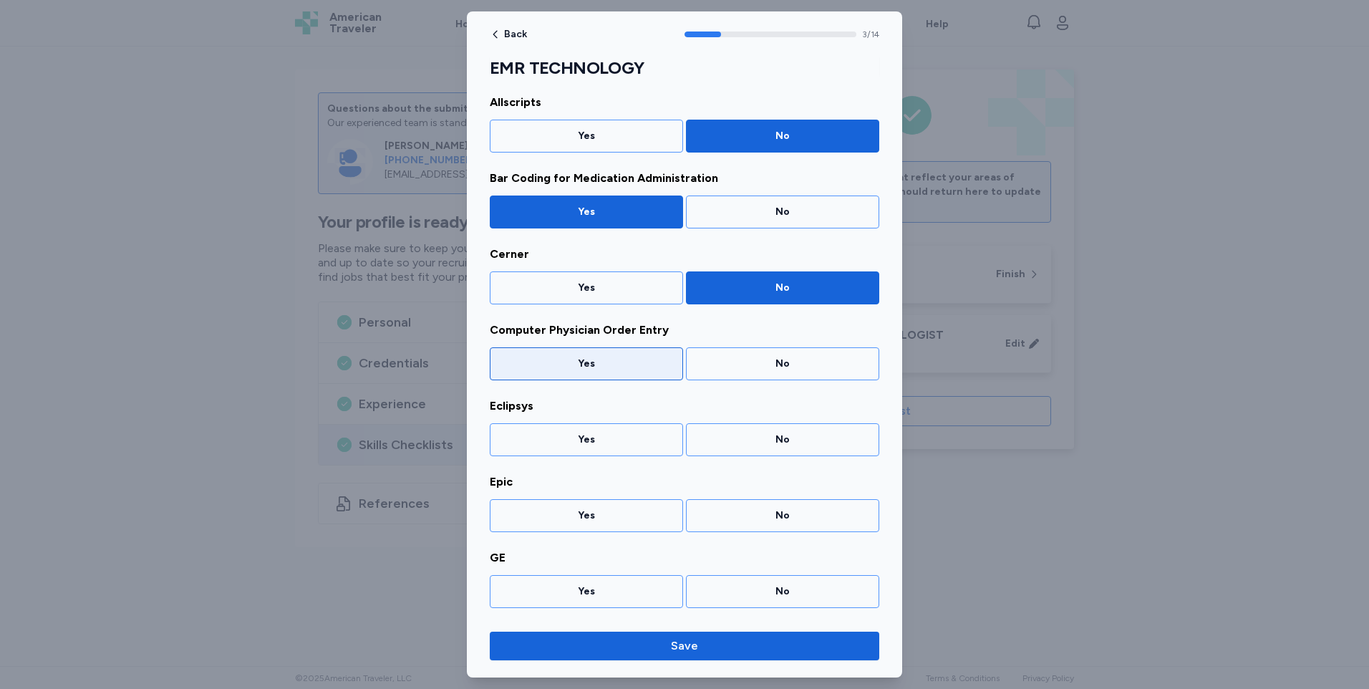
click at [597, 359] on div "Yes" at bounding box center [586, 363] width 175 height 14
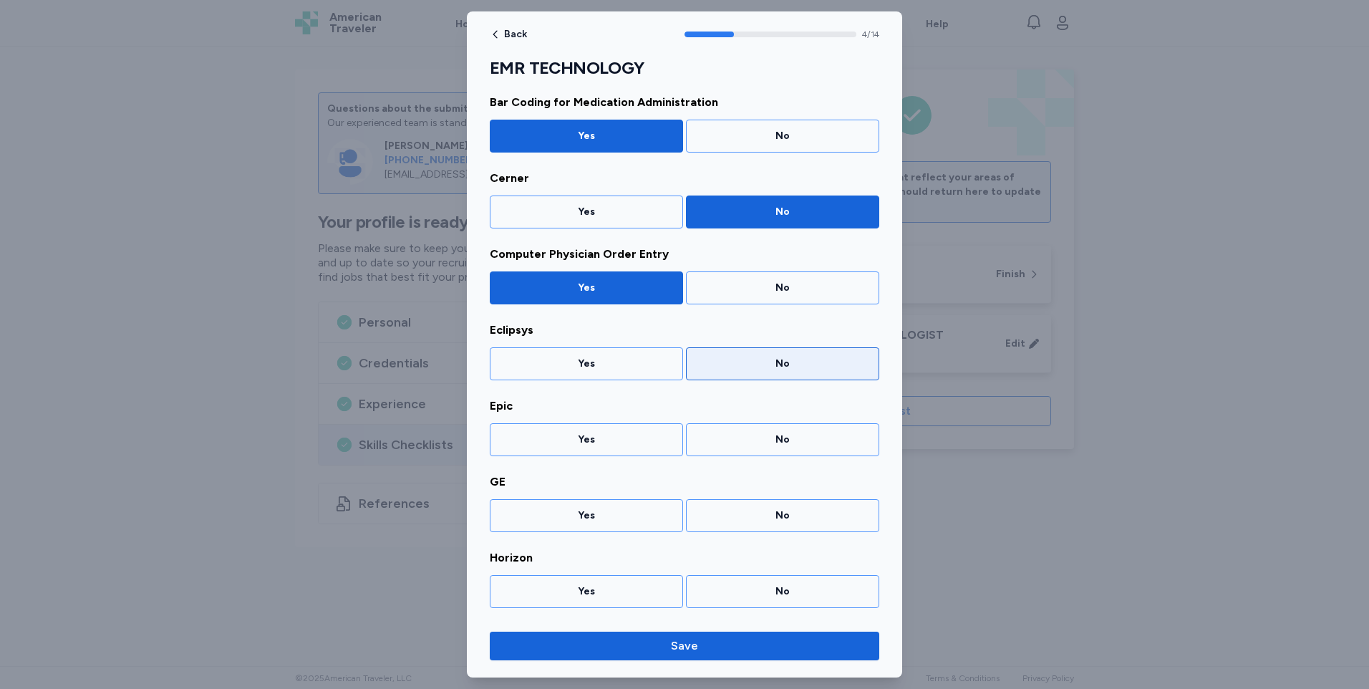
click at [776, 361] on div "No" at bounding box center [782, 363] width 175 height 14
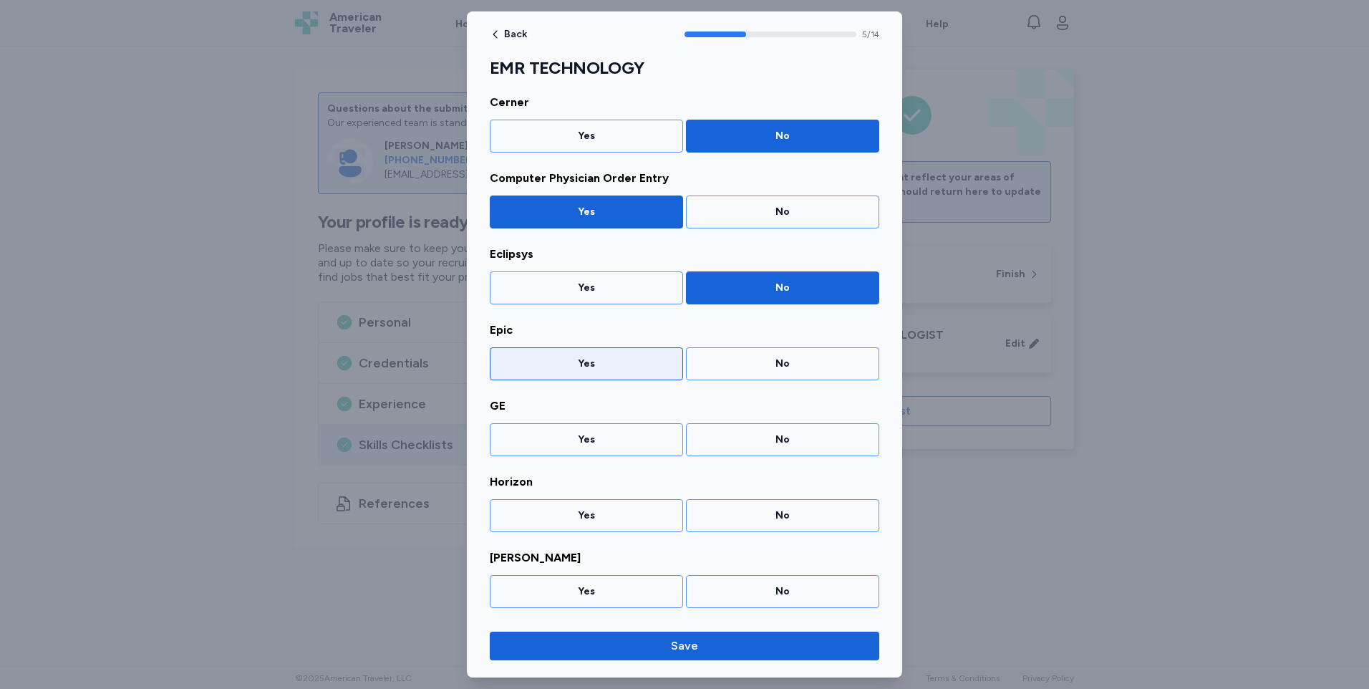
click at [605, 354] on div "Yes" at bounding box center [586, 363] width 193 height 33
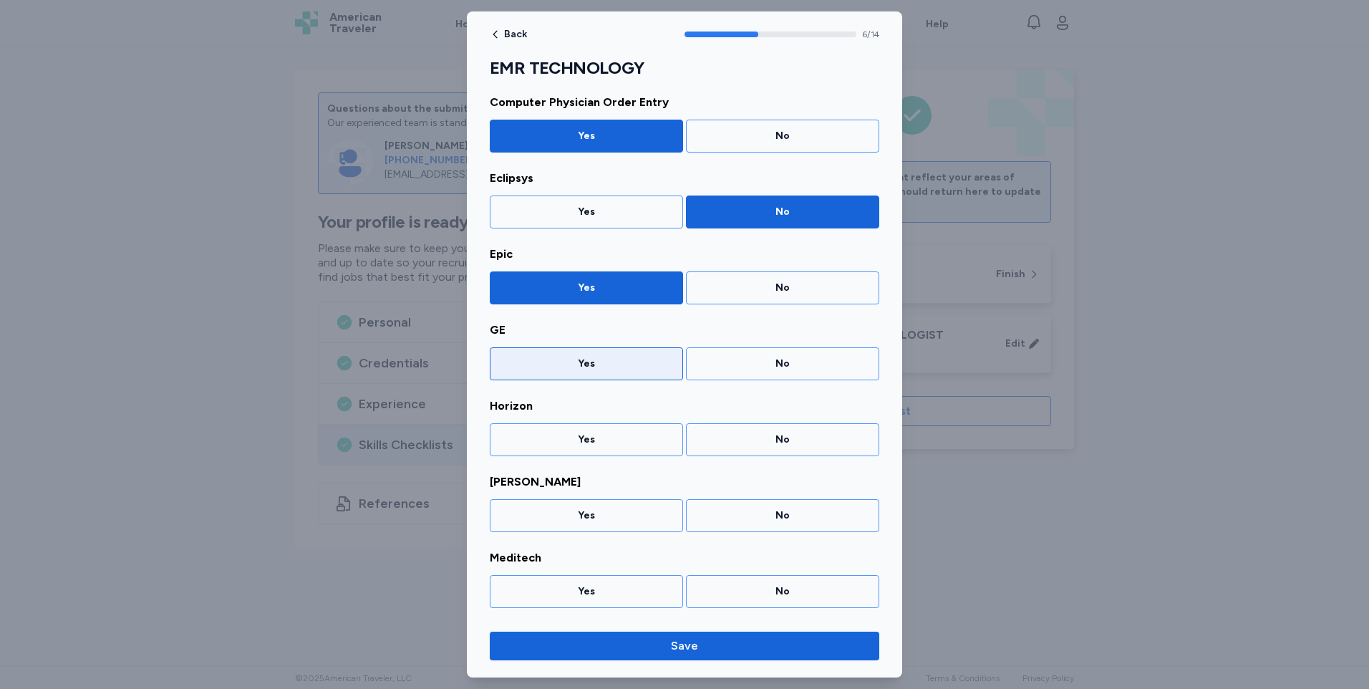
click at [603, 356] on div "Yes" at bounding box center [586, 363] width 175 height 14
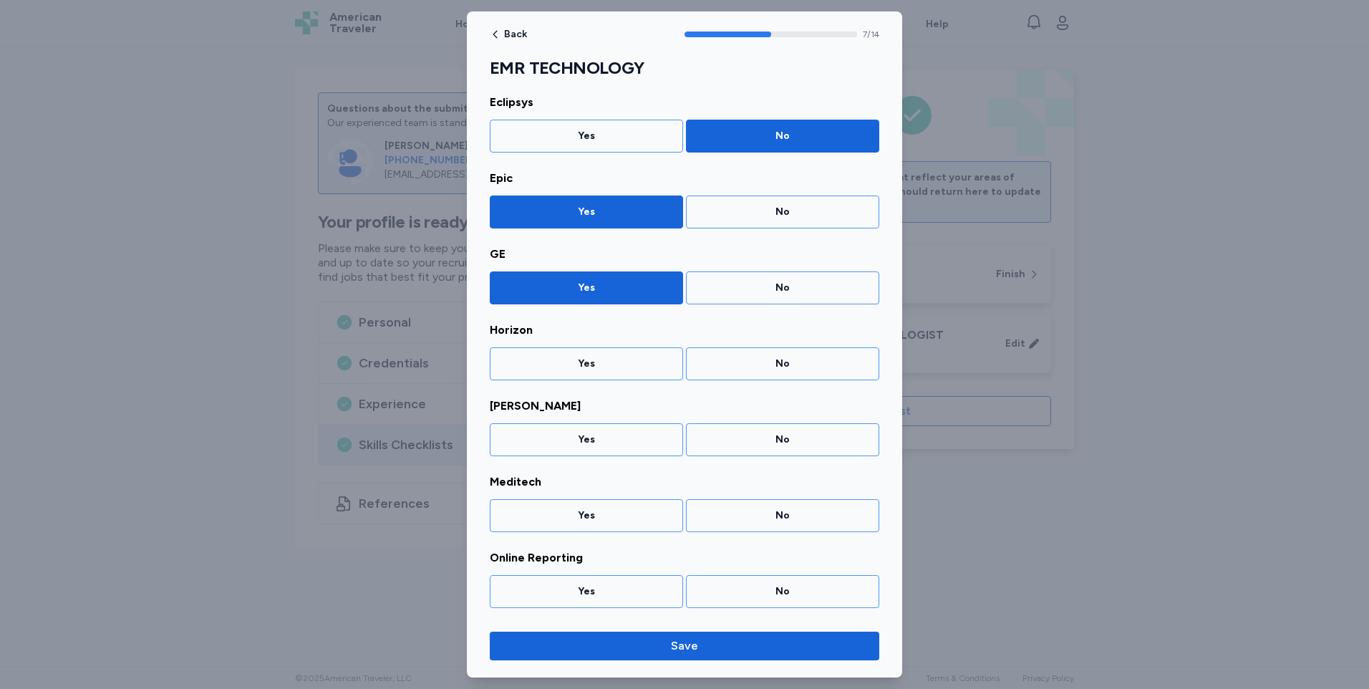
click at [777, 366] on div "No" at bounding box center [782, 363] width 175 height 14
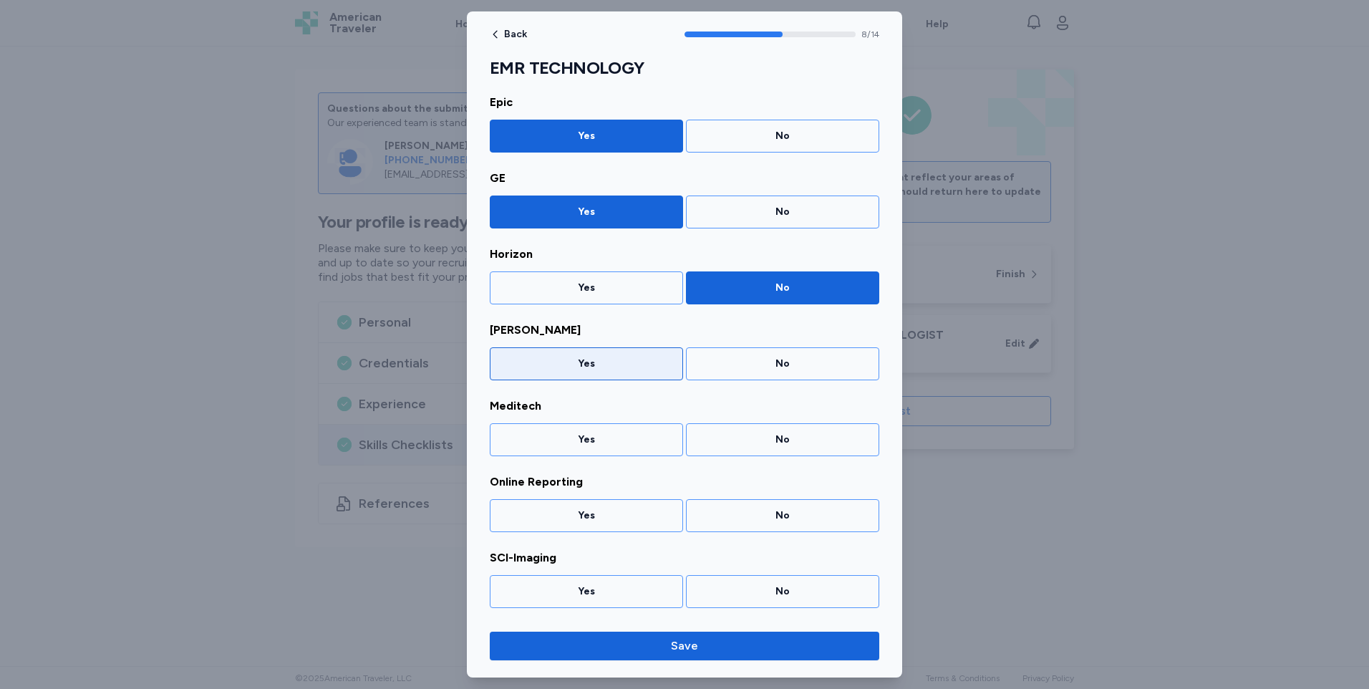
click at [607, 354] on div "Yes" at bounding box center [586, 363] width 193 height 33
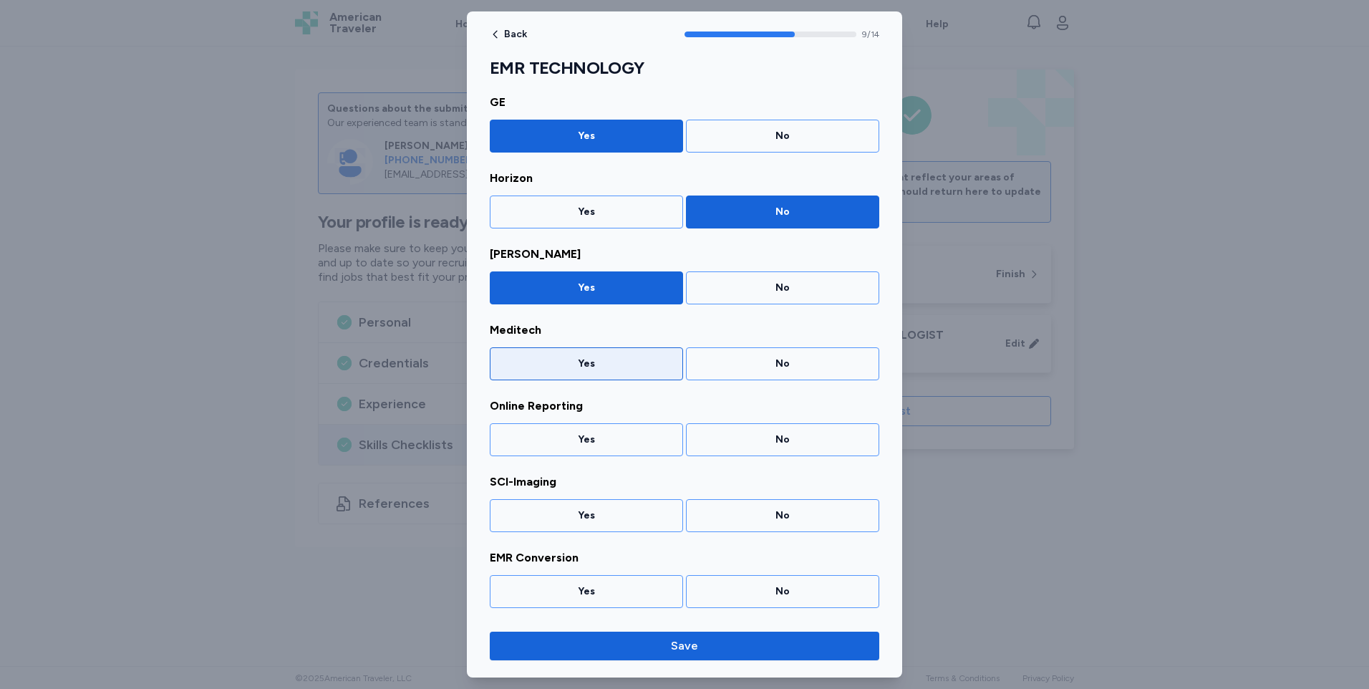
click at [607, 354] on div "Yes" at bounding box center [586, 363] width 193 height 33
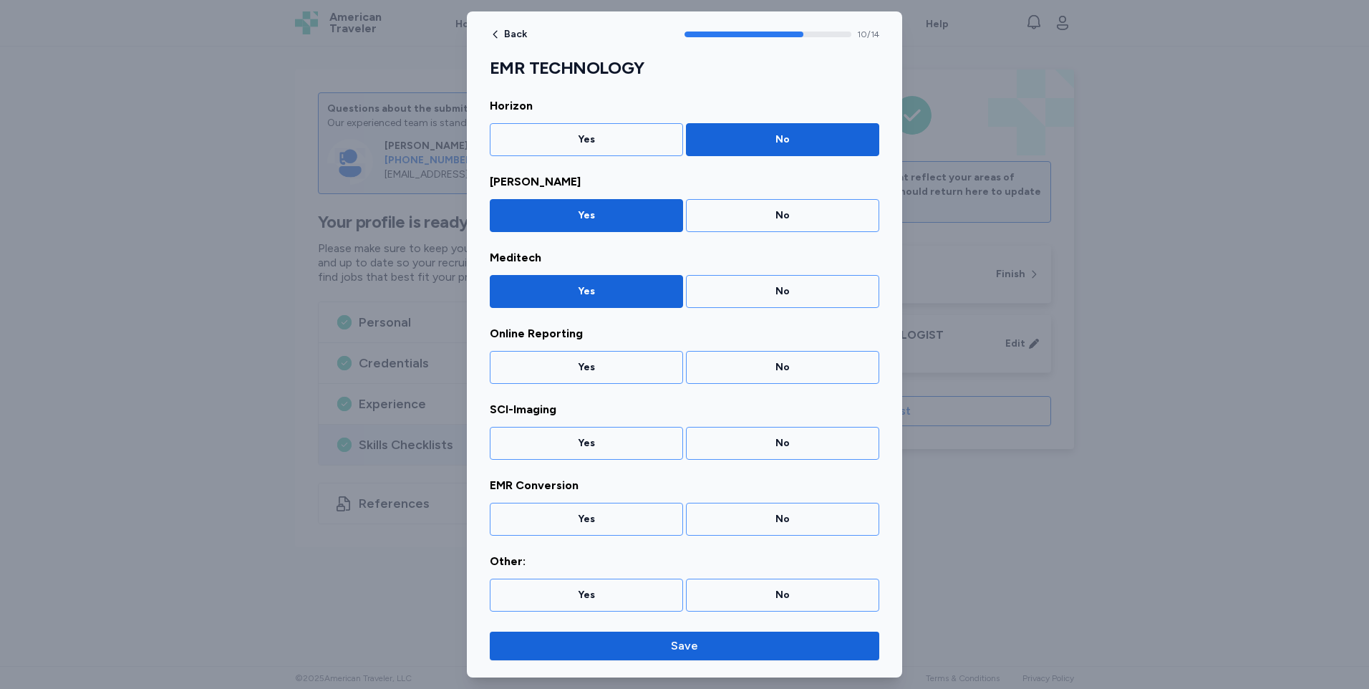
click at [607, 354] on div "Yes" at bounding box center [586, 367] width 193 height 33
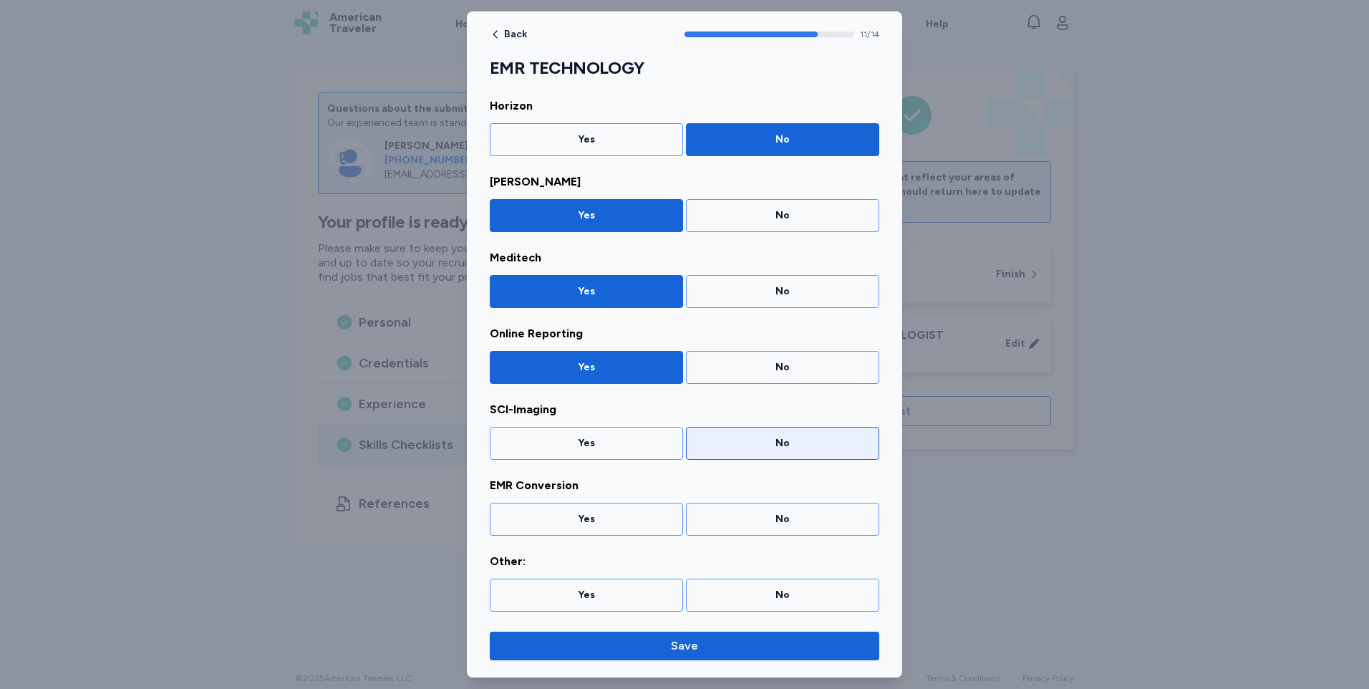
click at [820, 435] on div "No" at bounding box center [782, 443] width 193 height 33
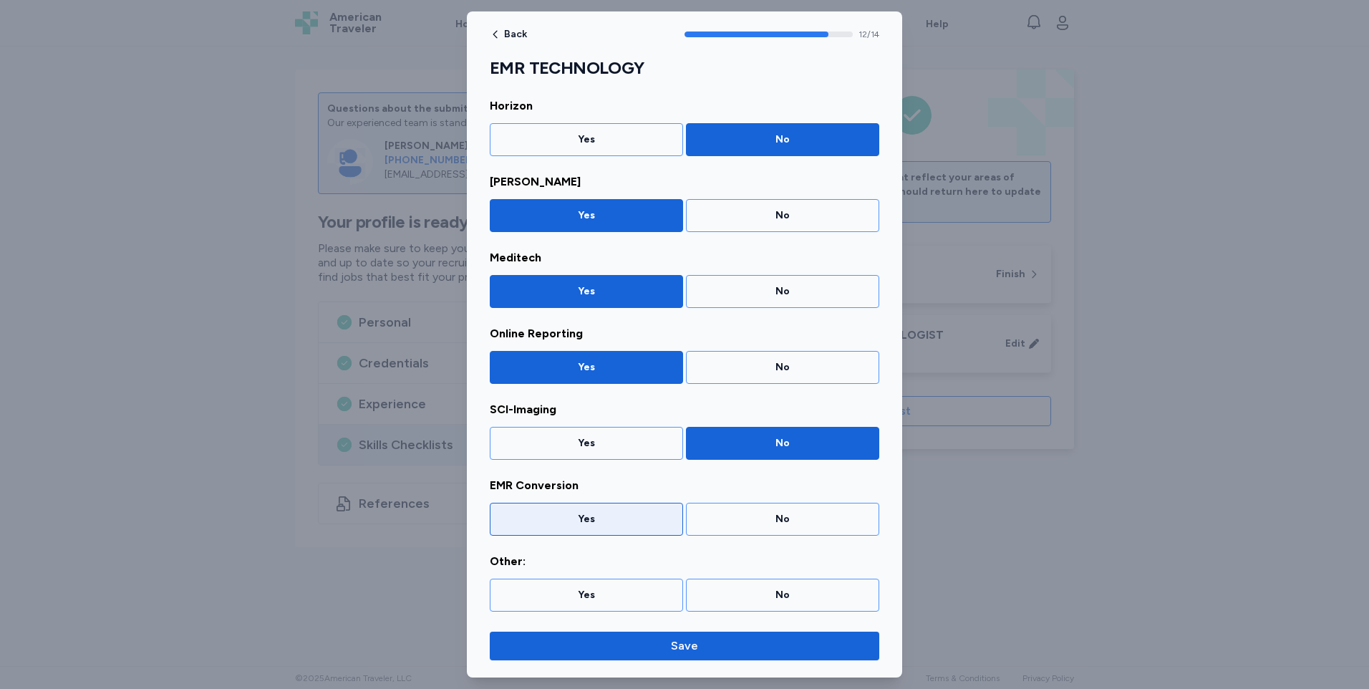
click at [629, 531] on div "Yes" at bounding box center [586, 519] width 193 height 33
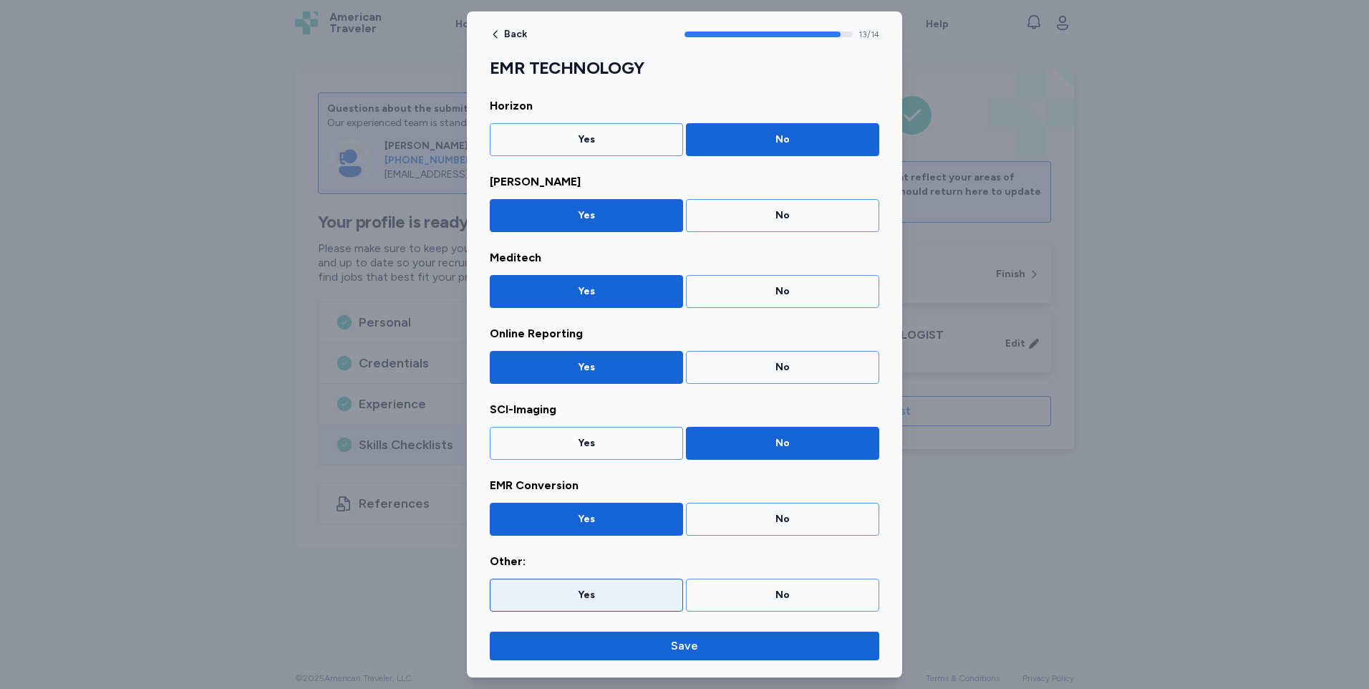
click at [630, 592] on div "Yes" at bounding box center [586, 595] width 175 height 14
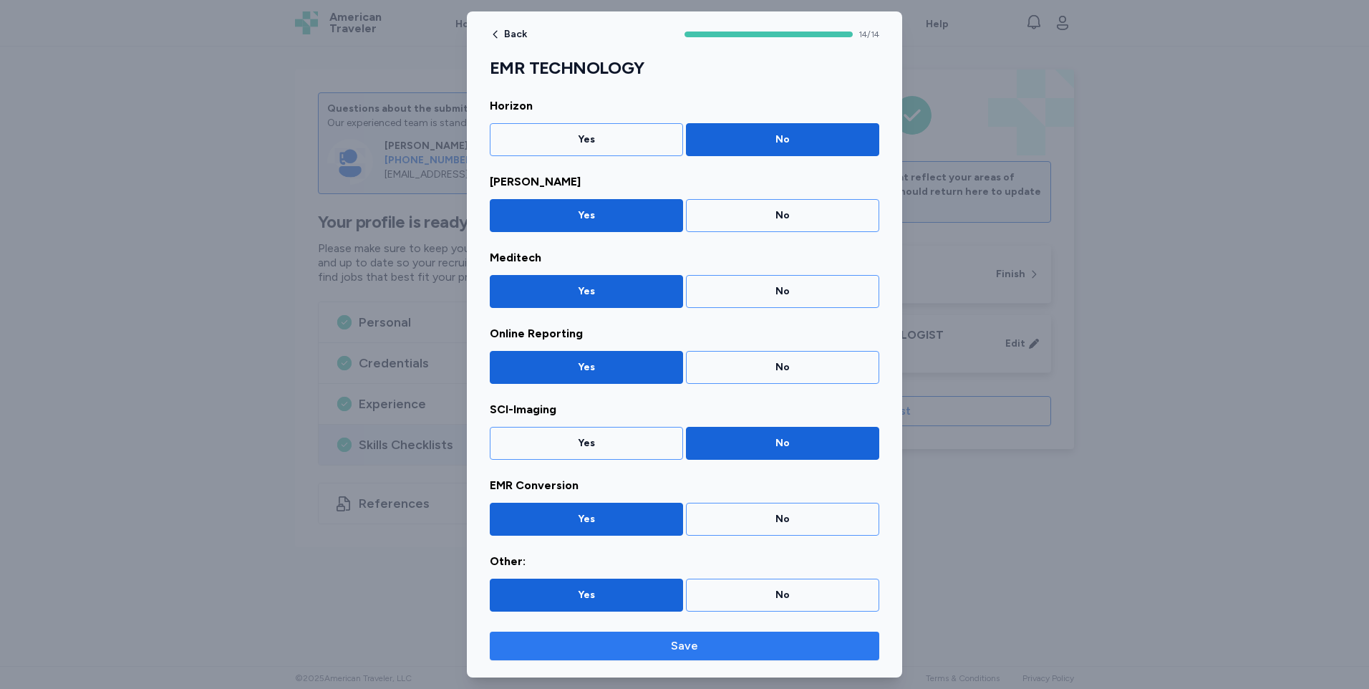
click at [695, 644] on span "Save" at bounding box center [684, 645] width 27 height 17
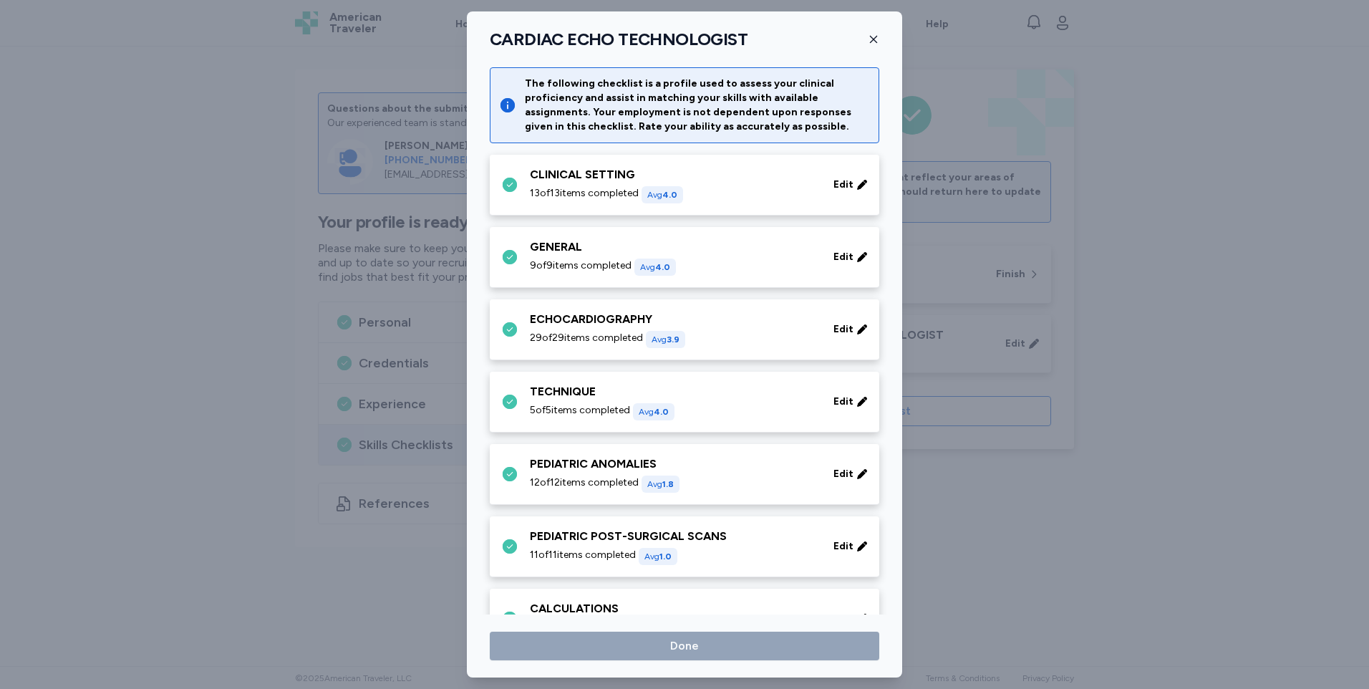
scroll to position [417, 0]
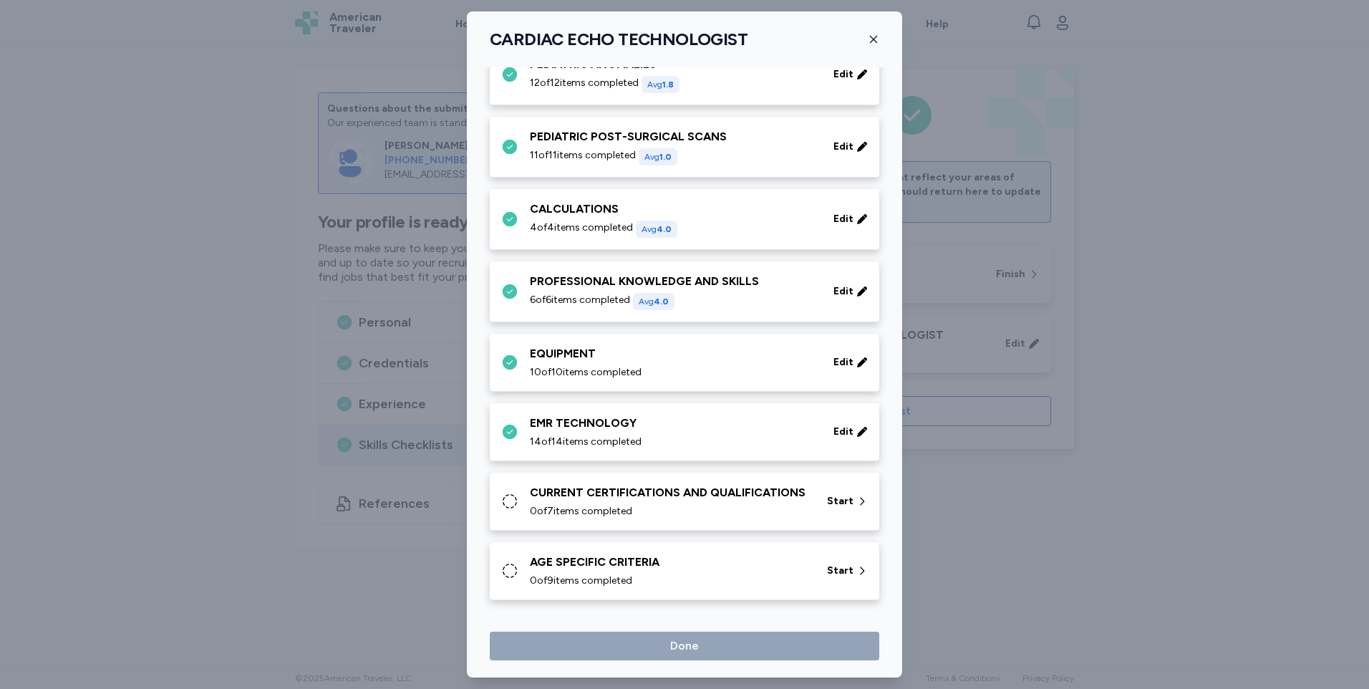
click at [625, 484] on div "CURRENT CERTIFICATIONS AND QUALIFICATIONS" at bounding box center [670, 492] width 280 height 17
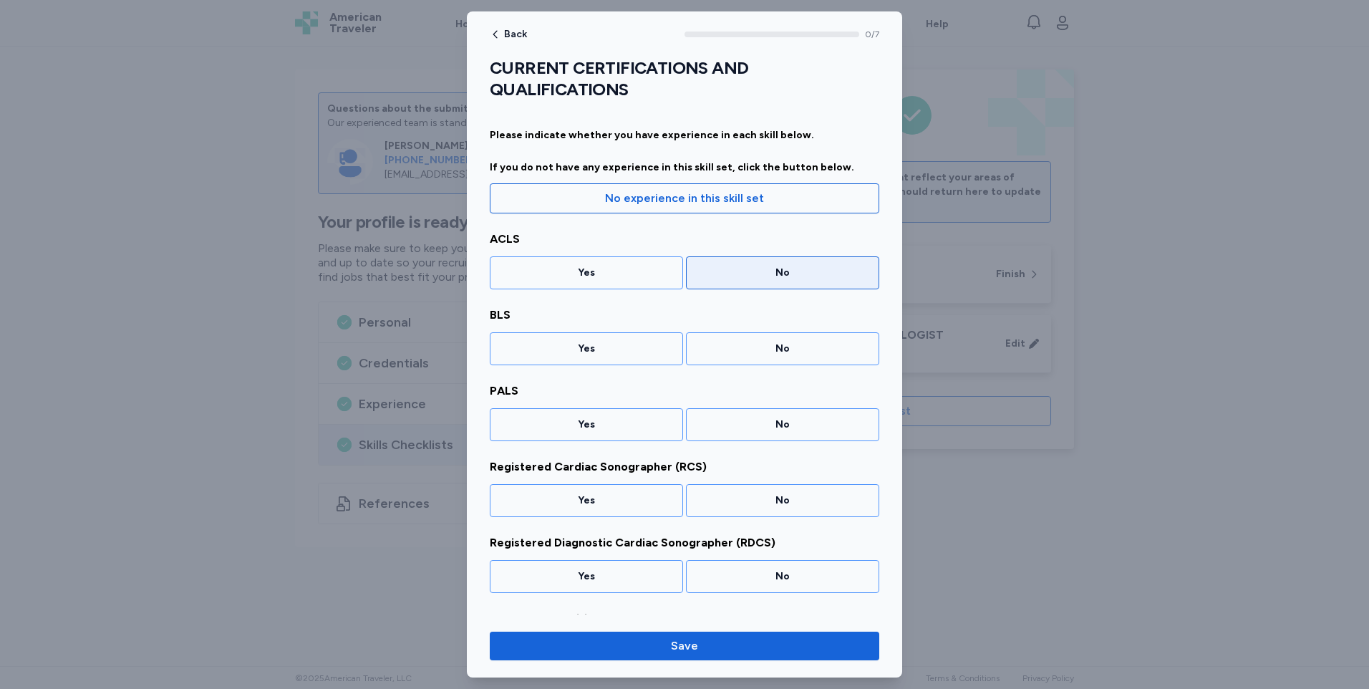
click at [780, 282] on div "No" at bounding box center [782, 272] width 193 height 33
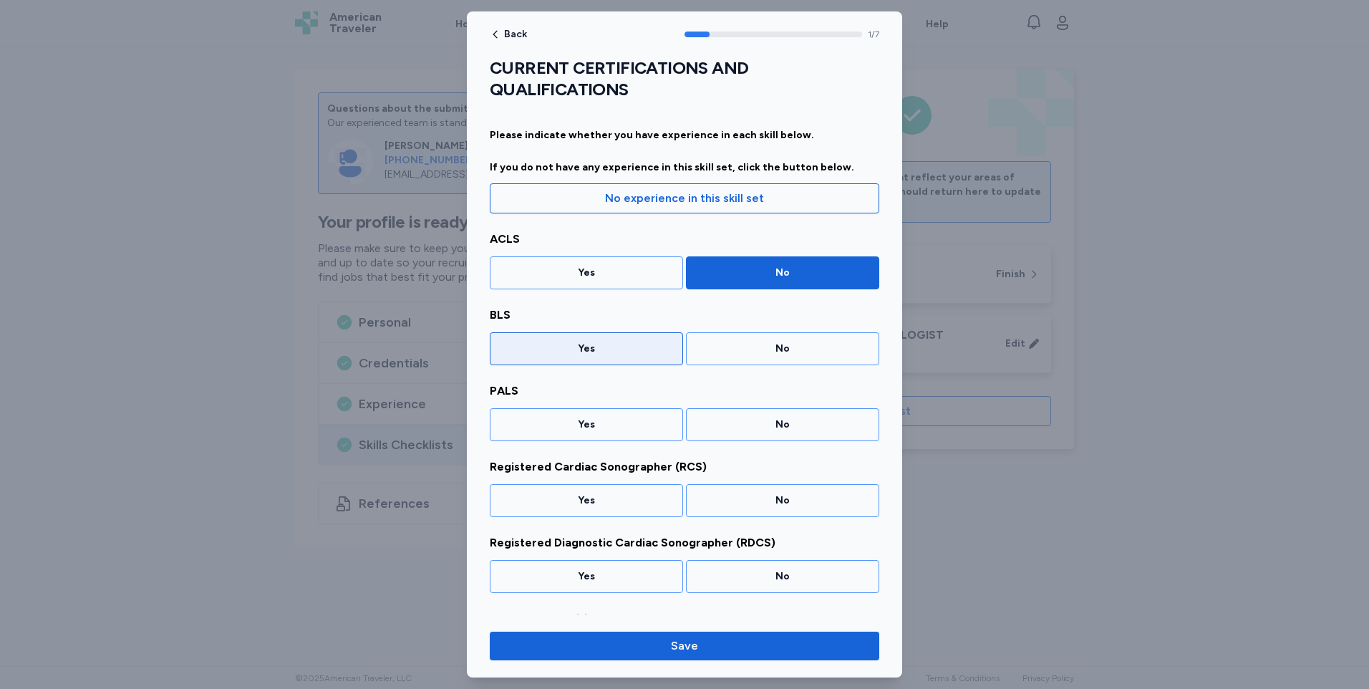
click at [588, 345] on div "Yes" at bounding box center [586, 348] width 175 height 14
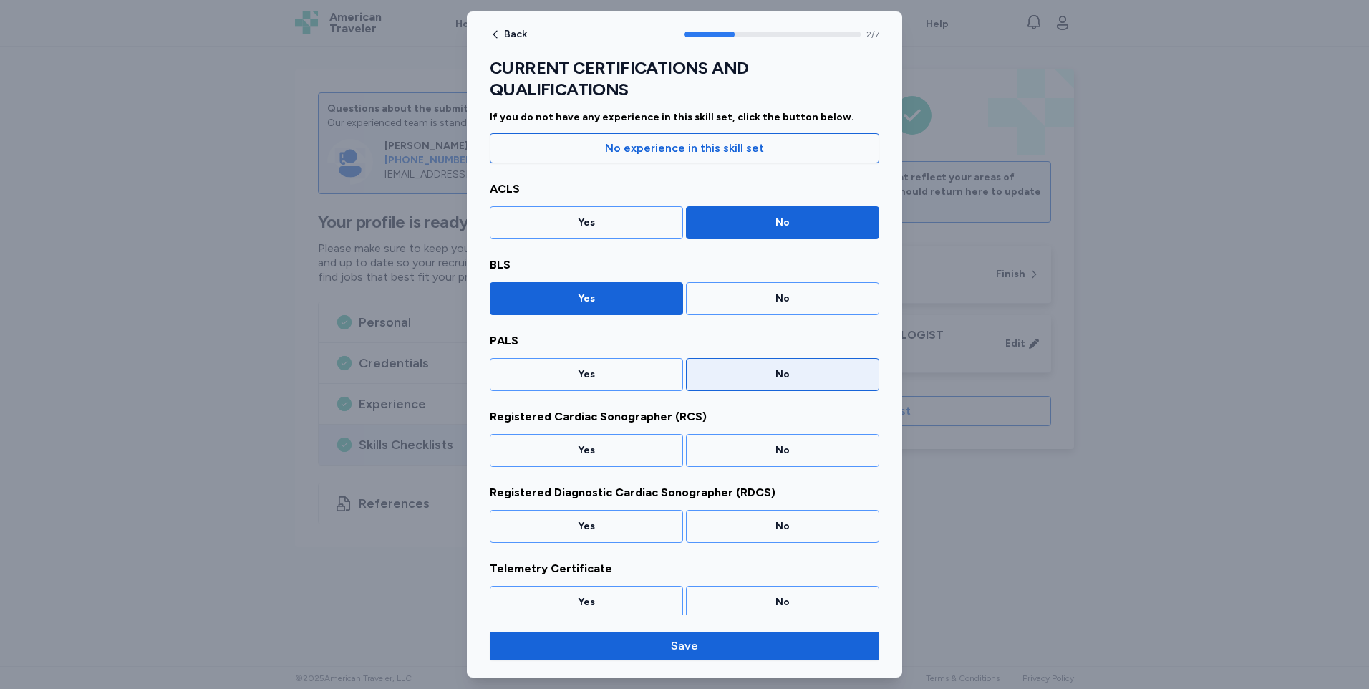
click at [796, 379] on div "No" at bounding box center [782, 374] width 175 height 14
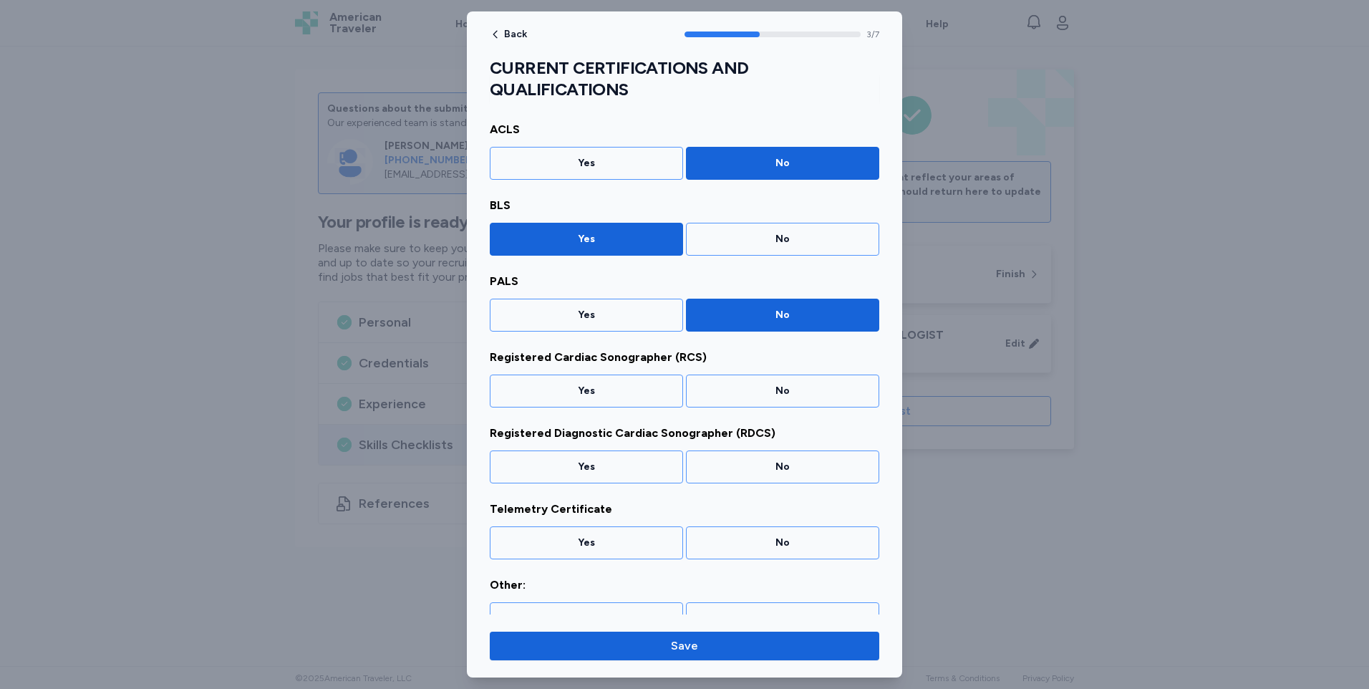
scroll to position [126, 0]
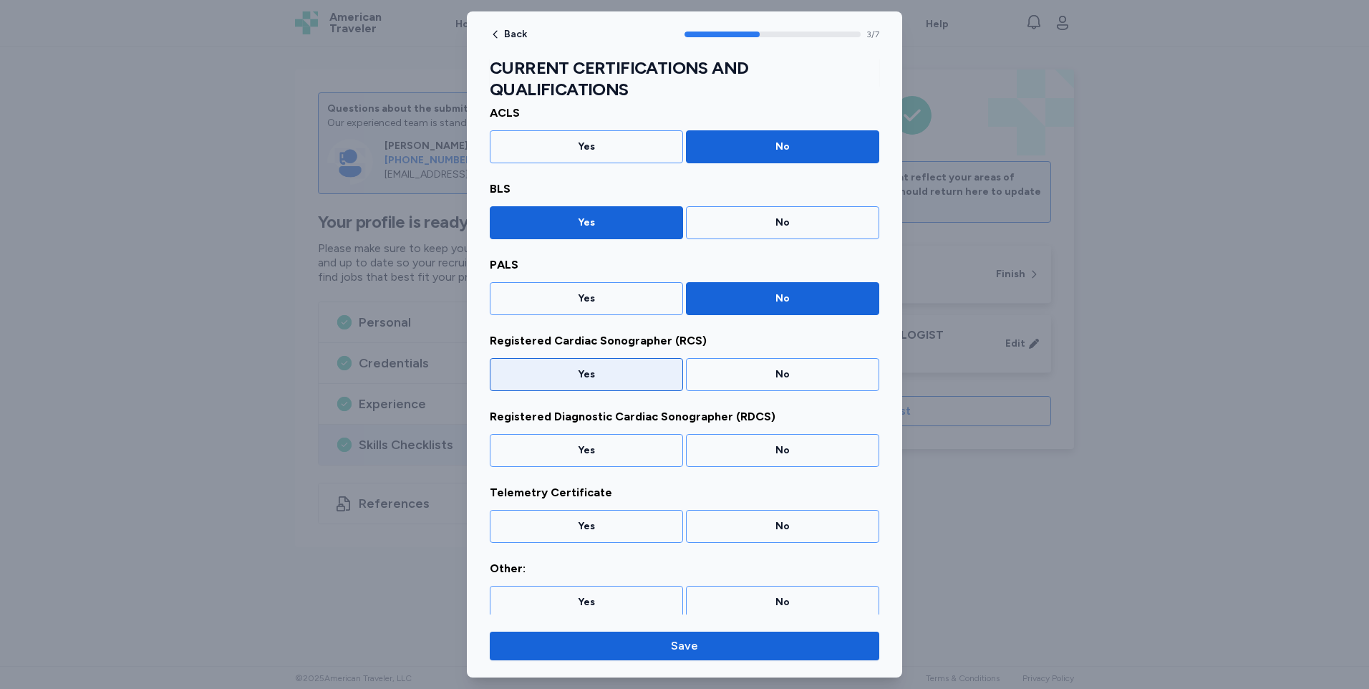
click at [625, 380] on div "Yes" at bounding box center [586, 374] width 175 height 14
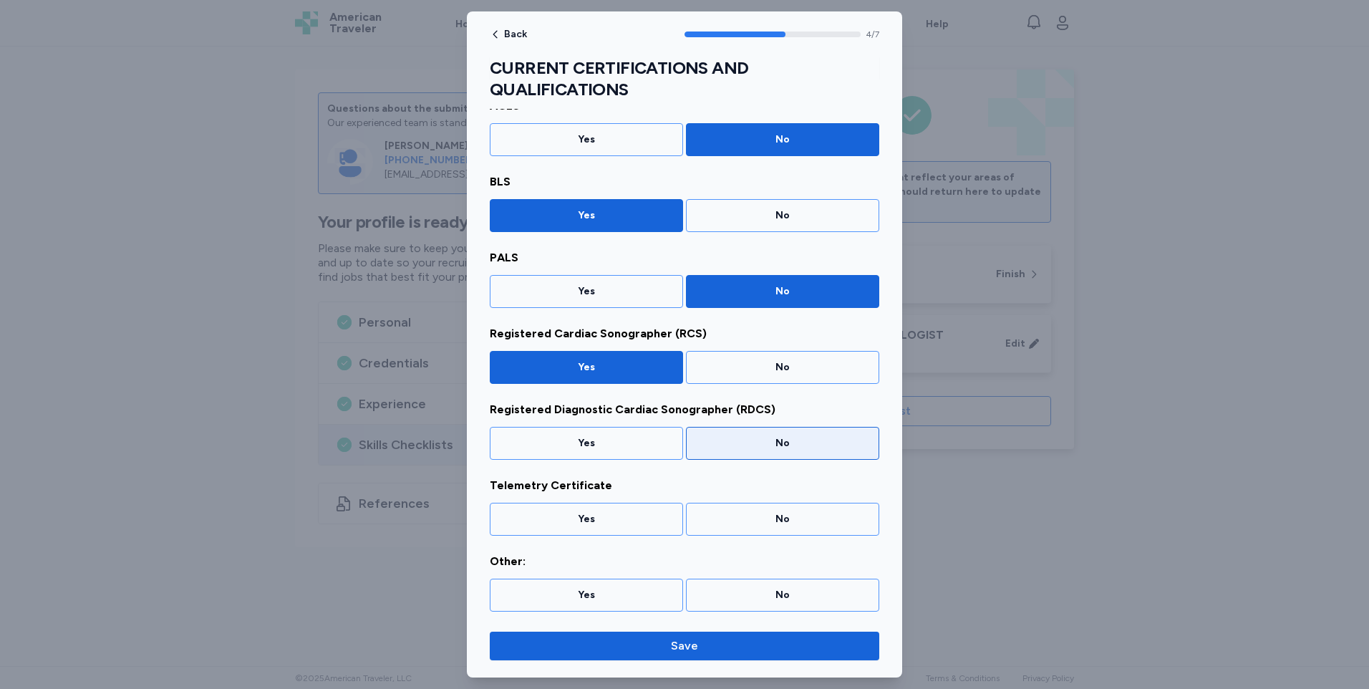
click at [793, 440] on div "No" at bounding box center [782, 443] width 175 height 14
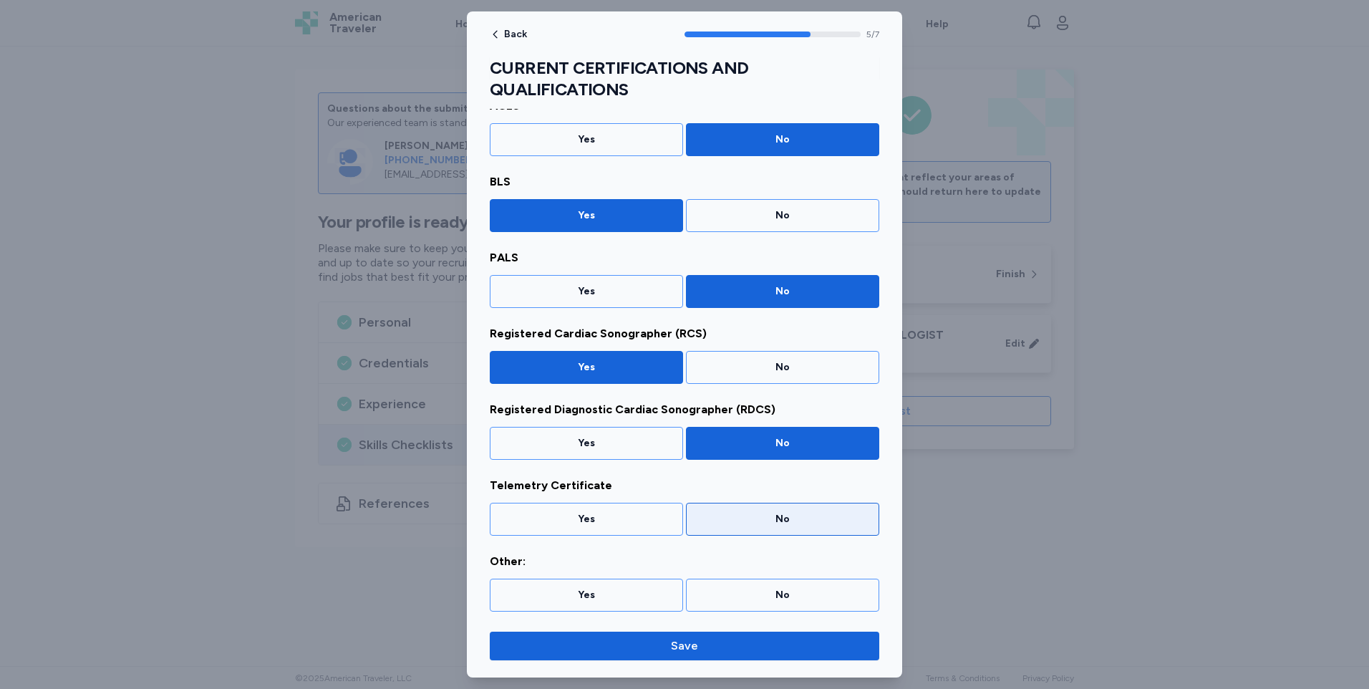
click at [790, 528] on div "No" at bounding box center [782, 519] width 193 height 33
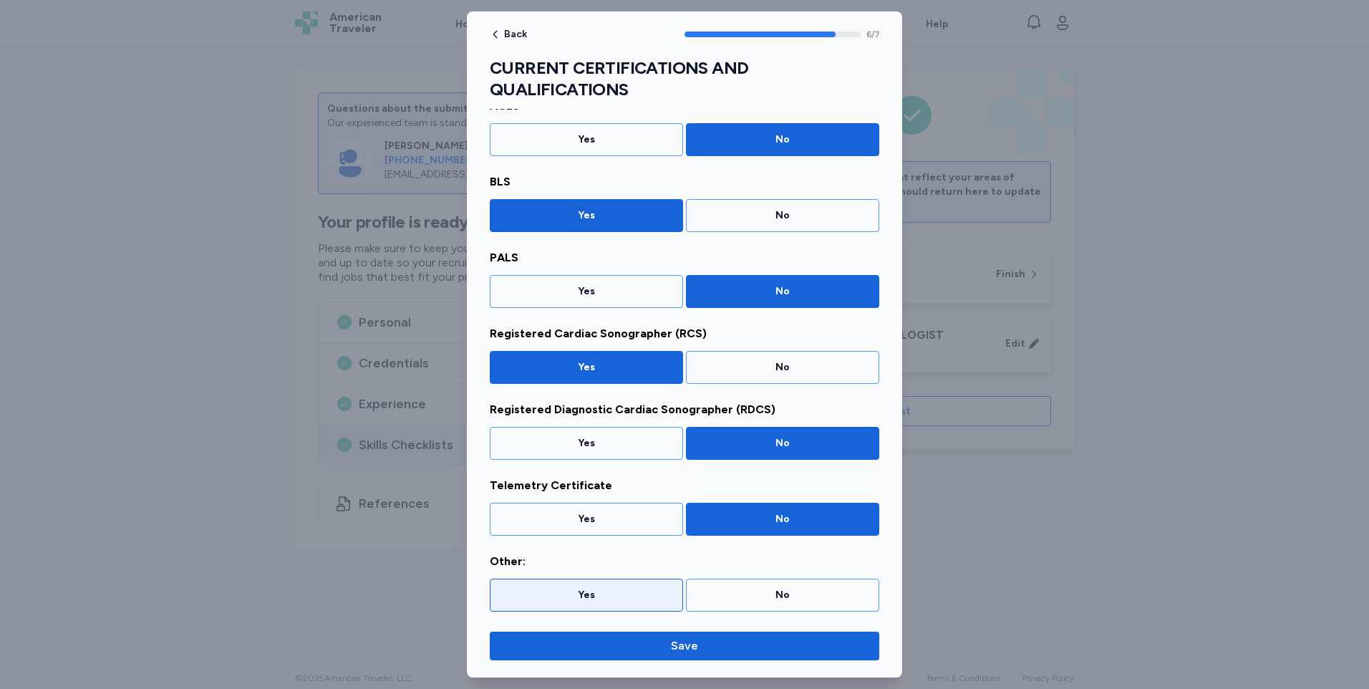
click at [604, 606] on div "Yes" at bounding box center [586, 594] width 193 height 33
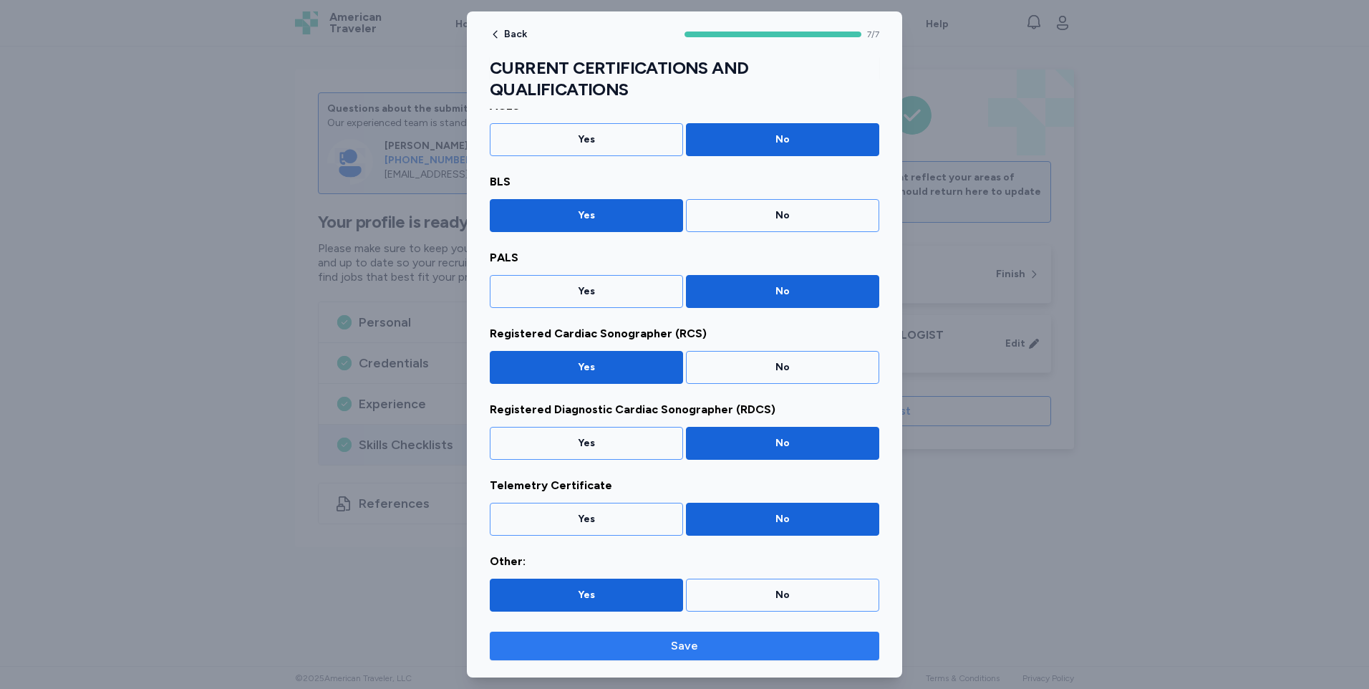
click at [666, 648] on span "Save" at bounding box center [684, 645] width 366 height 17
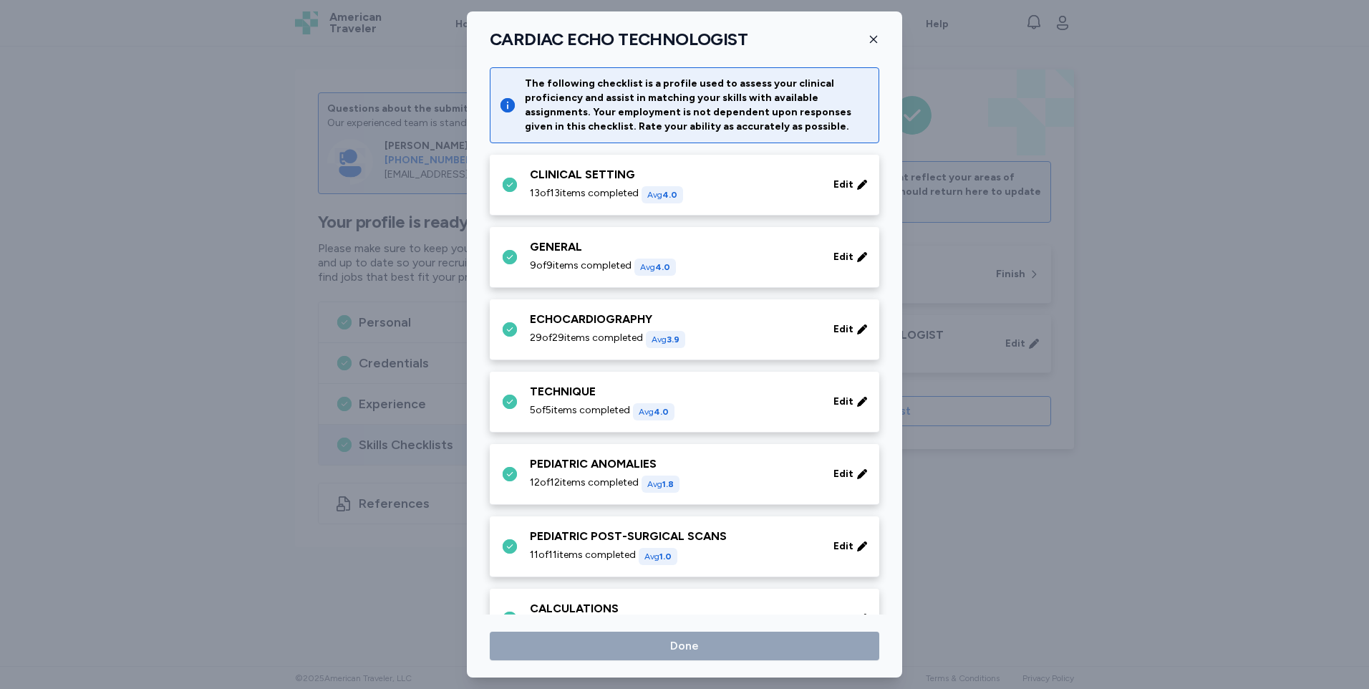
scroll to position [399, 0]
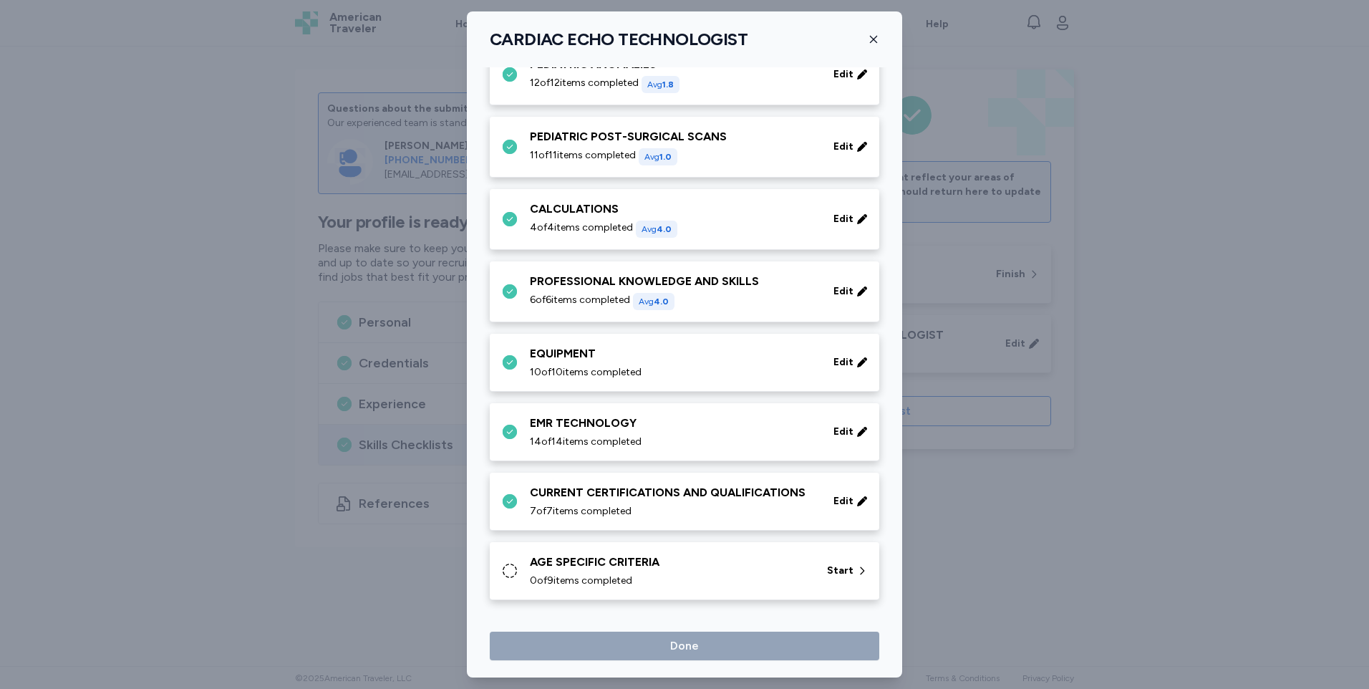
click at [566, 568] on div "AGE SPECIFIC CRITERIA" at bounding box center [670, 561] width 280 height 17
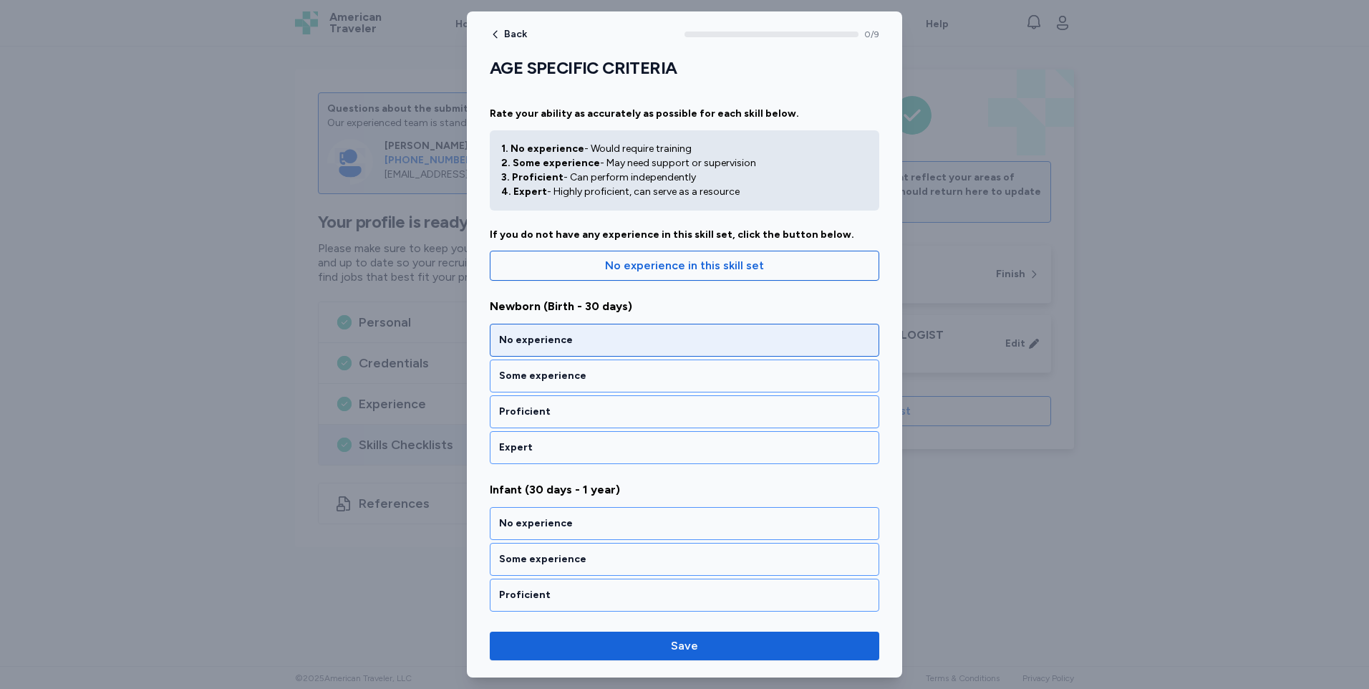
click at [576, 336] on div "No experience" at bounding box center [684, 340] width 371 height 14
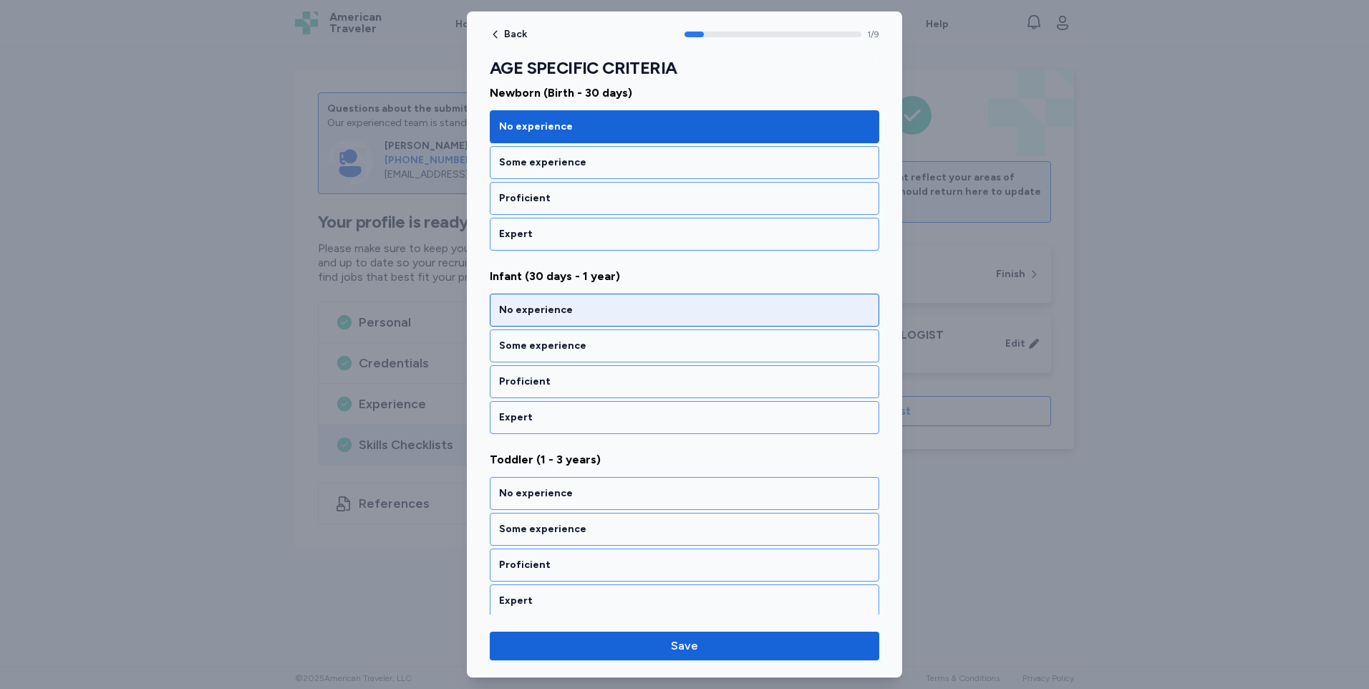
click at [581, 315] on div "No experience" at bounding box center [684, 310] width 371 height 14
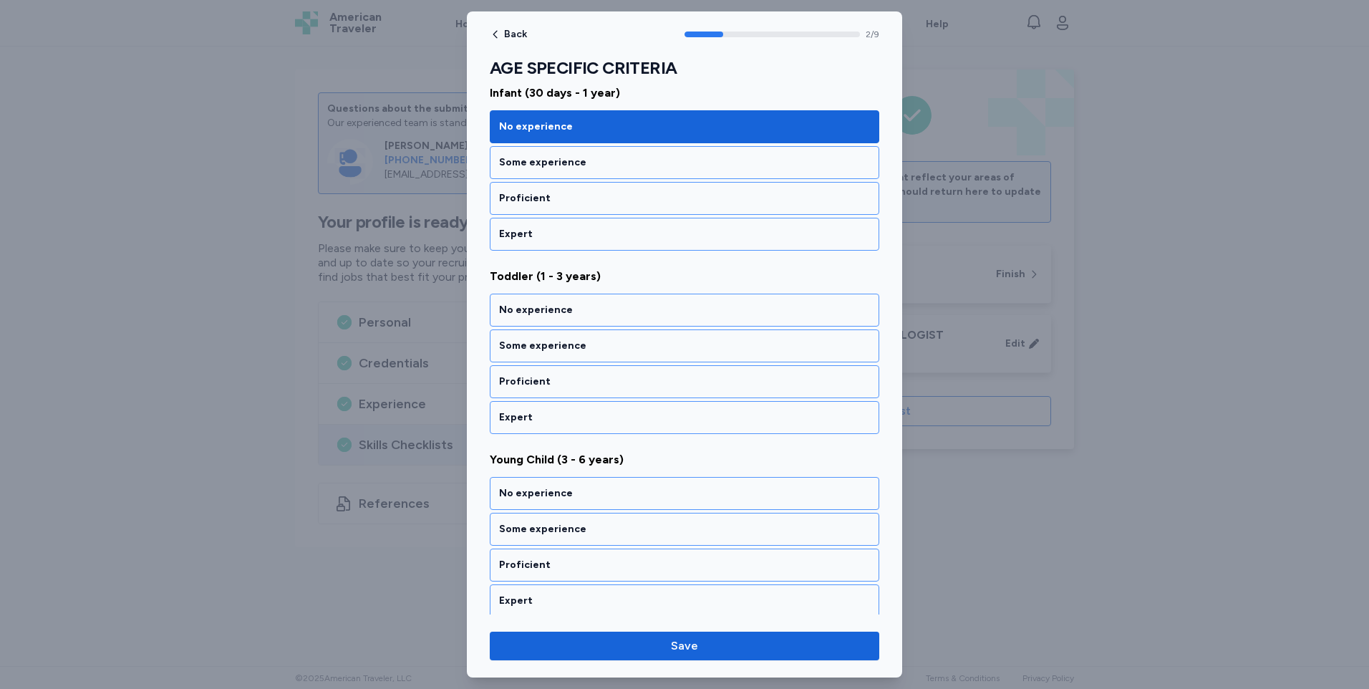
click at [581, 315] on div "No experience" at bounding box center [684, 310] width 371 height 14
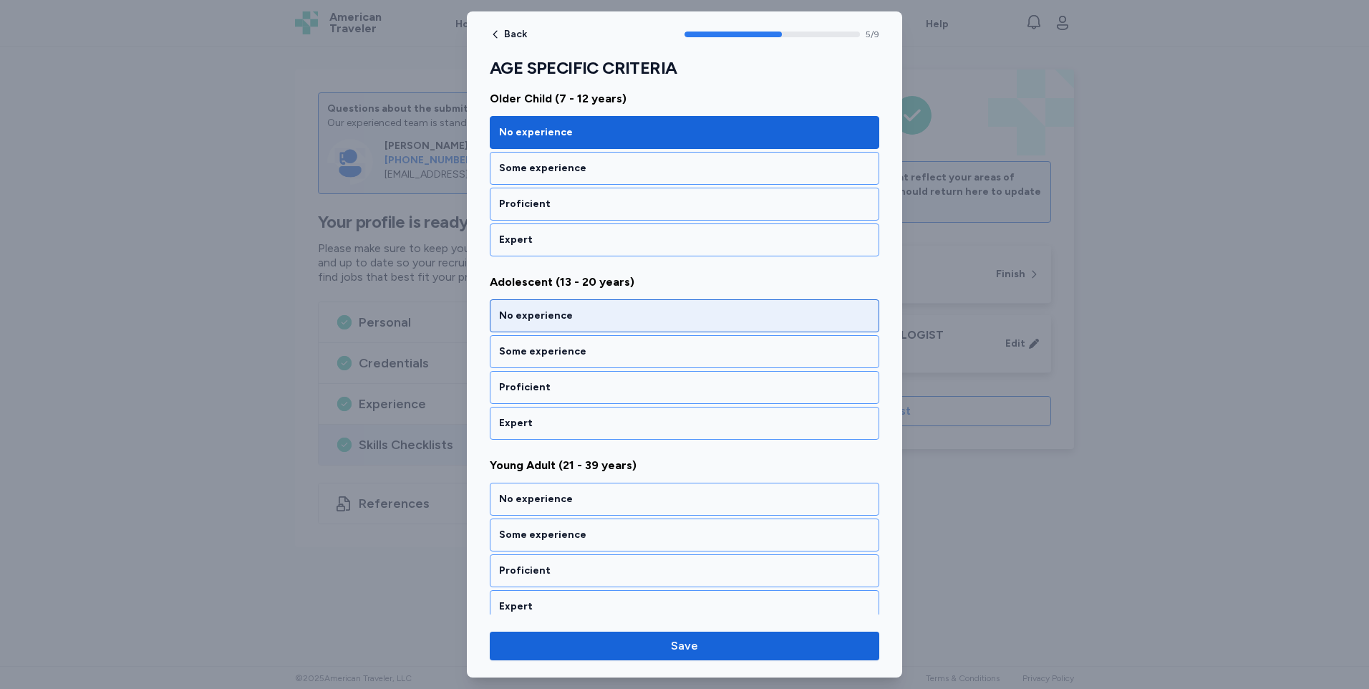
scroll to position [946, 0]
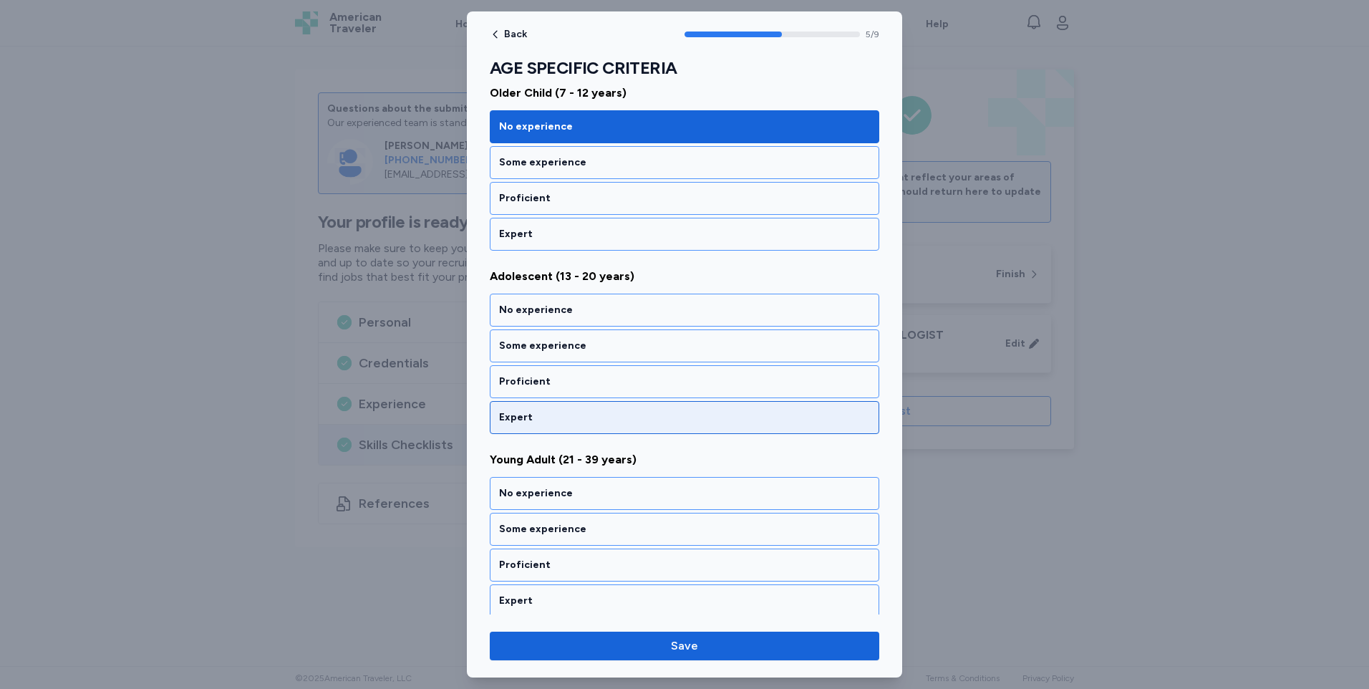
click at [555, 408] on div "Expert" at bounding box center [684, 417] width 389 height 33
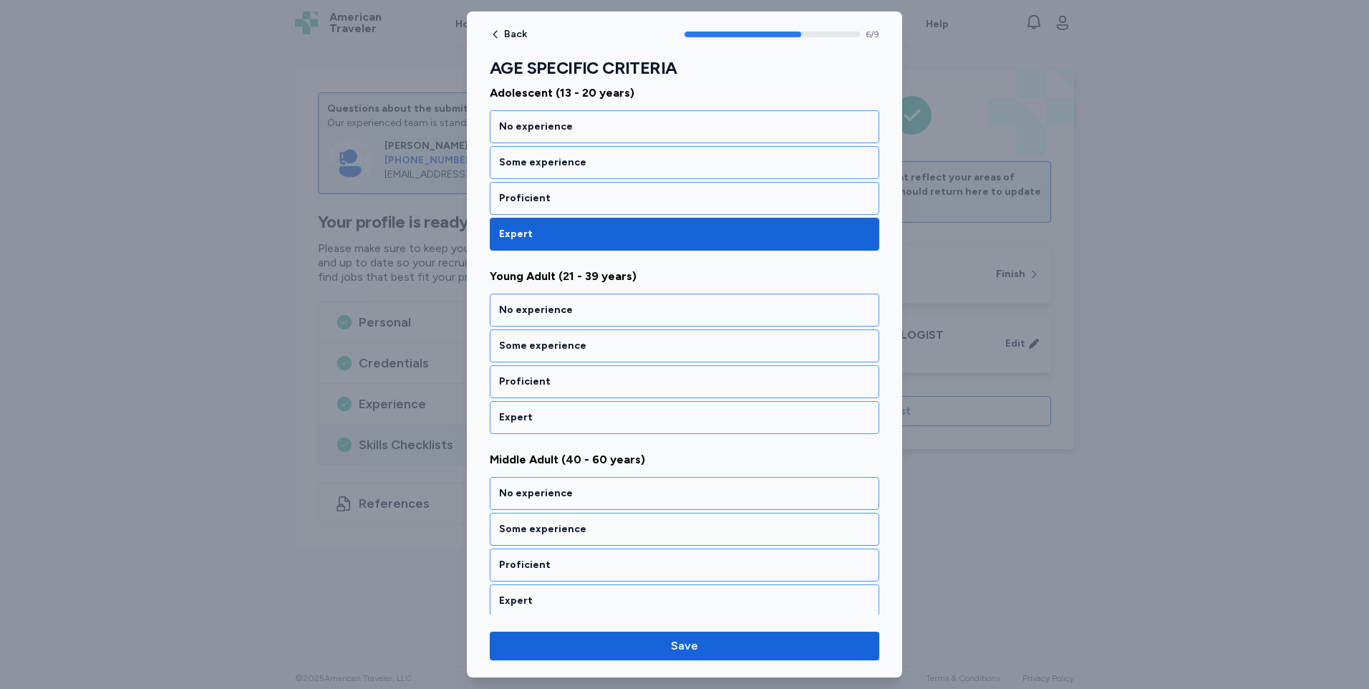
click at [555, 408] on div "Expert" at bounding box center [684, 417] width 389 height 33
click at [550, 424] on div "Expert" at bounding box center [684, 417] width 389 height 33
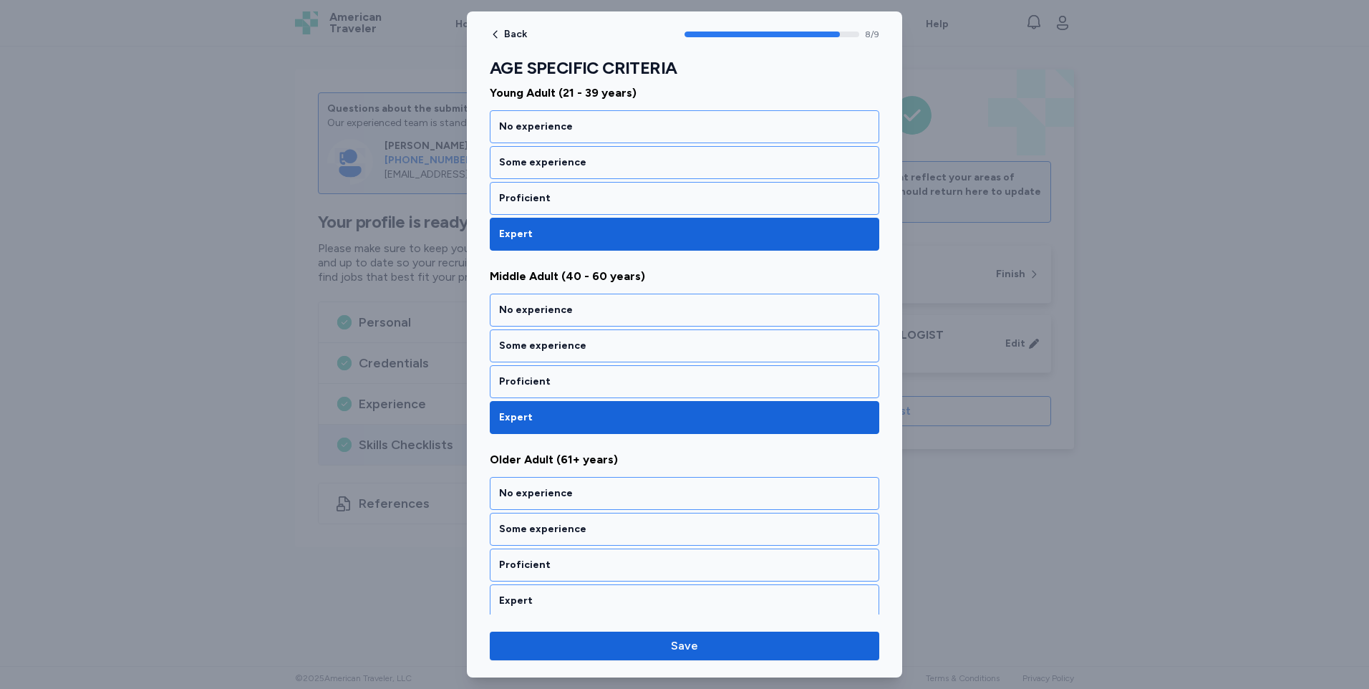
scroll to position [1319, 0]
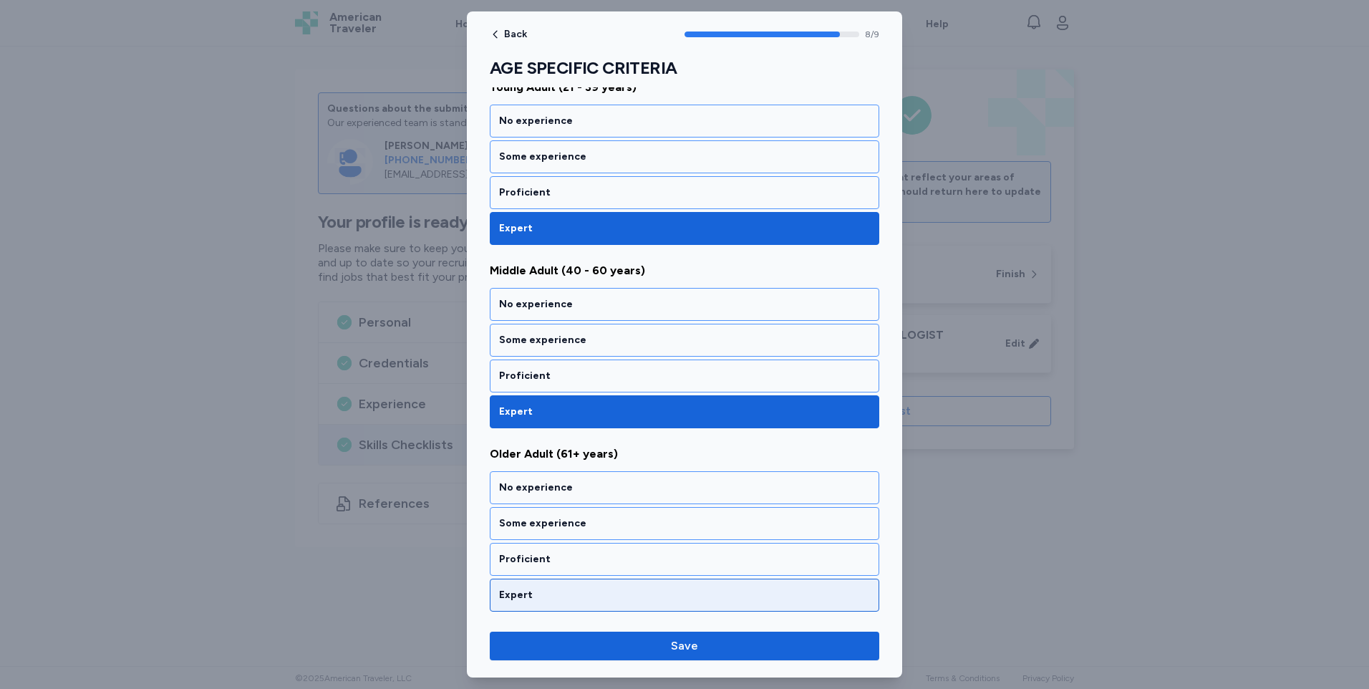
click at [540, 591] on div "Expert" at bounding box center [684, 595] width 371 height 14
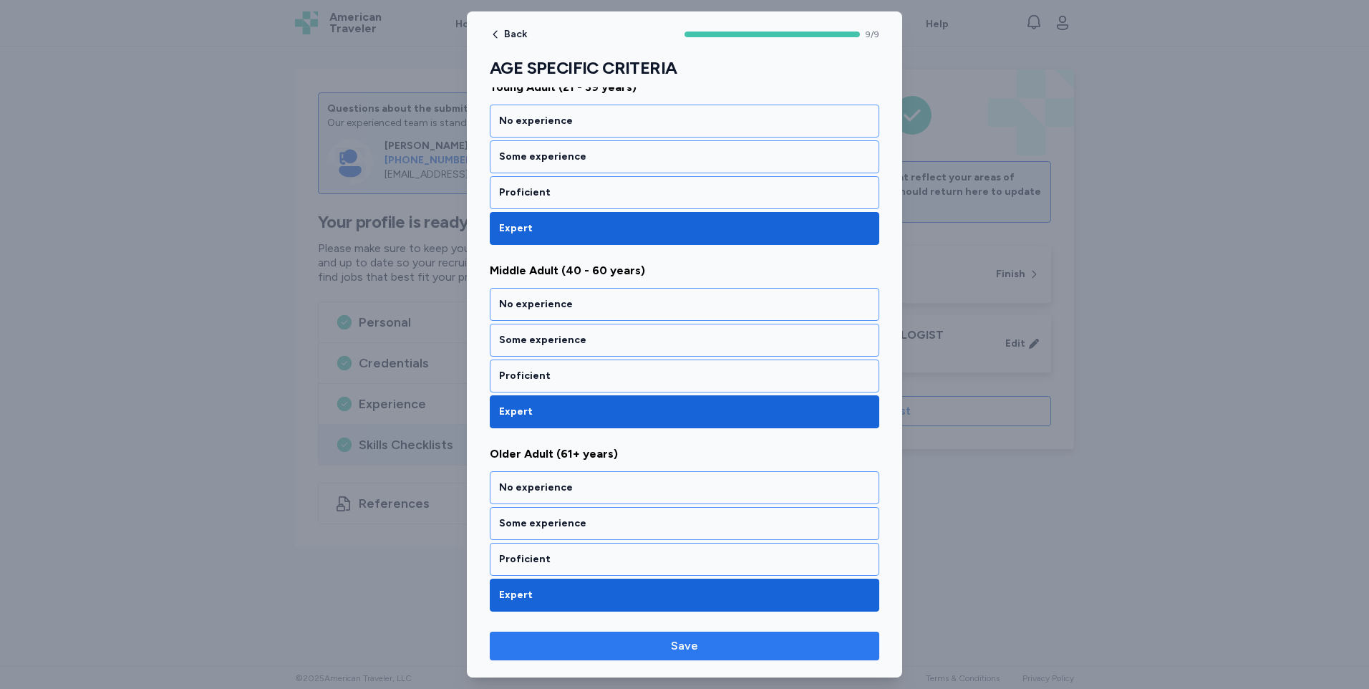
click at [688, 649] on span "Save" at bounding box center [684, 645] width 27 height 17
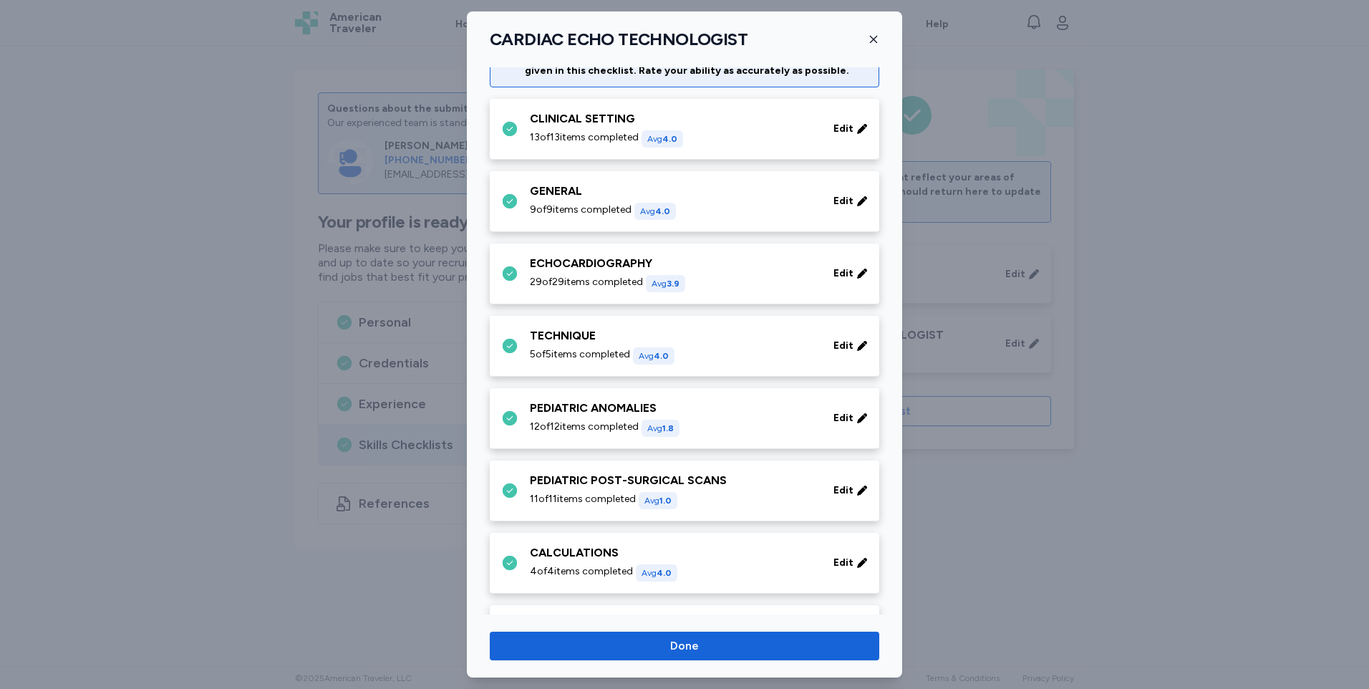
scroll to position [0, 0]
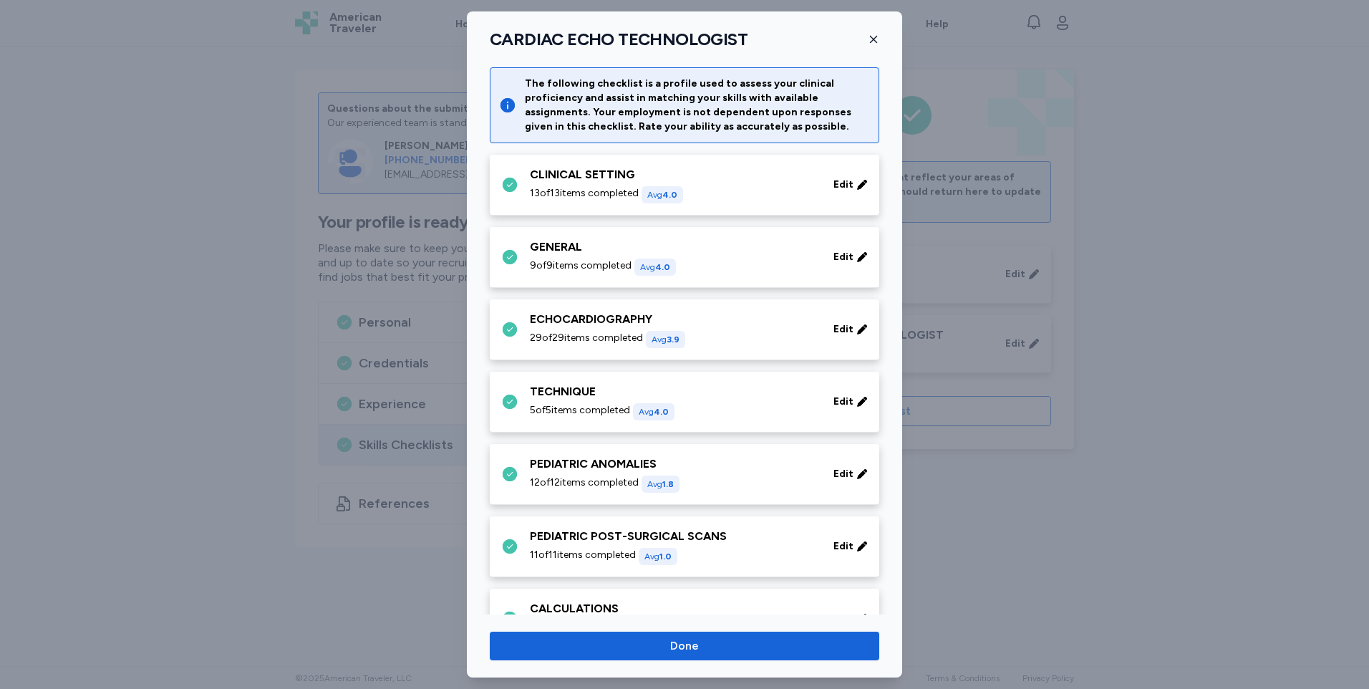
click at [732, 643] on span "Done" at bounding box center [684, 645] width 366 height 17
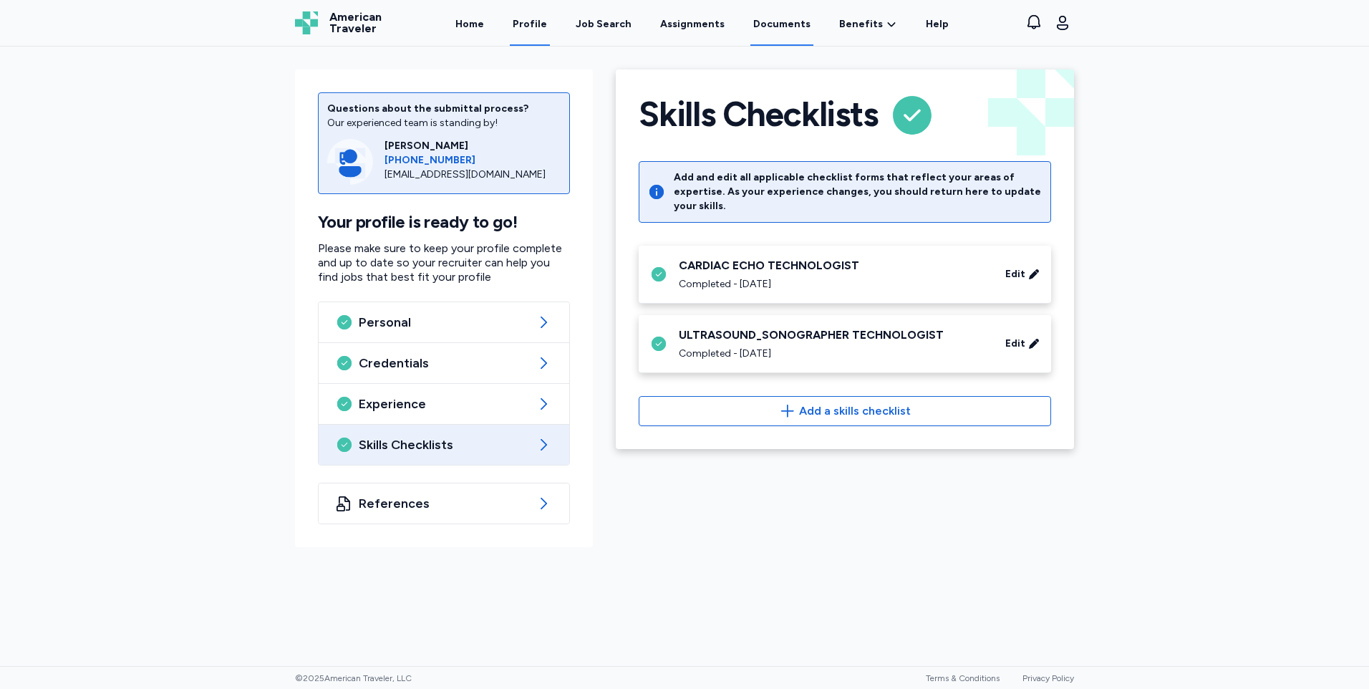
click at [767, 20] on link "Documents" at bounding box center [781, 23] width 63 height 44
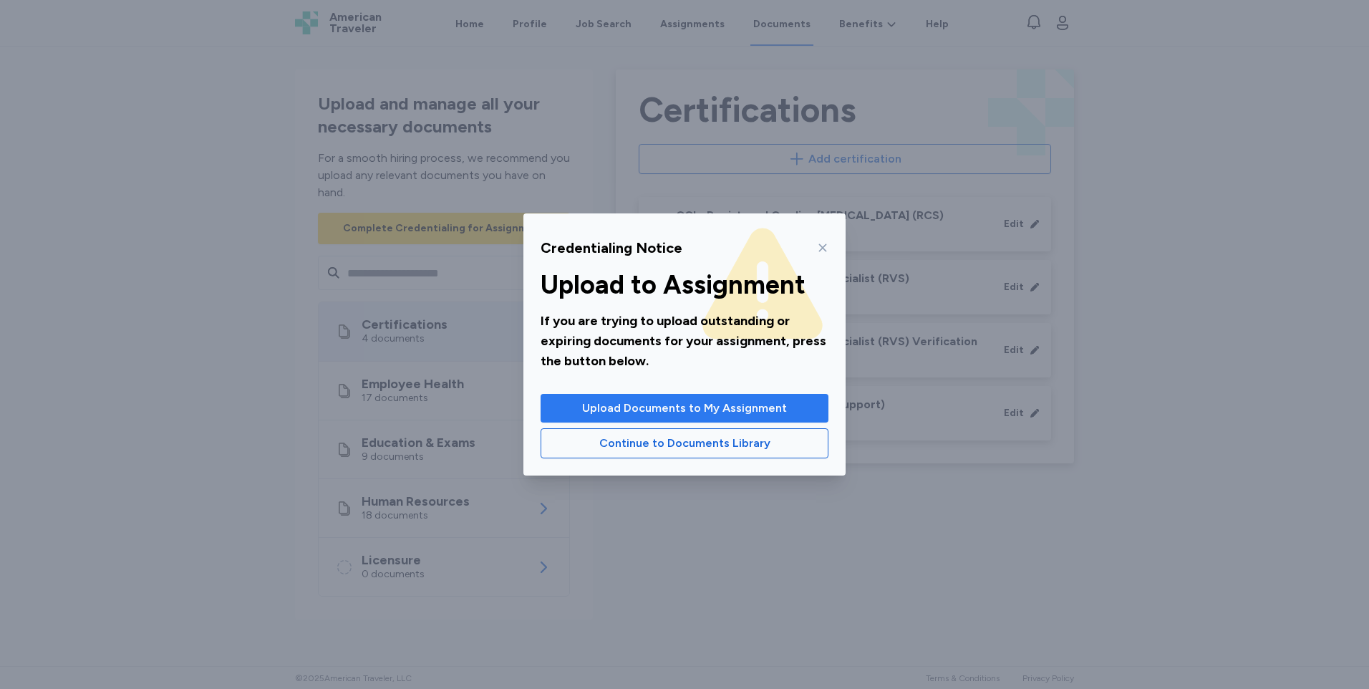
click at [705, 404] on span "Upload Documents to My Assignment" at bounding box center [684, 407] width 205 height 17
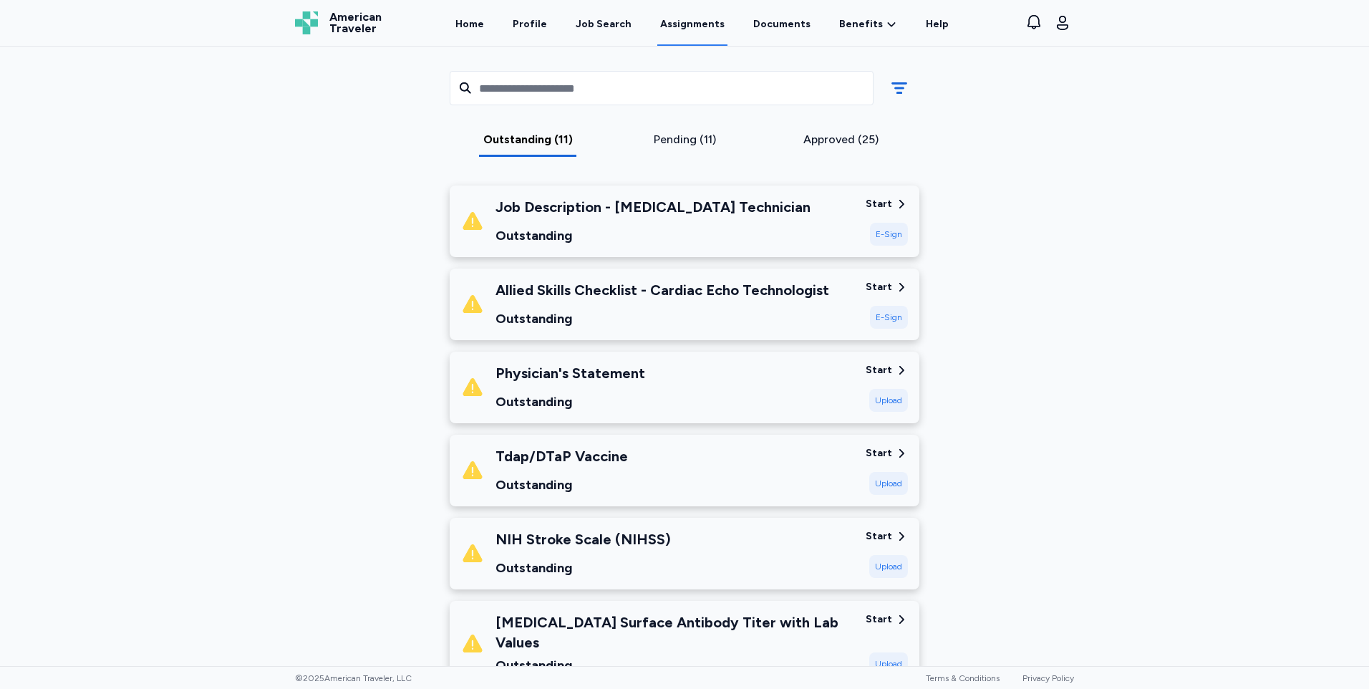
scroll to position [215, 0]
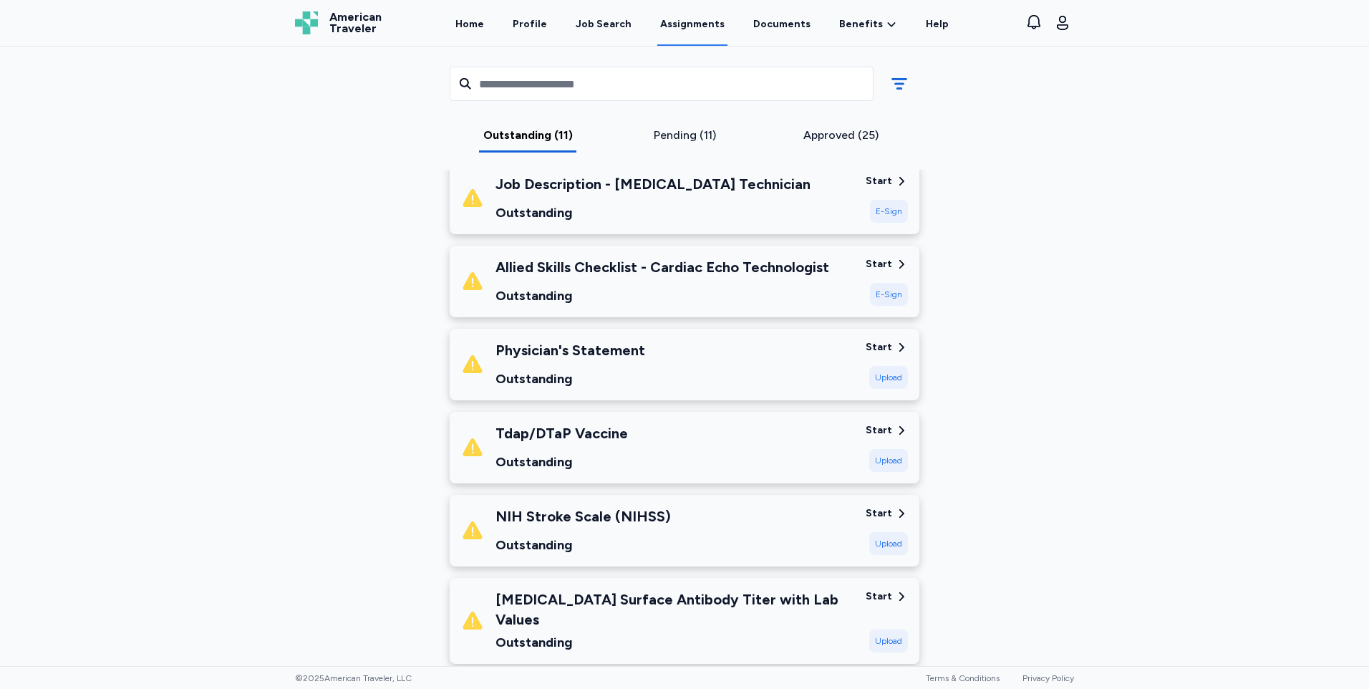
click at [801, 271] on div "Allied Skills Checklist - Cardiac Echo Technologist" at bounding box center [662, 267] width 334 height 20
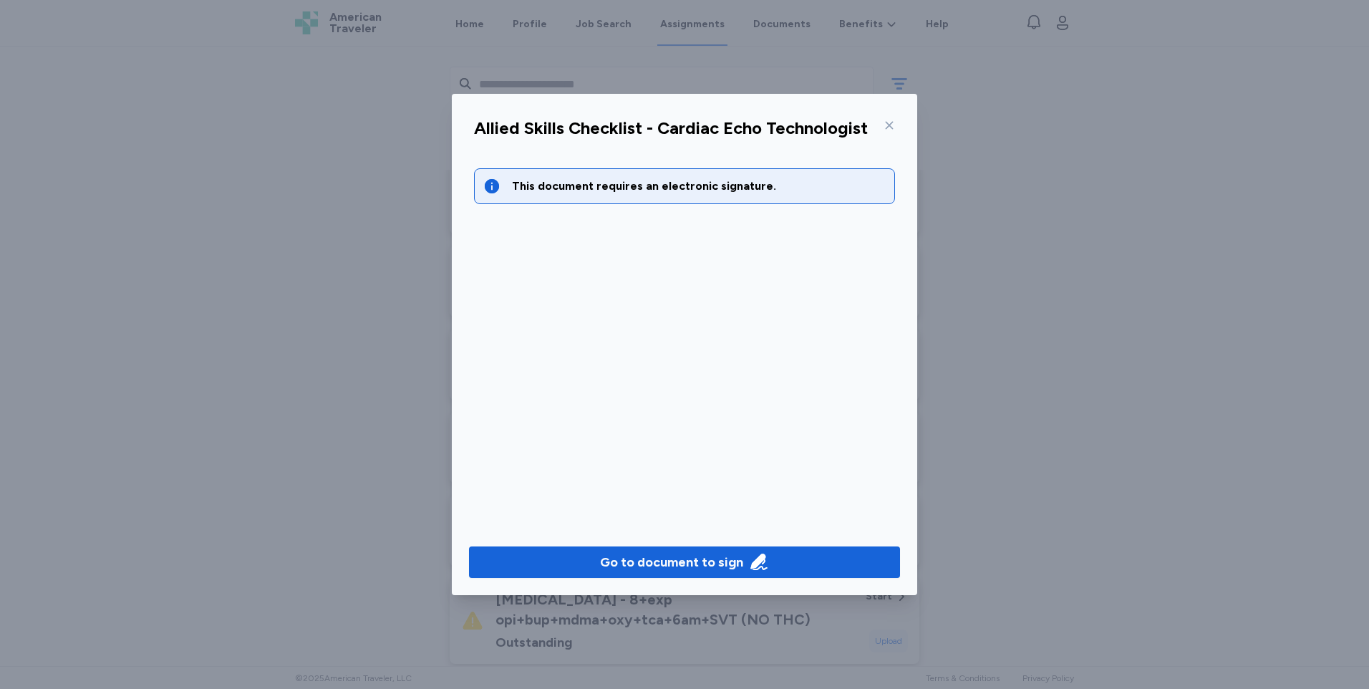
click at [715, 548] on button "Go to document to sign" at bounding box center [684, 561] width 431 height 31
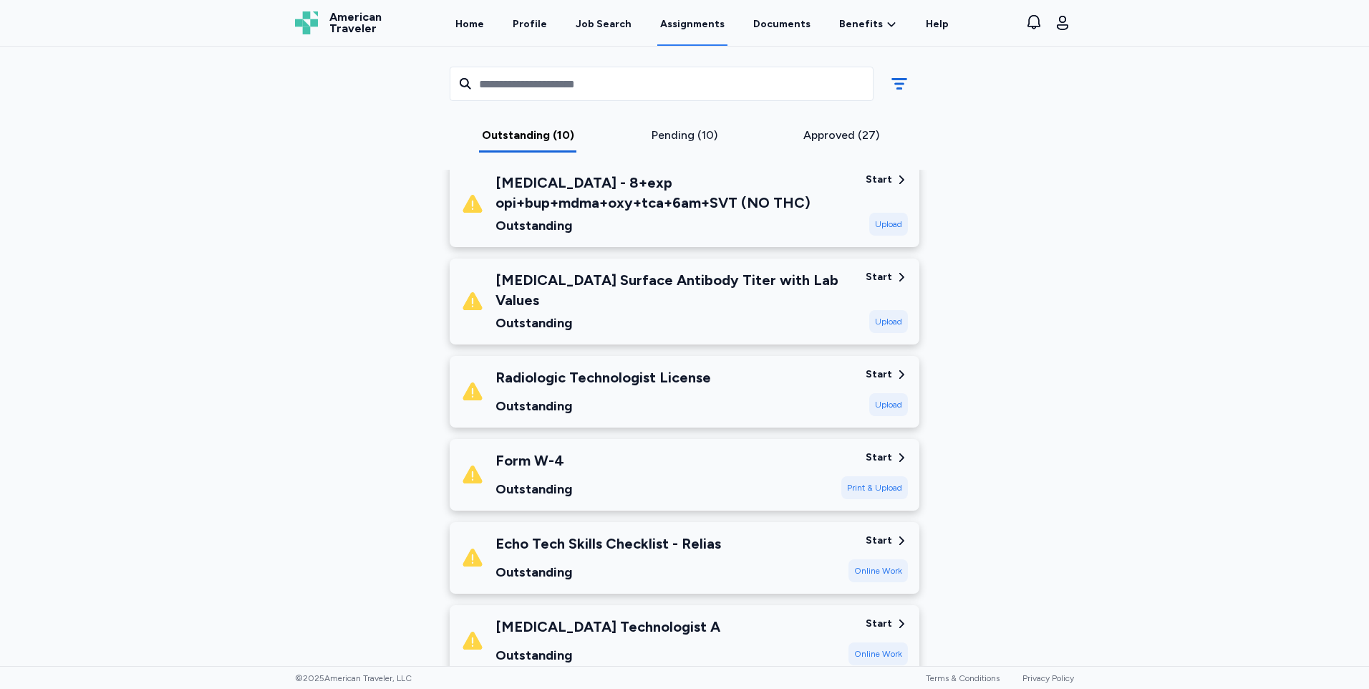
scroll to position [573, 0]
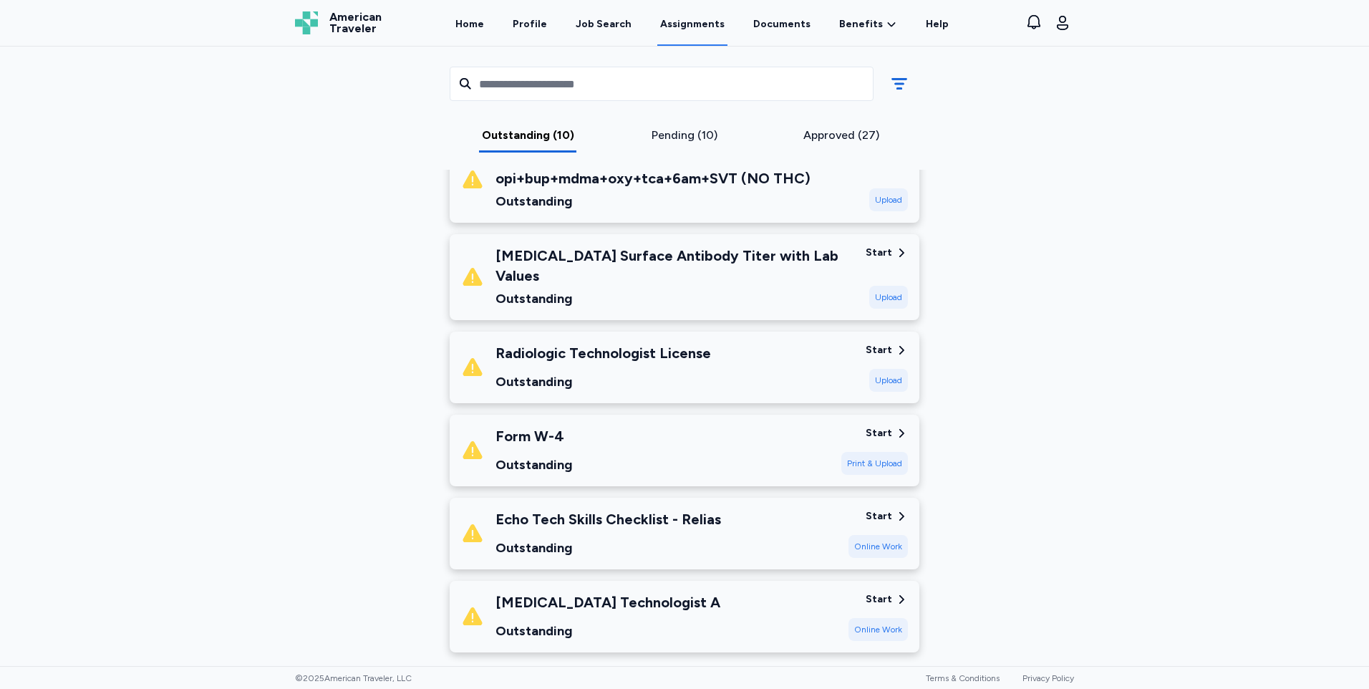
click at [629, 509] on div "Echo Tech Skills Checklist - Relias" at bounding box center [607, 519] width 225 height 20
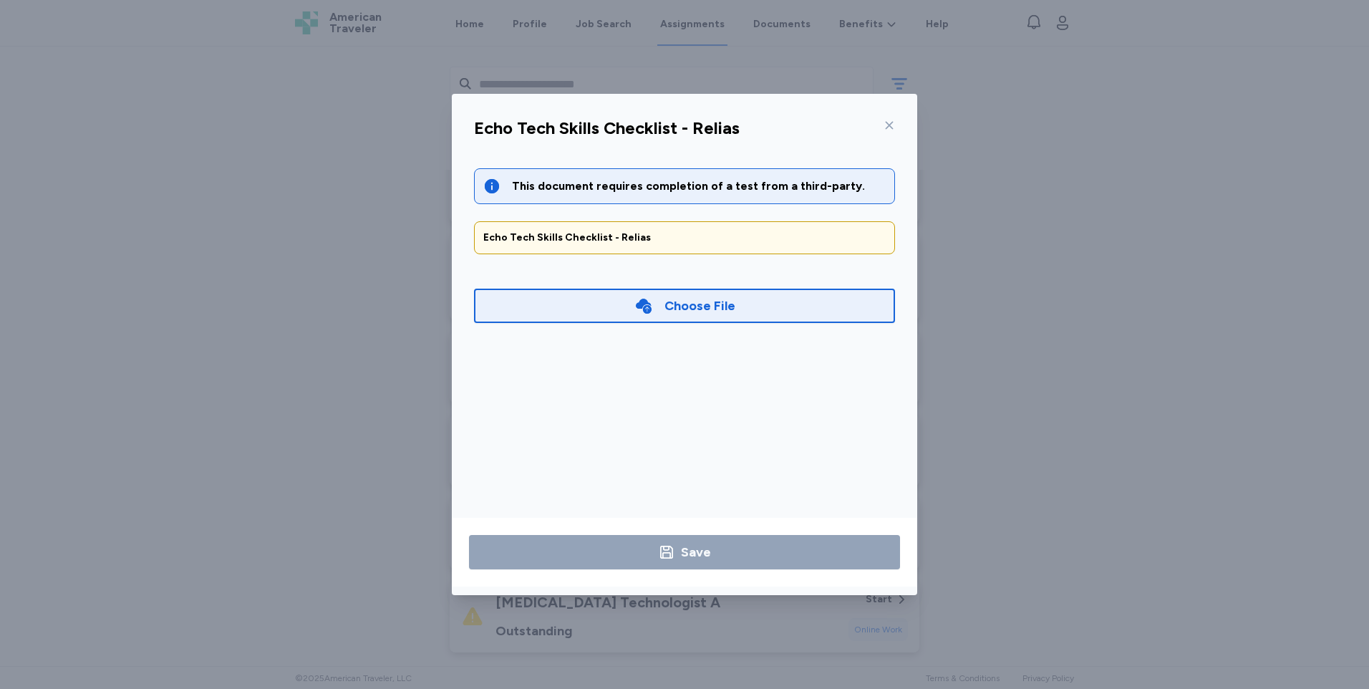
click at [889, 127] on icon at bounding box center [888, 125] width 11 height 11
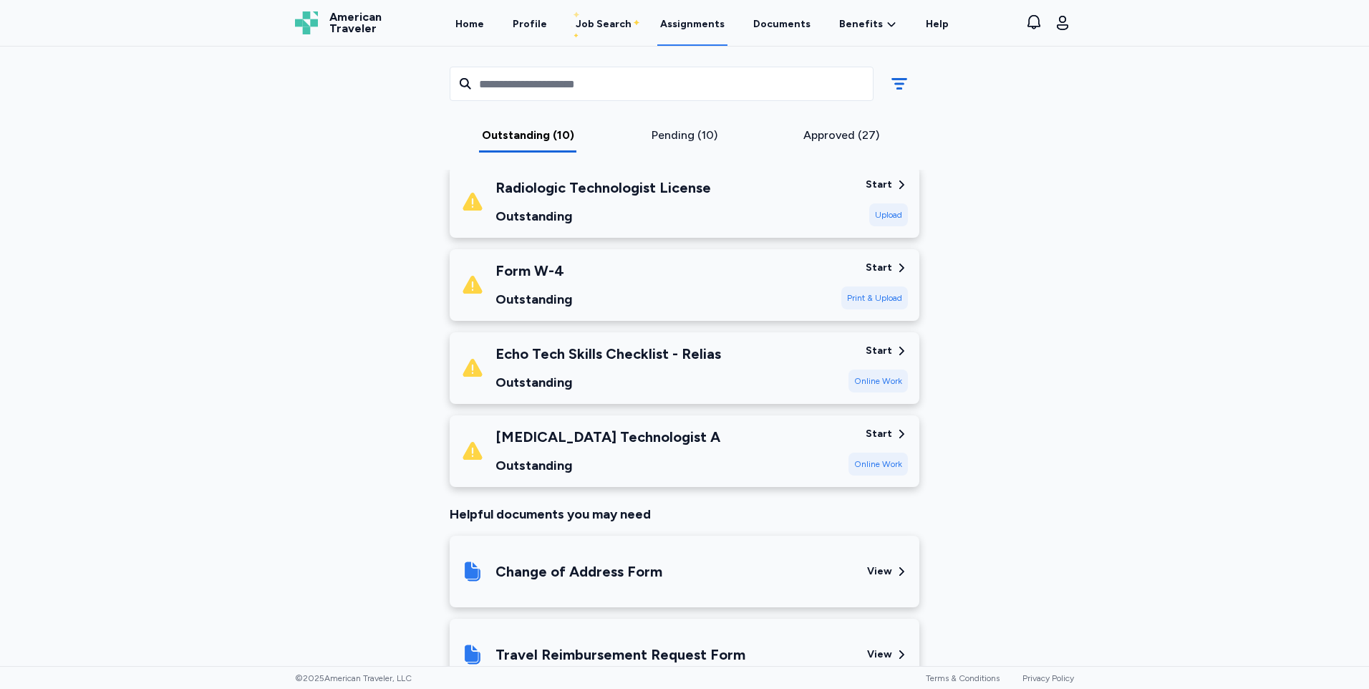
scroll to position [644, 0]
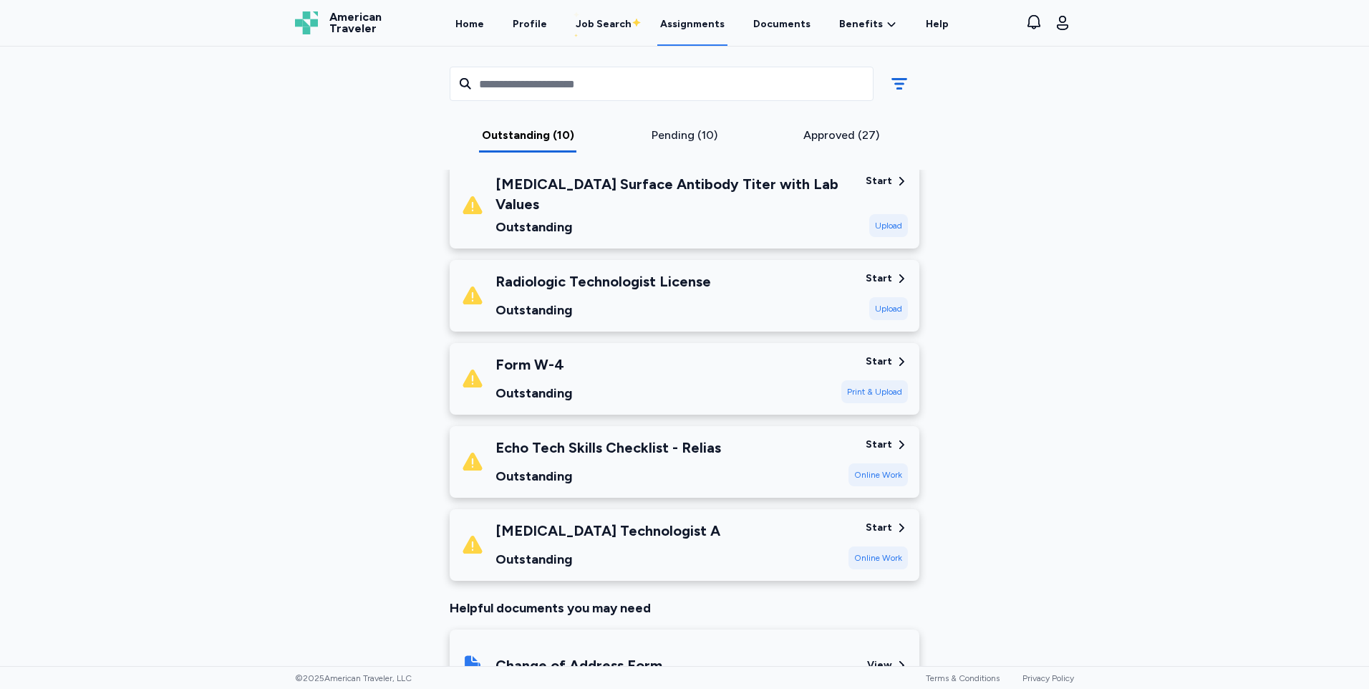
click at [573, 359] on div "Form W-4 Outstanding" at bounding box center [645, 378] width 369 height 49
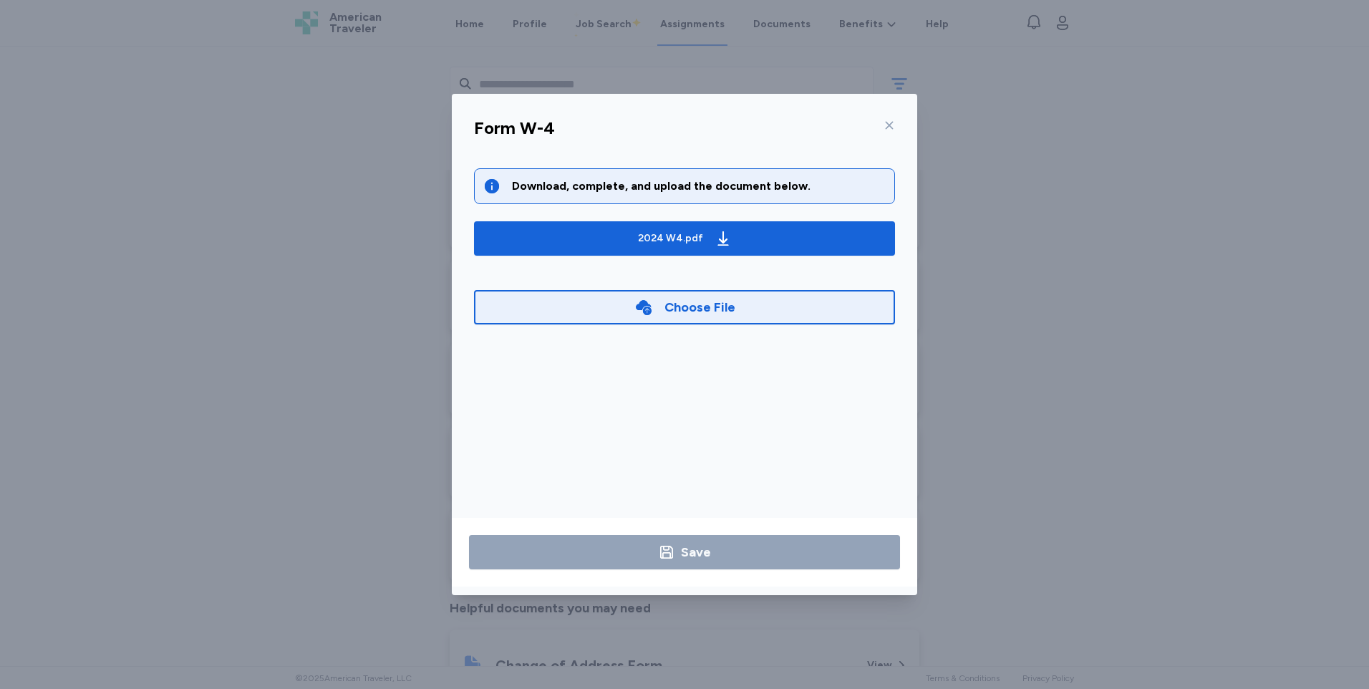
click at [885, 124] on icon at bounding box center [888, 125] width 11 height 11
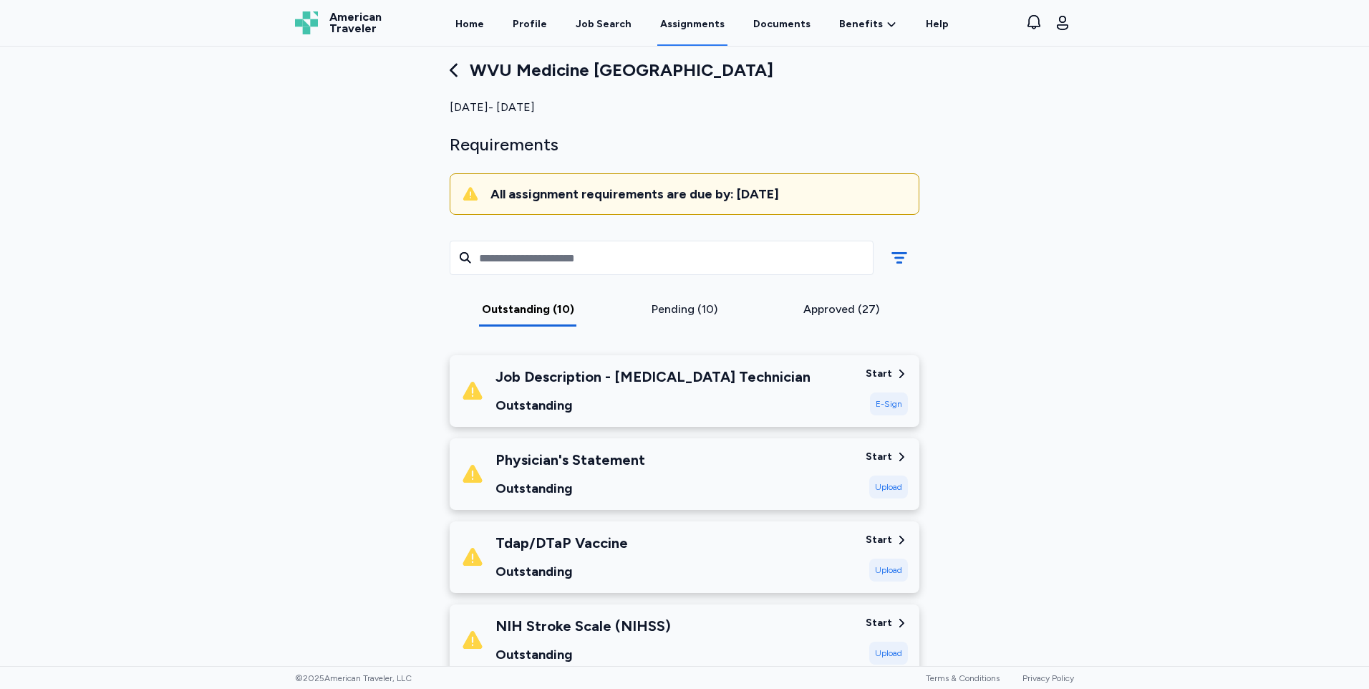
scroll to position [0, 0]
